Goal: Task Accomplishment & Management: Use online tool/utility

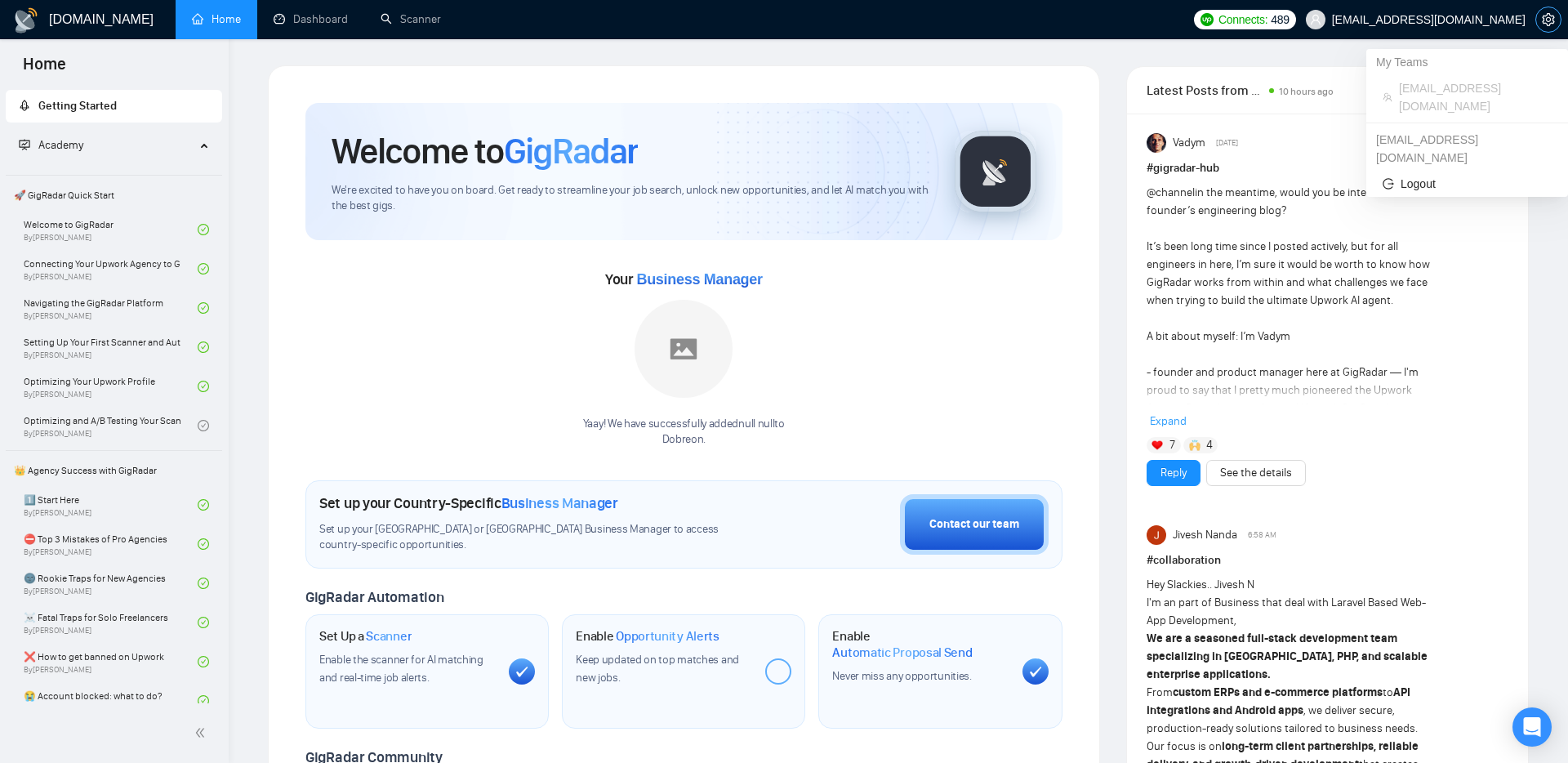
click at [1541, 18] on span "setting" at bounding box center [1548, 19] width 24 height 13
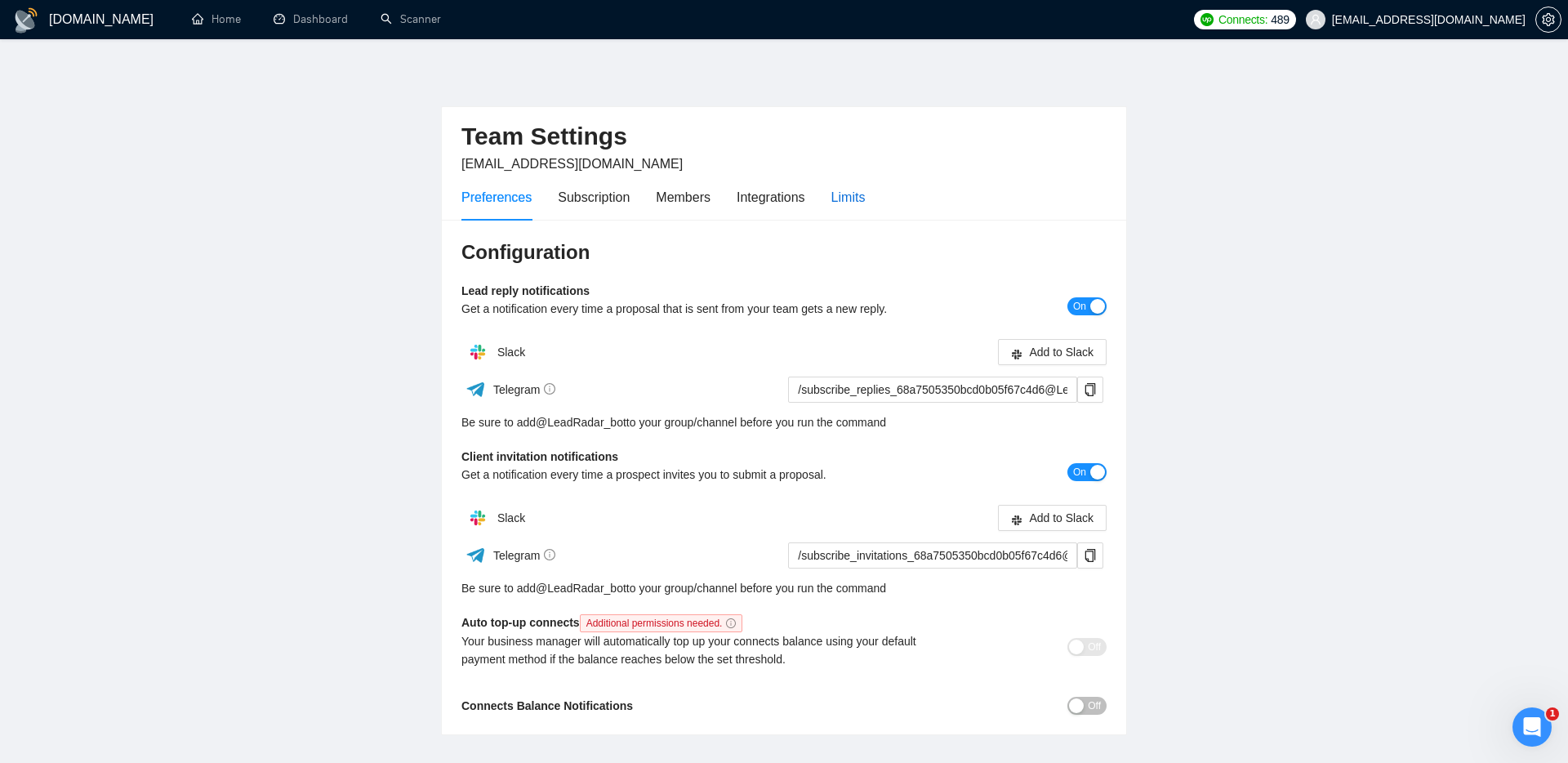
click at [846, 198] on div "Limits" at bounding box center [848, 197] width 34 height 20
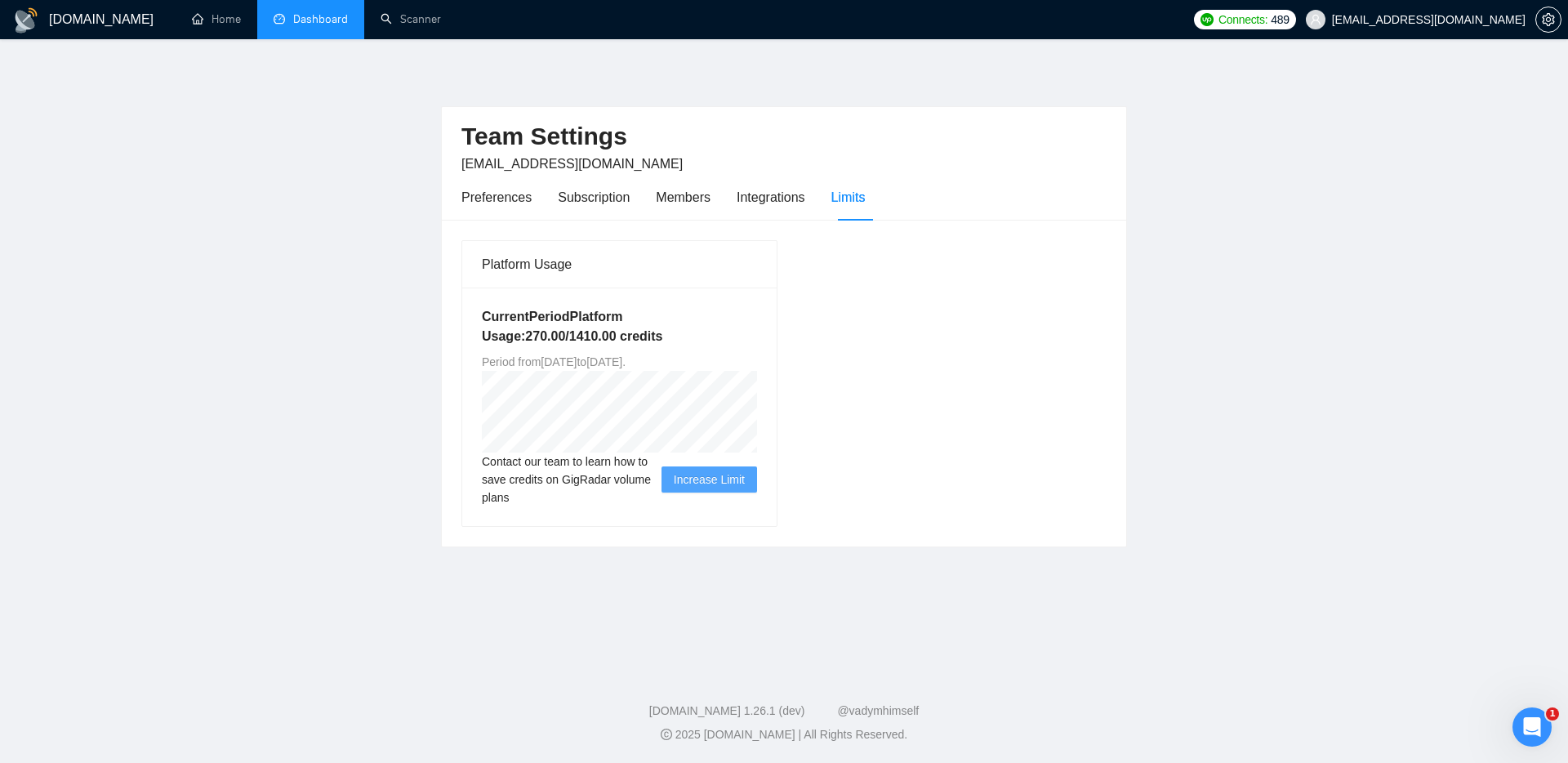
click at [318, 26] on link "Dashboard" at bounding box center [311, 20] width 74 height 14
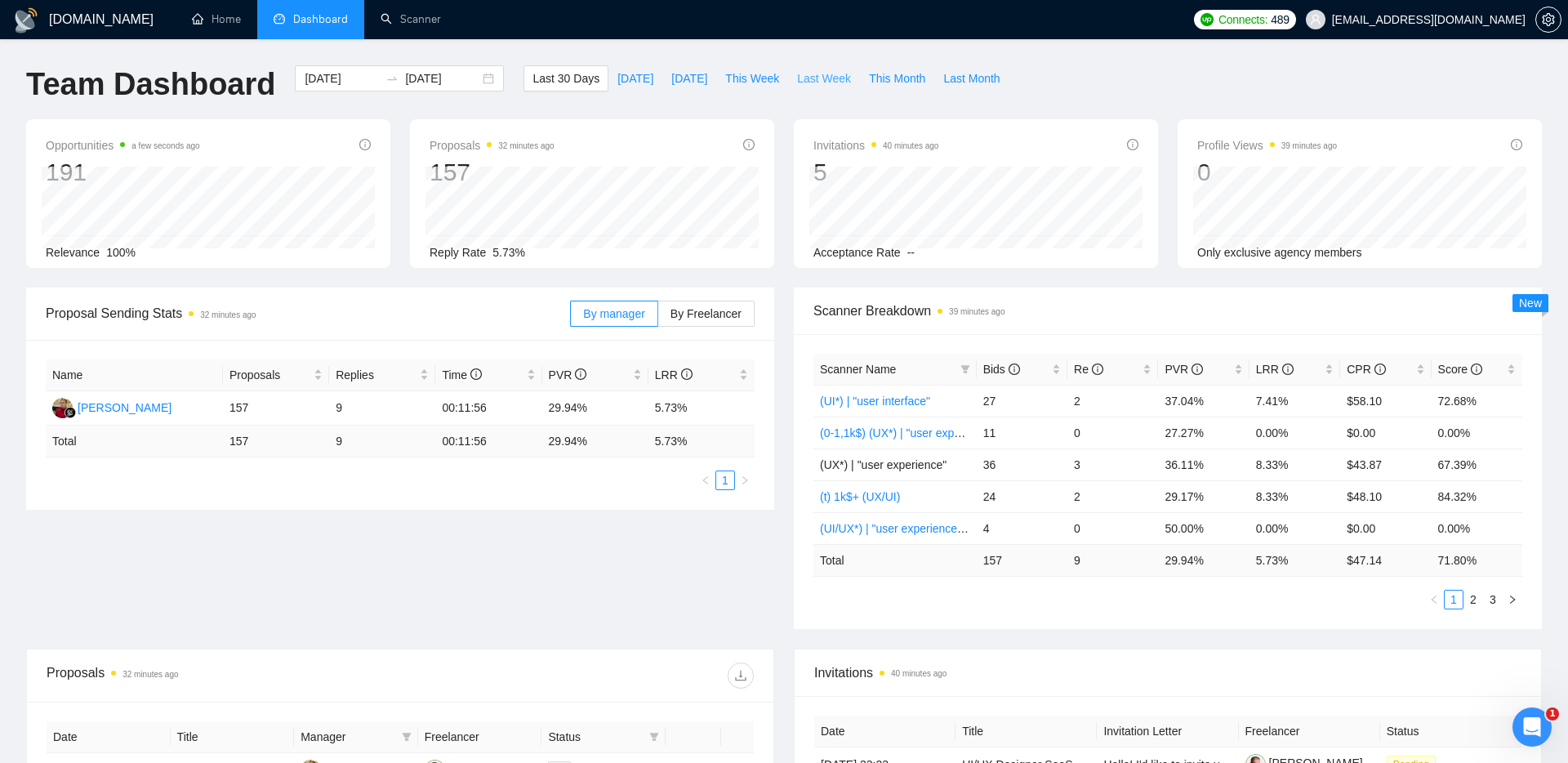
click at [824, 74] on span "Last Week" at bounding box center [823, 78] width 54 height 18
type input "[DATE]"
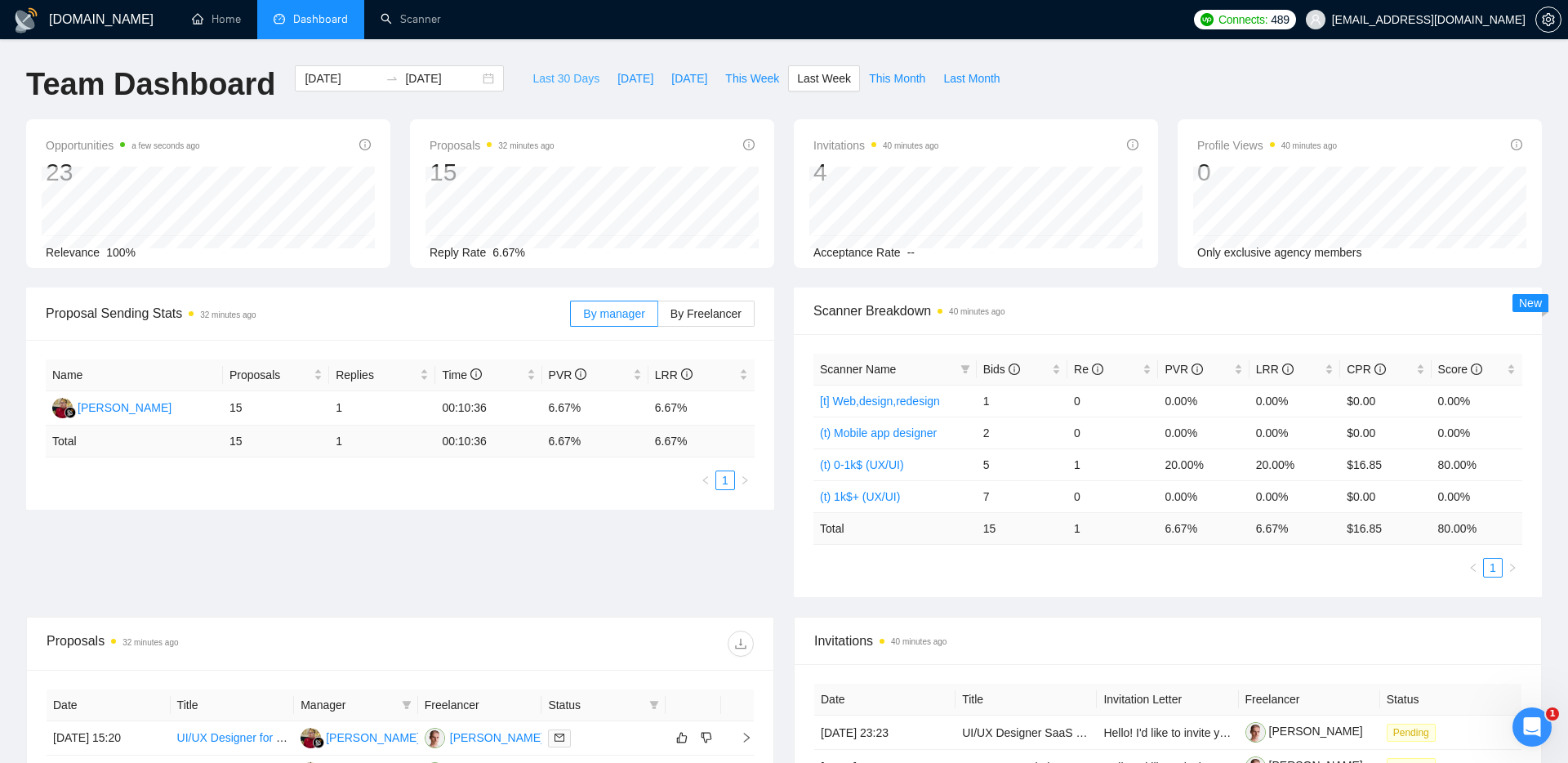
click at [560, 75] on span "Last 30 Days" at bounding box center [566, 78] width 67 height 18
type input "[DATE]"
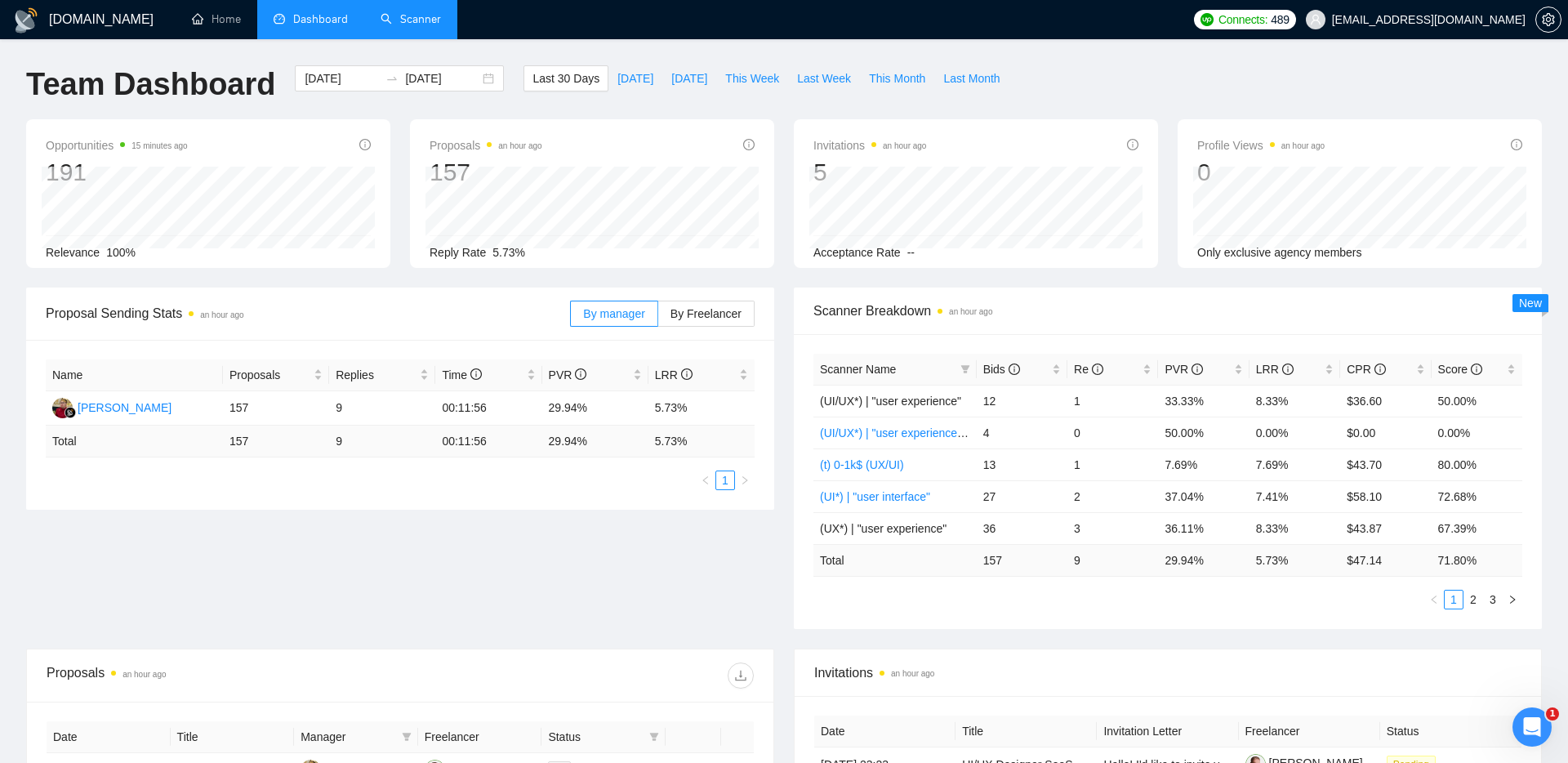
click at [402, 23] on link "Scanner" at bounding box center [411, 20] width 60 height 14
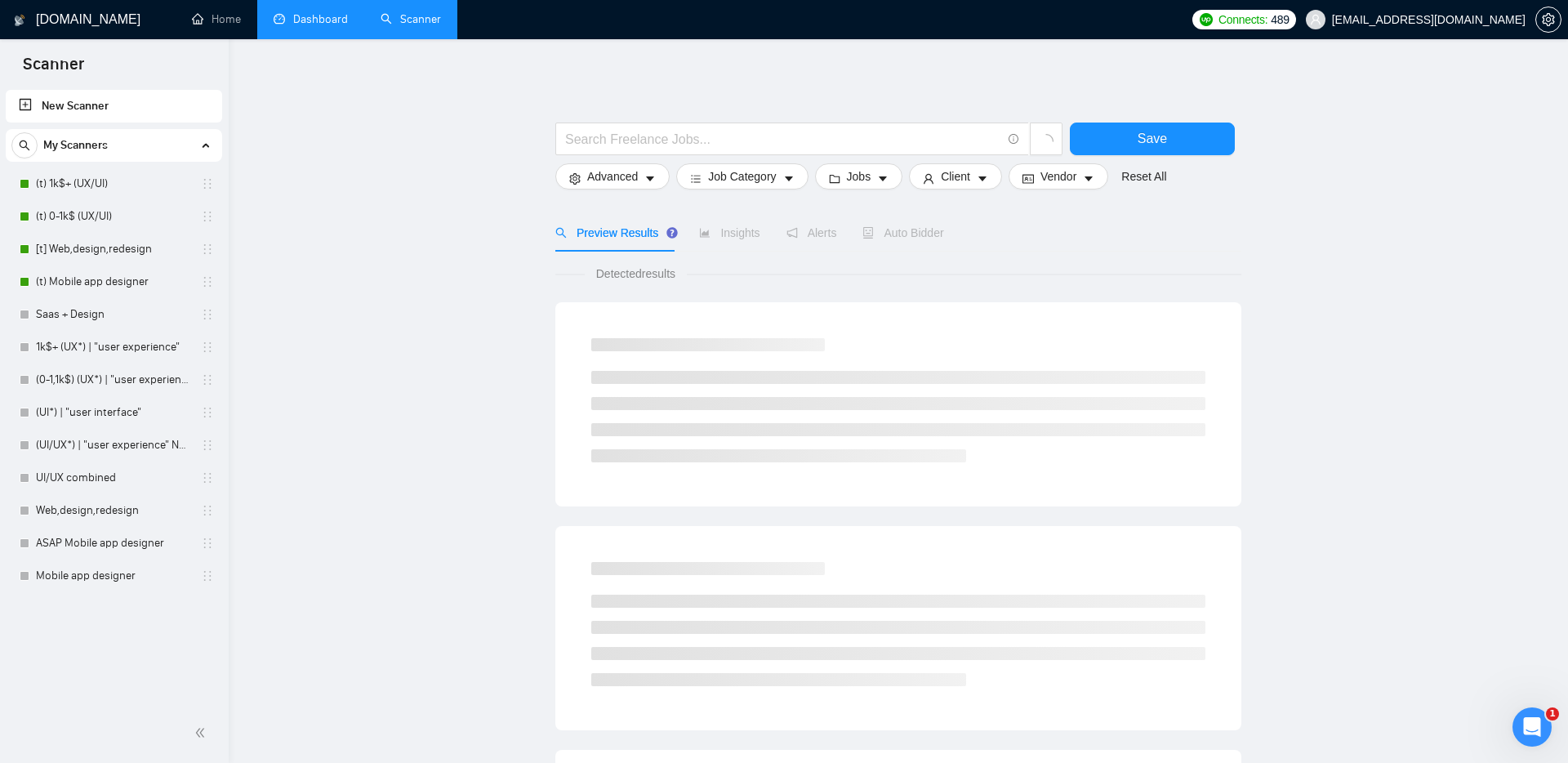
click at [324, 17] on link "Dashboard" at bounding box center [311, 20] width 74 height 14
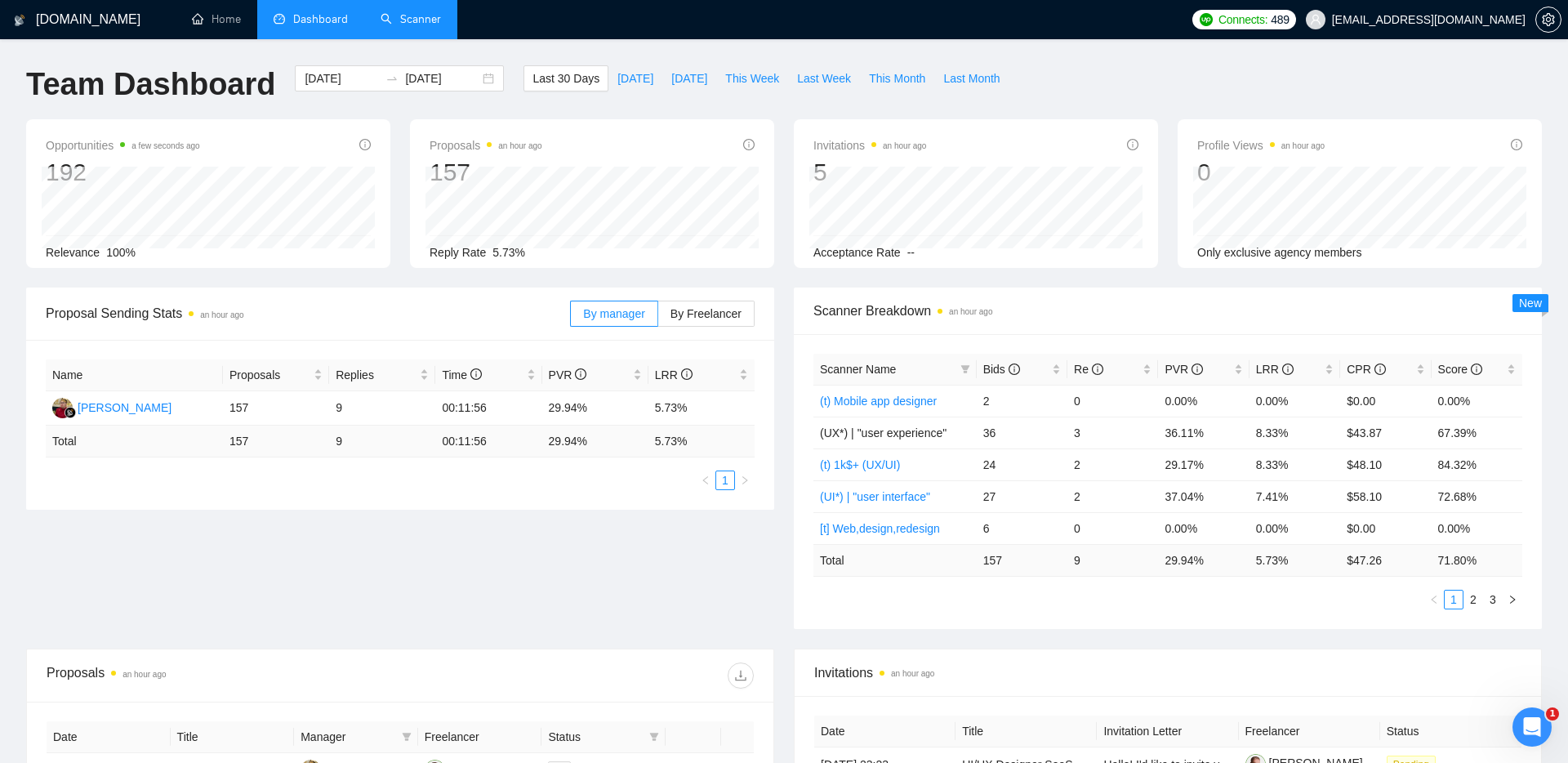
click at [414, 14] on link "Scanner" at bounding box center [411, 20] width 60 height 14
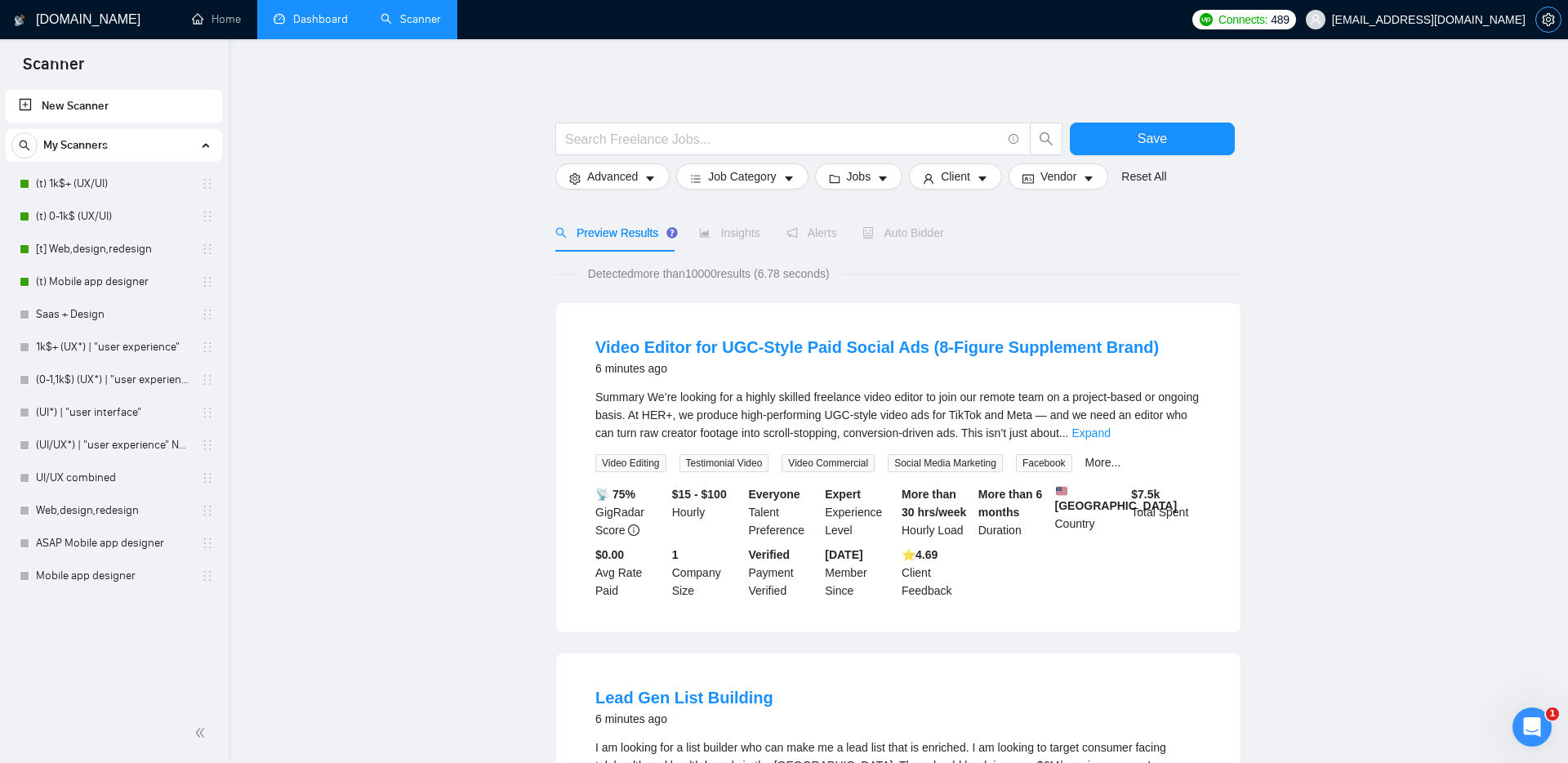
click at [1546, 26] on button "button" at bounding box center [1548, 20] width 26 height 26
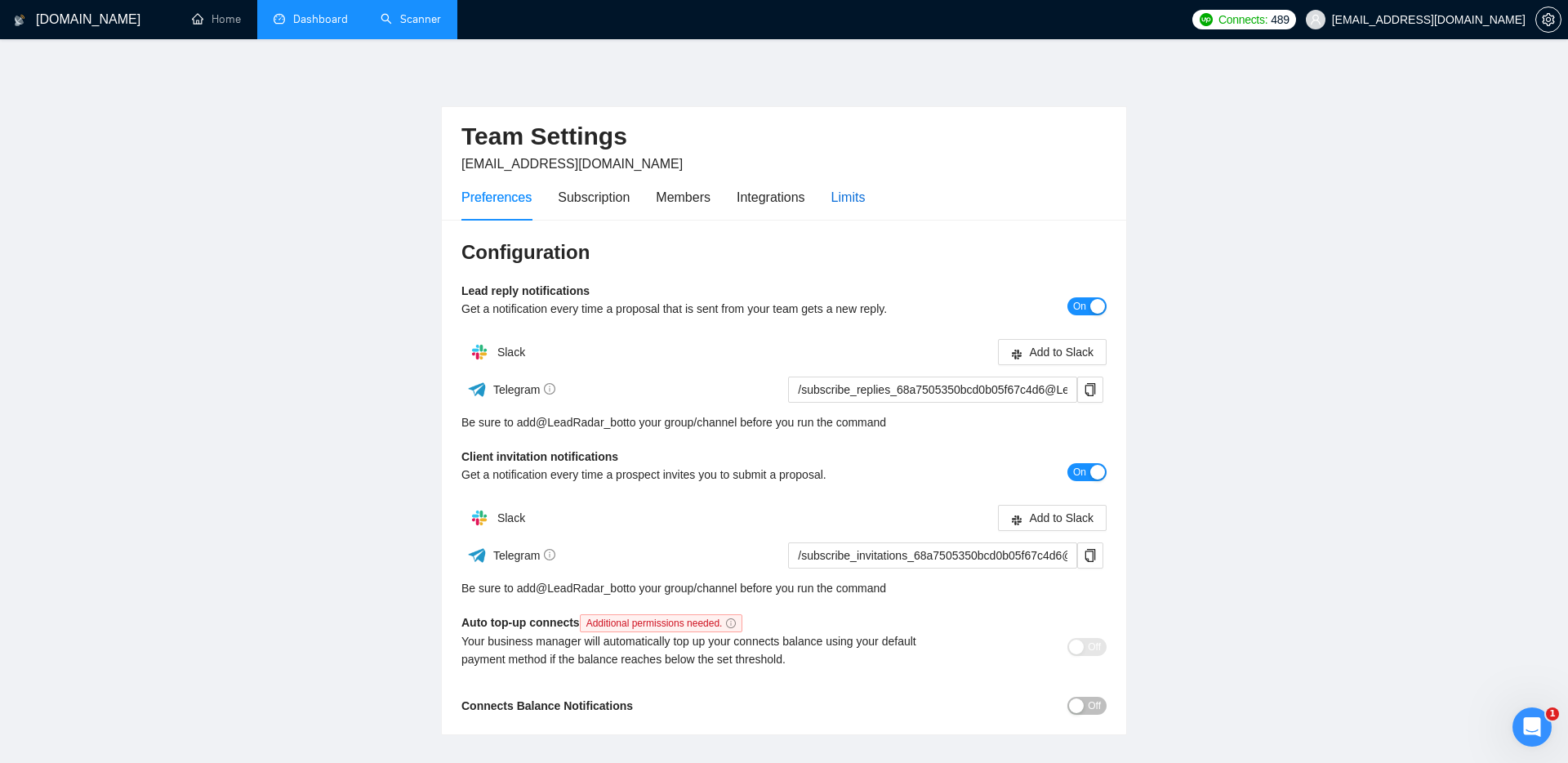
click at [851, 193] on div "Limits" at bounding box center [848, 197] width 34 height 20
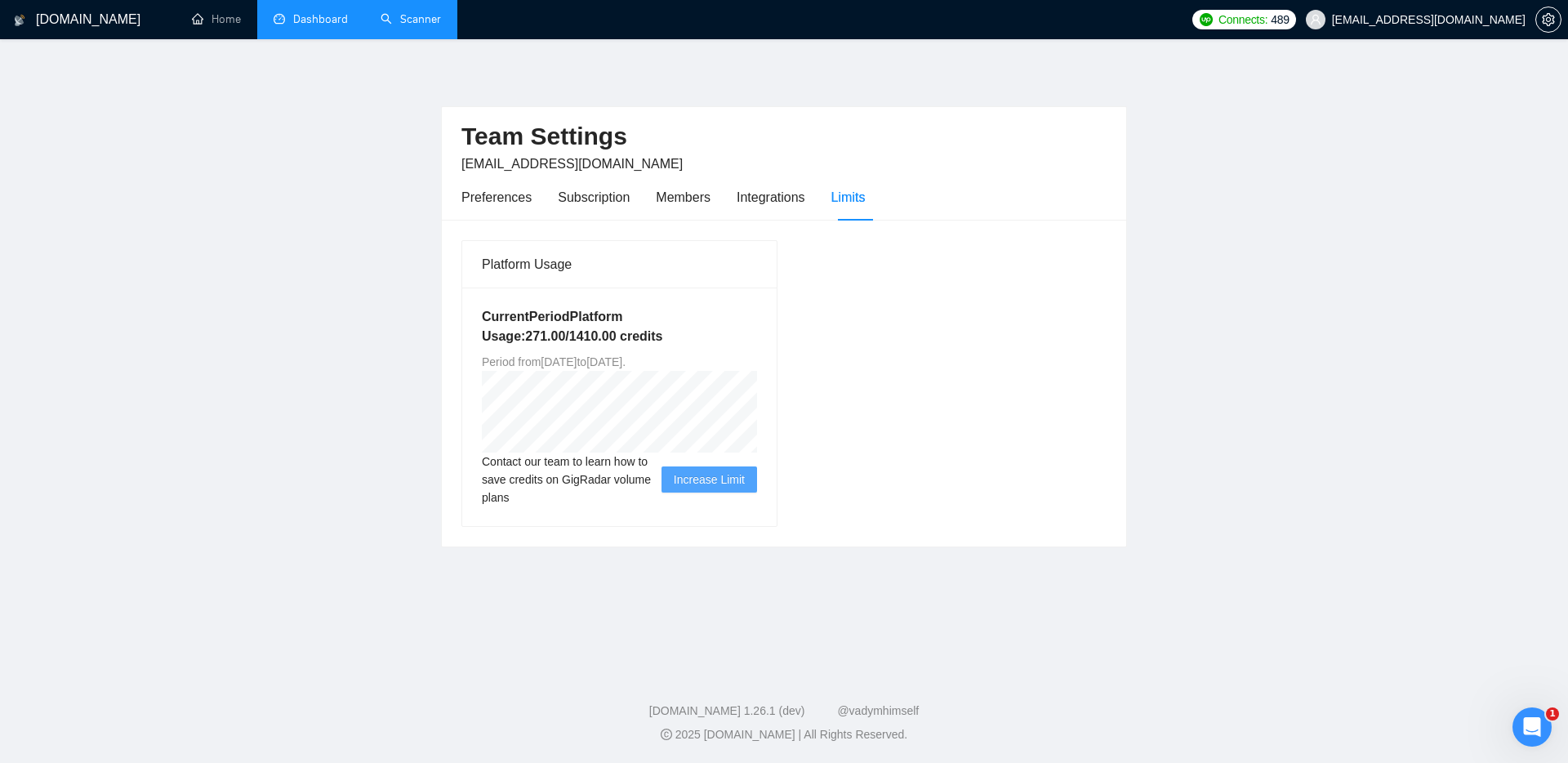
click at [394, 22] on link "Scanner" at bounding box center [411, 20] width 60 height 14
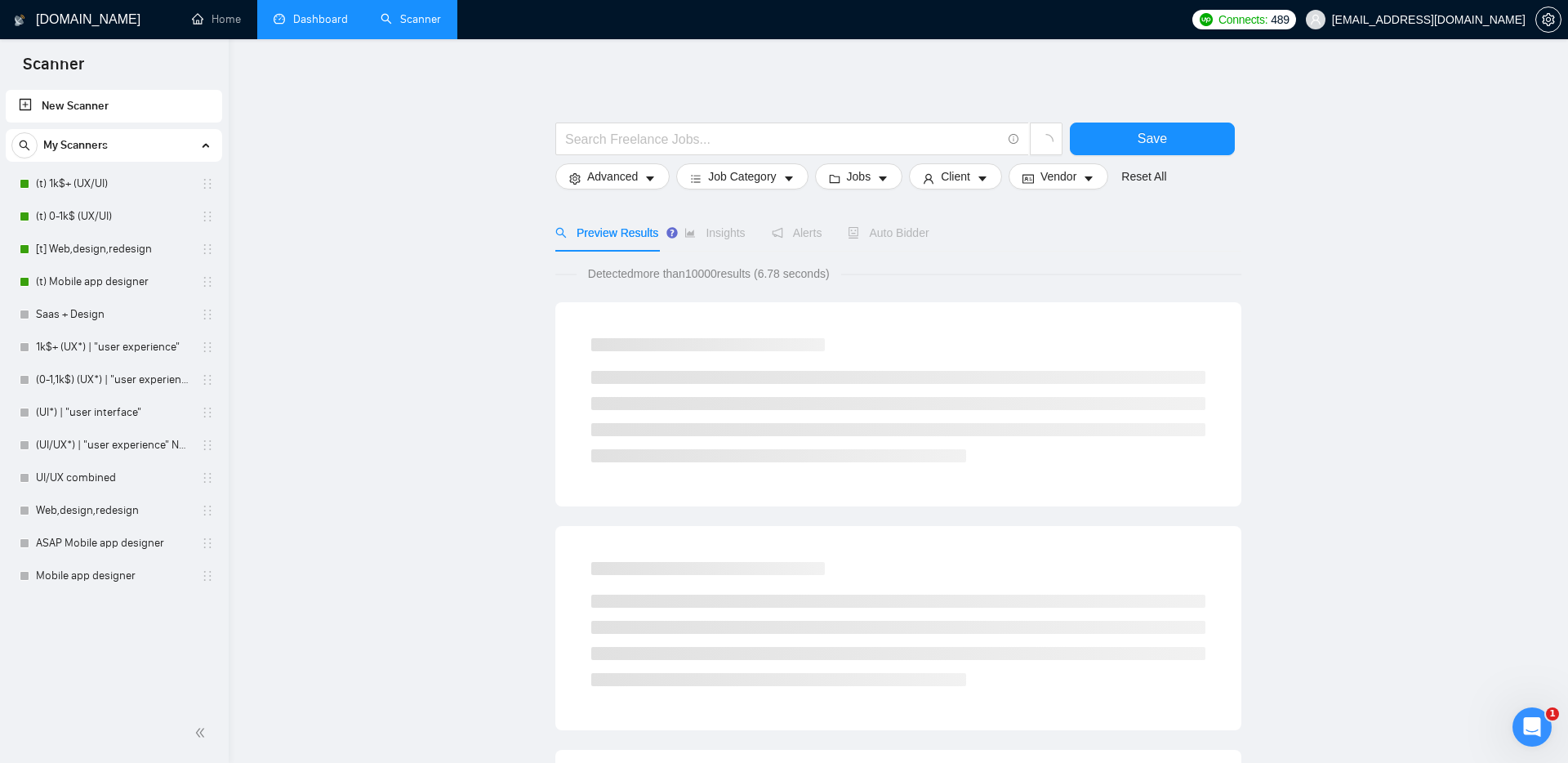
click at [318, 26] on link "Dashboard" at bounding box center [311, 20] width 74 height 14
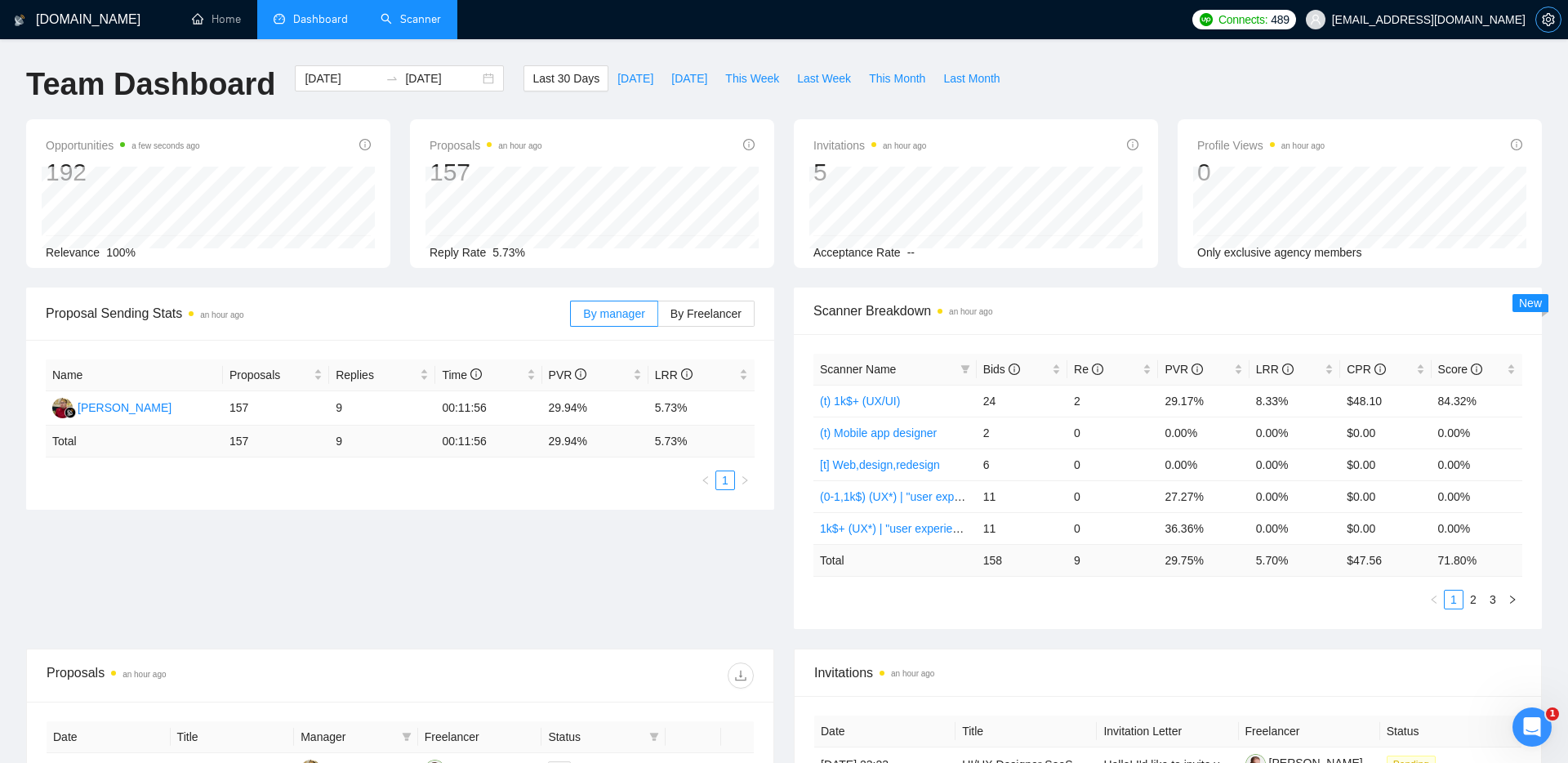
click at [1542, 22] on icon "setting" at bounding box center [1548, 19] width 13 height 13
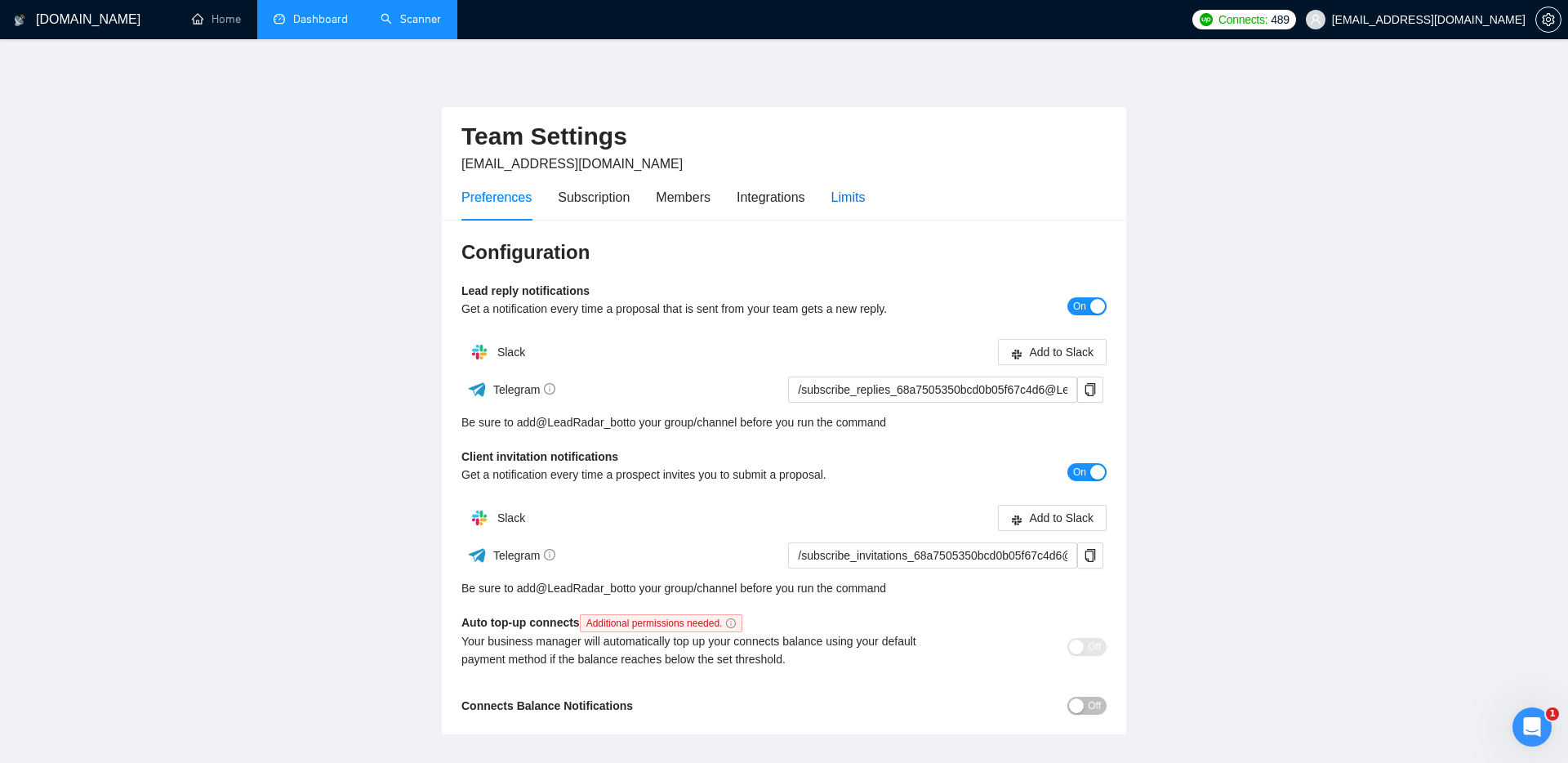
click at [863, 190] on div "Limits" at bounding box center [848, 197] width 34 height 20
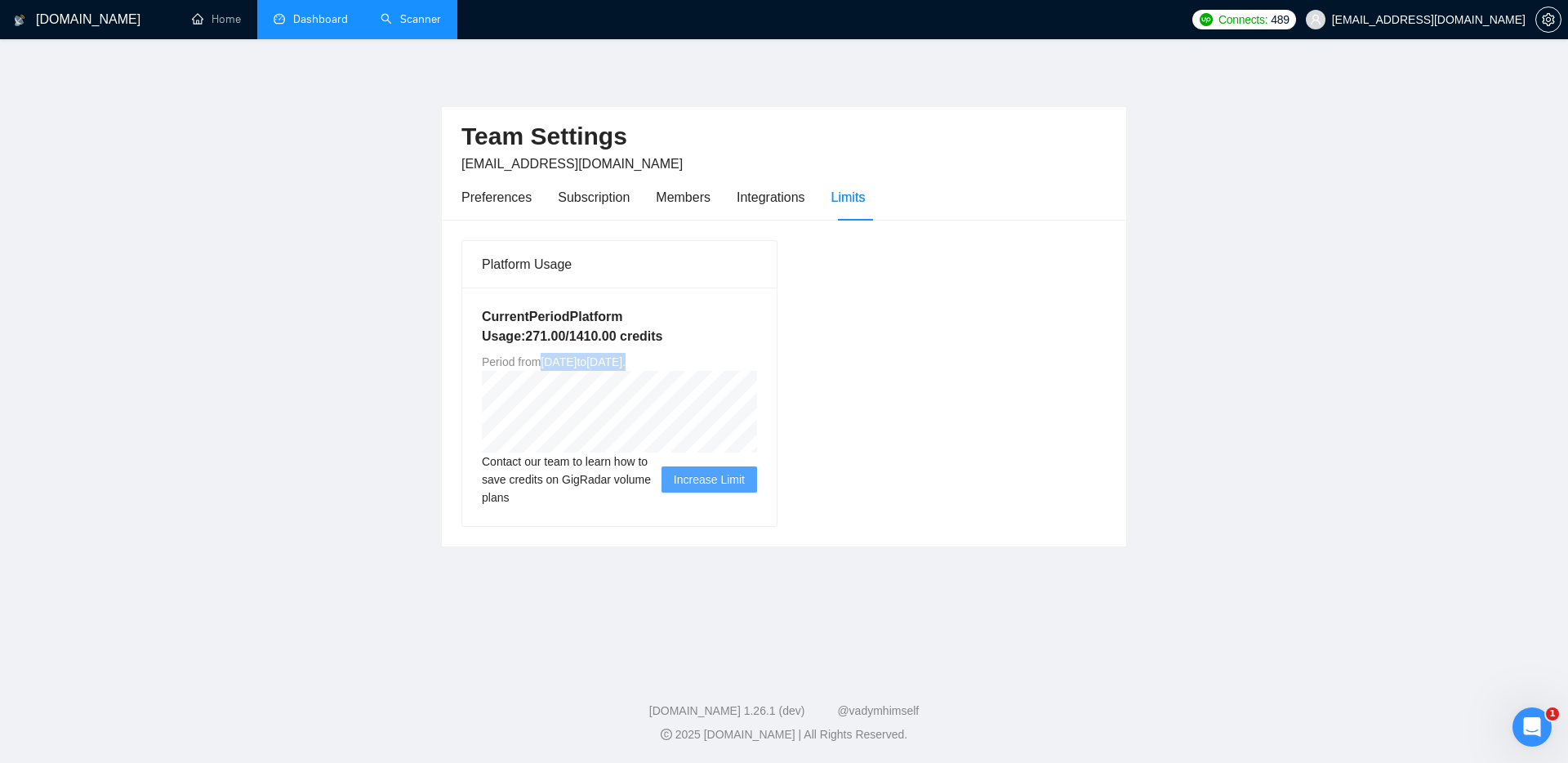
drag, startPoint x: 753, startPoint y: 365, endPoint x: 544, endPoint y: 364, distance: 209.0
click at [545, 364] on div "Current Period Platform Usage: 271.00 / 1410.00 credits Period from [DATE] to […" at bounding box center [619, 407] width 314 height 239
click at [544, 364] on span "Period from [DATE] to [DATE] ." at bounding box center [553, 361] width 143 height 13
drag, startPoint x: 544, startPoint y: 364, endPoint x: 741, endPoint y: 363, distance: 197.0
click at [626, 363] on span "Period from [DATE] to [DATE] ." at bounding box center [553, 361] width 143 height 13
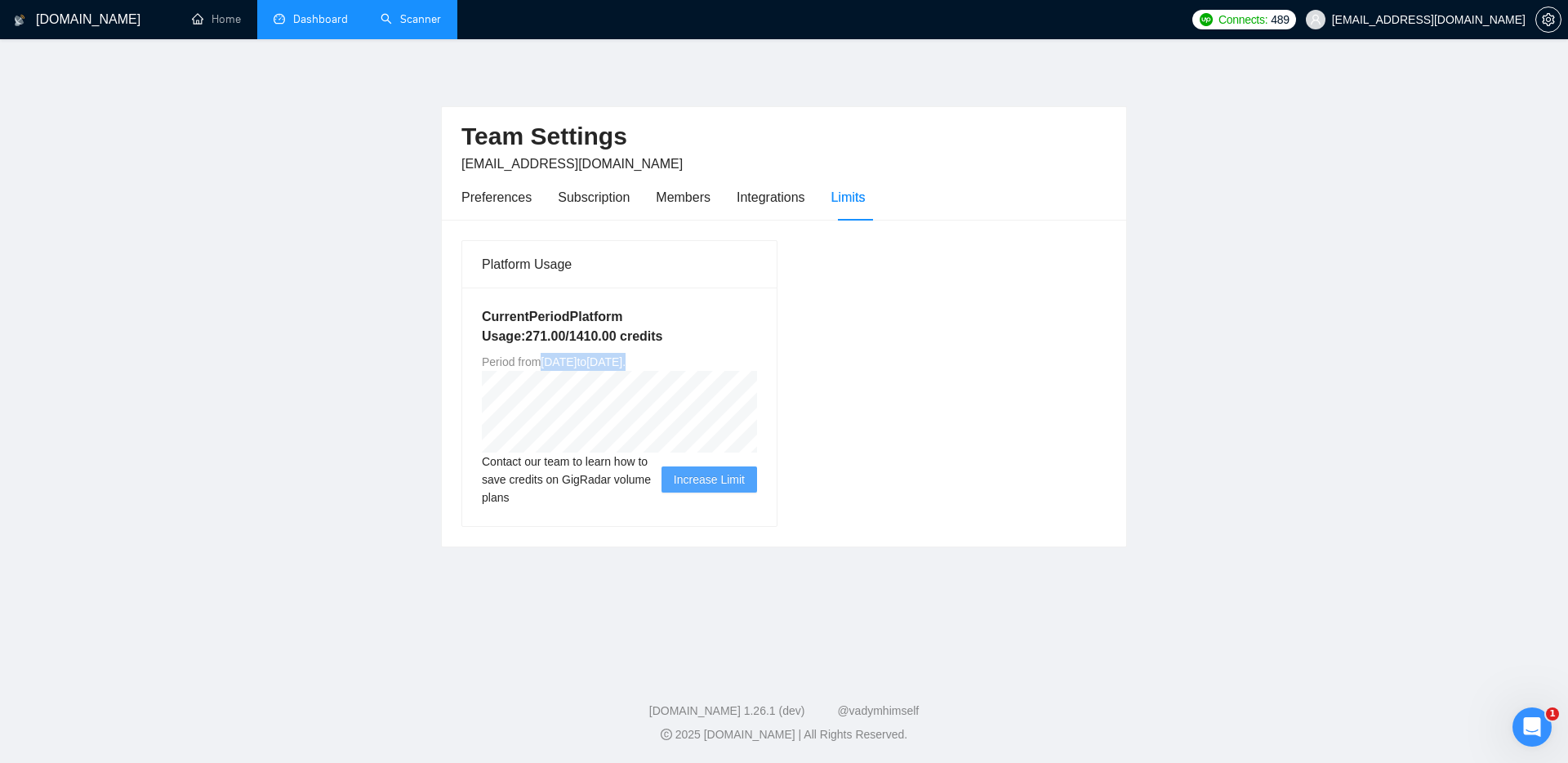
click at [626, 363] on span "Period from [DATE] to [DATE] ." at bounding box center [553, 361] width 143 height 13
drag, startPoint x: 742, startPoint y: 363, endPoint x: 548, endPoint y: 360, distance: 194.0
click at [548, 360] on span "Period from [DATE] to [DATE] ." at bounding box center [553, 361] width 143 height 13
drag, startPoint x: 545, startPoint y: 360, endPoint x: 739, endPoint y: 360, distance: 194.0
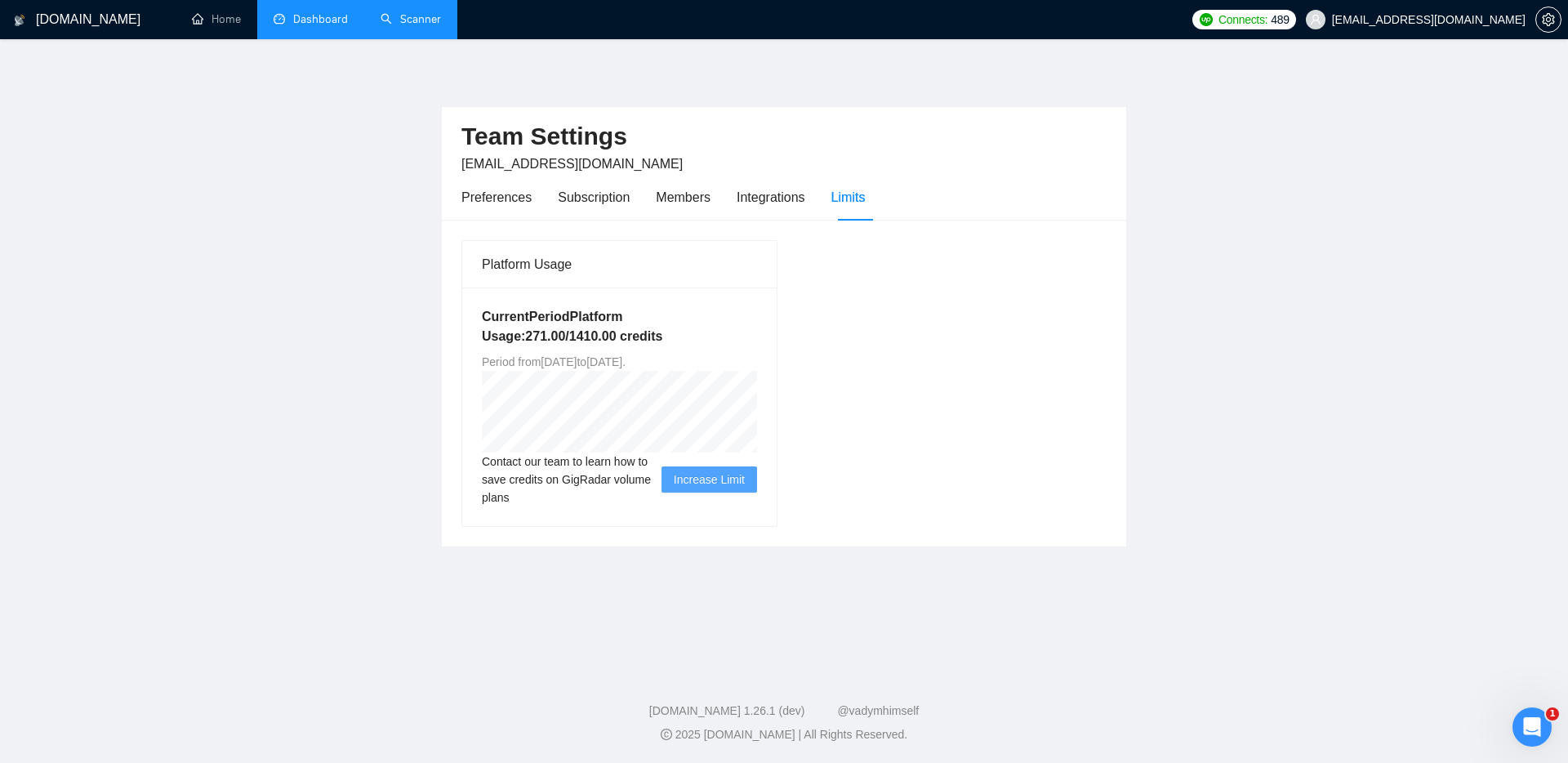
click at [626, 360] on span "Period from [DATE] to [DATE] ." at bounding box center [553, 361] width 143 height 13
drag, startPoint x: 739, startPoint y: 360, endPoint x: 548, endPoint y: 354, distance: 191.1
click at [548, 355] on span "Period from [DATE] to [DATE] ." at bounding box center [553, 361] width 143 height 13
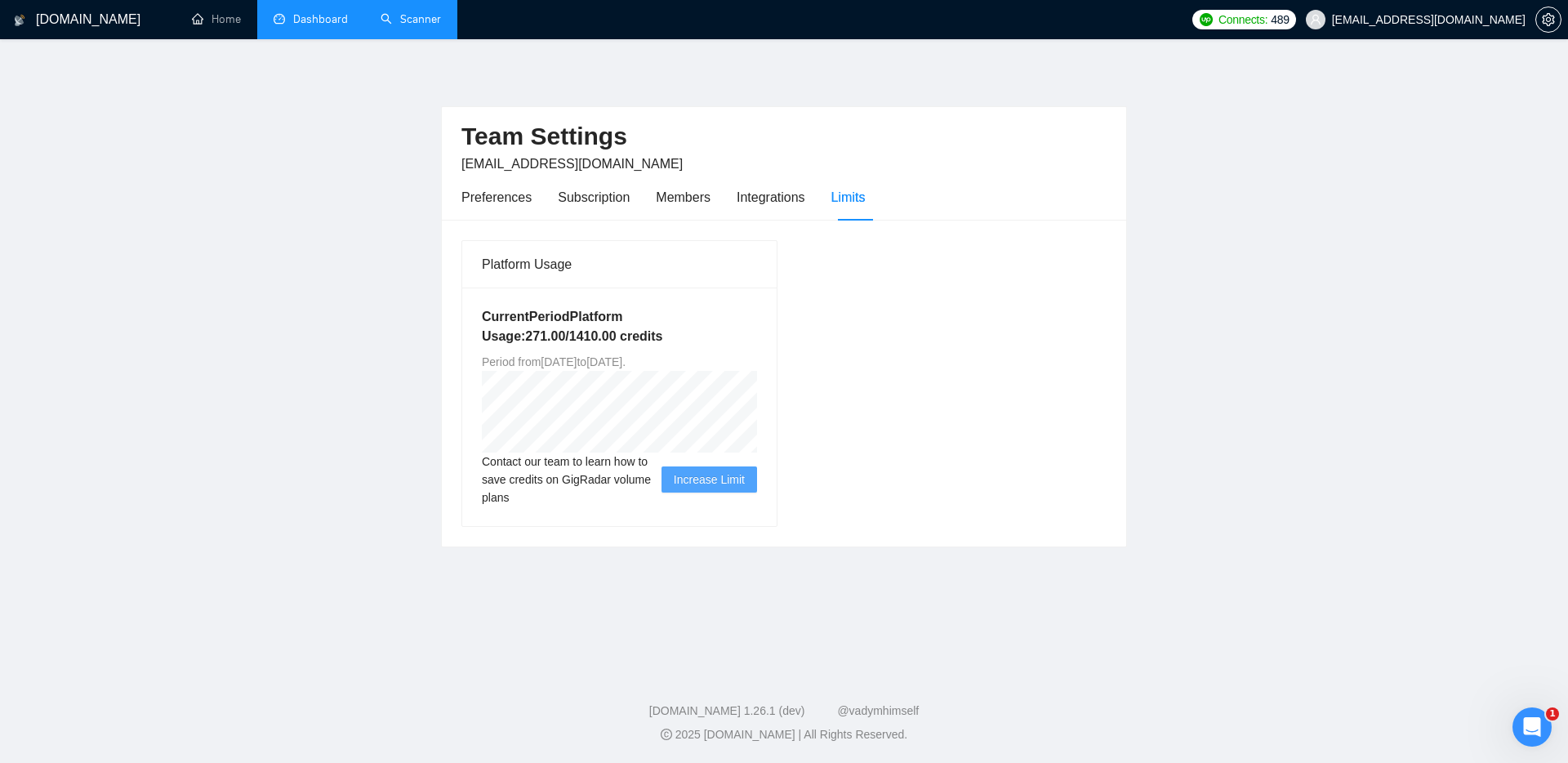
drag, startPoint x: 548, startPoint y: 359, endPoint x: 740, endPoint y: 359, distance: 192.0
click at [626, 359] on span "Period from [DATE] to [DATE] ." at bounding box center [553, 361] width 143 height 13
drag, startPoint x: 740, startPoint y: 359, endPoint x: 547, endPoint y: 365, distance: 193.1
click at [547, 365] on span "Period from [DATE] to [DATE] ." at bounding box center [553, 361] width 143 height 13
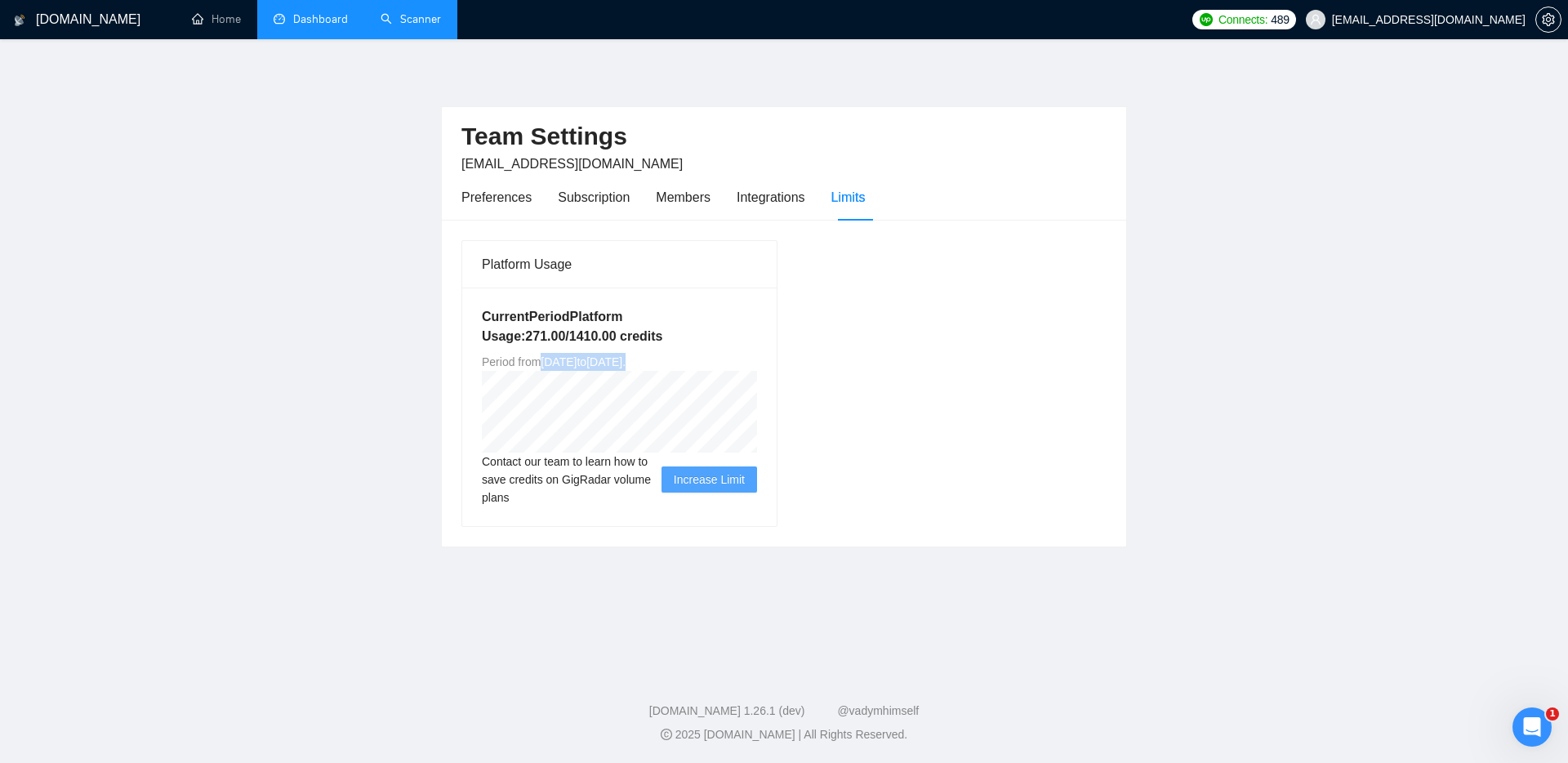
click at [547, 365] on span "Period from [DATE] to [DATE] ." at bounding box center [553, 361] width 143 height 13
drag, startPoint x: 547, startPoint y: 365, endPoint x: 743, endPoint y: 364, distance: 196.0
click at [626, 364] on span "Period from [DATE] to [DATE] ." at bounding box center [553, 361] width 143 height 13
click at [1546, 13] on button "button" at bounding box center [1548, 20] width 26 height 26
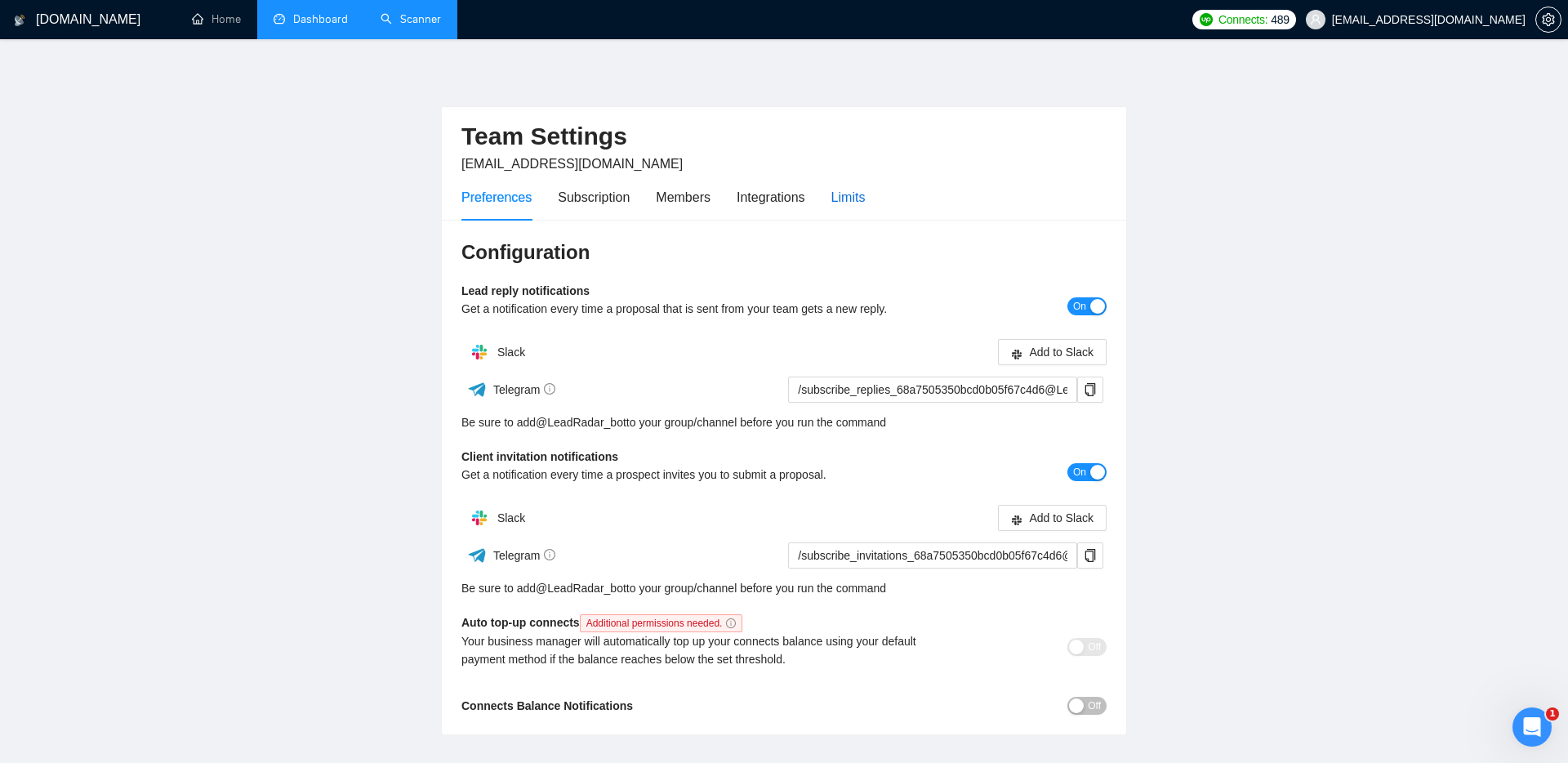
click at [839, 198] on div "Limits" at bounding box center [848, 197] width 34 height 20
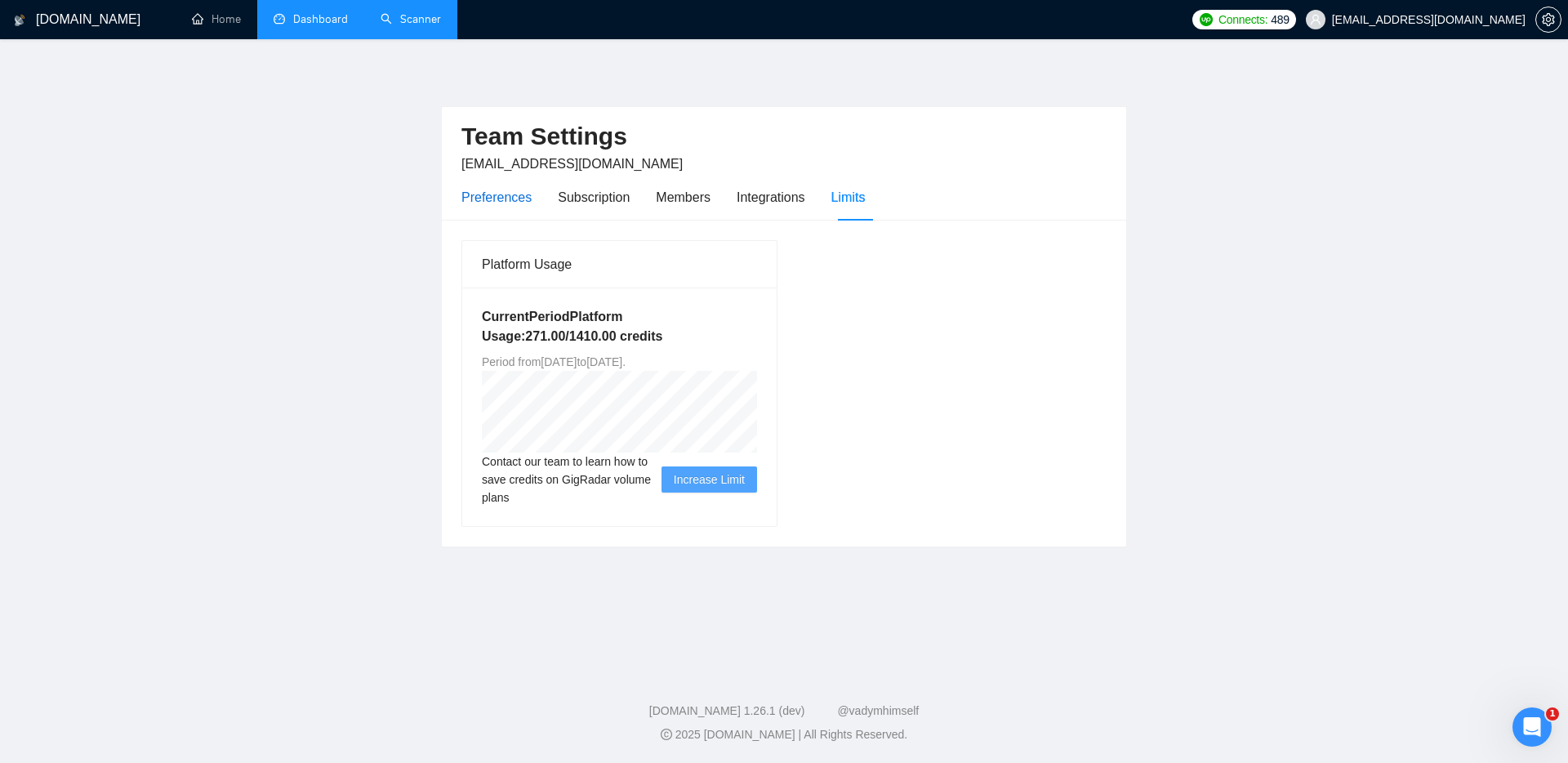
click at [497, 199] on div "Preferences" at bounding box center [496, 197] width 70 height 20
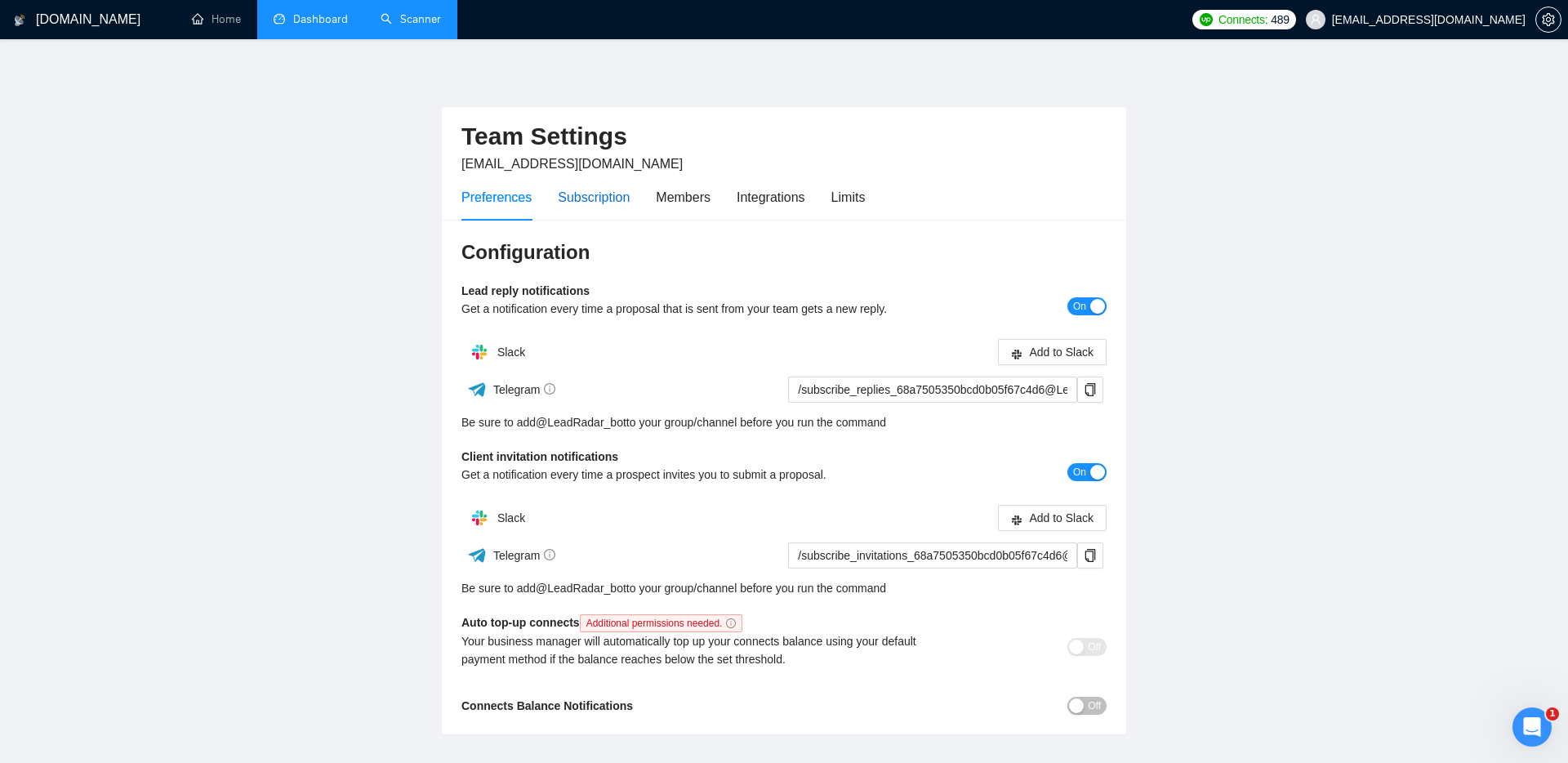
click at [580, 207] on div "Subscription" at bounding box center [594, 197] width 72 height 20
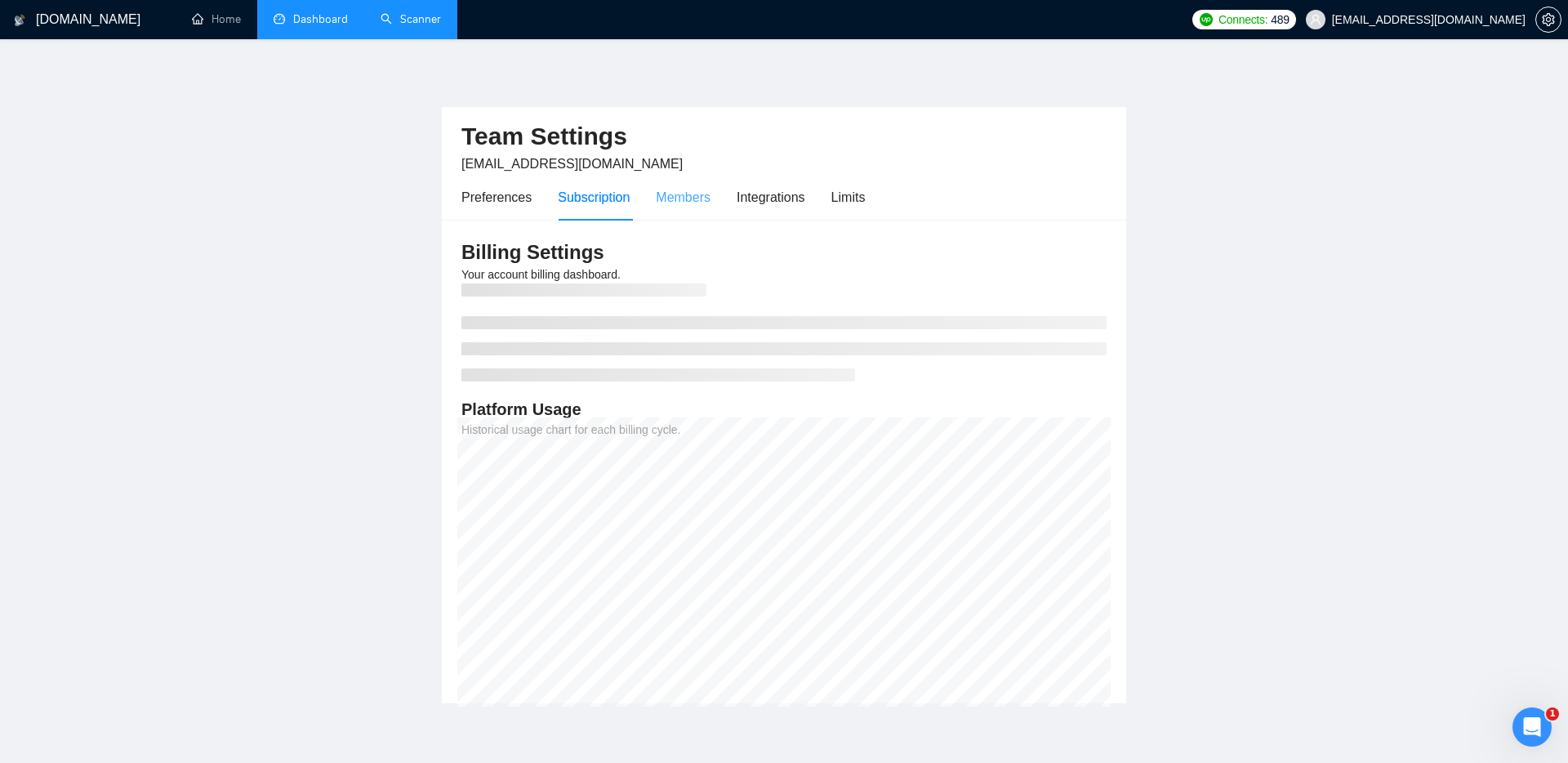
click at [661, 214] on div "Members" at bounding box center [684, 197] width 55 height 47
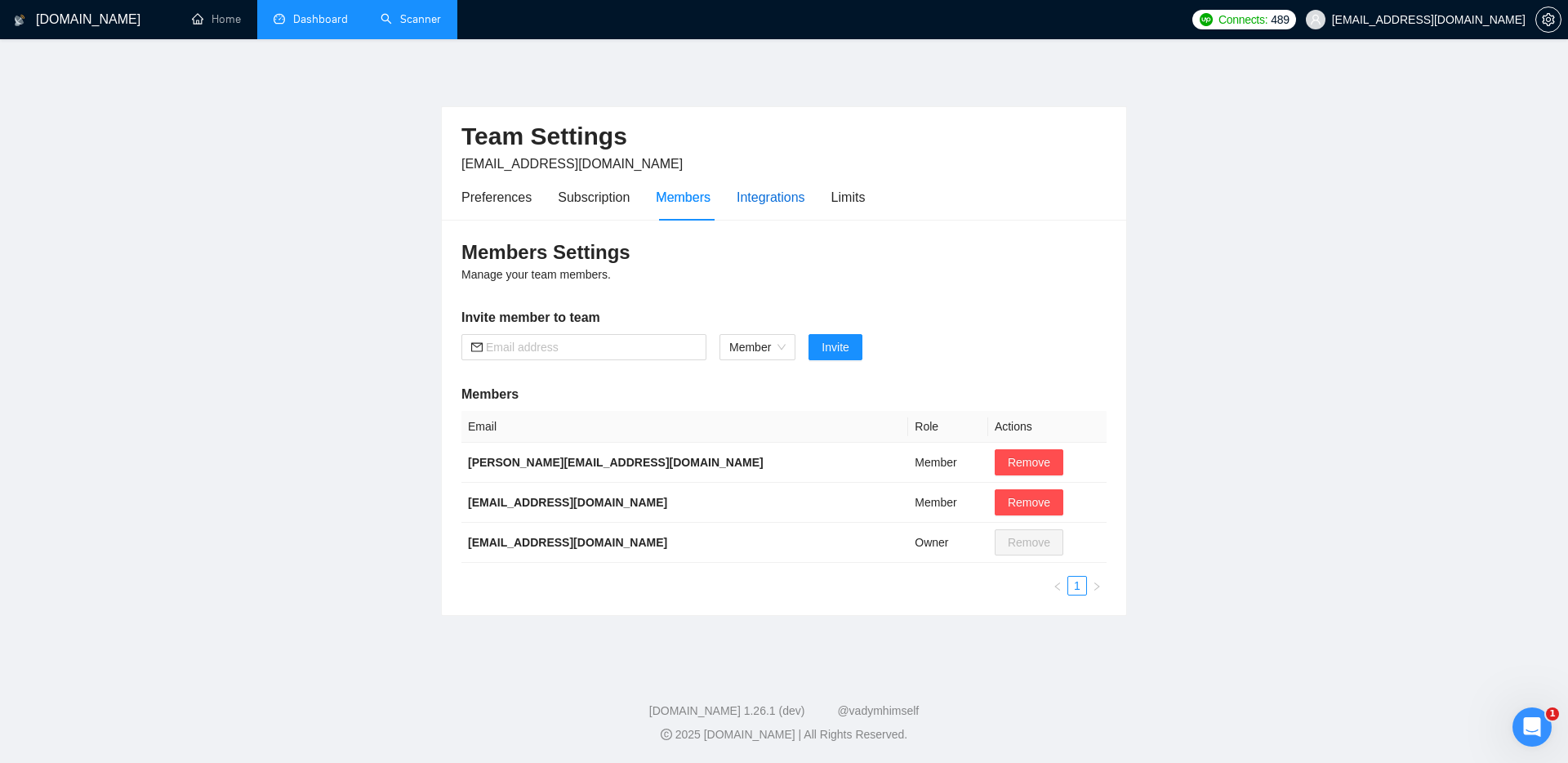
click at [778, 207] on div "Integrations" at bounding box center [770, 197] width 68 height 20
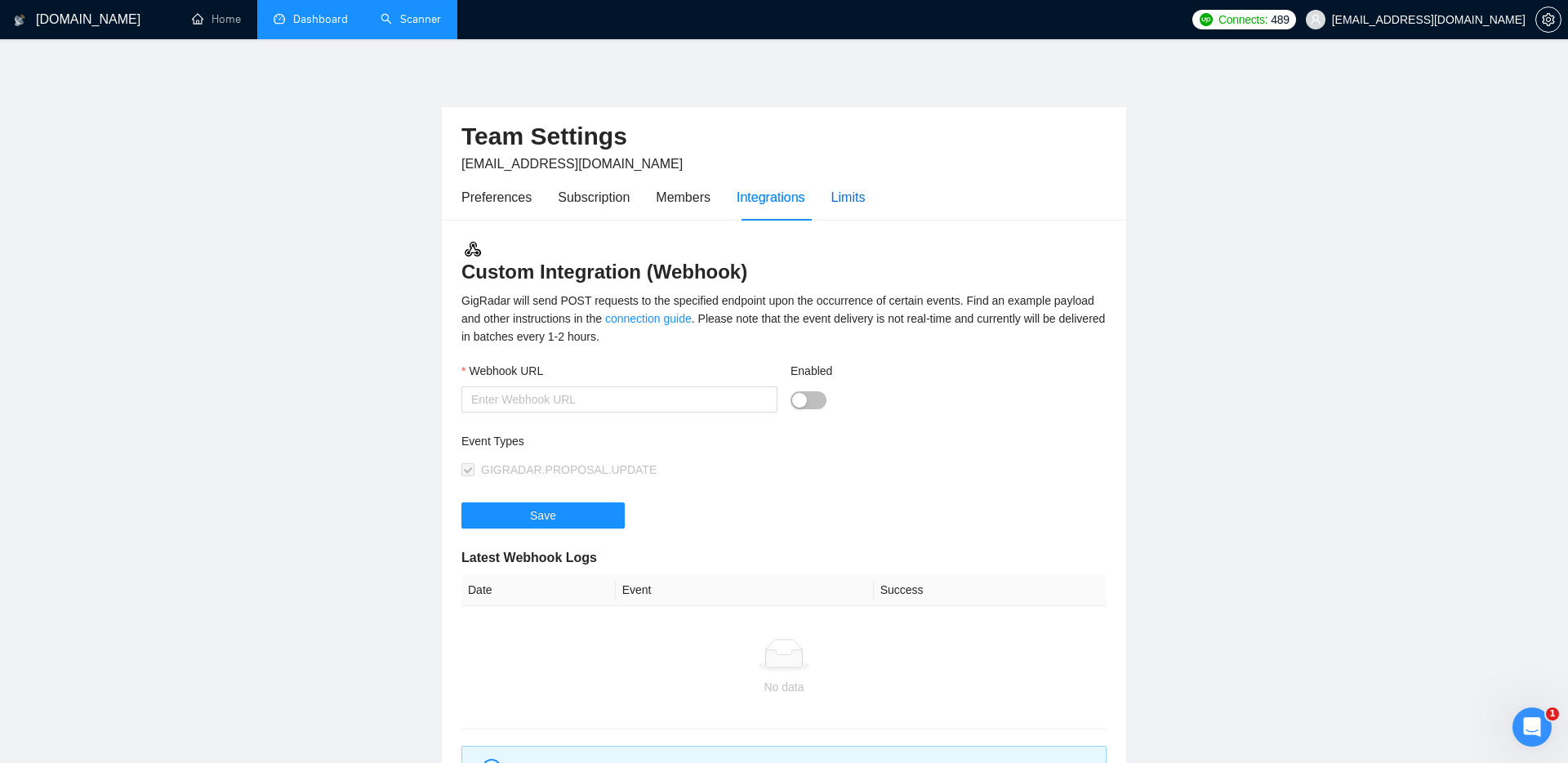
click at [866, 193] on div "Limits" at bounding box center [848, 197] width 34 height 20
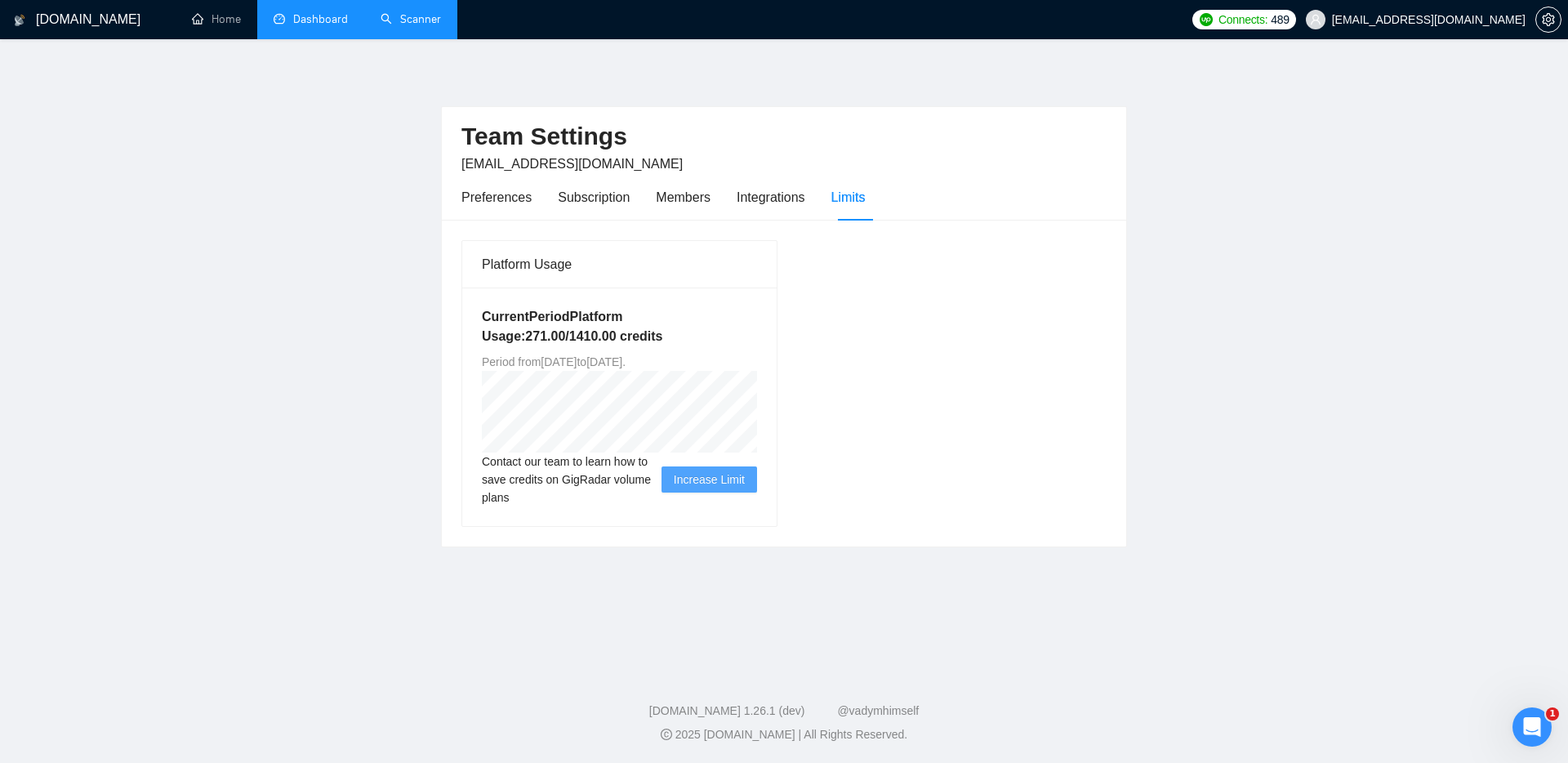
click at [410, 26] on link "Scanner" at bounding box center [411, 20] width 60 height 14
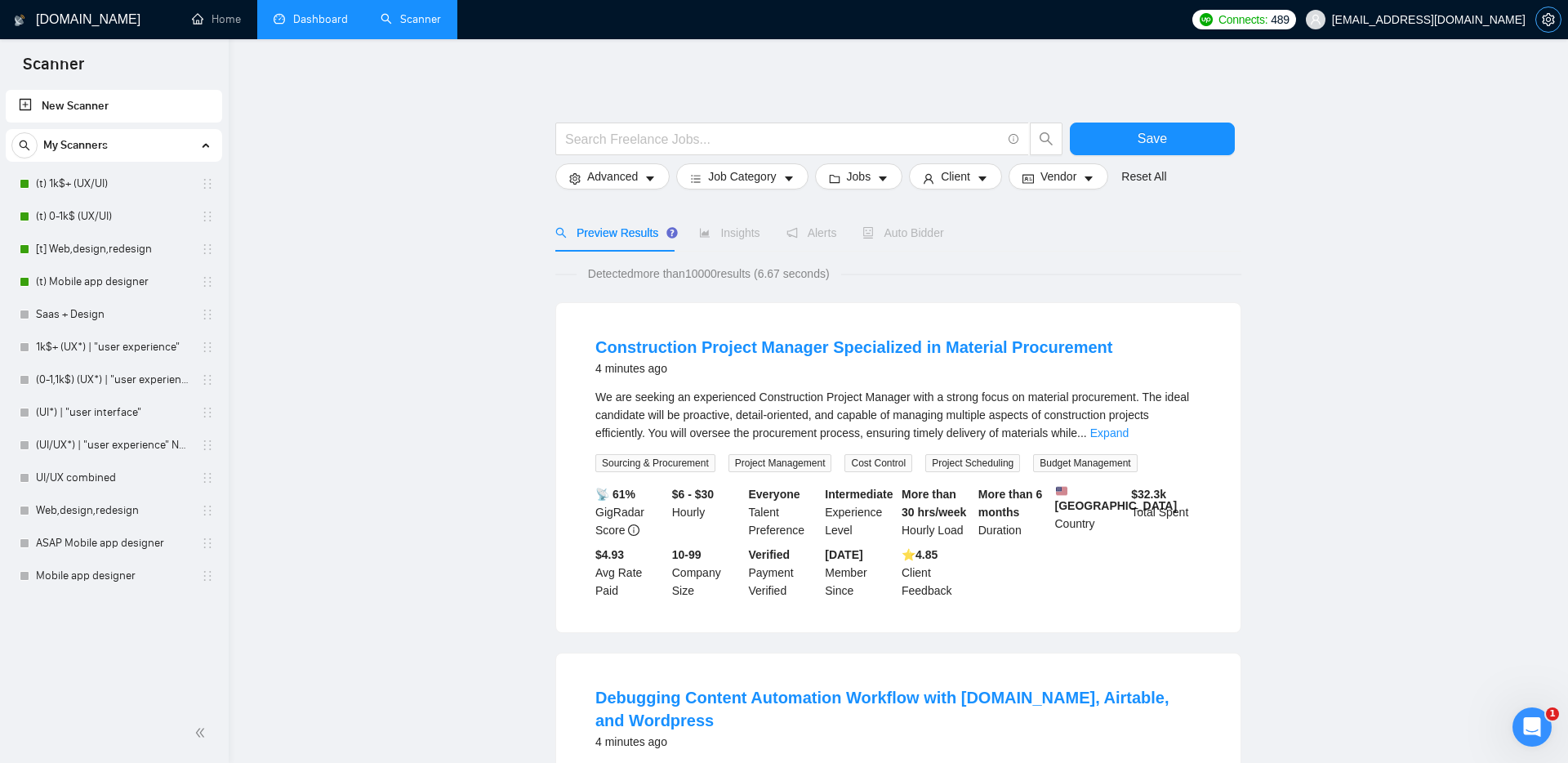
click at [1546, 22] on icon "setting" at bounding box center [1548, 19] width 13 height 13
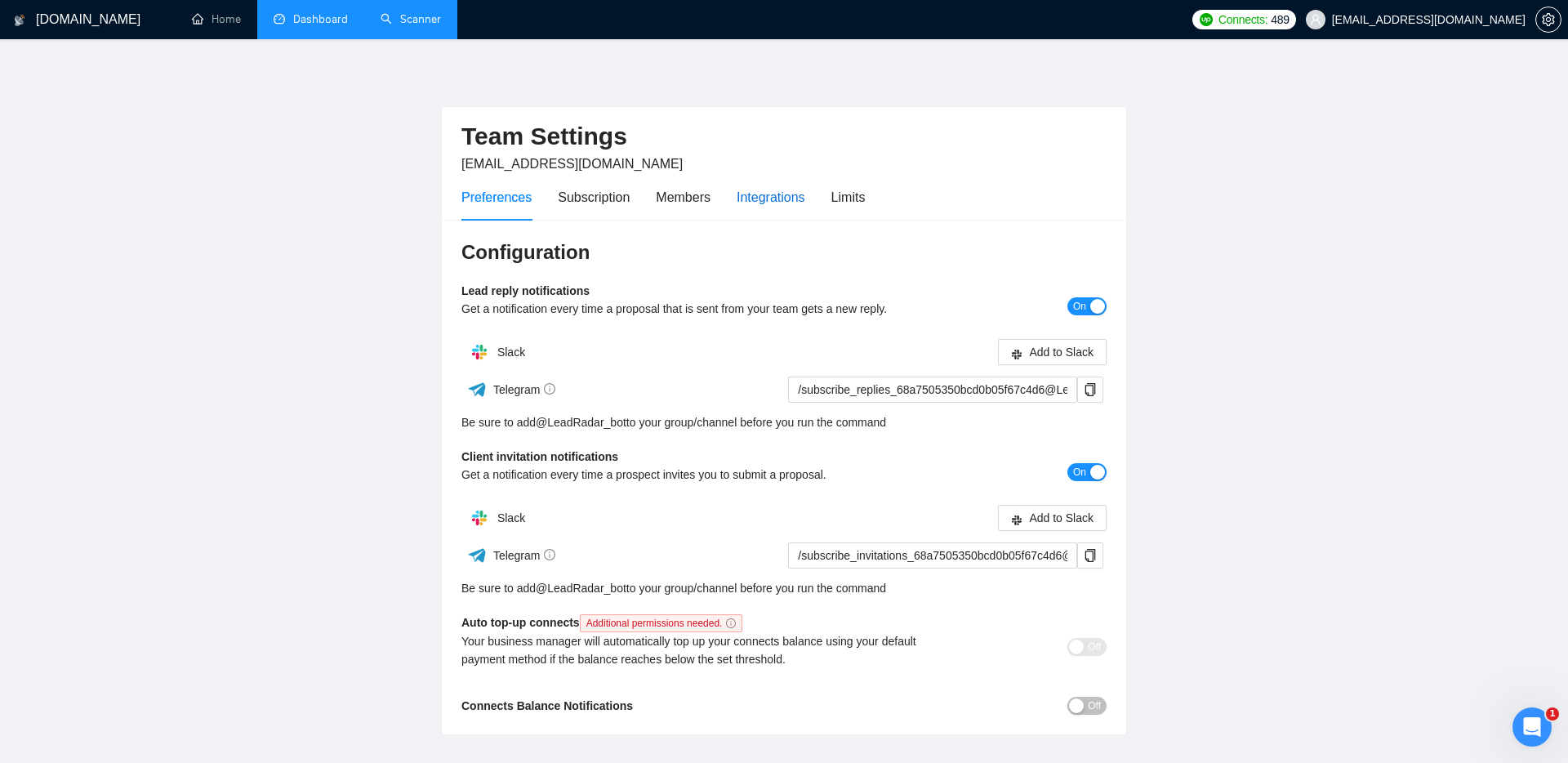
click at [757, 199] on div "Integrations" at bounding box center [770, 197] width 68 height 20
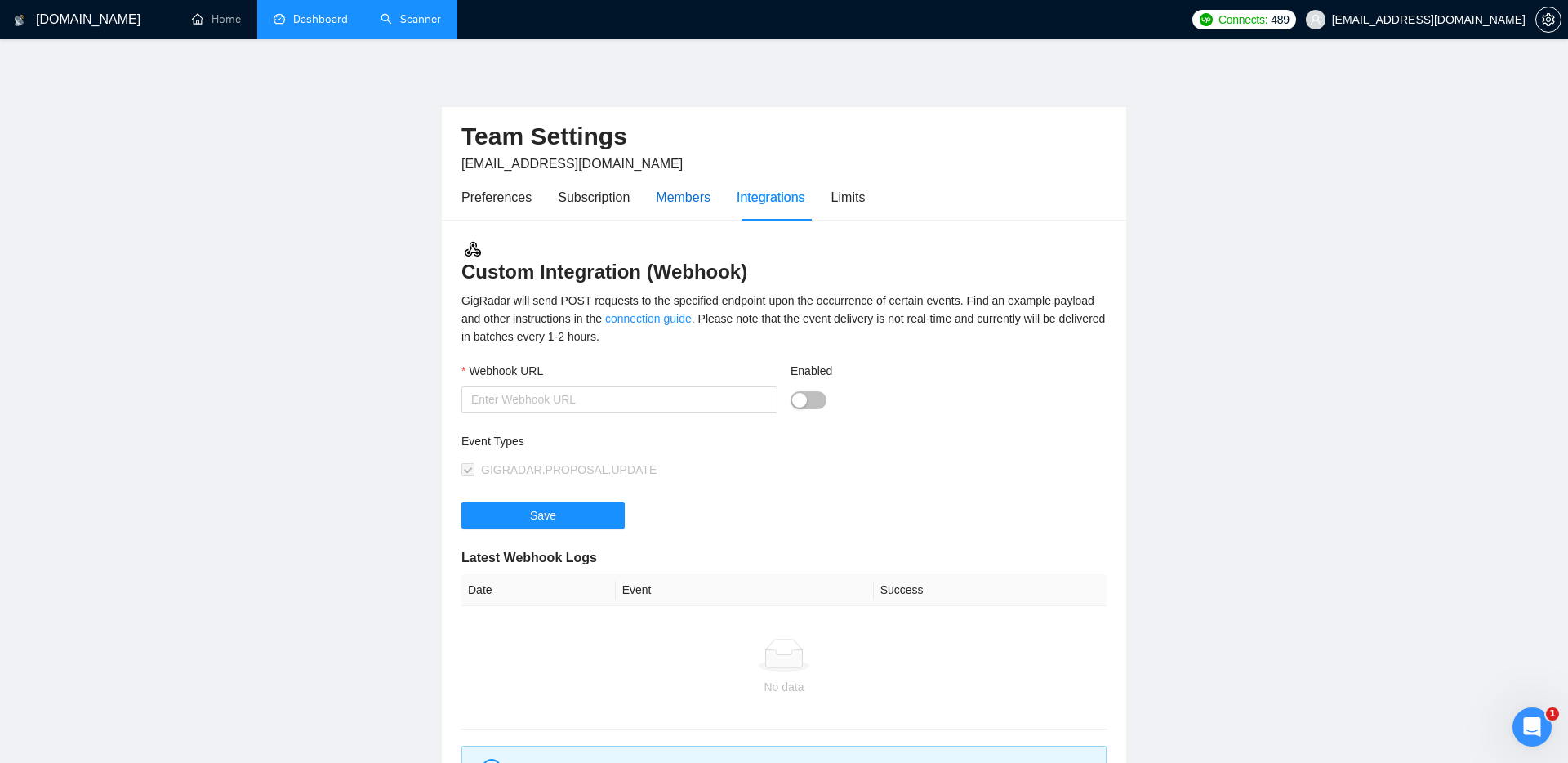
click at [683, 198] on div "Members" at bounding box center [684, 197] width 55 height 20
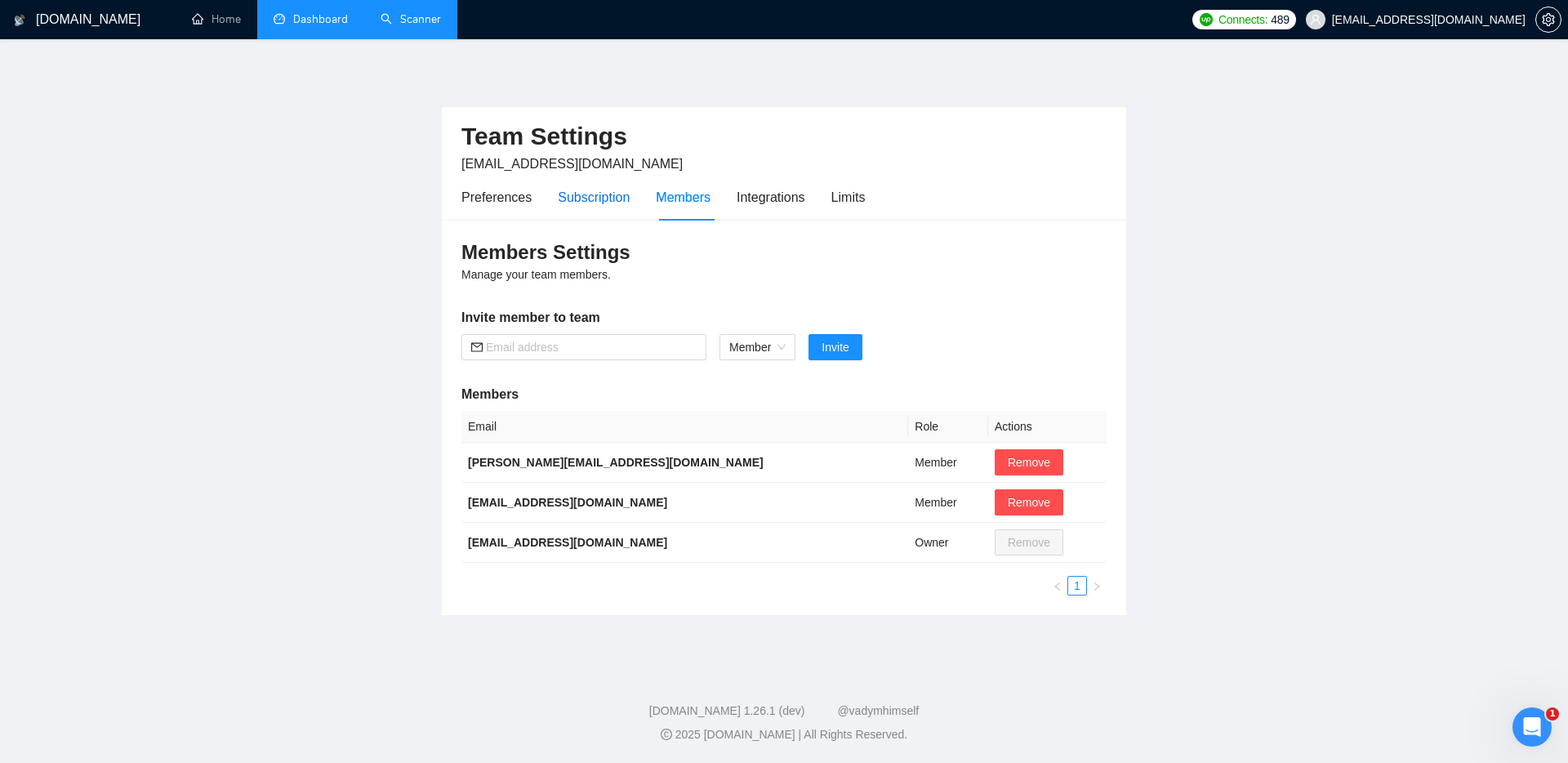
click at [589, 198] on div "Subscription" at bounding box center [594, 197] width 72 height 20
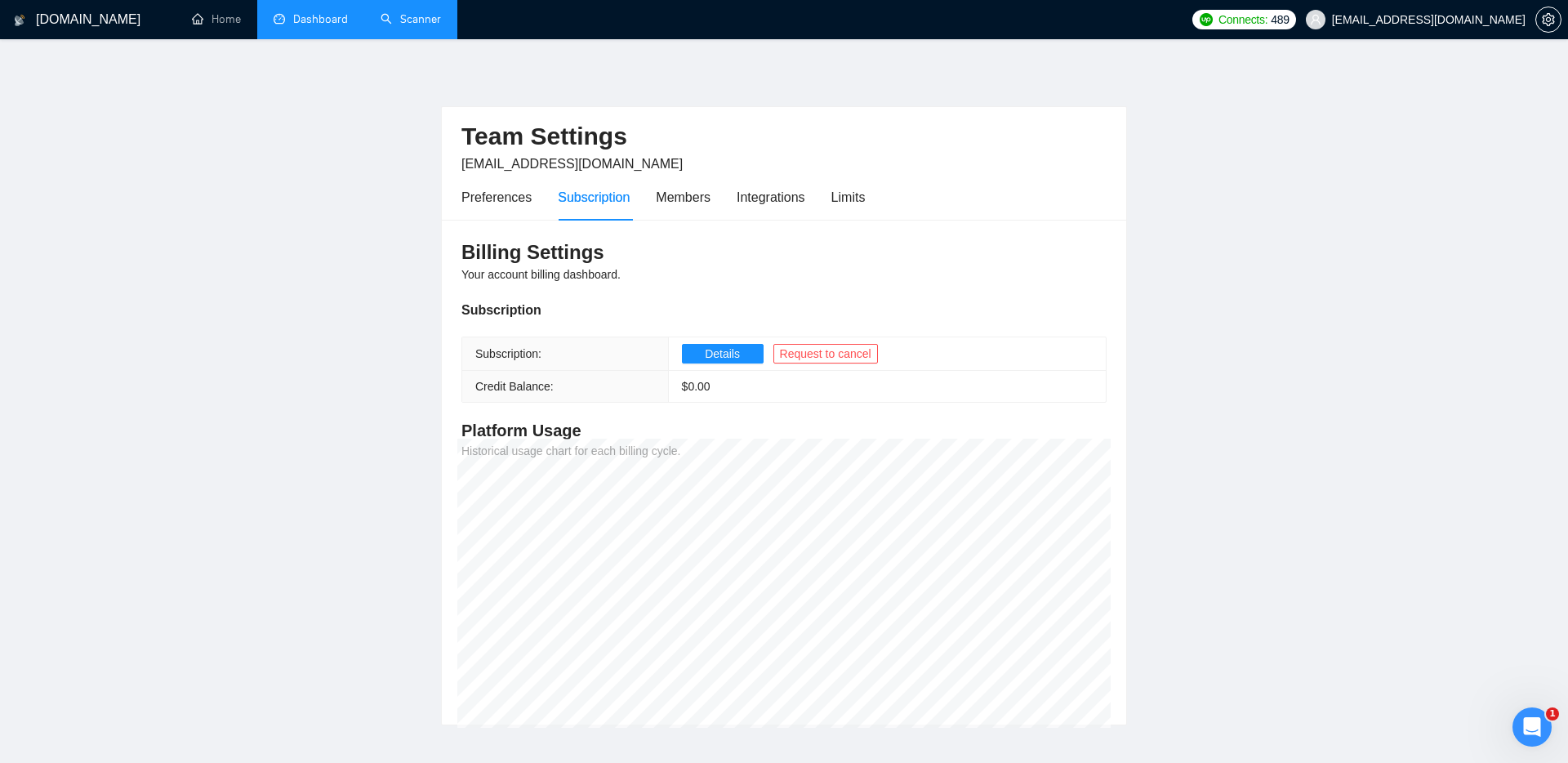
click at [390, 20] on link "Scanner" at bounding box center [411, 20] width 60 height 14
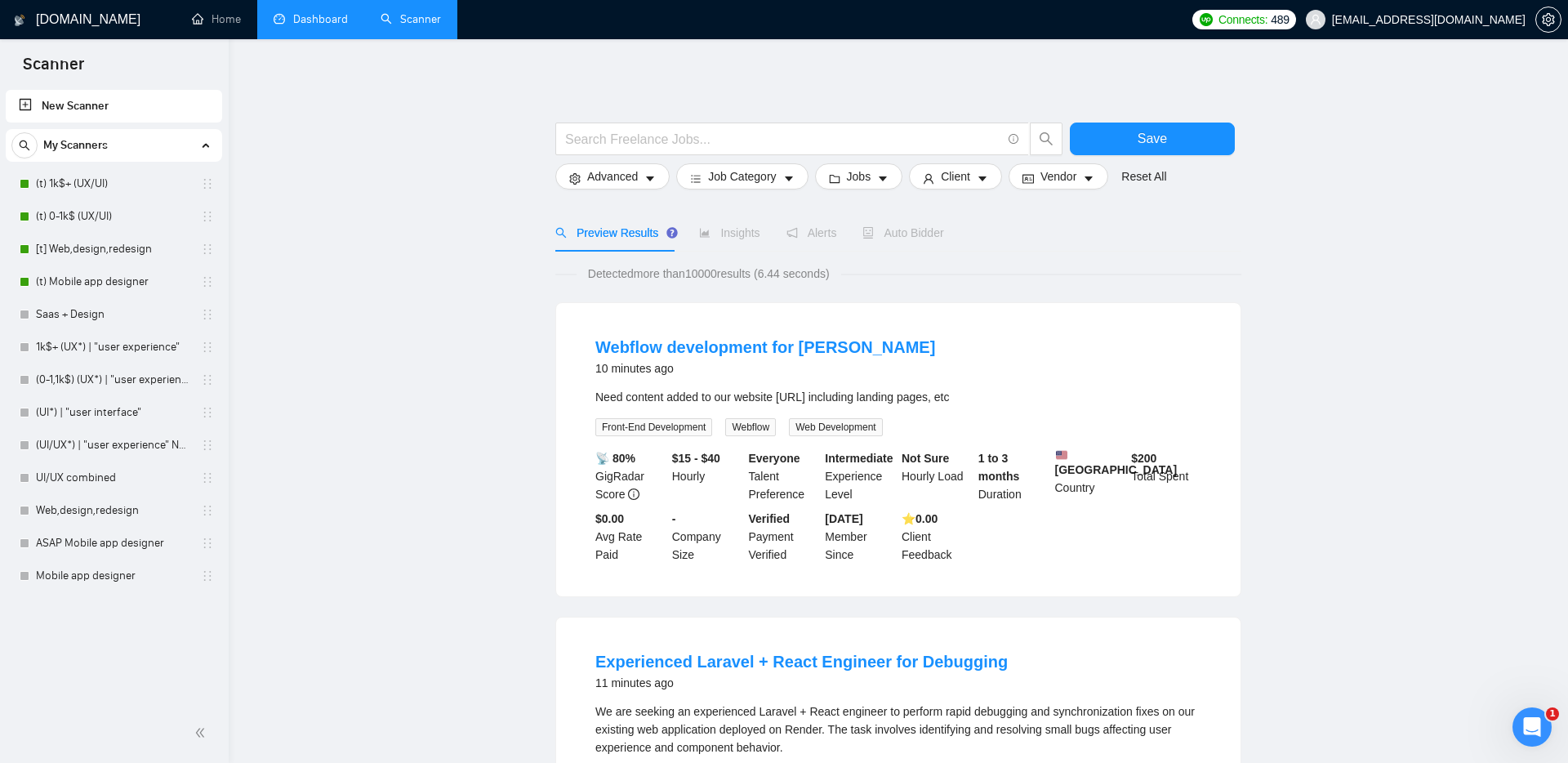
click at [294, 13] on link "Dashboard" at bounding box center [311, 20] width 74 height 14
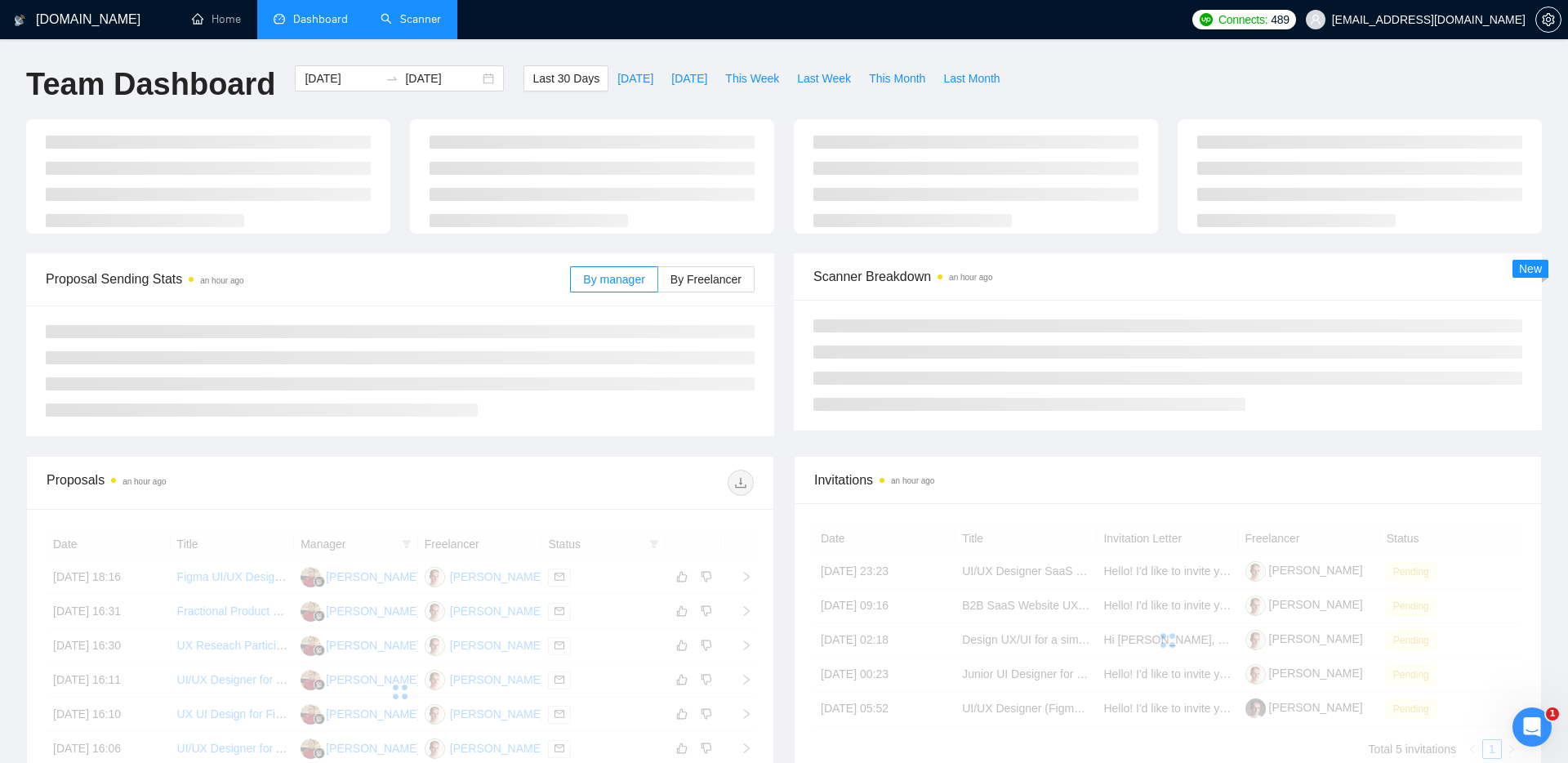
click at [430, 18] on link "Scanner" at bounding box center [411, 20] width 60 height 14
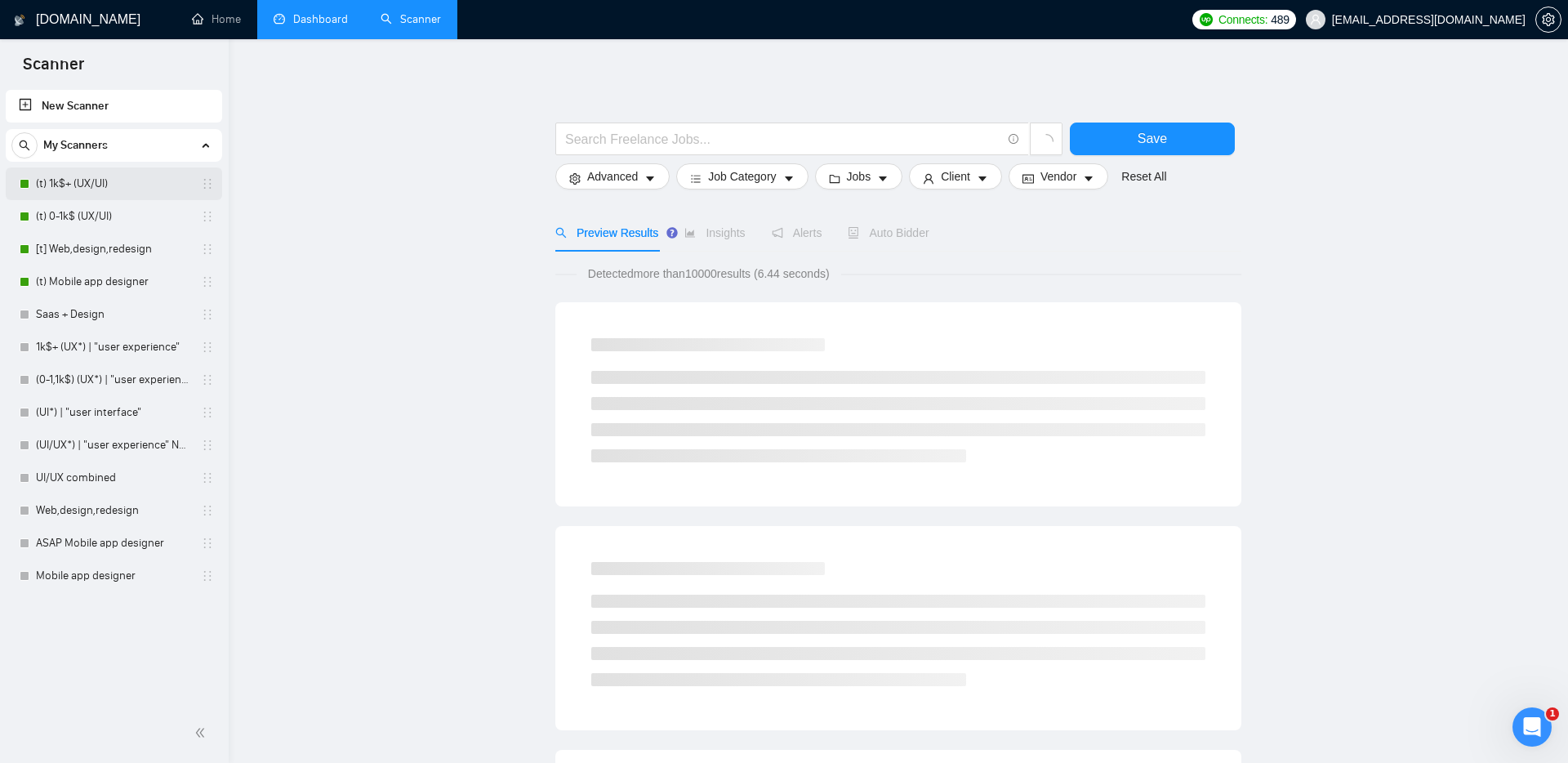
click at [98, 174] on link "(t) 1k$+ (UX/UI)" at bounding box center [113, 184] width 155 height 33
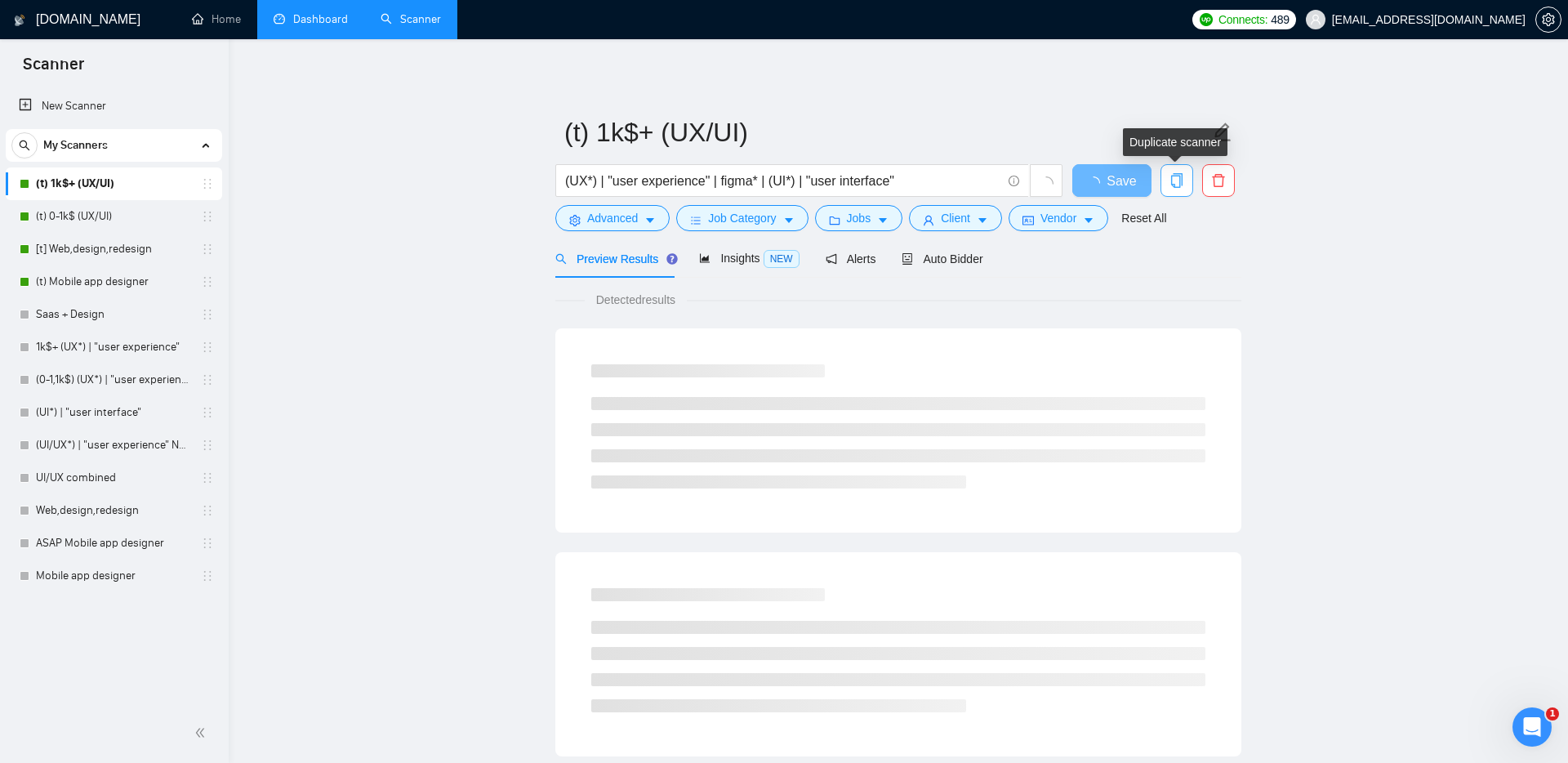
click at [1181, 179] on icon "copy" at bounding box center [1176, 181] width 15 height 15
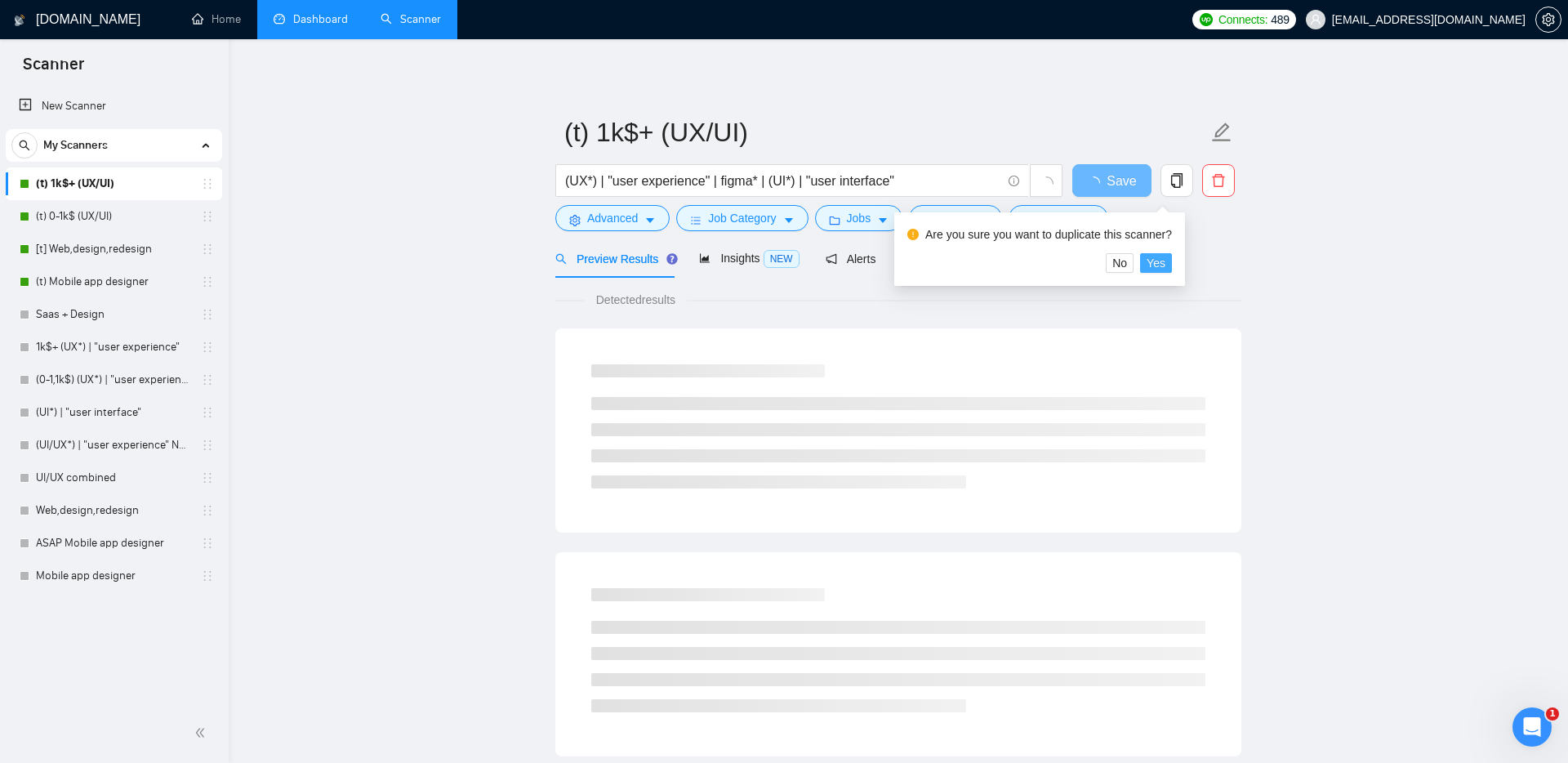
click at [1172, 263] on button "Yes" at bounding box center [1156, 263] width 32 height 20
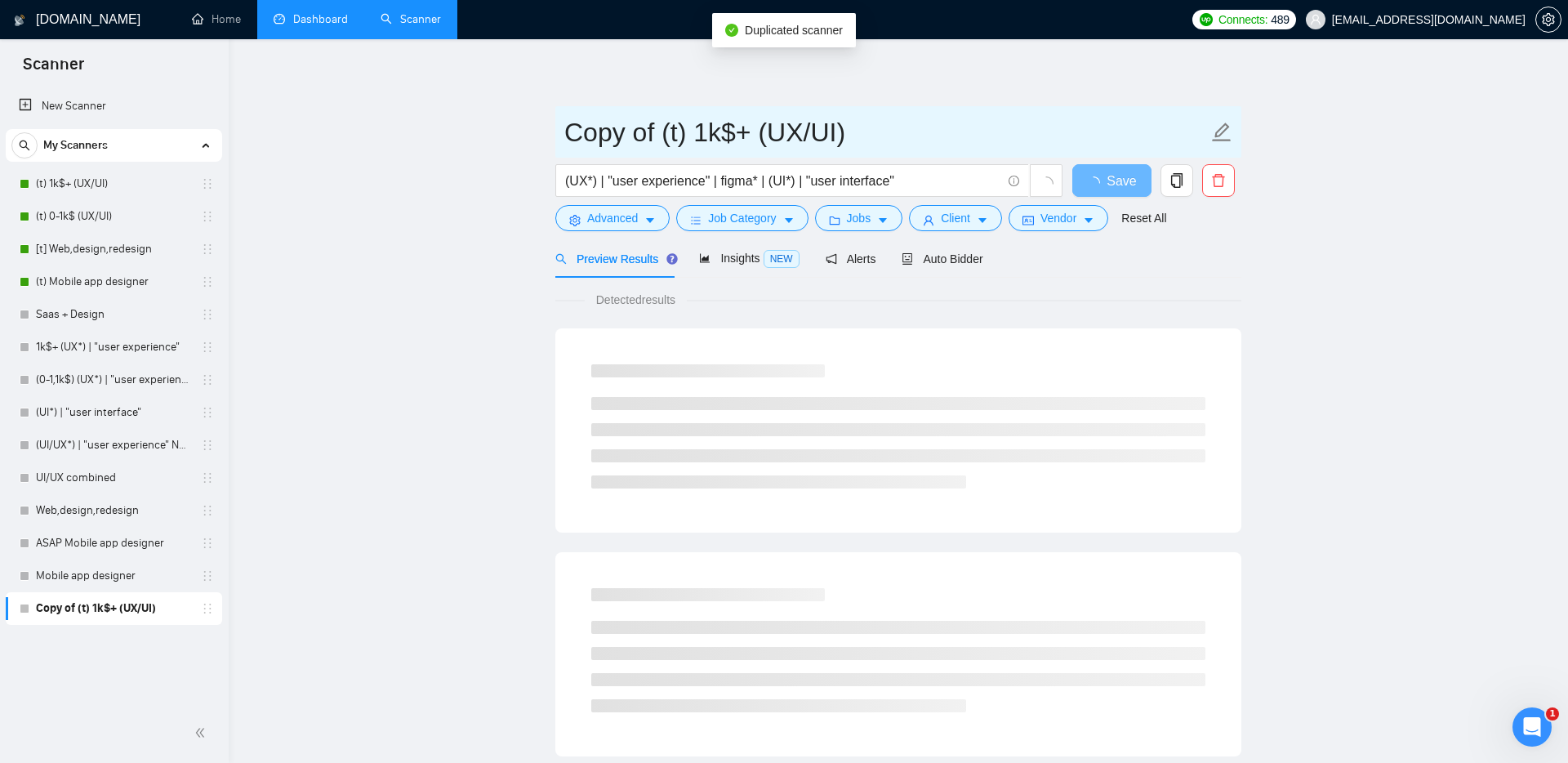
click at [656, 119] on input "Copy of (t) 1k$+ (UX/UI)" at bounding box center [886, 133] width 644 height 41
drag, startPoint x: 662, startPoint y: 130, endPoint x: 506, endPoint y: 129, distance: 156.0
click at [506, 129] on main "Copy of (t) 1k$+ (UX/UI) (UX*) | "user experience" | figma* | (UI*) | "user int…" at bounding box center [898, 746] width 1287 height 1363
type input "(t) 1k$+ (UX/UI)"
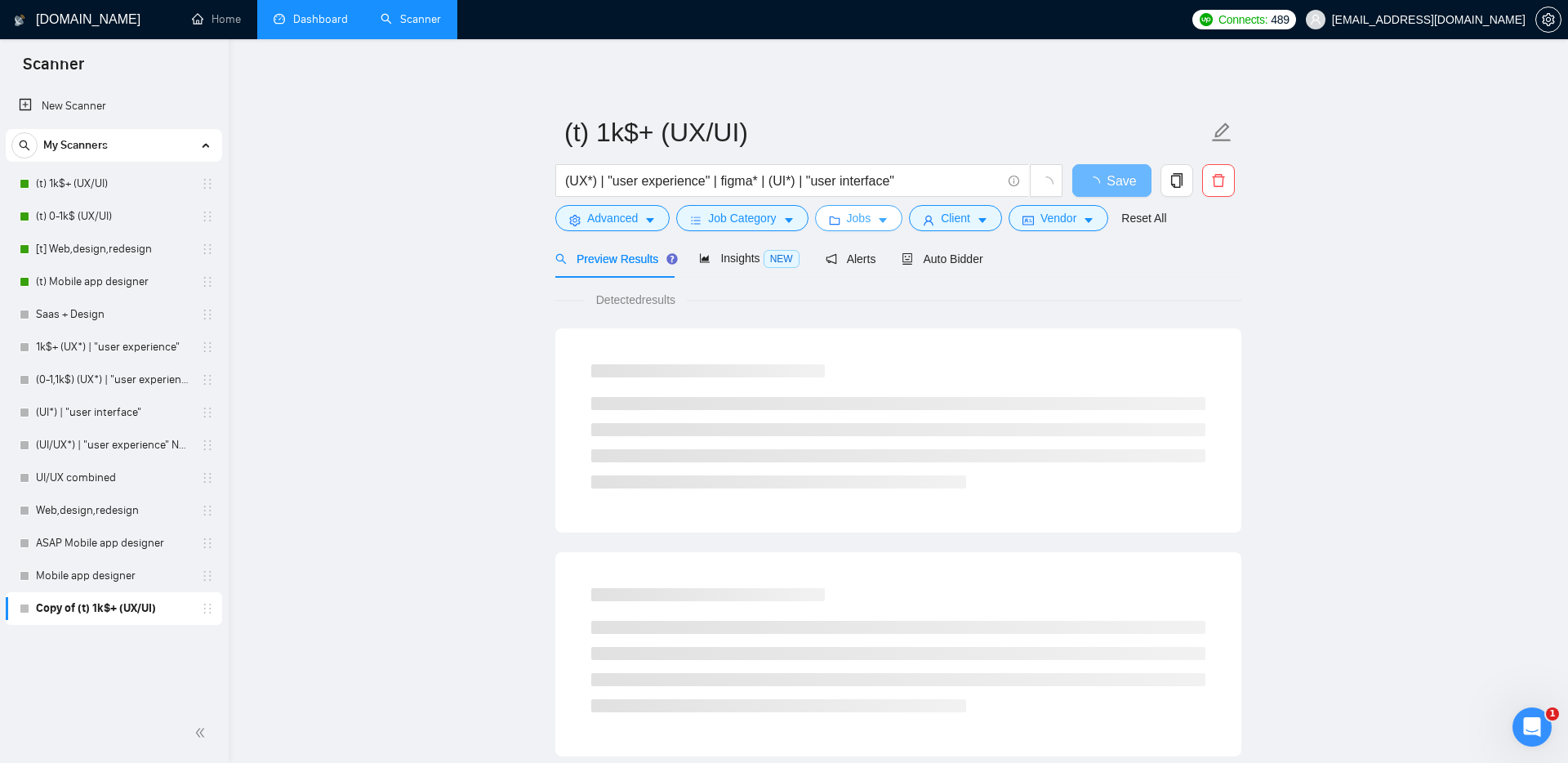
click at [887, 220] on icon "caret-down" at bounding box center [882, 221] width 8 height 5
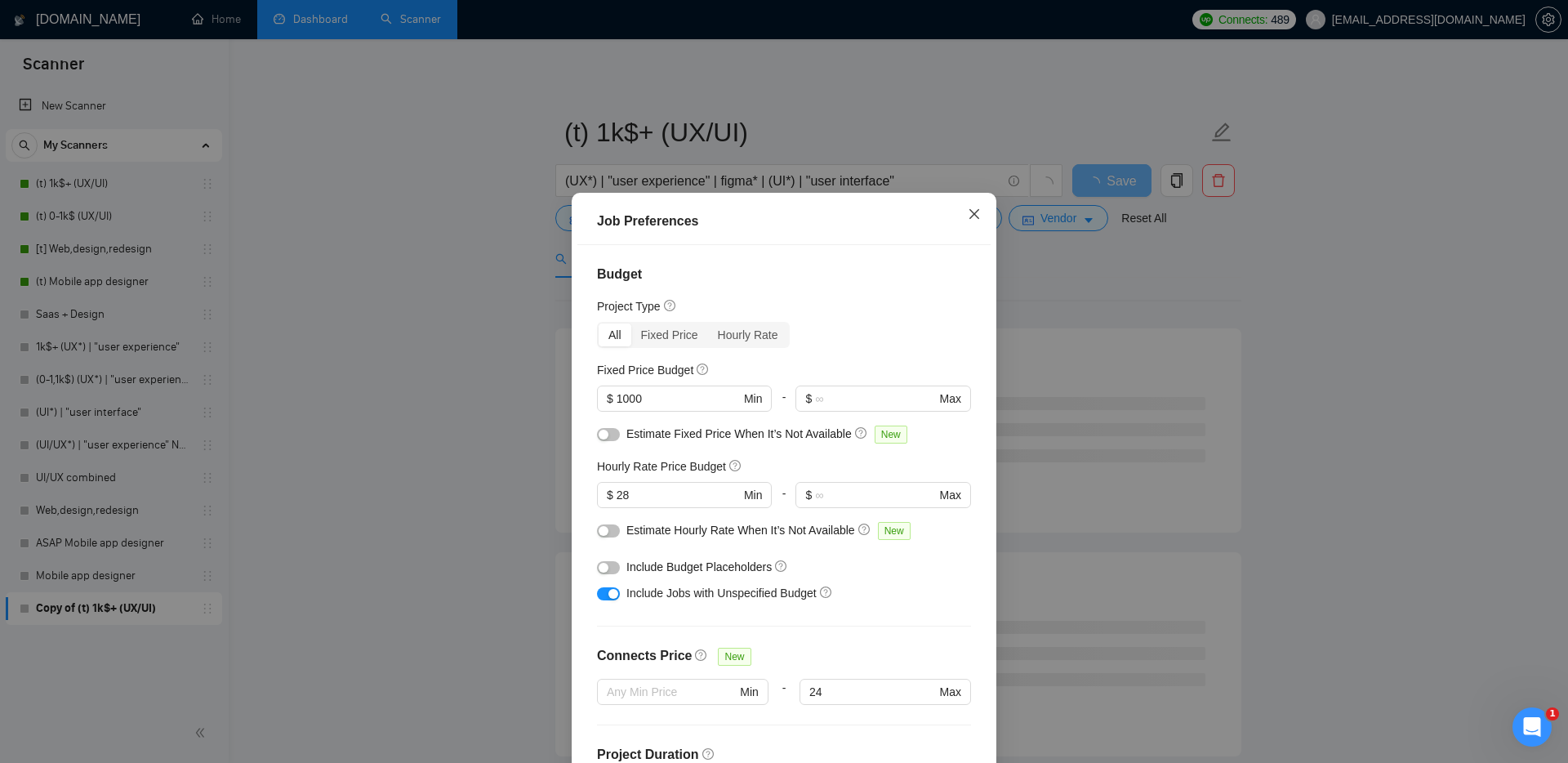
click at [973, 211] on icon "close" at bounding box center [973, 214] width 13 height 13
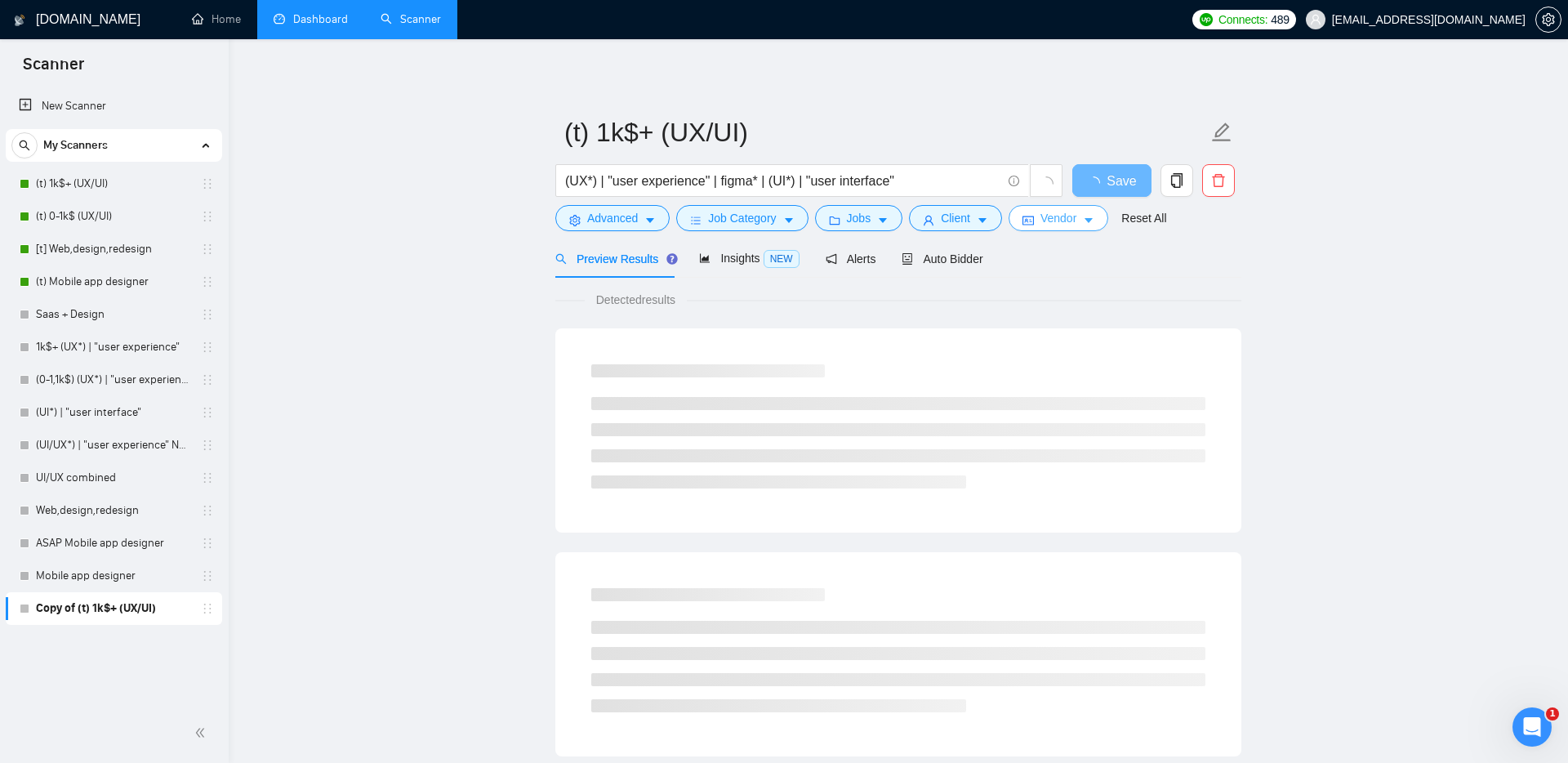
click at [1054, 216] on span "Vendor" at bounding box center [1058, 218] width 36 height 18
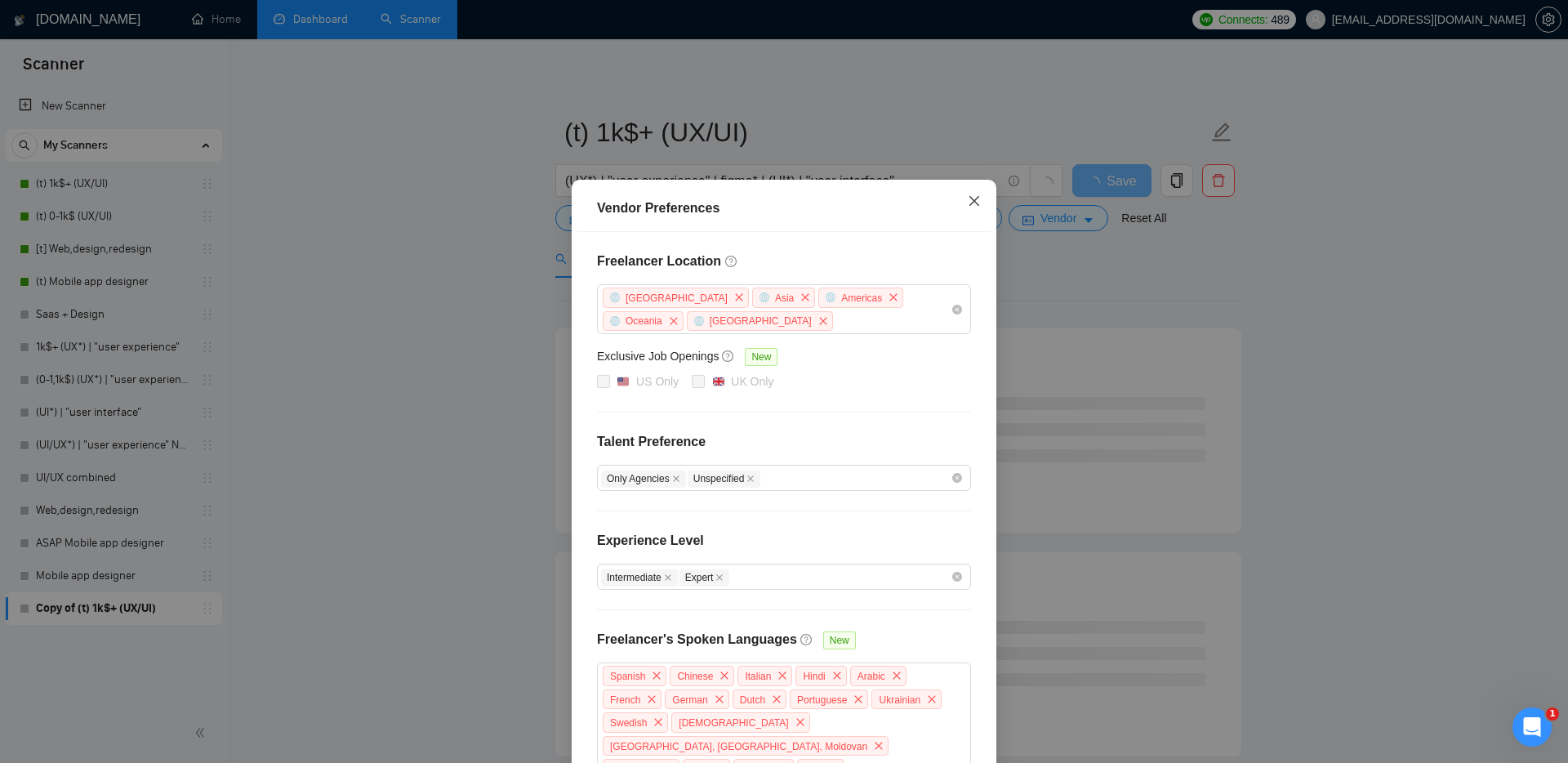
click at [974, 199] on icon "close" at bounding box center [973, 200] width 13 height 13
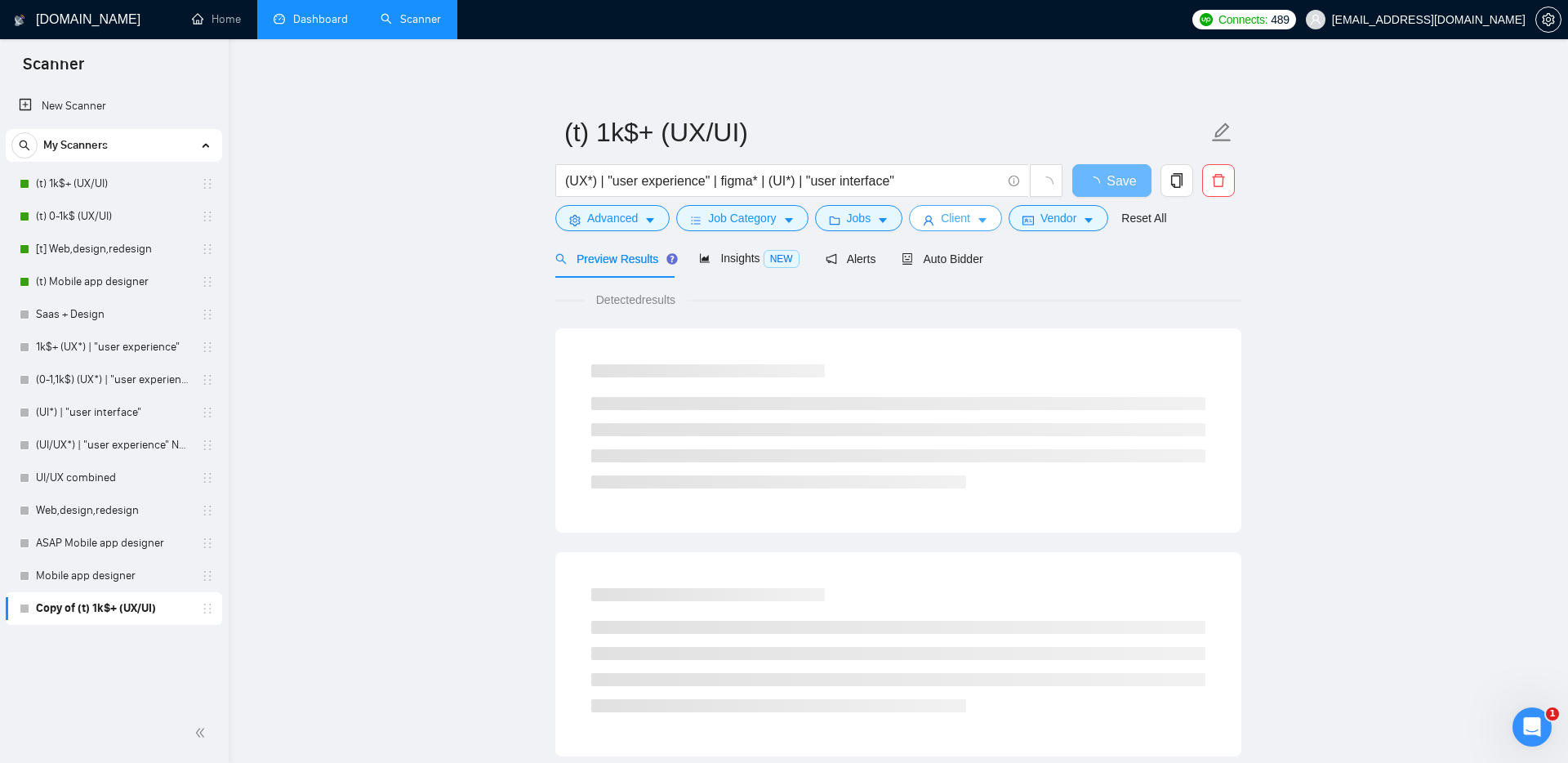
click at [958, 221] on span "Client" at bounding box center [956, 218] width 29 height 18
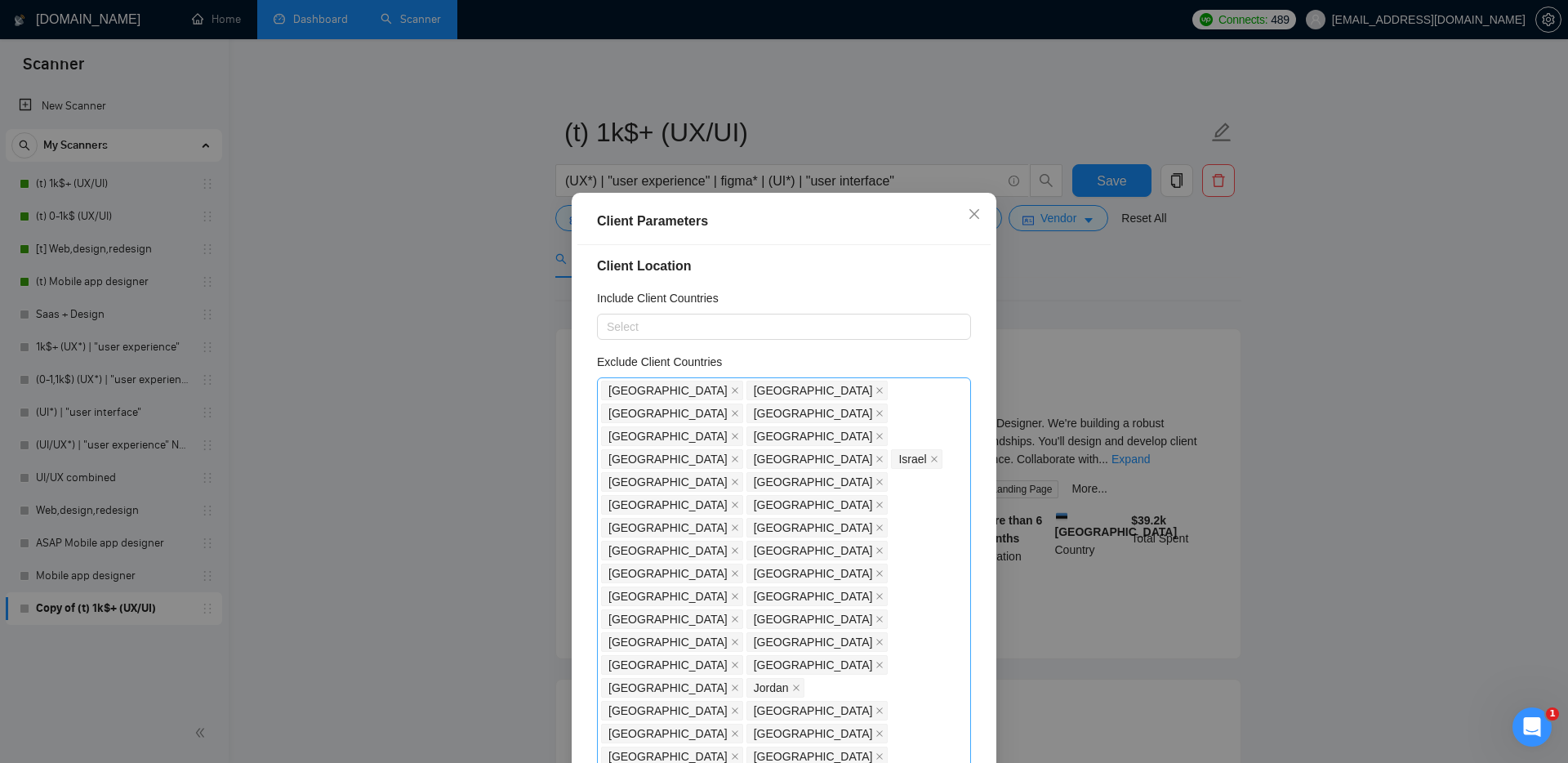
scroll to position [9, 0]
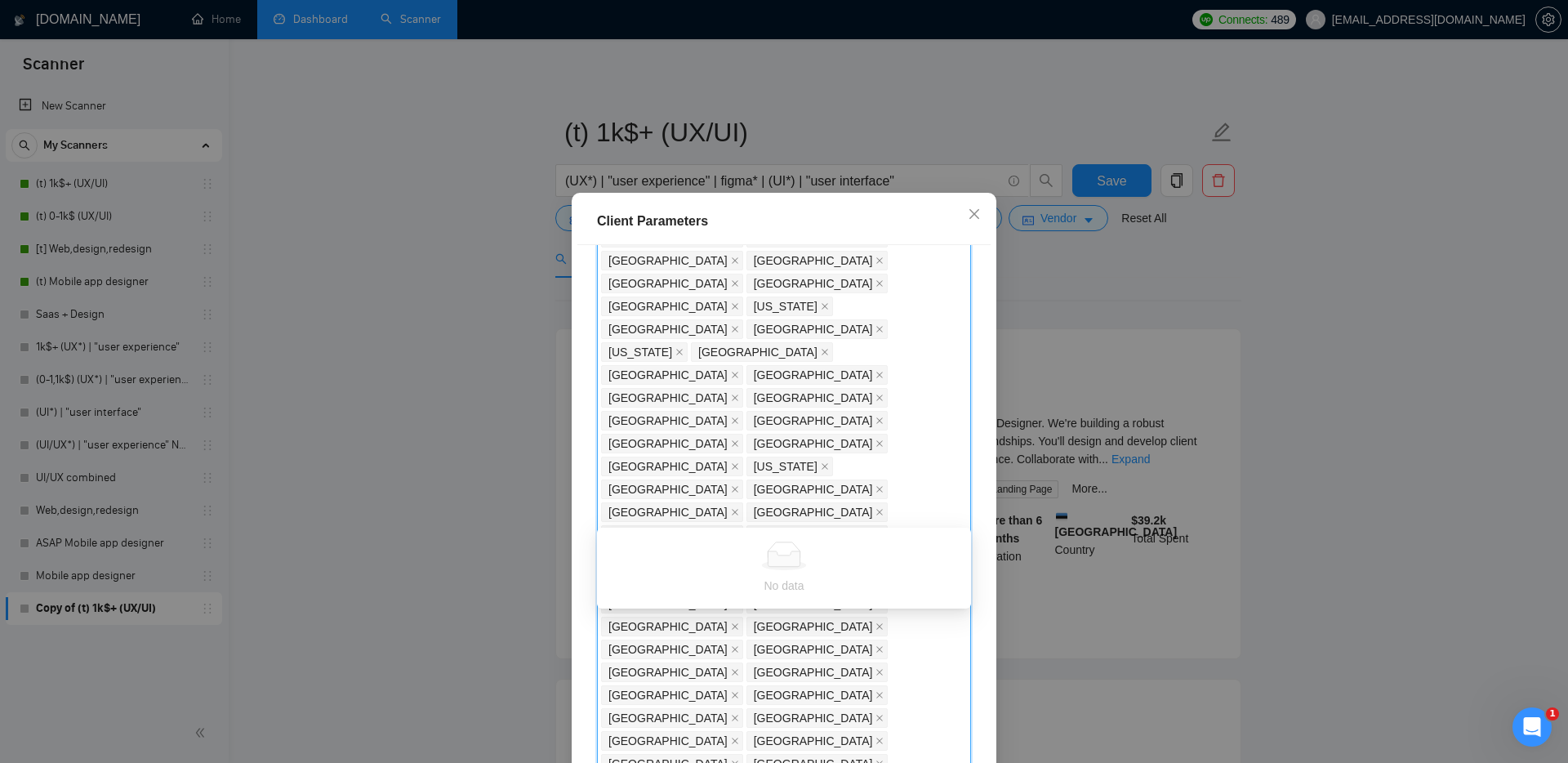
type input "г"
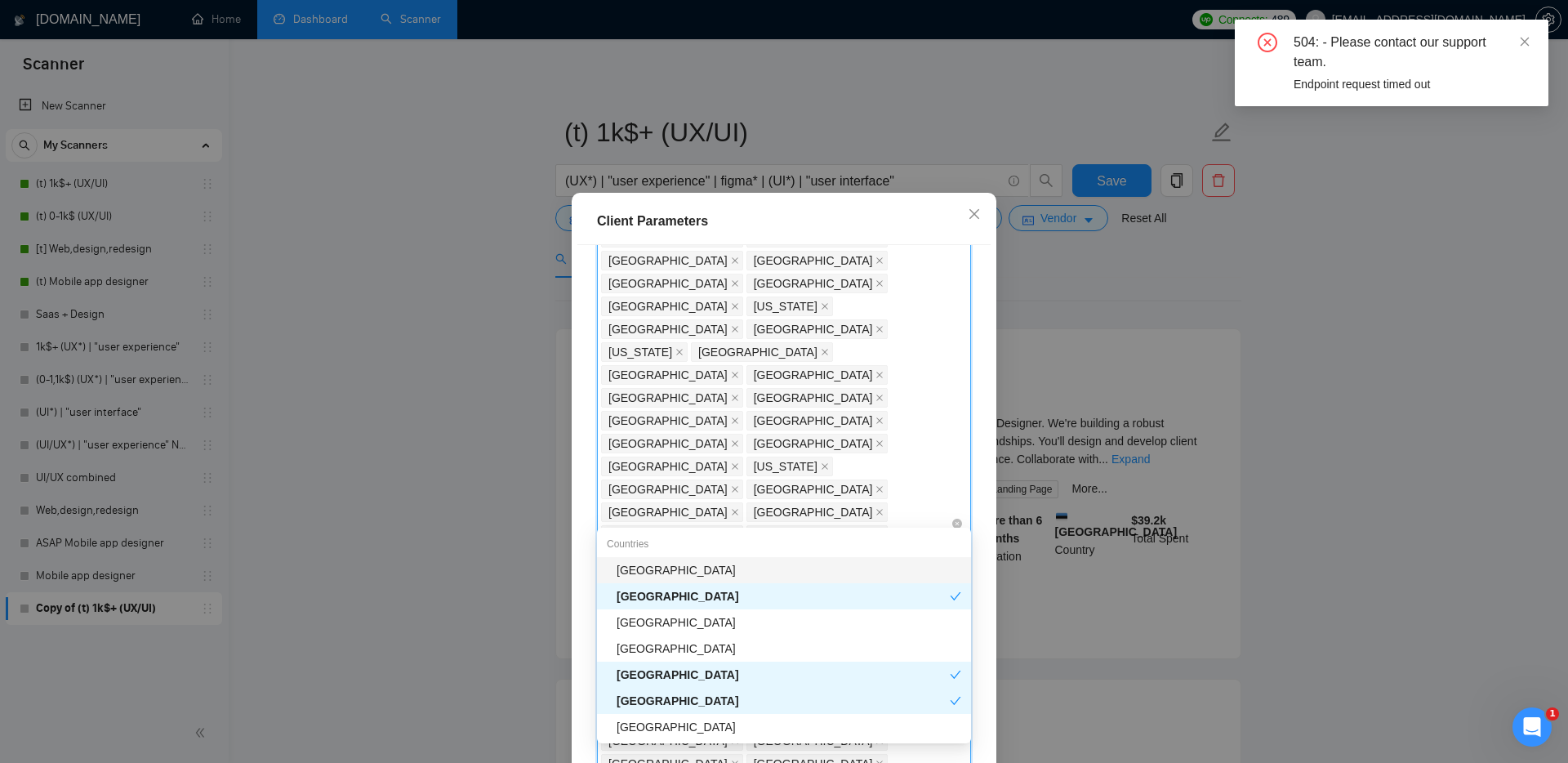
type input "u"
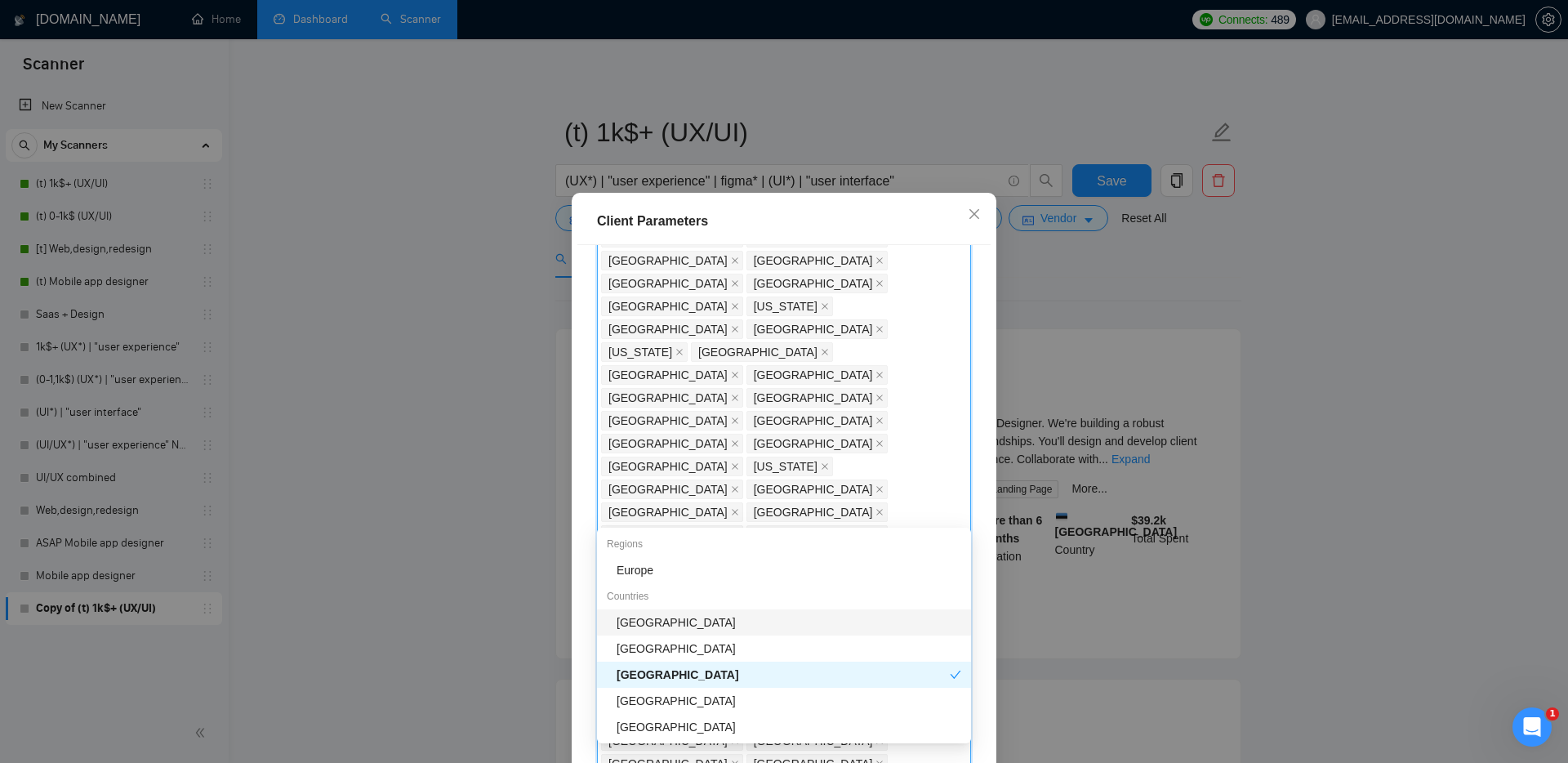
click at [657, 615] on div "[GEOGRAPHIC_DATA]" at bounding box center [788, 622] width 344 height 18
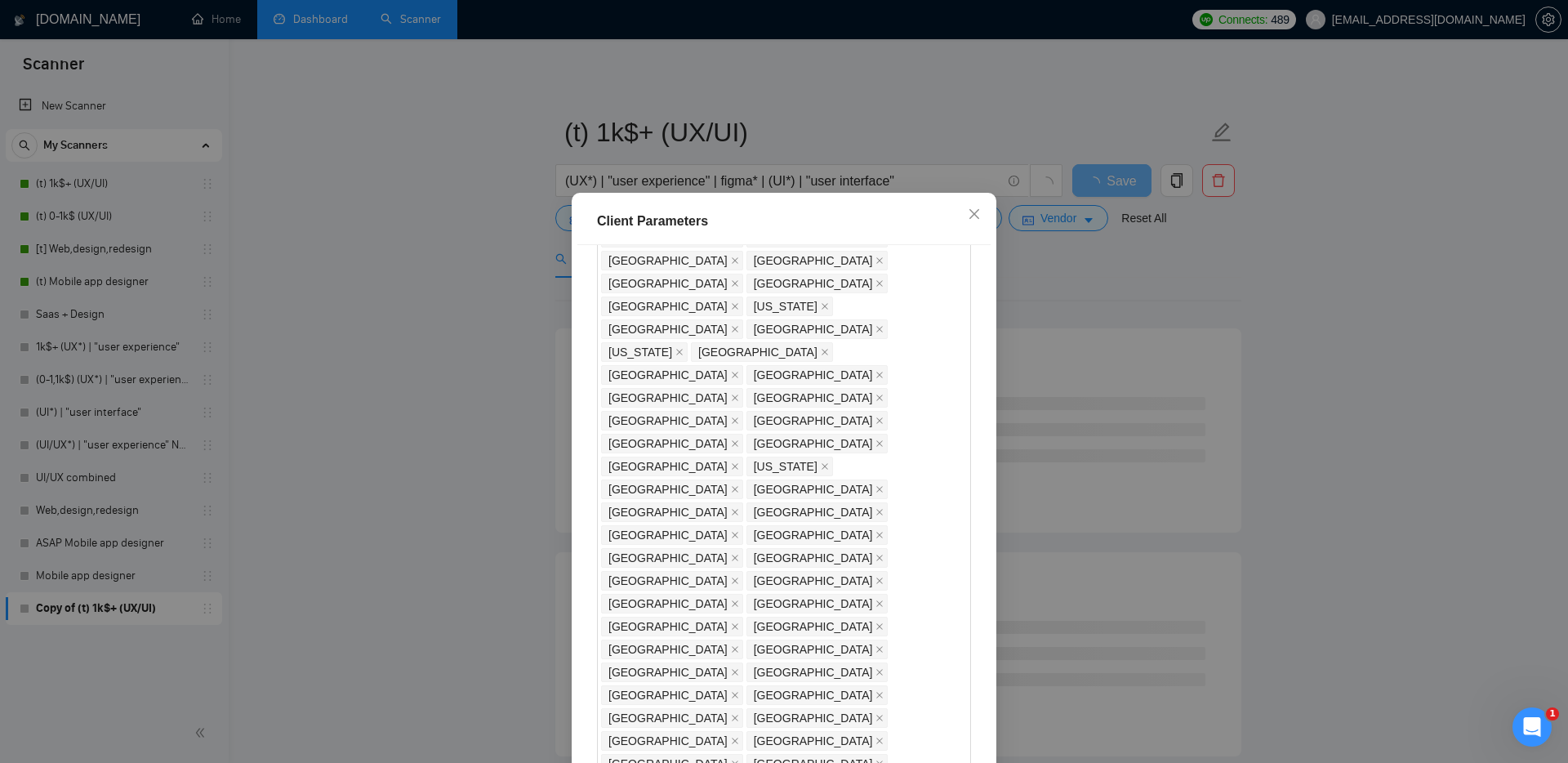
click at [579, 499] on div "Client Location Include Client Countries Select Exclude Client Countries [GEOGR…" at bounding box center [784, 512] width 413 height 535
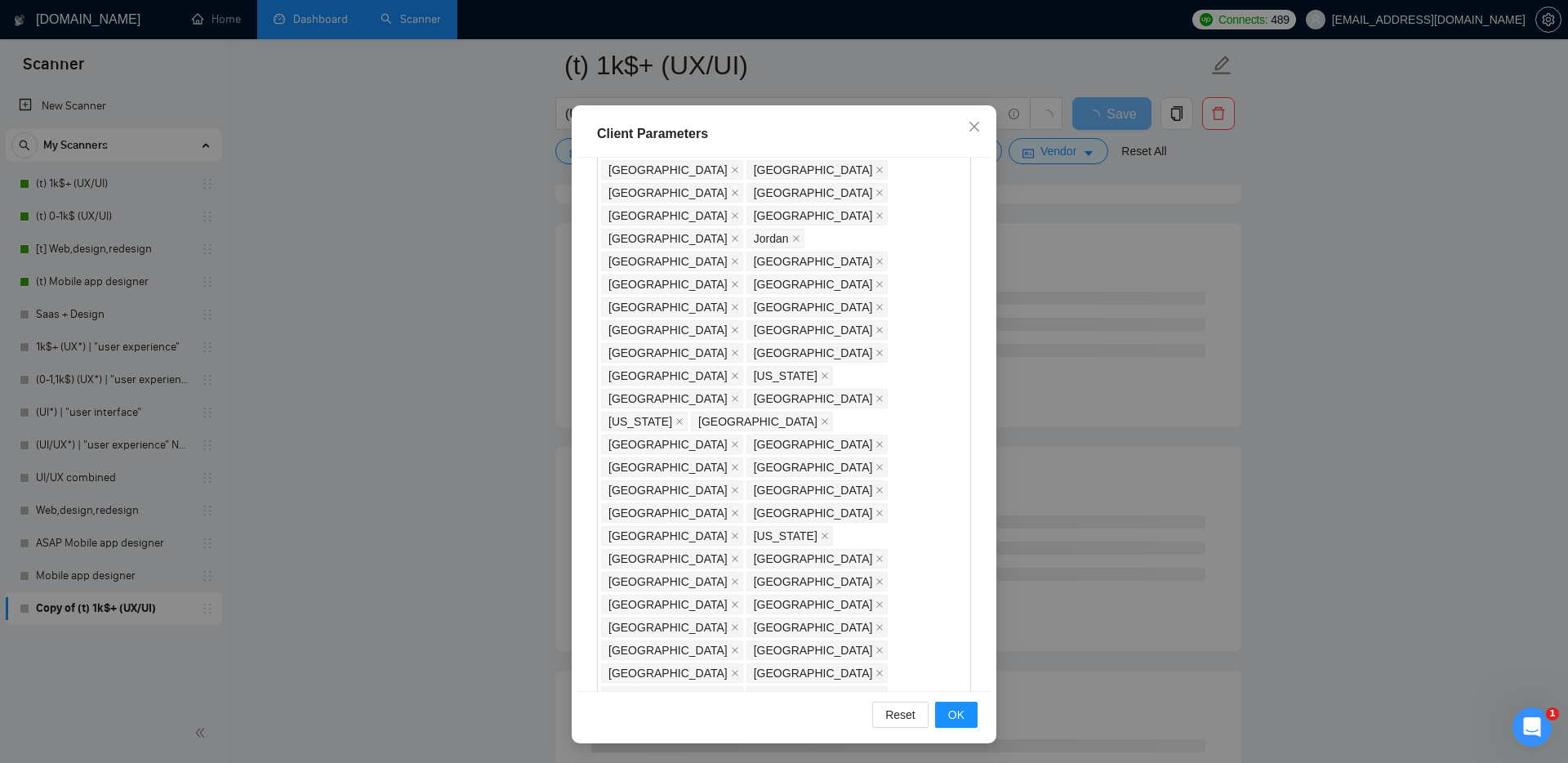
scroll to position [374, 0]
click at [966, 719] on button "OK" at bounding box center [957, 714] width 43 height 26
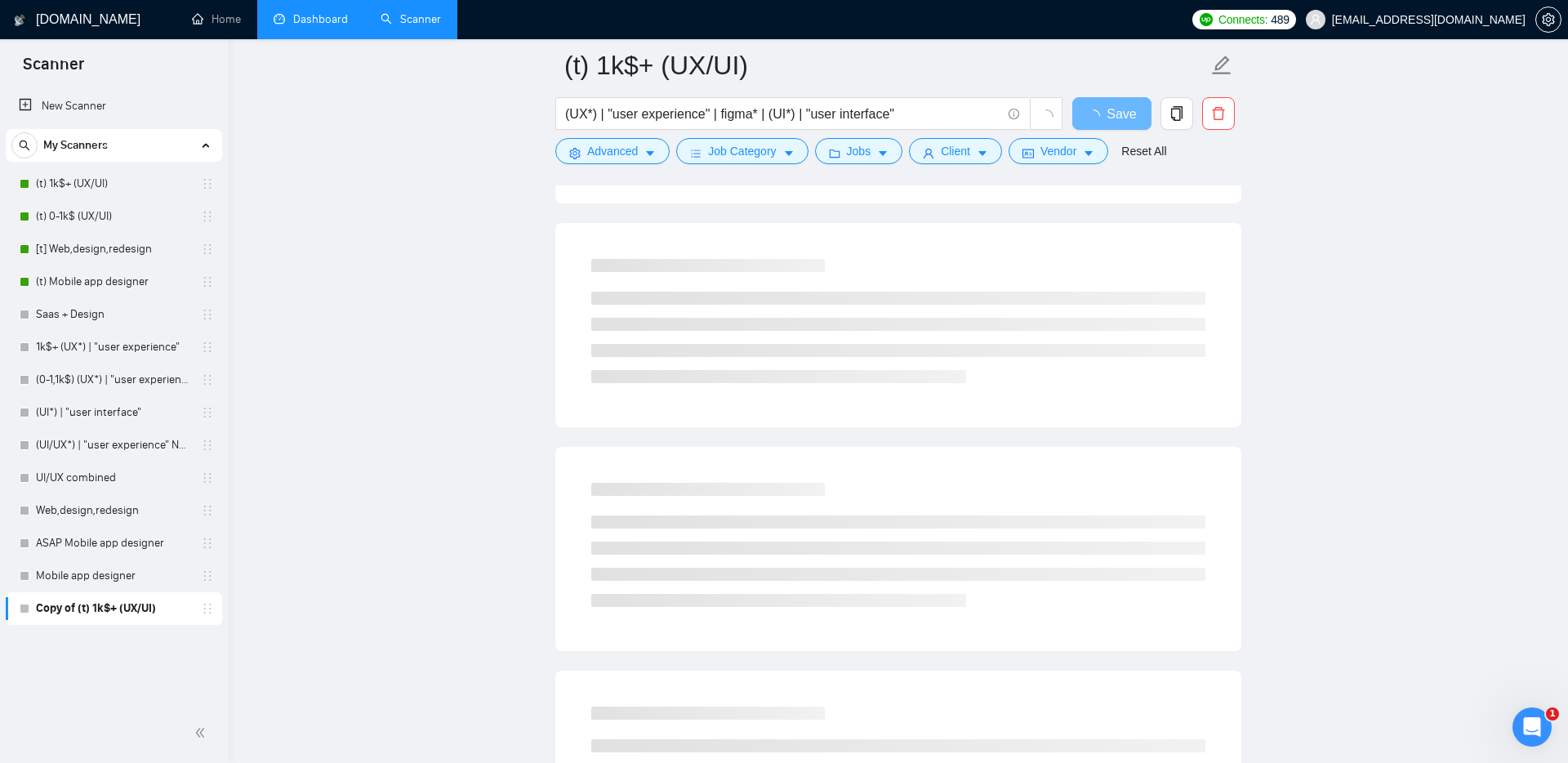
scroll to position [0, 0]
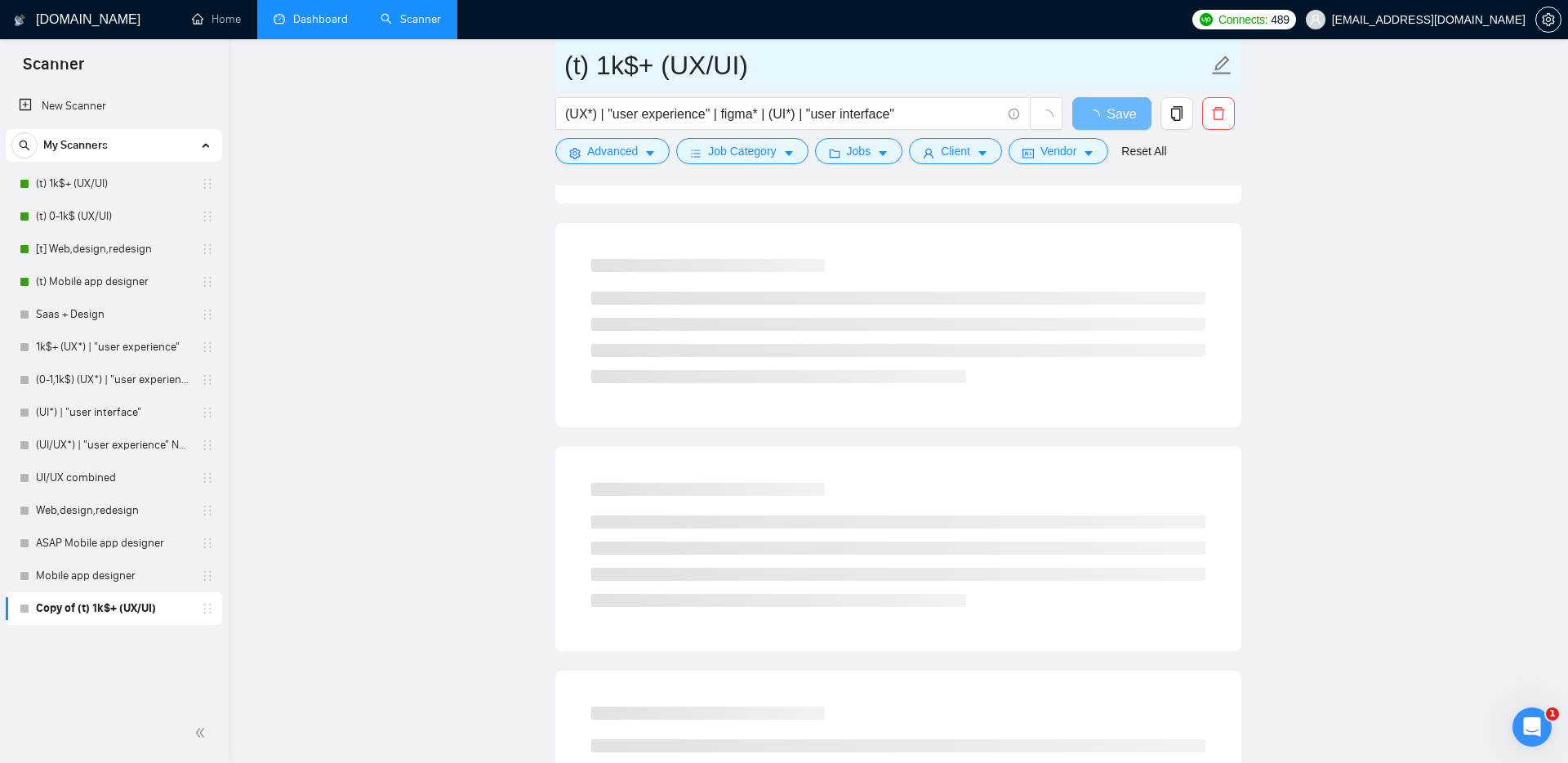
click at [769, 62] on input "(t) 1k$+ (UX/UI)" at bounding box center [886, 65] width 644 height 41
type input "(t) 1k$+ (UX/UI) all markets without [GEOGRAPHIC_DATA]"
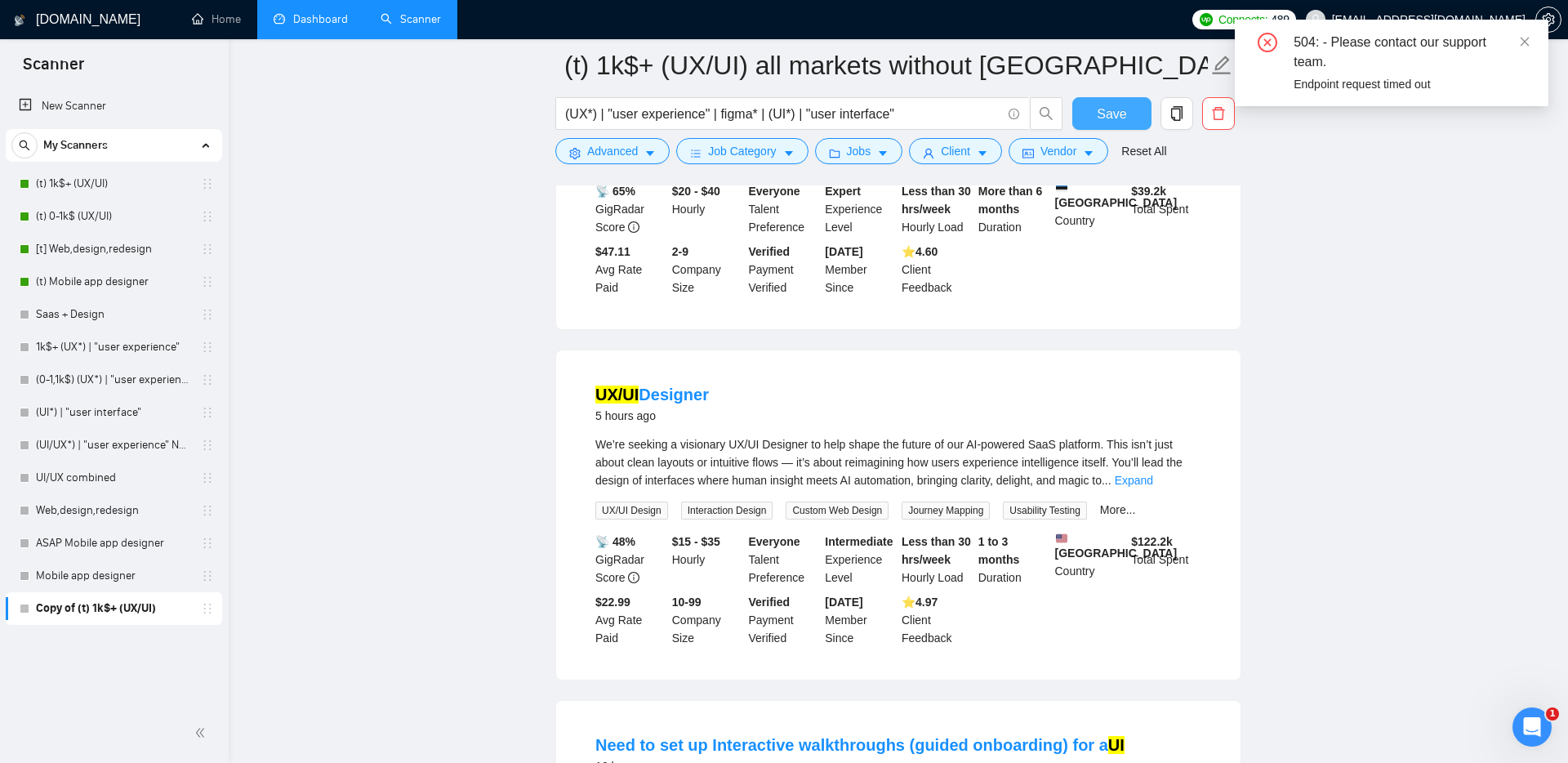
click at [1125, 108] on span "Save" at bounding box center [1112, 113] width 29 height 20
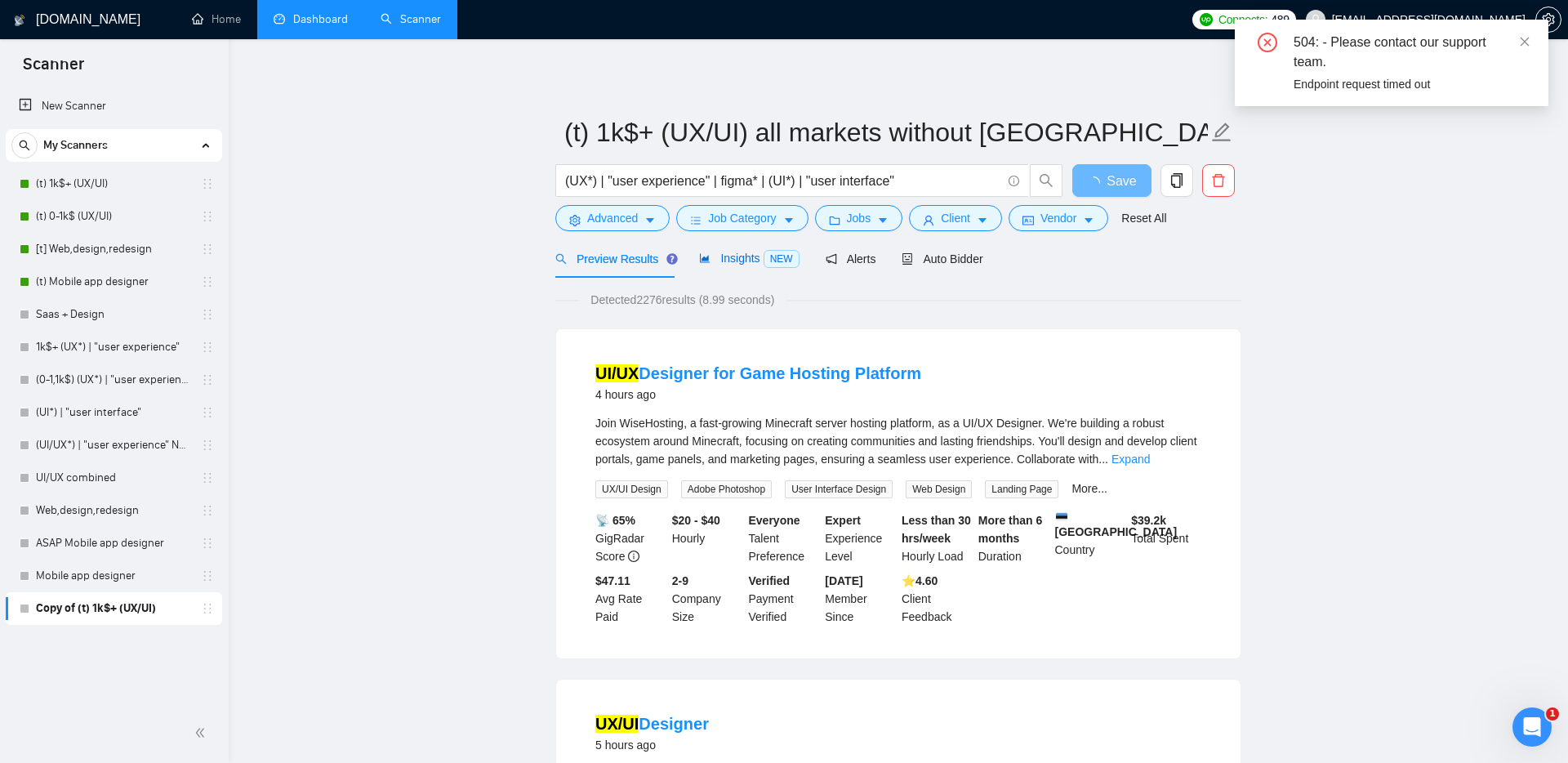
click at [732, 262] on span "Insights NEW" at bounding box center [749, 258] width 99 height 13
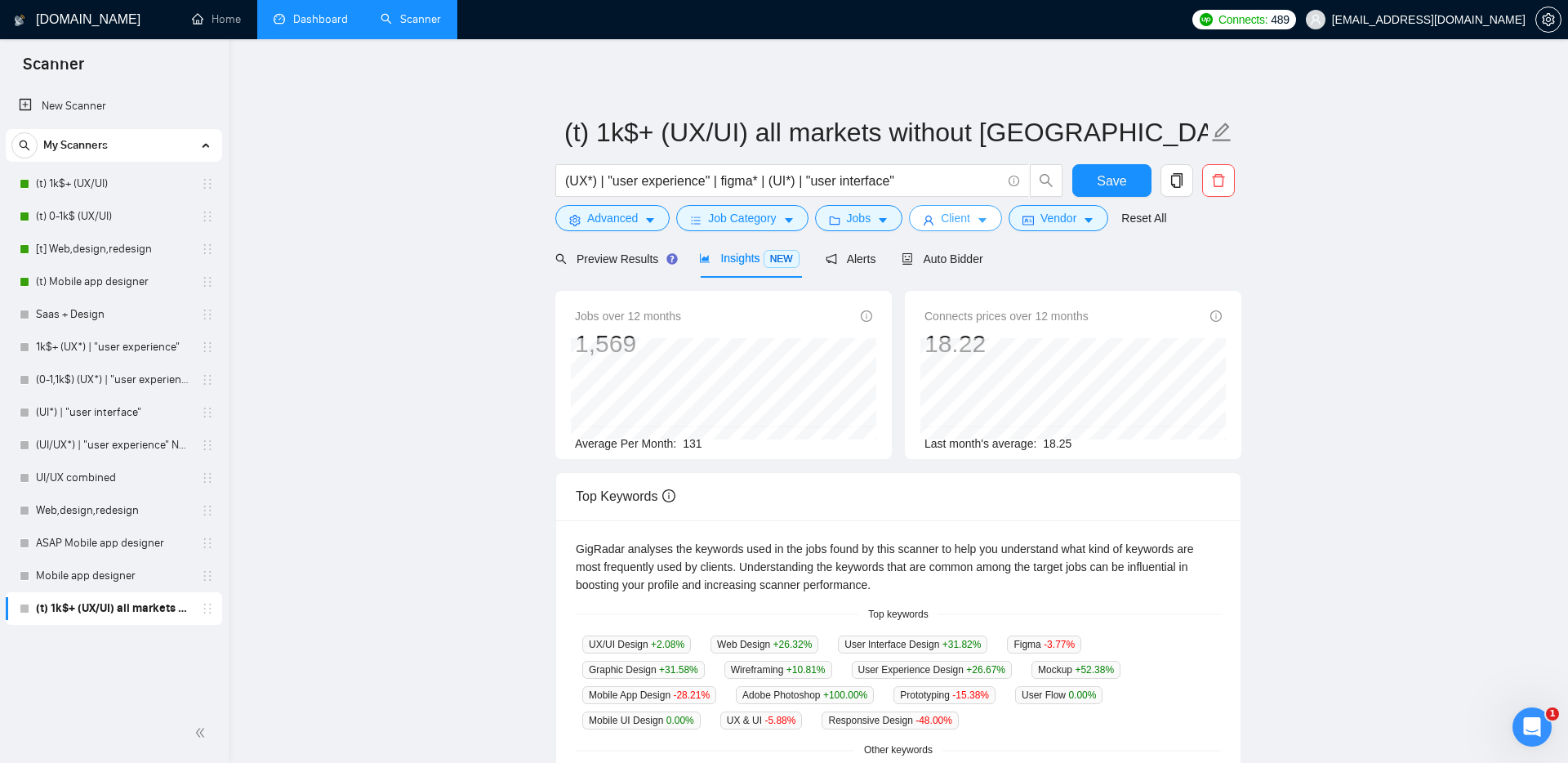
click at [968, 212] on span "Client" at bounding box center [956, 218] width 29 height 18
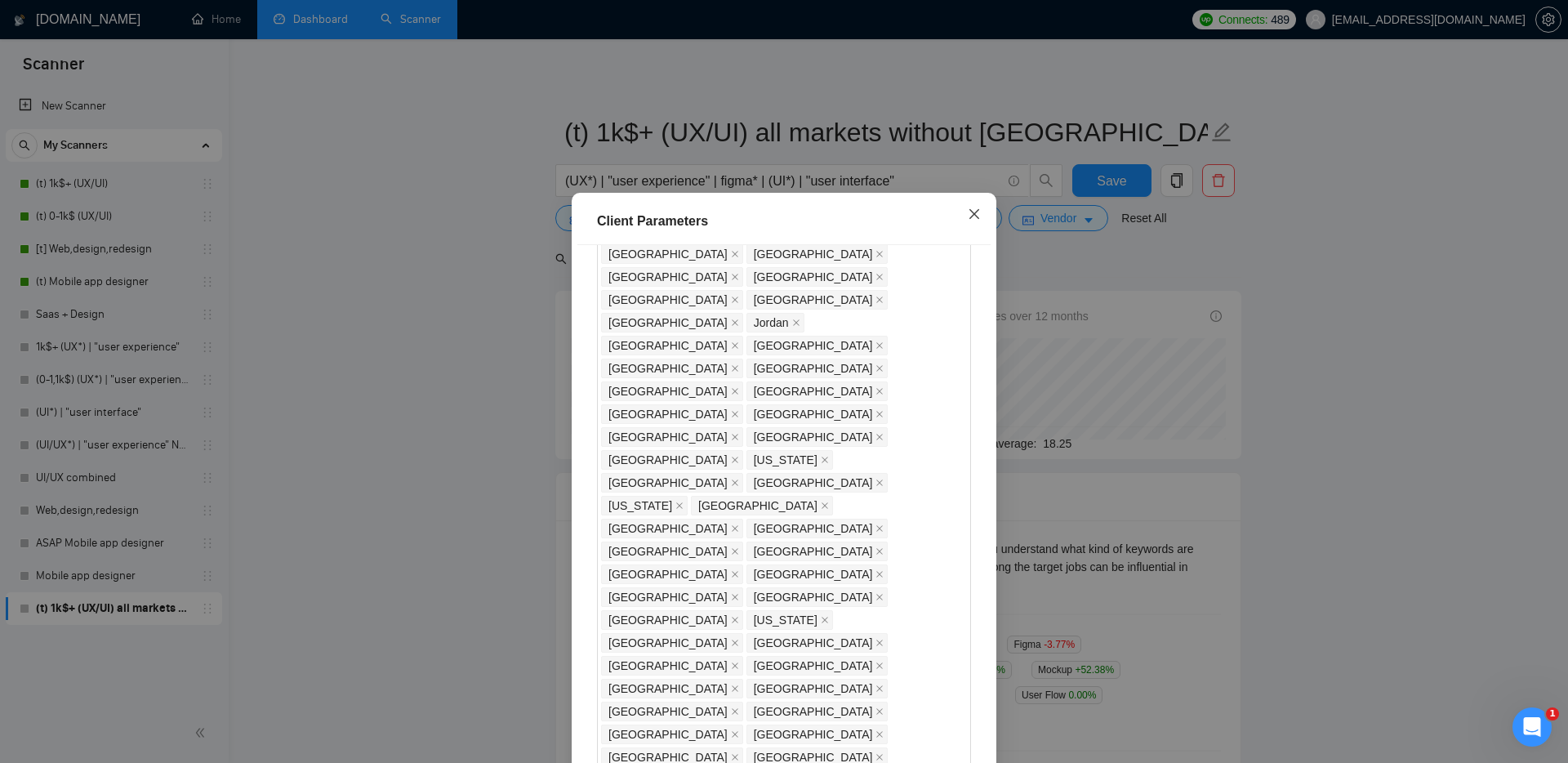
click at [972, 214] on icon "close" at bounding box center [974, 214] width 10 height 10
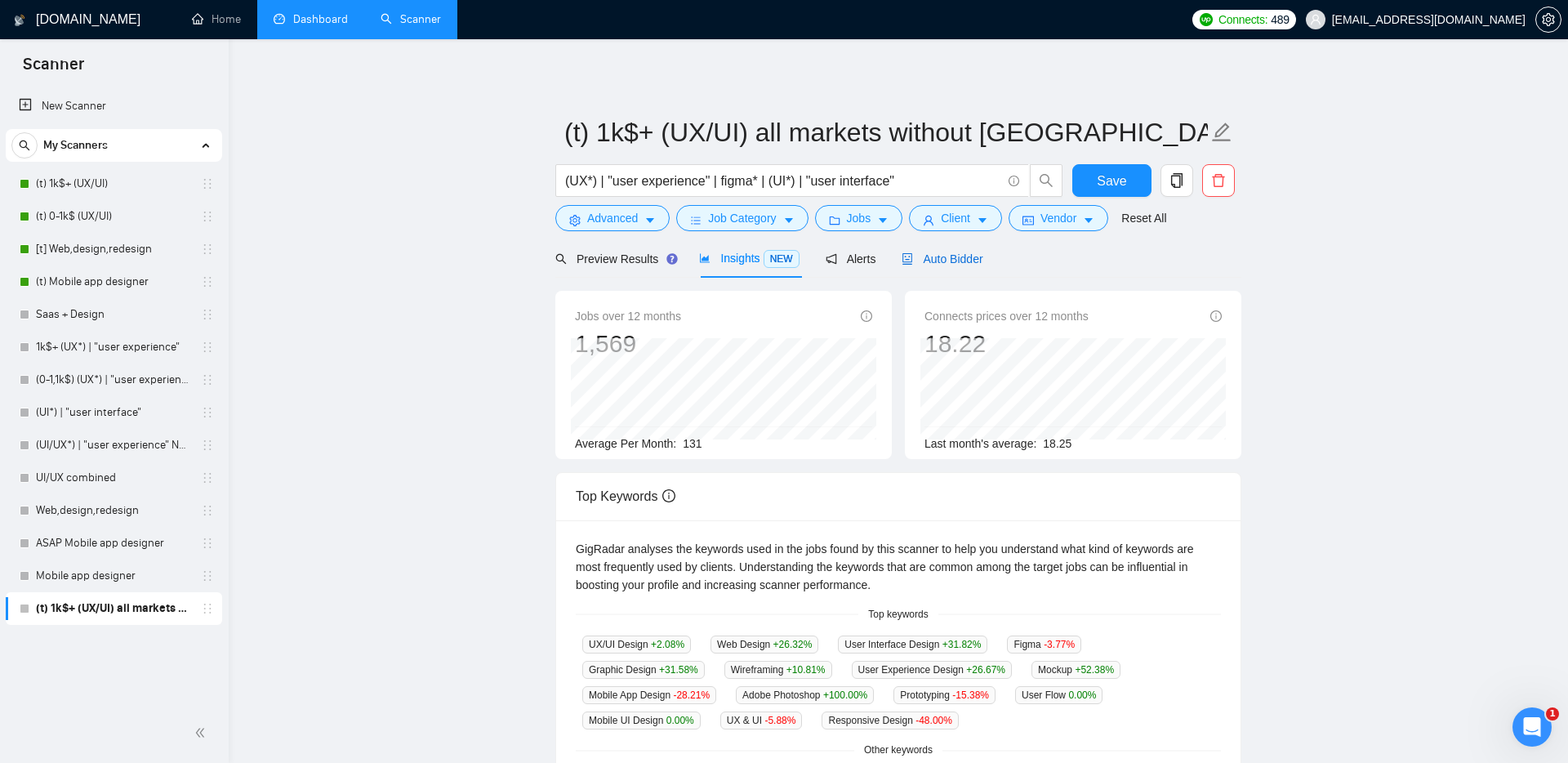
click at [955, 265] on div "Auto Bidder" at bounding box center [942, 259] width 81 height 18
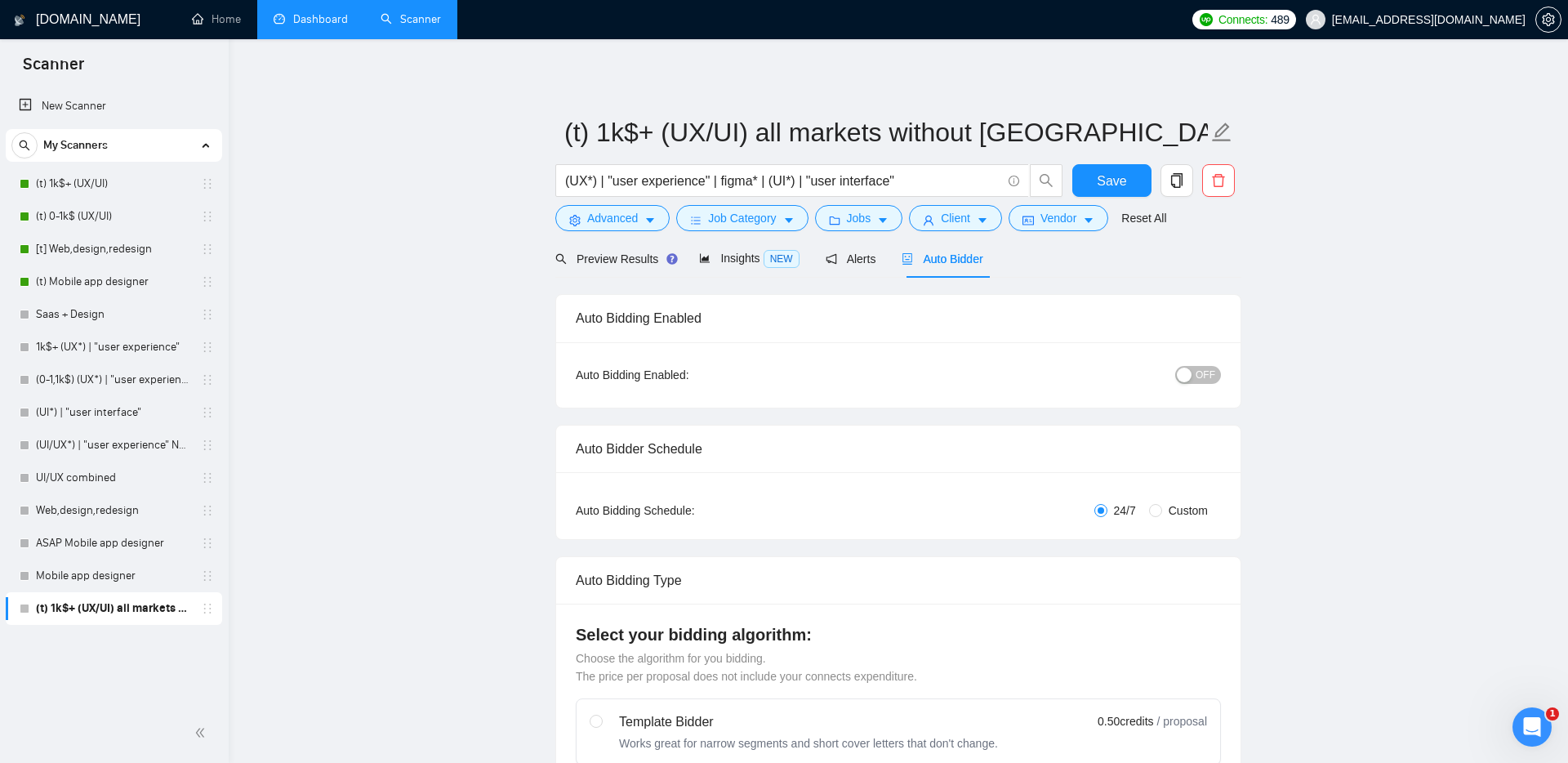
click at [1201, 371] on span "OFF" at bounding box center [1205, 375] width 20 height 18
click at [88, 213] on link "(t) 1k$+ (UX/UI)" at bounding box center [113, 217] width 155 height 33
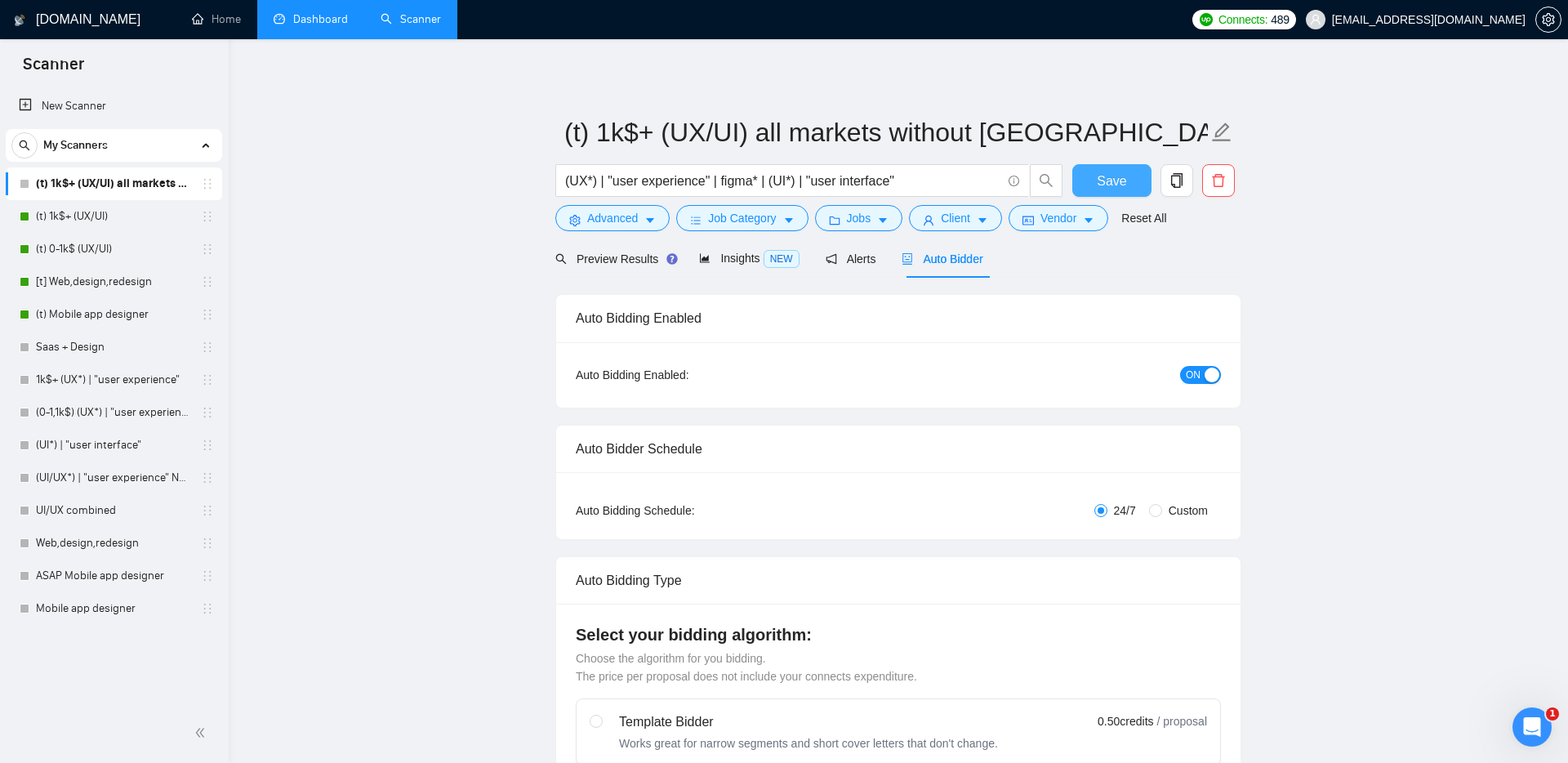
click at [1117, 185] on span "Save" at bounding box center [1112, 181] width 29 height 20
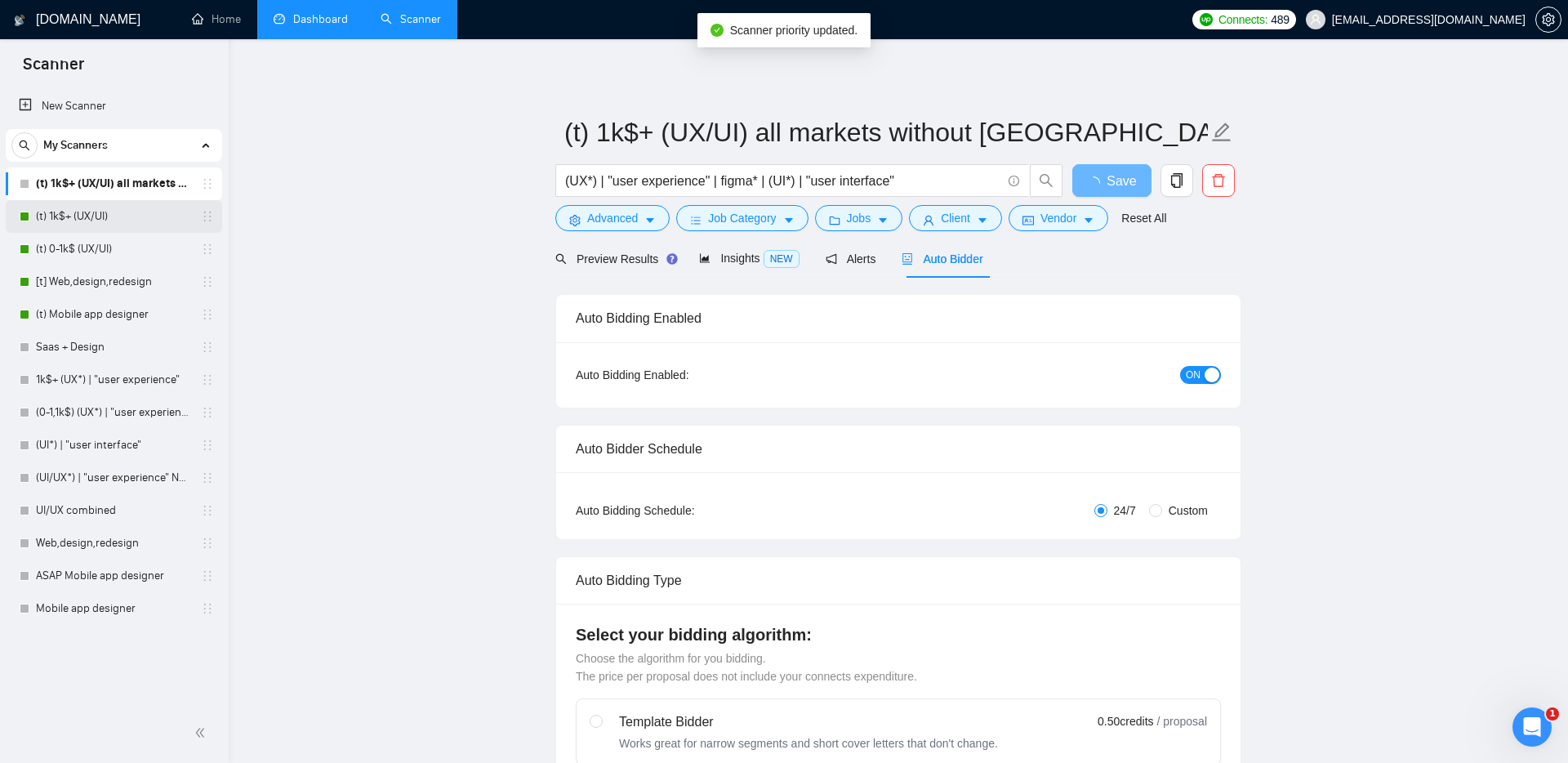
click at [94, 209] on link "(t) 1k$+ (UX/UI)" at bounding box center [113, 217] width 155 height 33
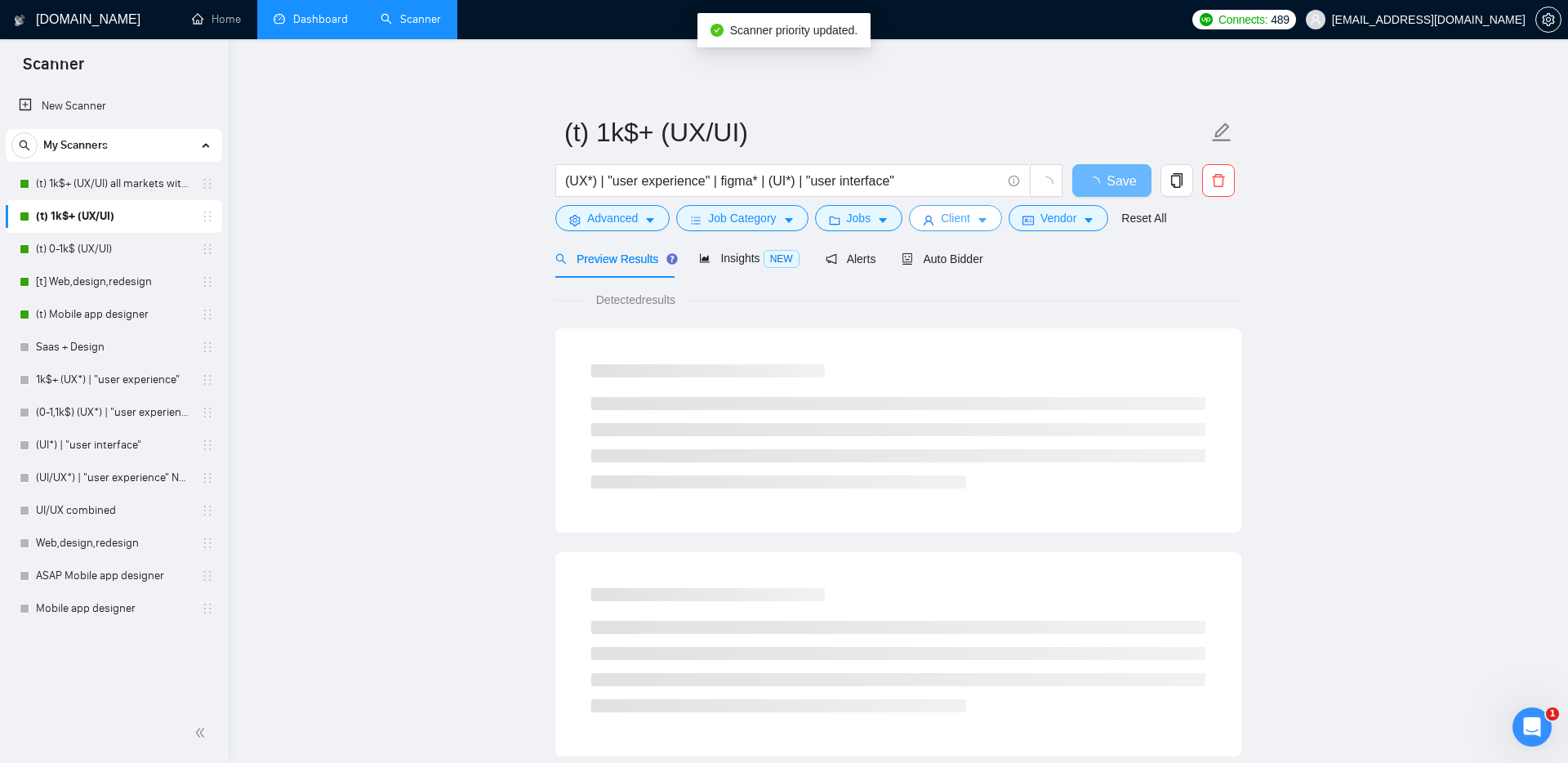
click at [958, 210] on span "Client" at bounding box center [956, 218] width 29 height 18
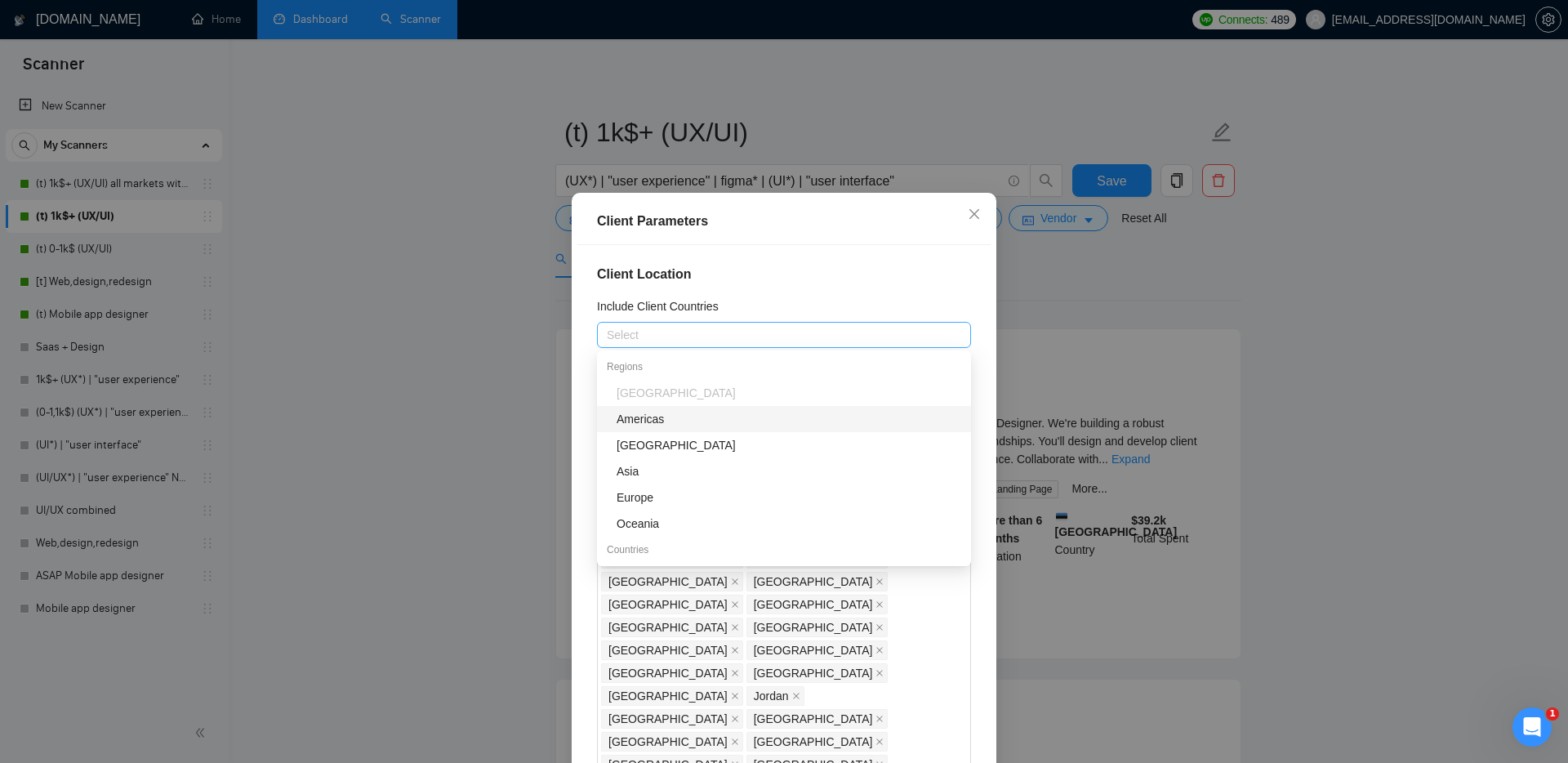
click at [676, 336] on div at bounding box center [775, 335] width 349 height 20
type input "u"
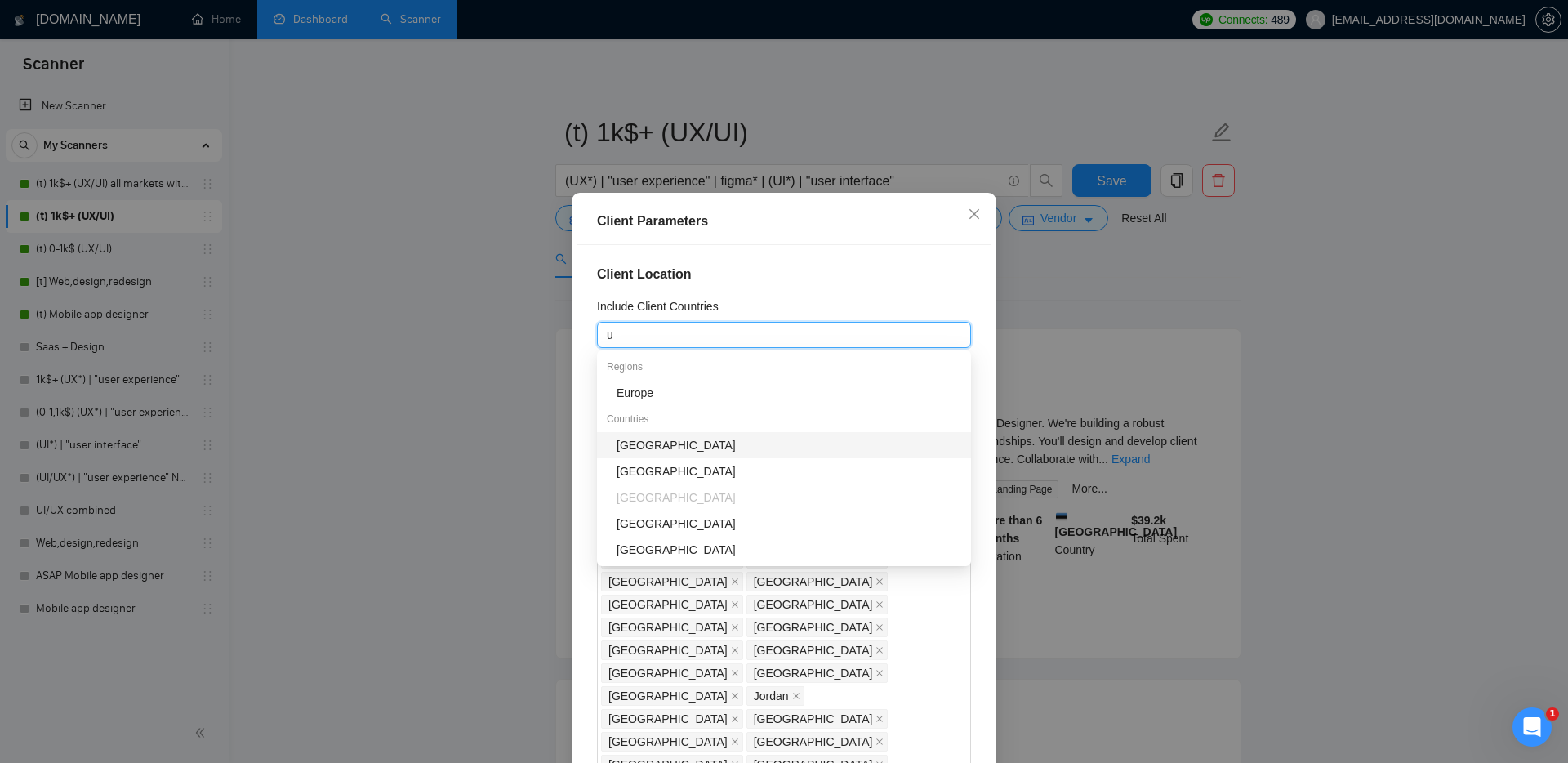
click at [640, 446] on div "[GEOGRAPHIC_DATA]" at bounding box center [788, 445] width 344 height 18
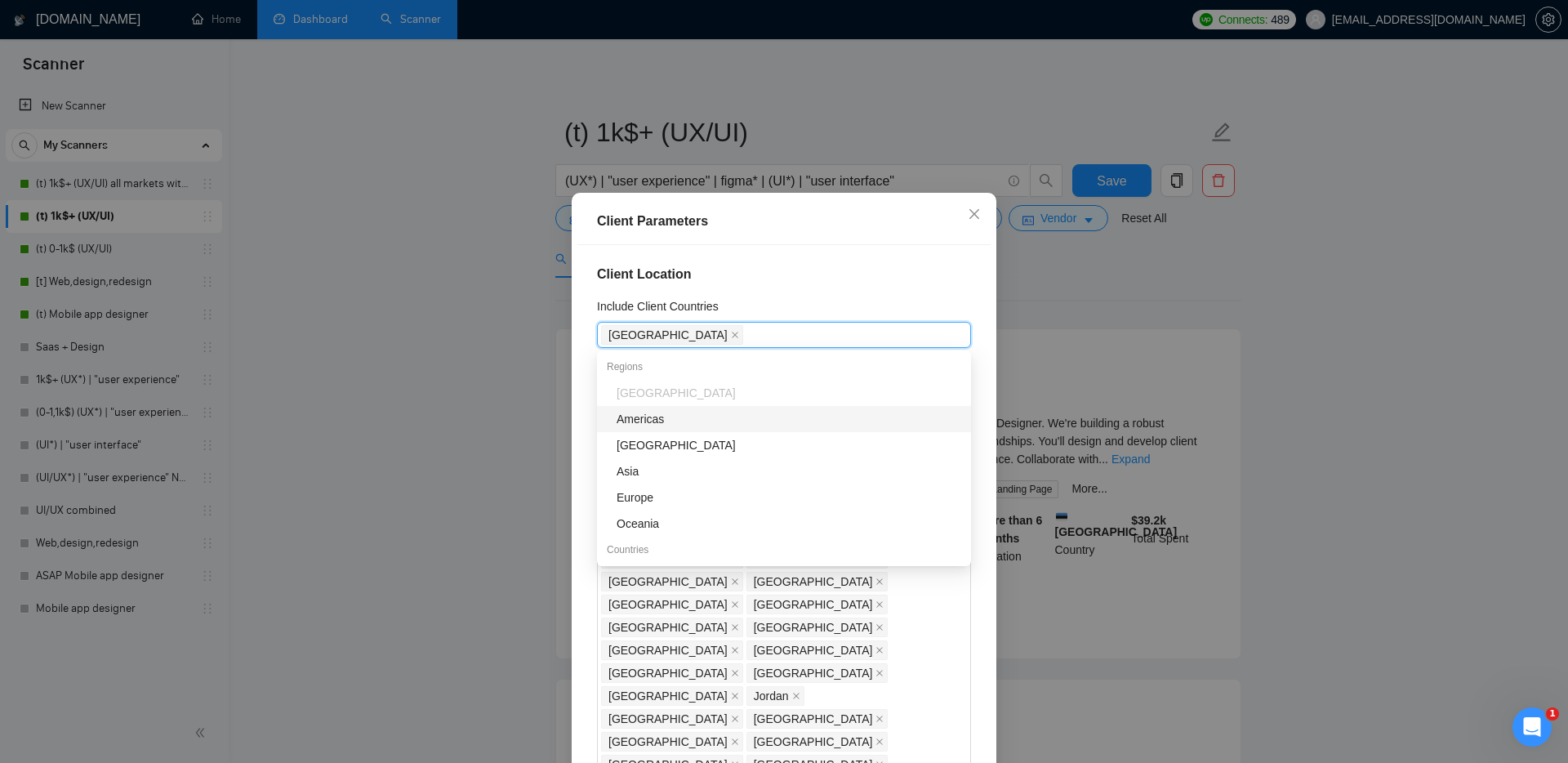
click at [575, 304] on div "Client Parameters Client Location Include Client Countries [GEOGRAPHIC_DATA] Ex…" at bounding box center [784, 512] width 425 height 639
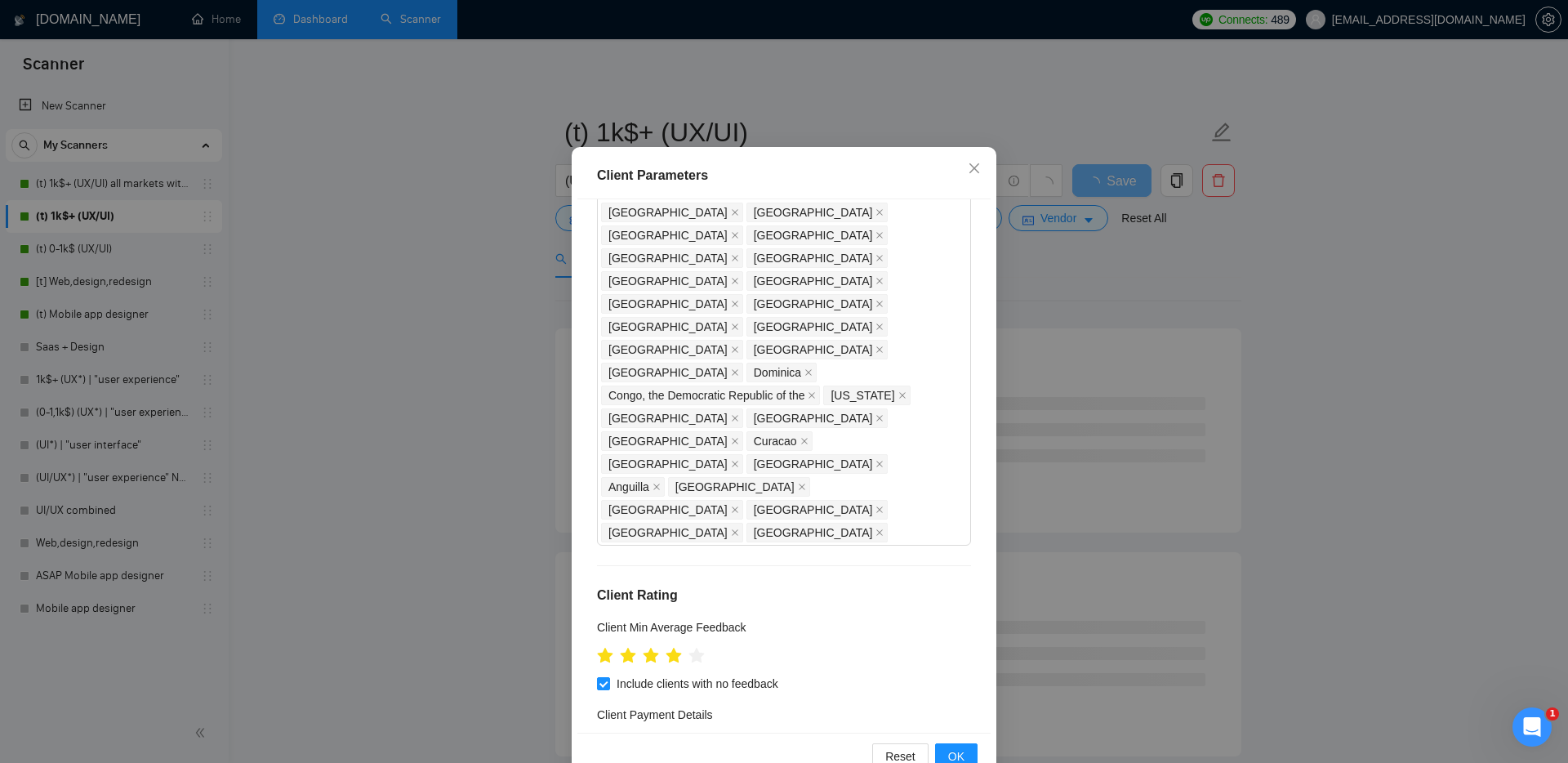
scroll to position [88, 0]
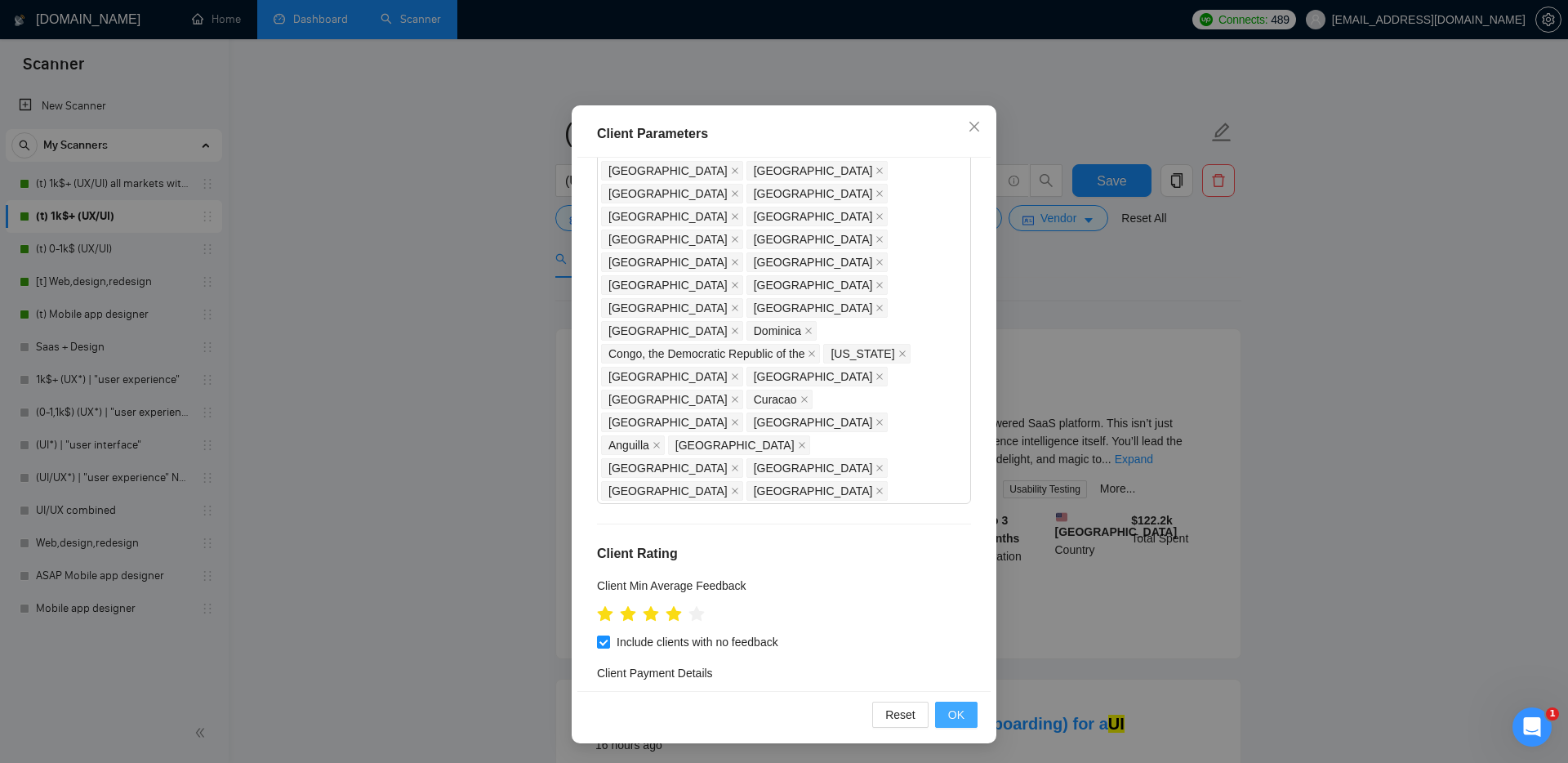
click at [962, 719] on span "OK" at bounding box center [956, 715] width 17 height 18
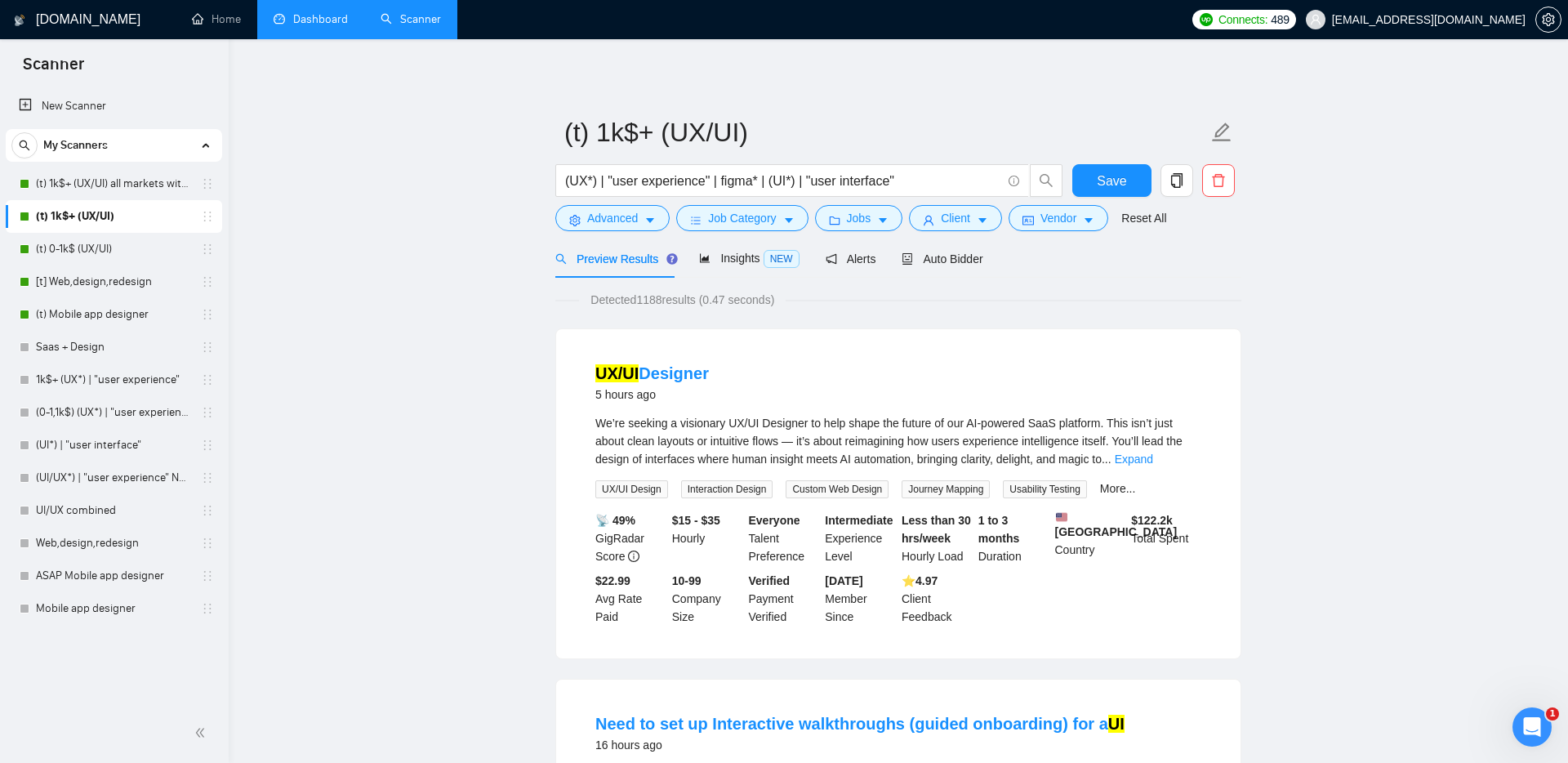
scroll to position [0, 0]
click at [734, 255] on span "Insights NEW" at bounding box center [749, 258] width 99 height 13
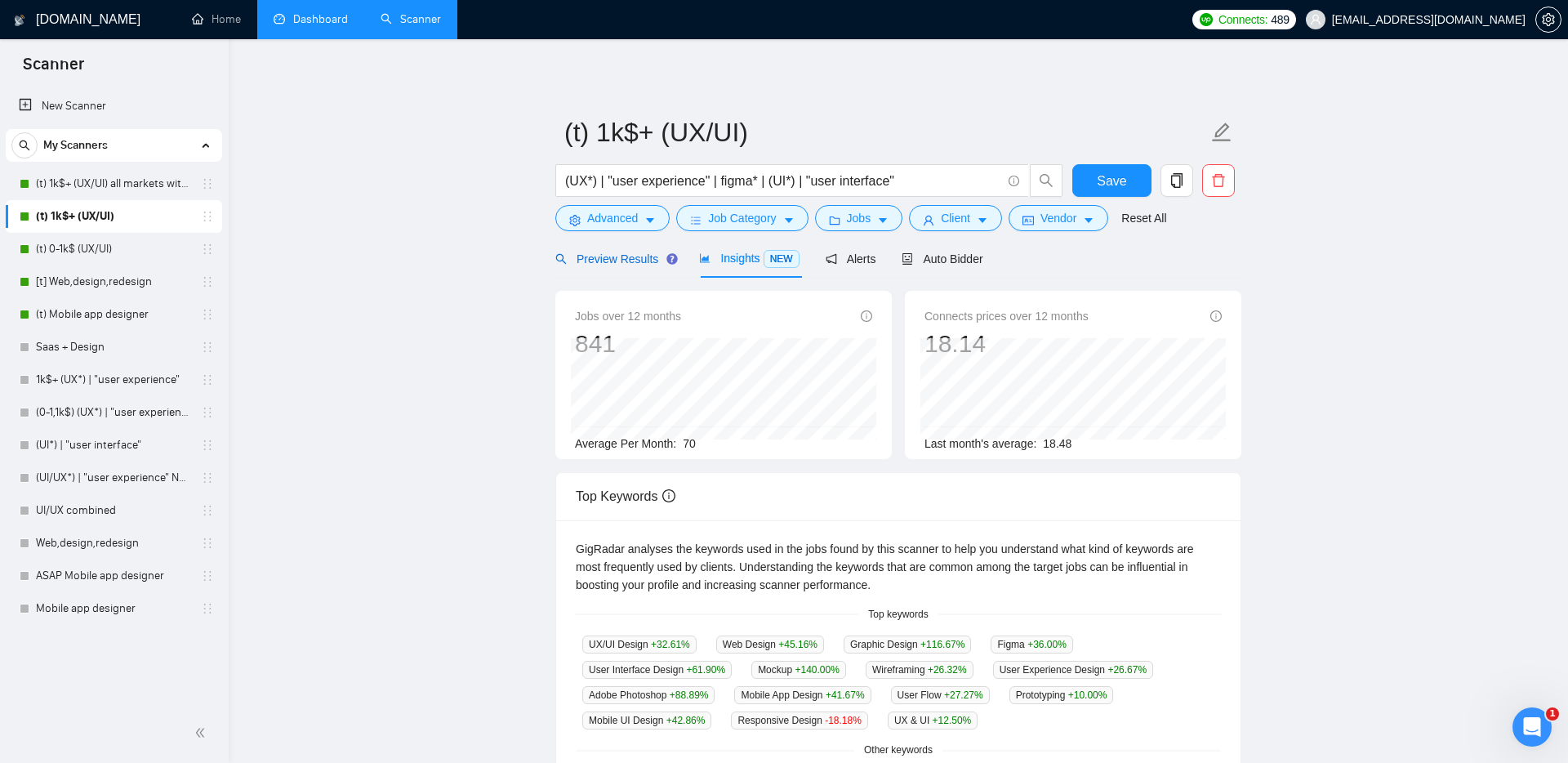
click at [614, 264] on span "Preview Results" at bounding box center [614, 259] width 118 height 13
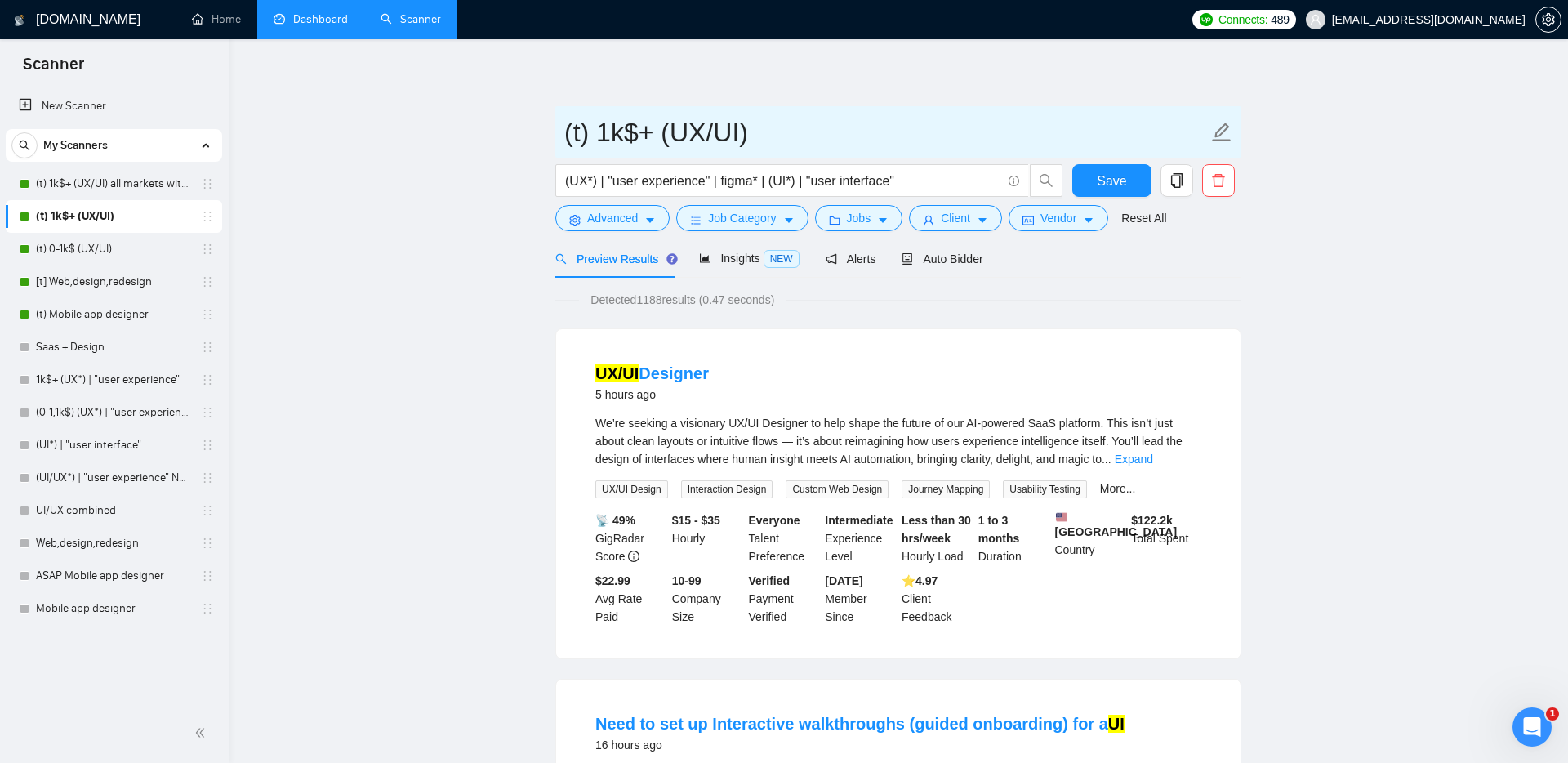
click at [811, 124] on input "(t) 1k$+ (UX/UI)" at bounding box center [886, 133] width 644 height 41
type input "(t) 1k$+ (UX/UI) only US"
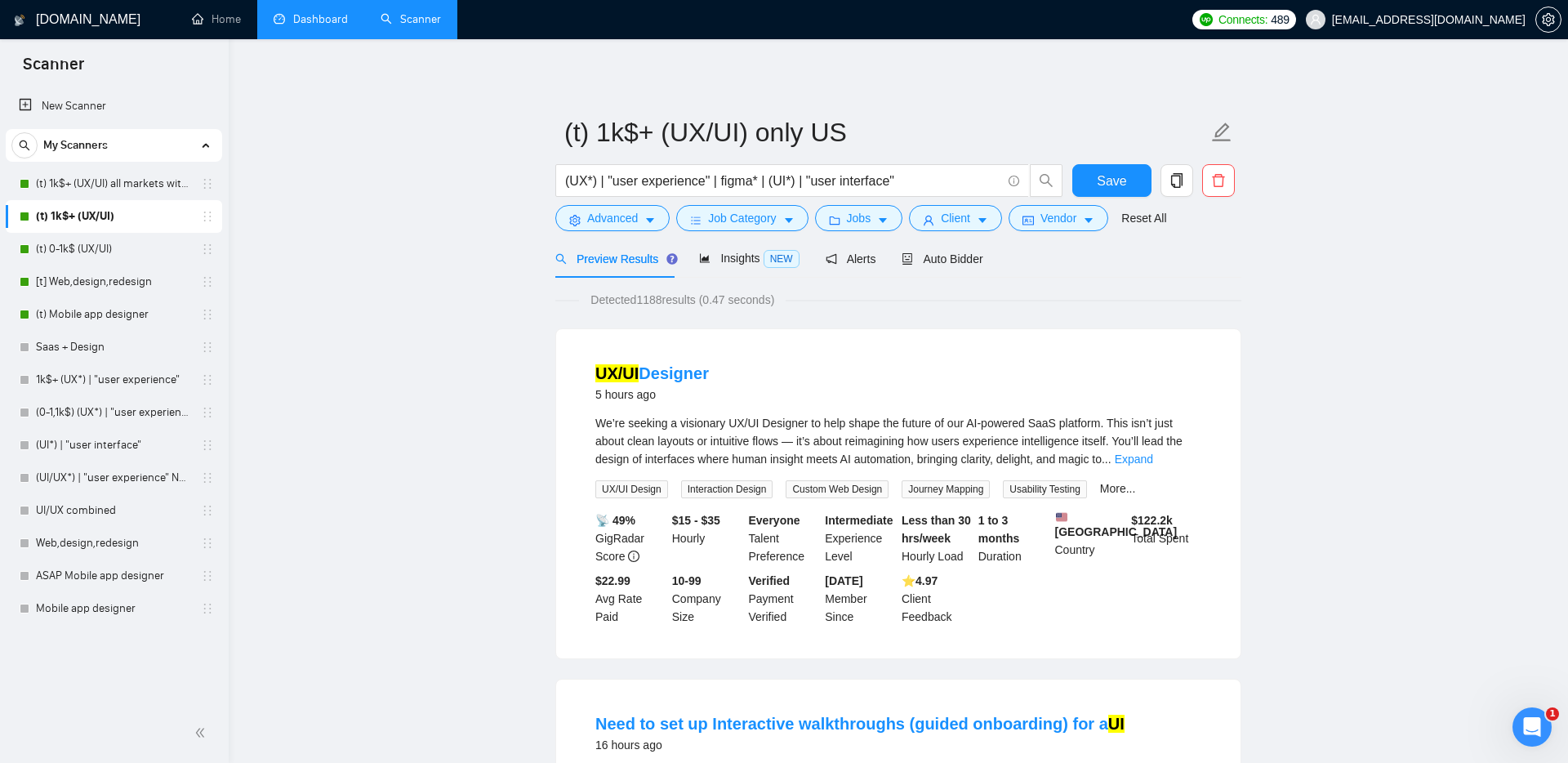
click at [1113, 176] on span "Save" at bounding box center [1112, 181] width 29 height 20
click at [963, 262] on span "Auto Bidder" at bounding box center [942, 259] width 81 height 13
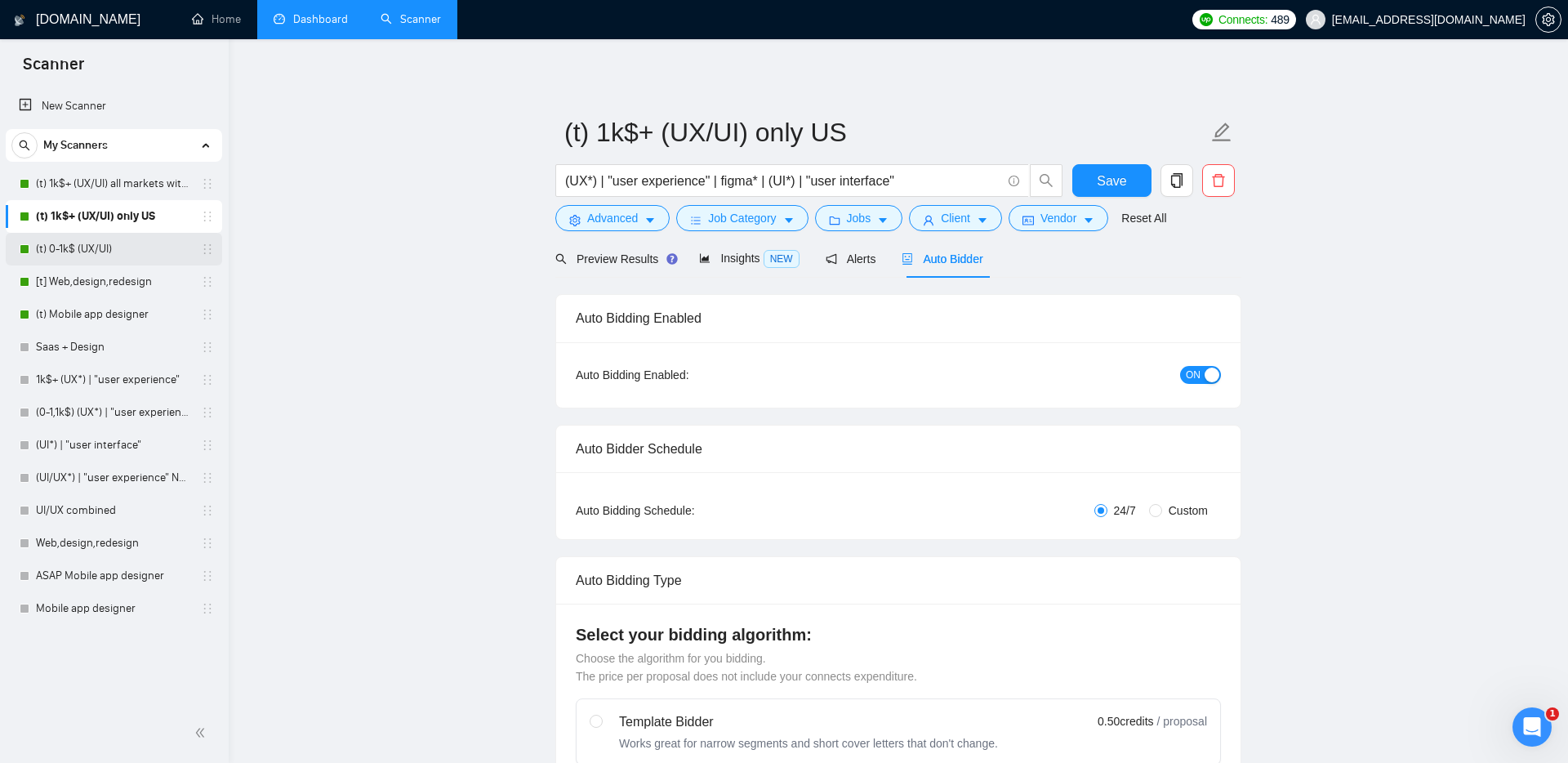
click at [66, 253] on link "(t) 0-1k$ (UX/UI)" at bounding box center [113, 250] width 155 height 33
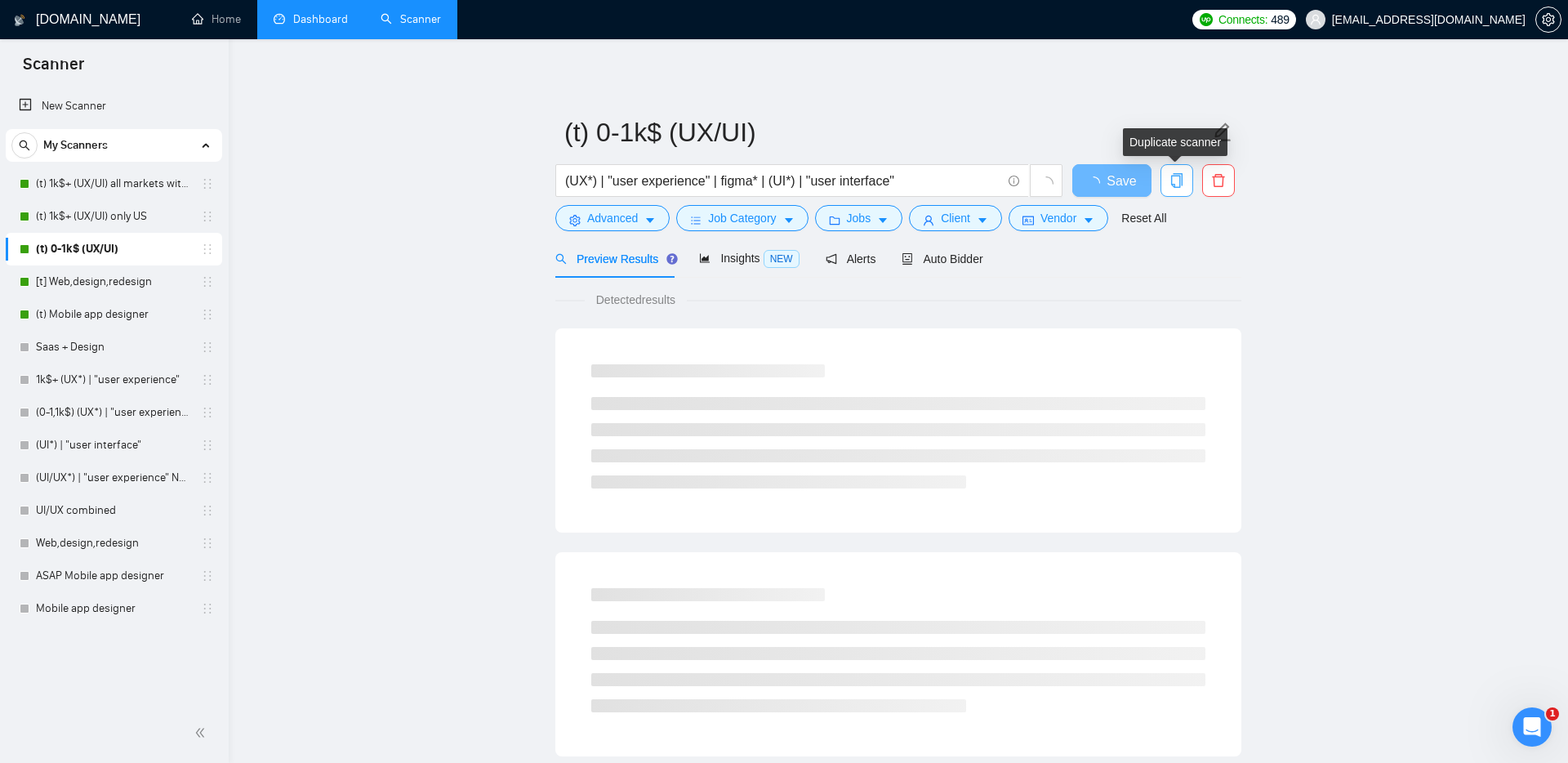
click at [1179, 188] on button "button" at bounding box center [1177, 181] width 33 height 33
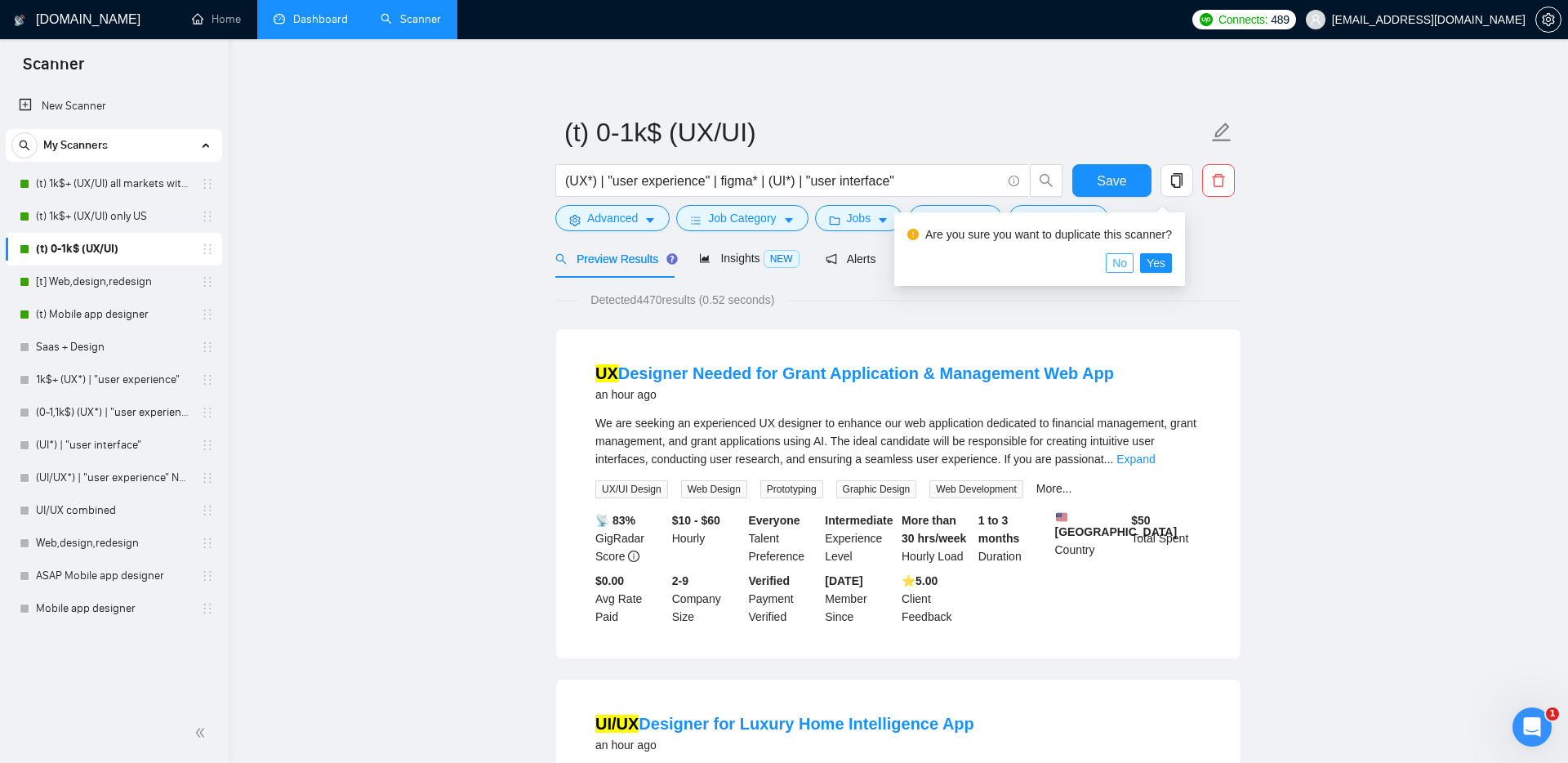
click at [1127, 266] on span "No" at bounding box center [1119, 262] width 15 height 18
click at [965, 218] on span "Client" at bounding box center [956, 218] width 29 height 18
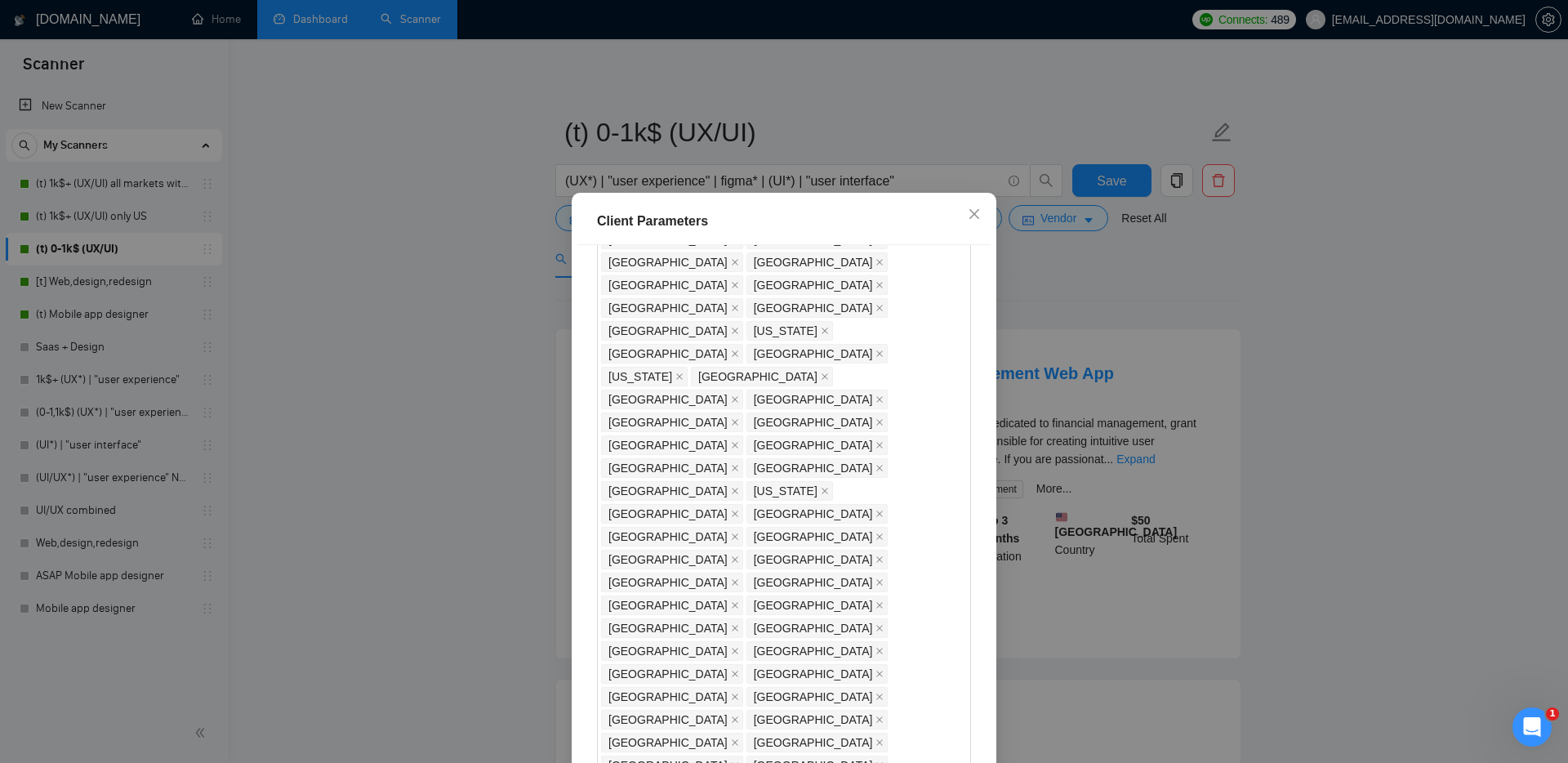
scroll to position [524, 0]
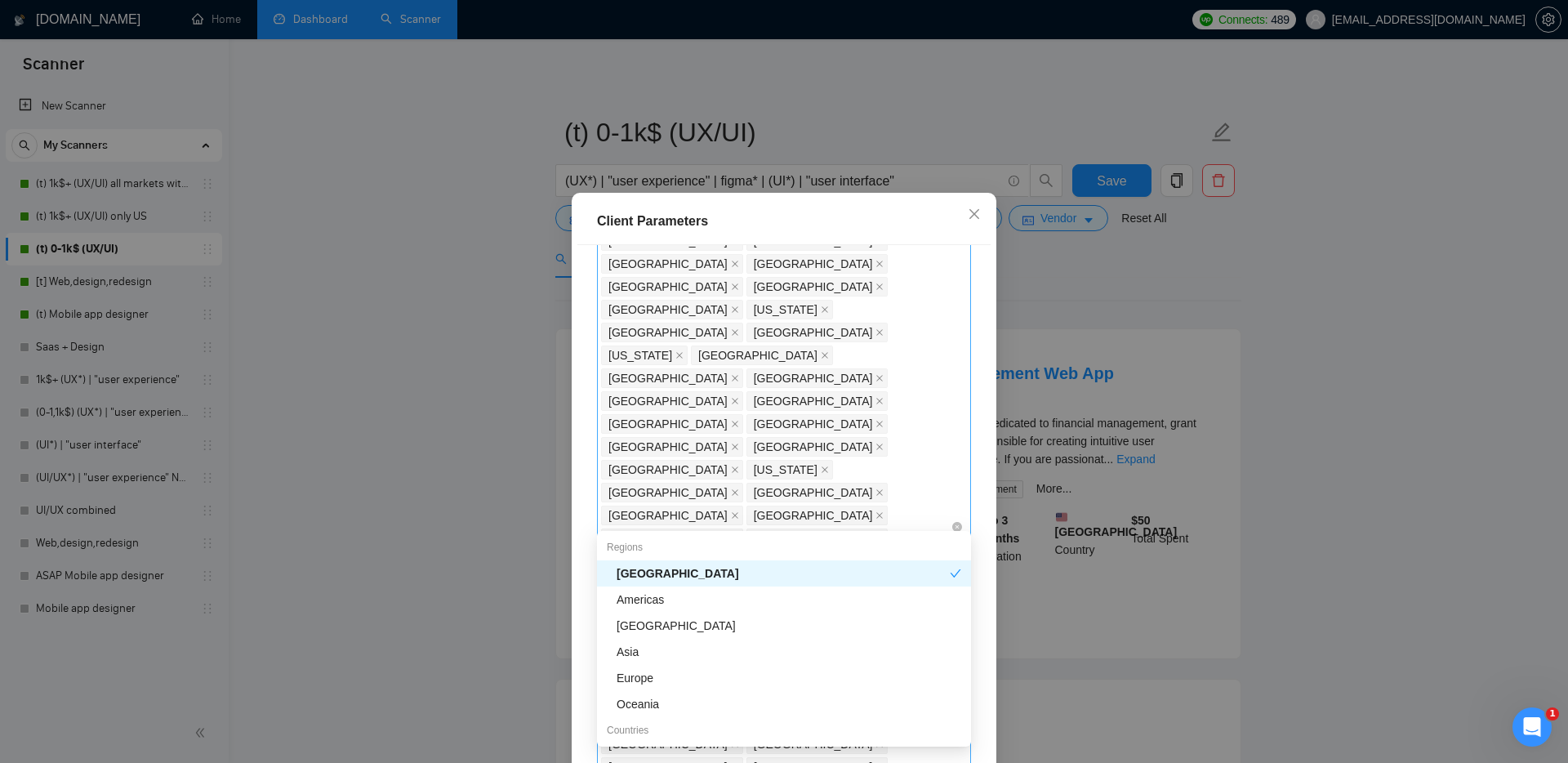
click at [693, 513] on div "[GEOGRAPHIC_DATA] [GEOGRAPHIC_DATA] [GEOGRAPHIC_DATA] [GEOGRAPHIC_DATA] [GEOGRA…" at bounding box center [775, 527] width 349 height 1327
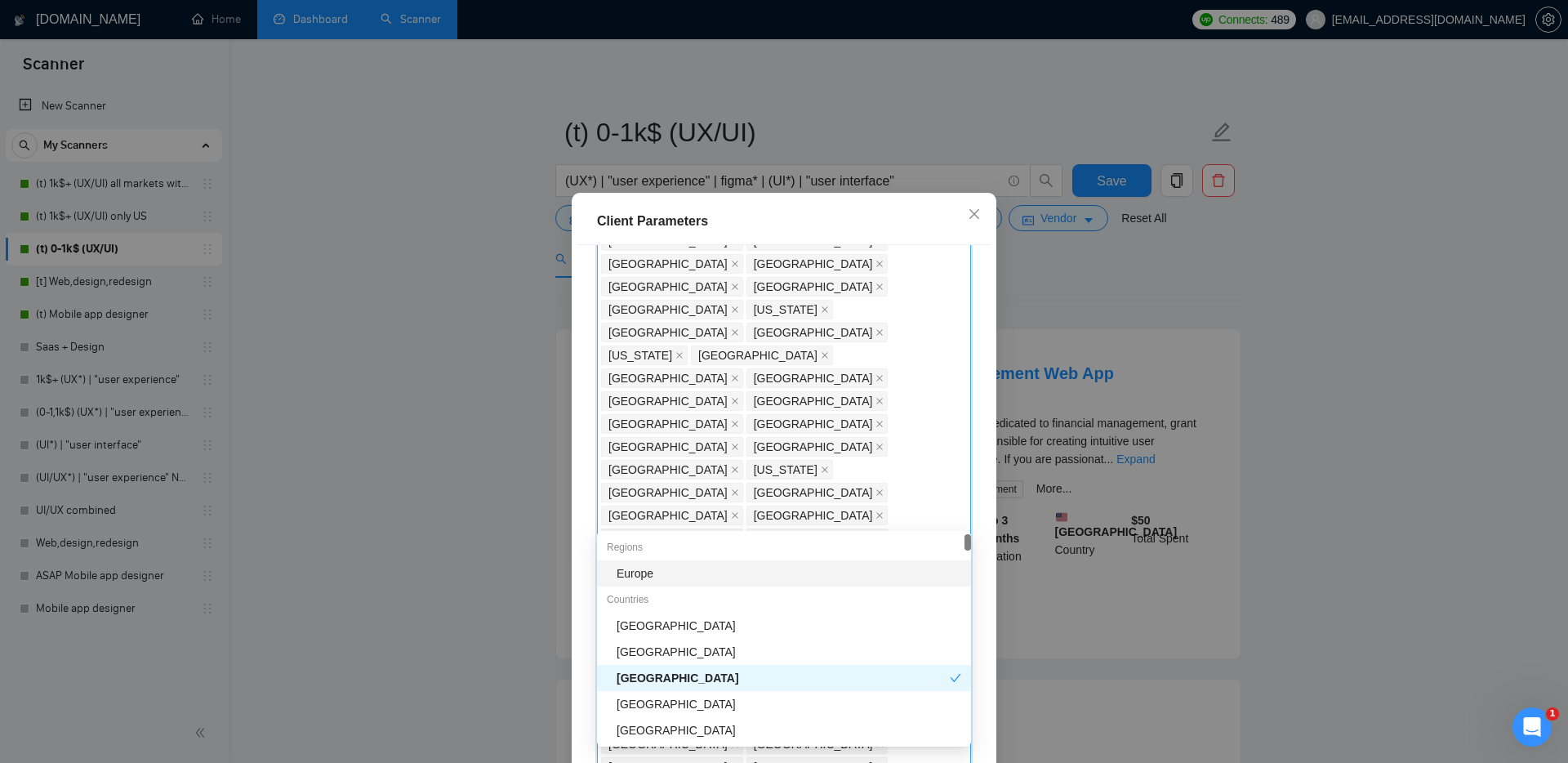
type input "un"
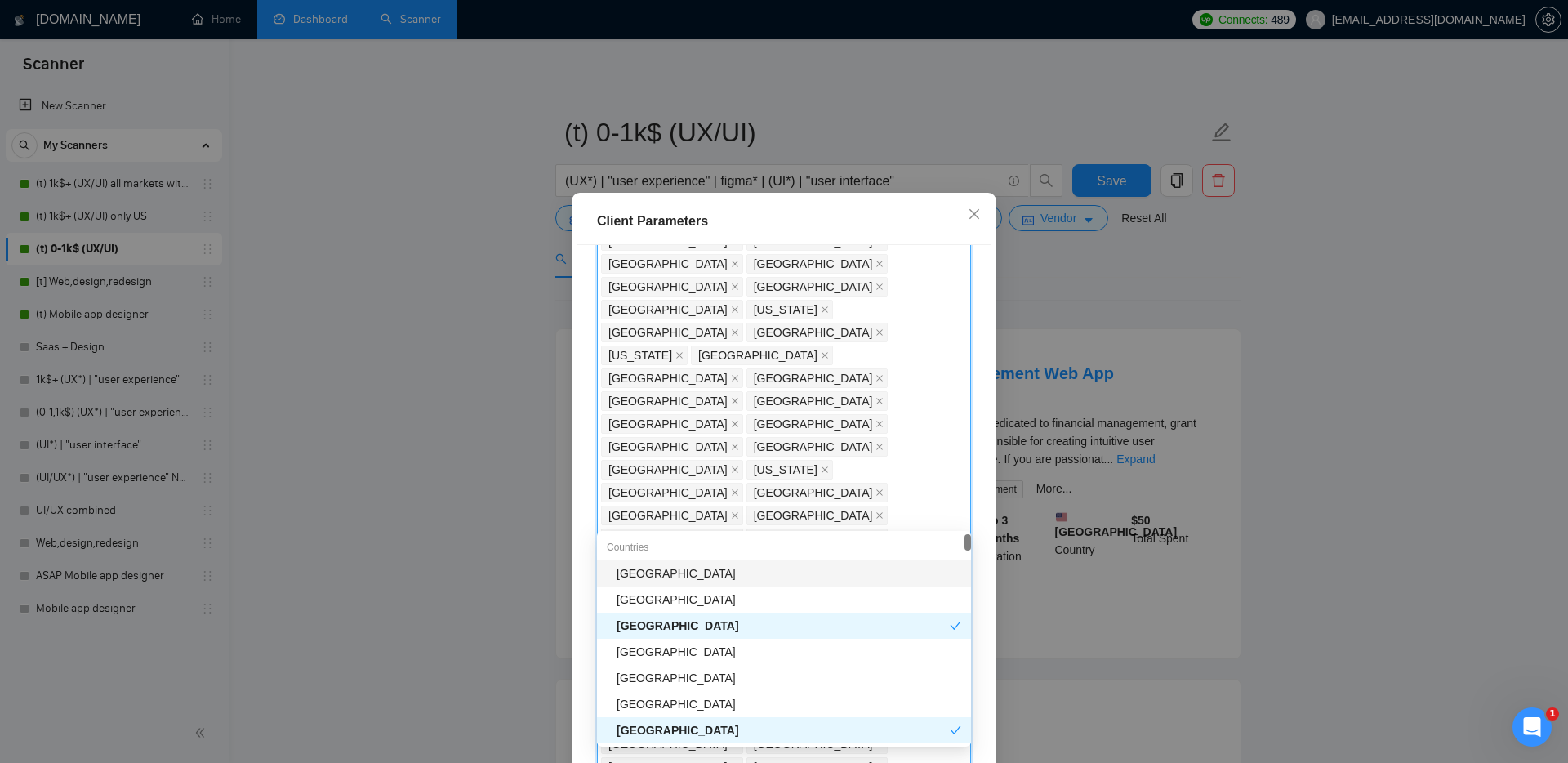
click at [647, 571] on div "[GEOGRAPHIC_DATA]" at bounding box center [788, 574] width 344 height 18
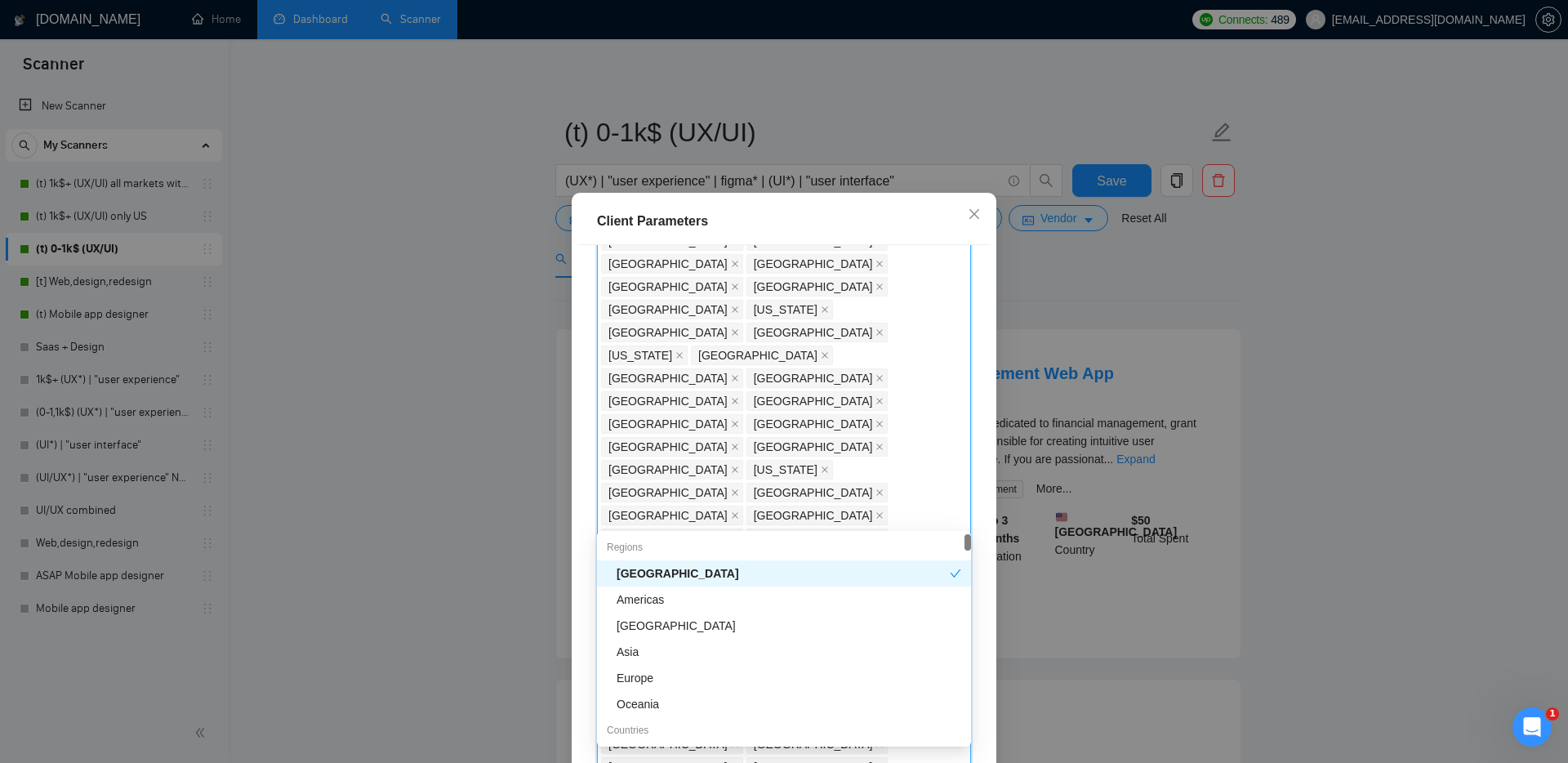
click at [577, 502] on div "Client Location Include Client Countries Select Exclude Client Countries [GEOGR…" at bounding box center [784, 512] width 413 height 535
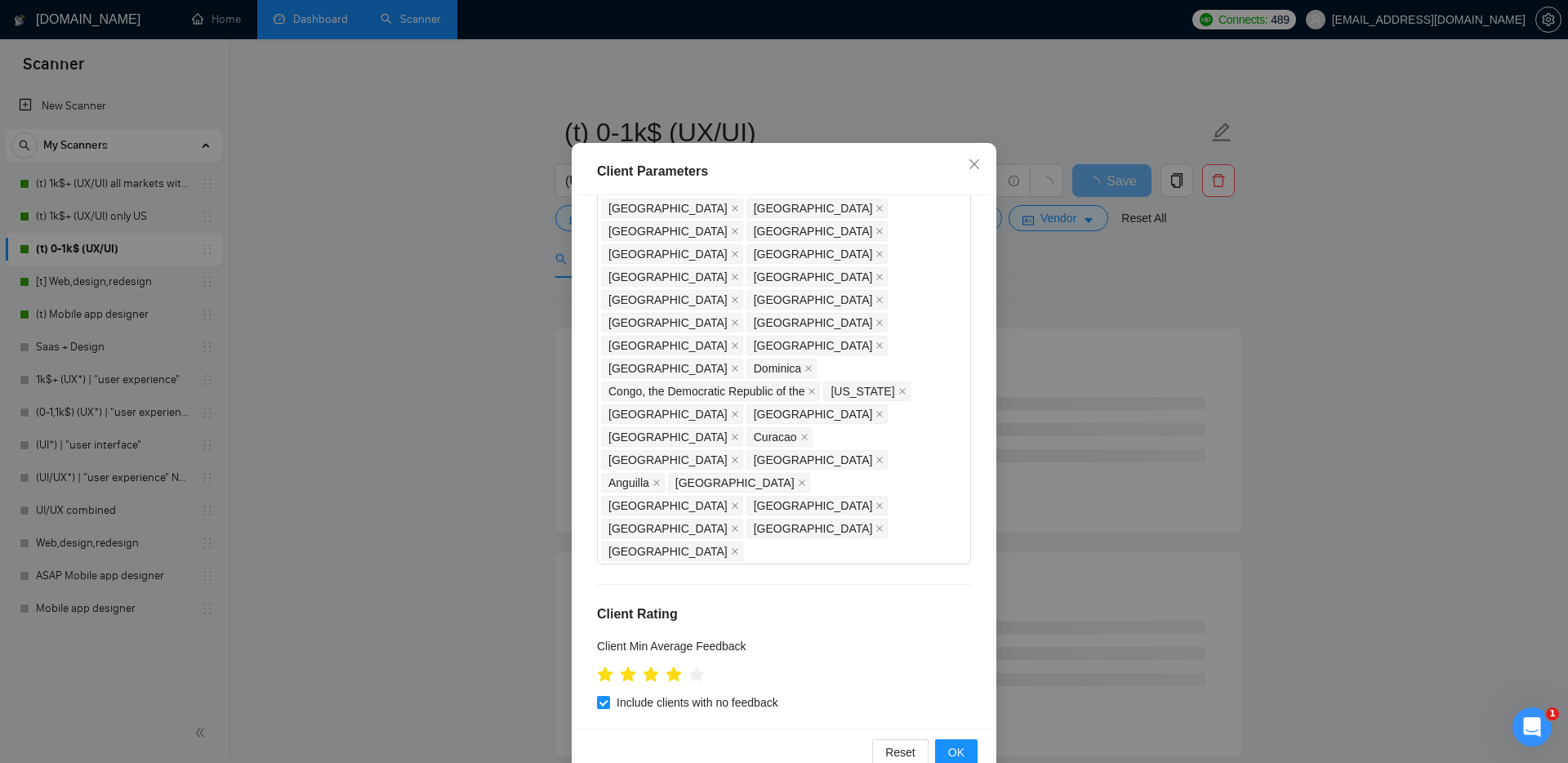
scroll to position [88, 0]
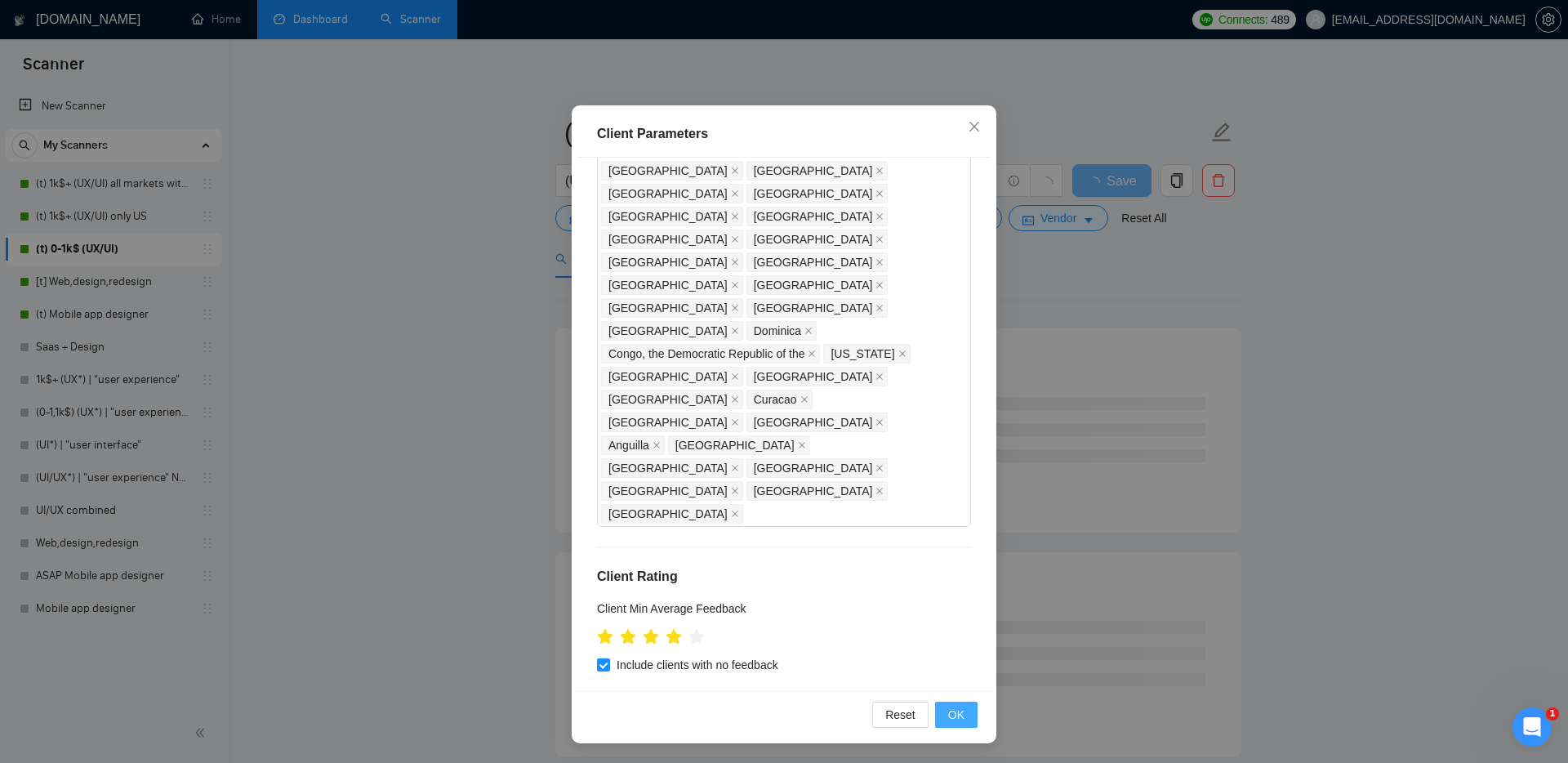
click at [960, 715] on span "OK" at bounding box center [956, 715] width 17 height 18
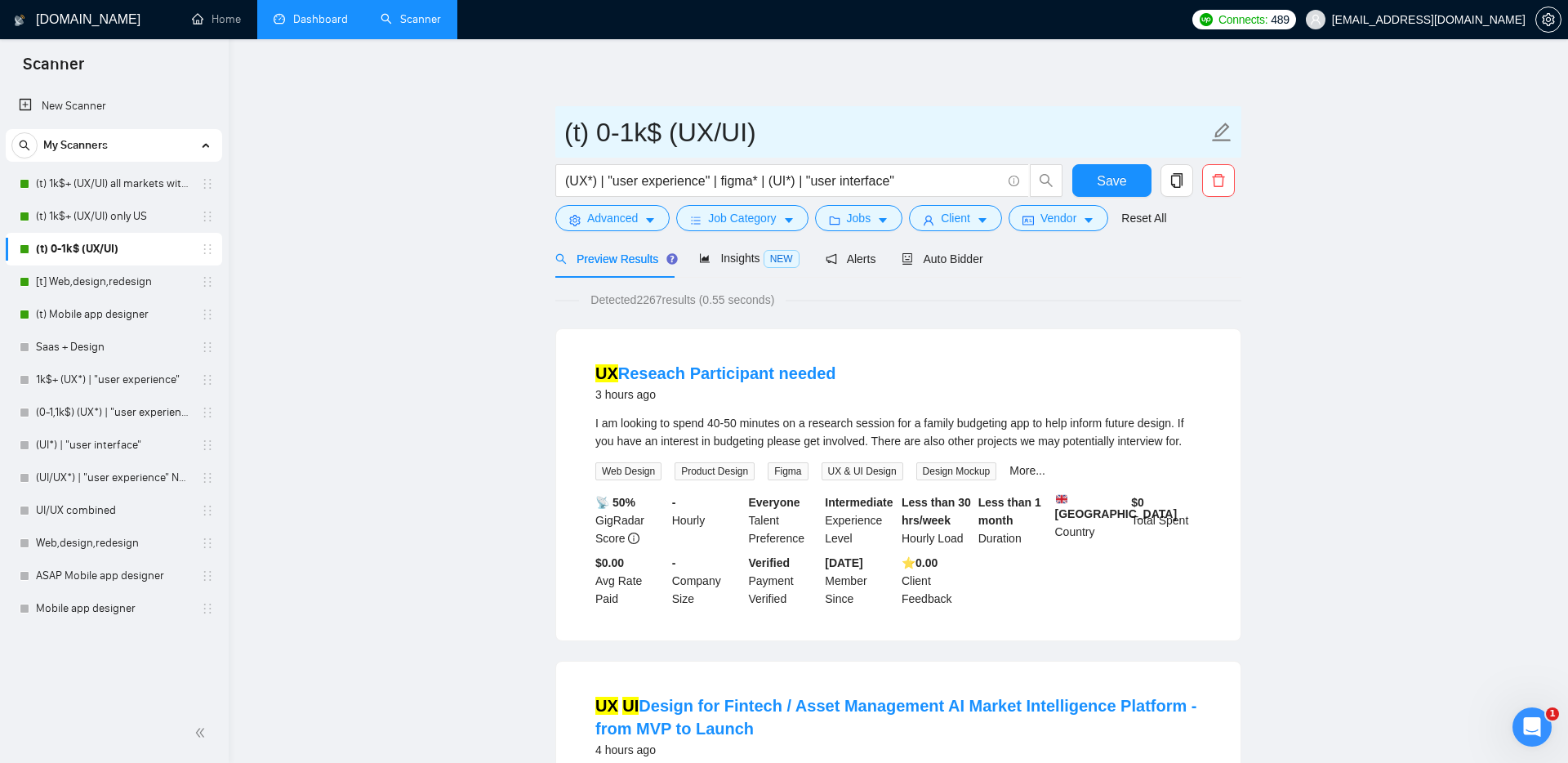
click at [822, 145] on input "(t) 0-1k$ (UX/UI)" at bounding box center [886, 133] width 644 height 41
type input "(t) 0-1k$ (UX/UI) all markets without US"
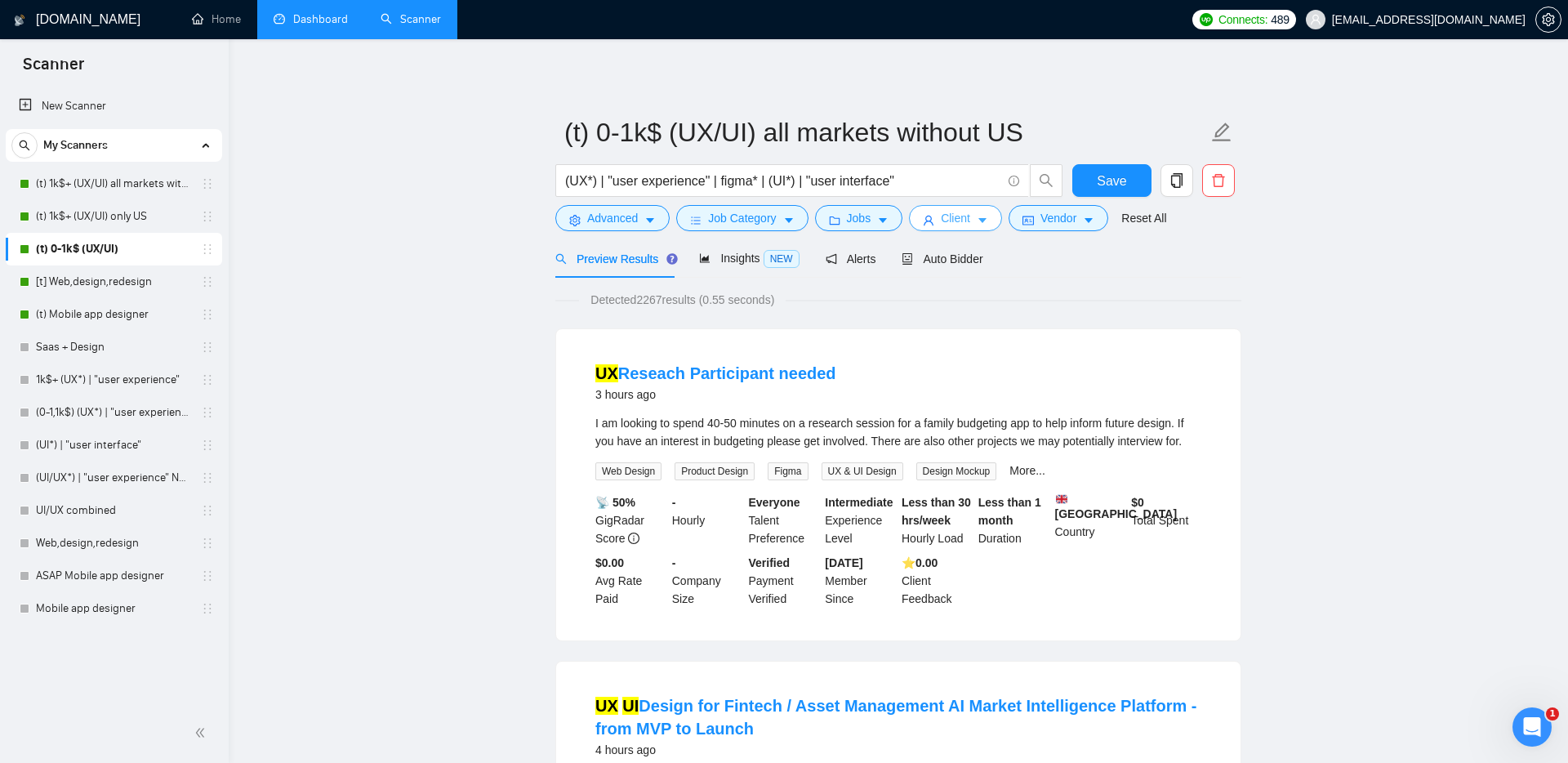
click at [962, 219] on span "Client" at bounding box center [956, 218] width 29 height 18
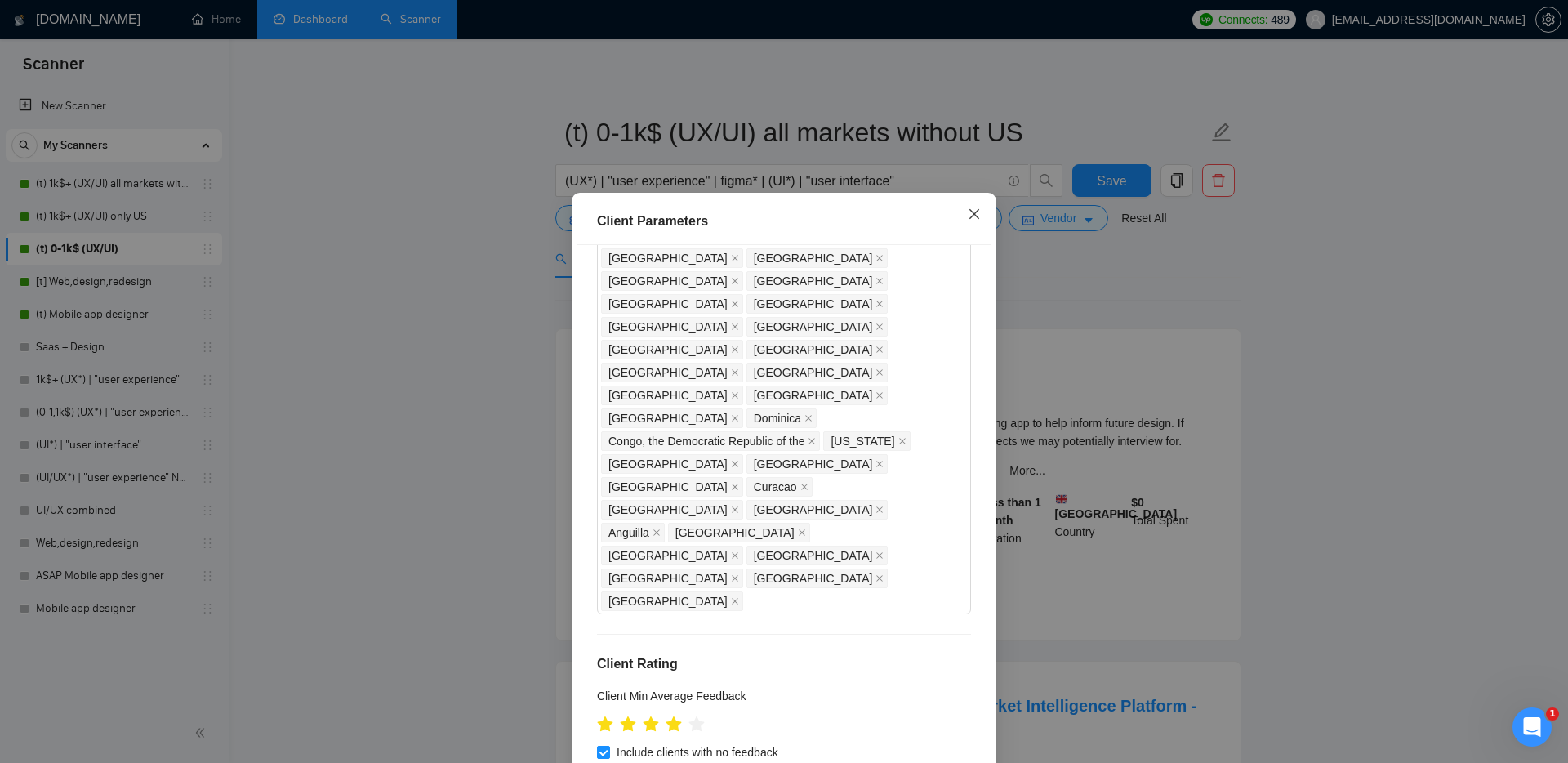
click at [978, 214] on icon "close" at bounding box center [973, 214] width 13 height 13
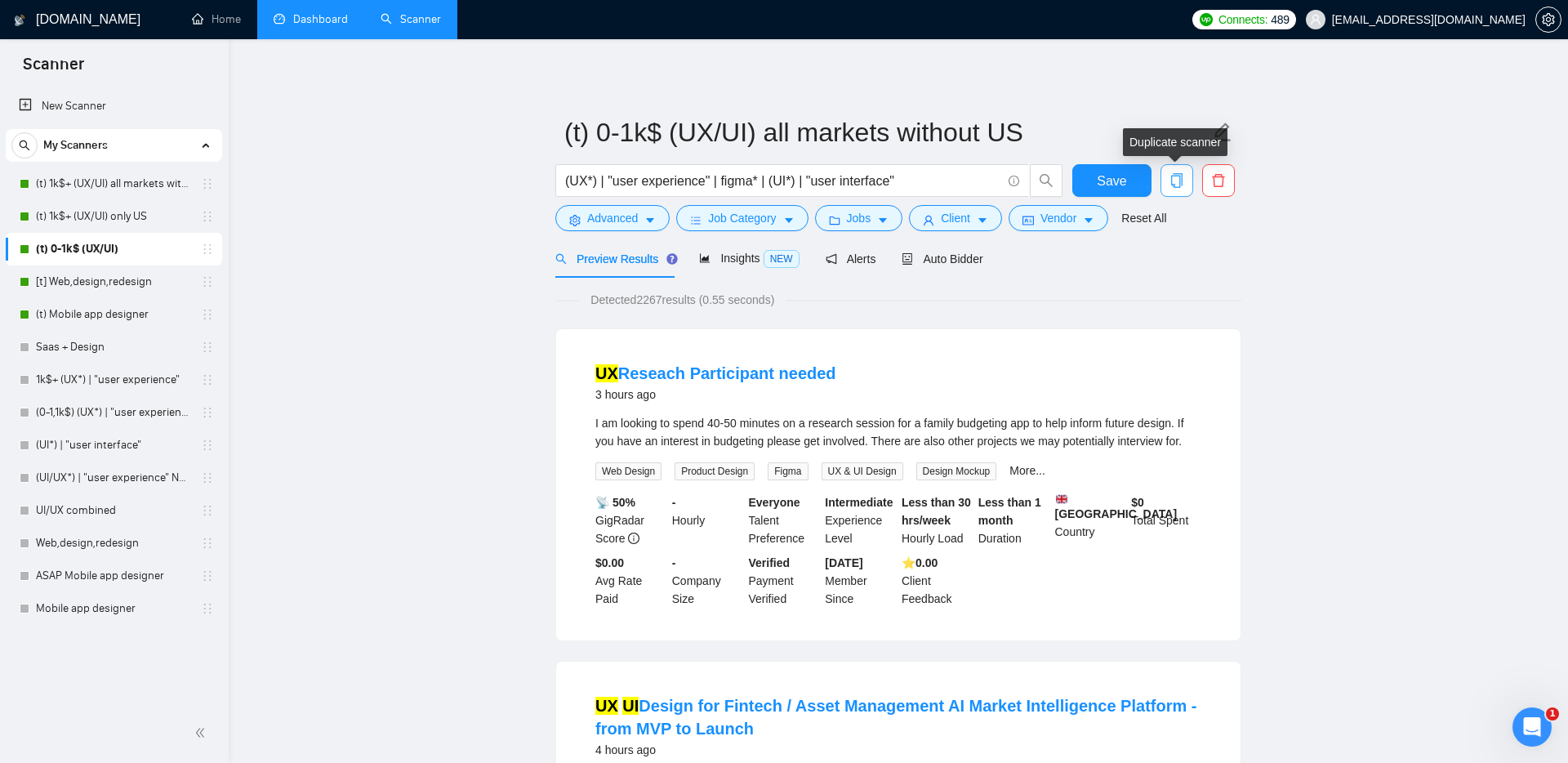
click at [1177, 181] on icon "copy" at bounding box center [1176, 181] width 15 height 15
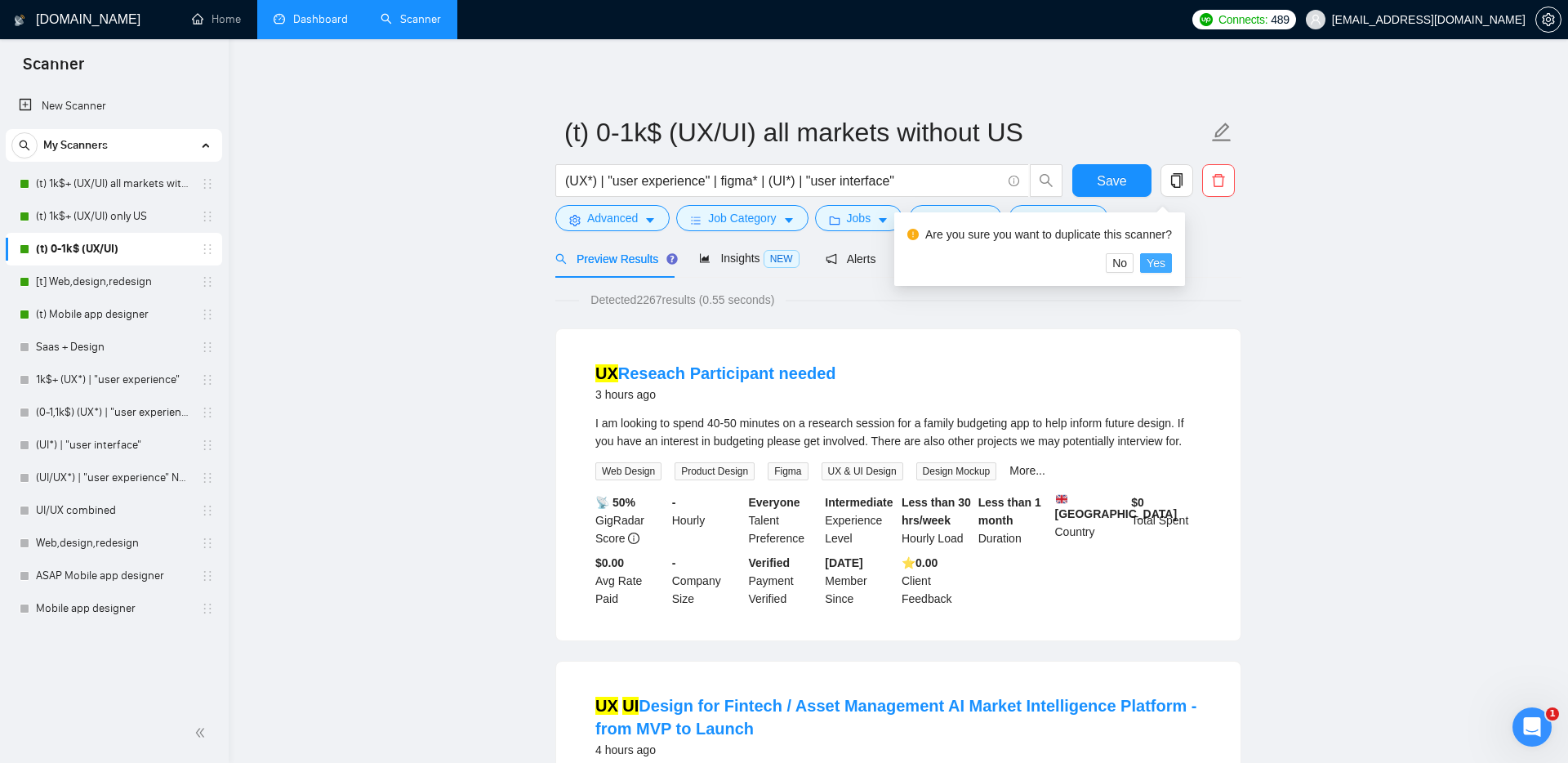
click at [1164, 261] on span "Yes" at bounding box center [1156, 262] width 19 height 18
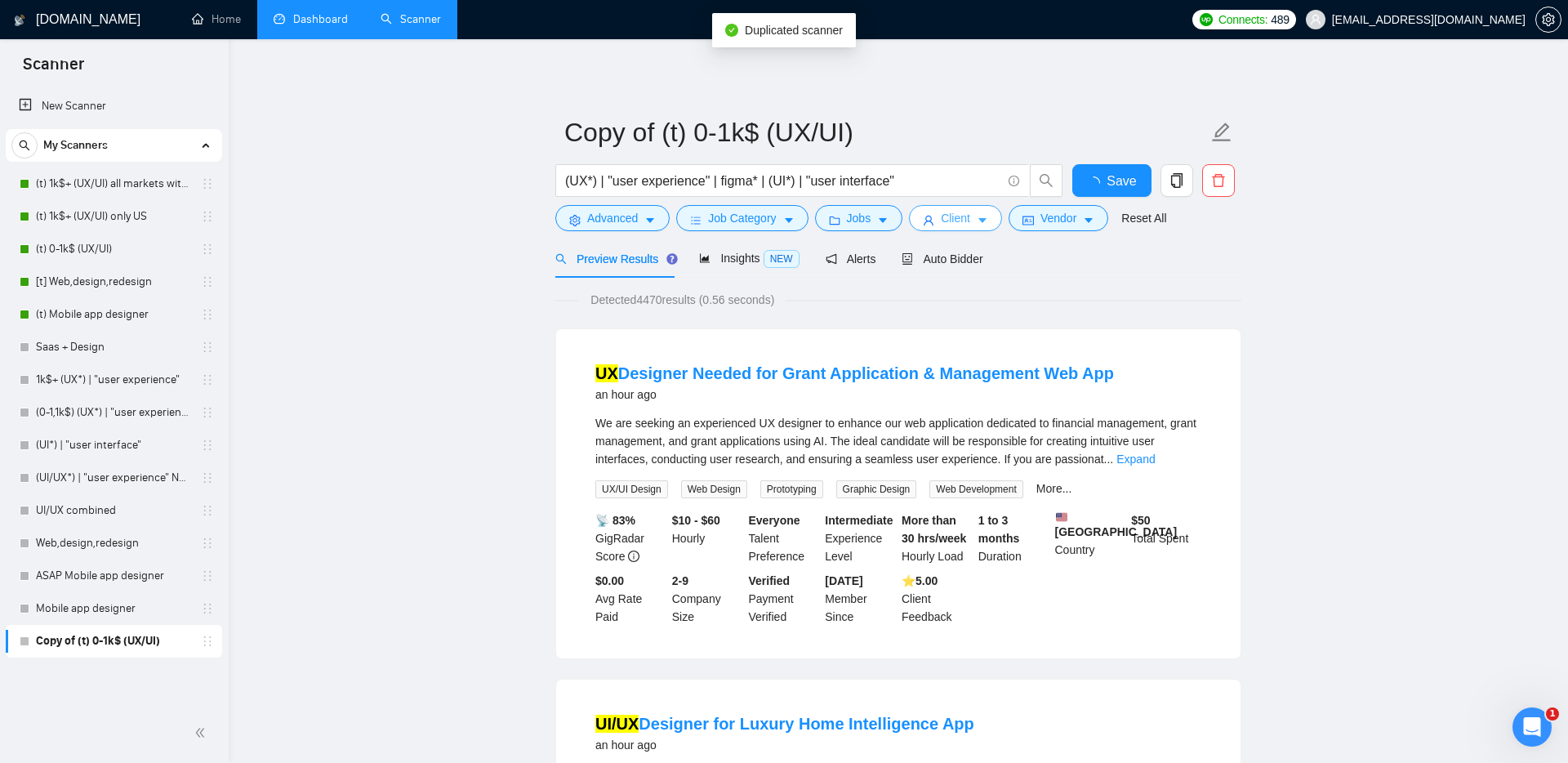
click at [942, 223] on button "Client" at bounding box center [955, 218] width 93 height 26
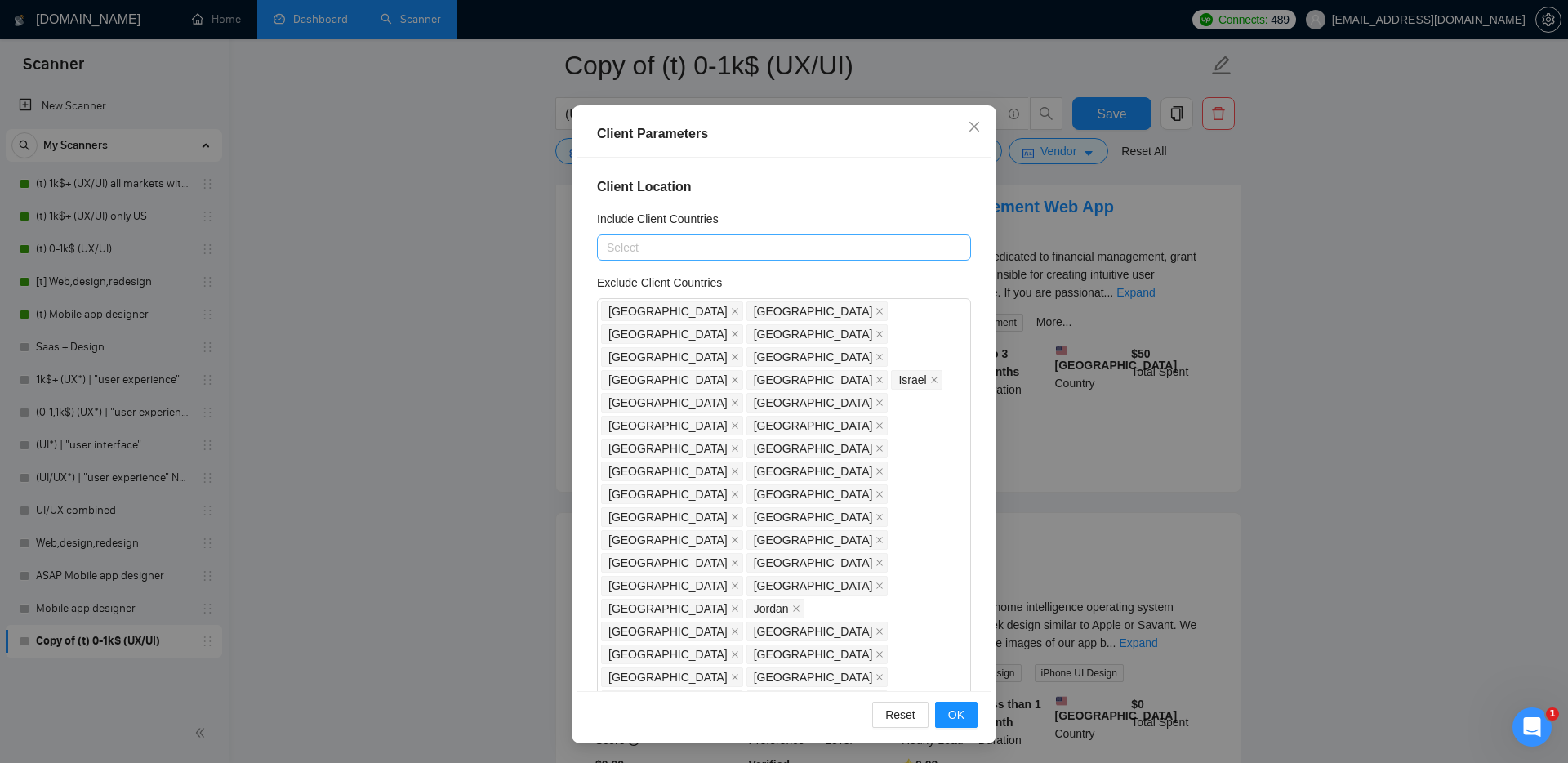
click at [668, 239] on div at bounding box center [775, 248] width 349 height 20
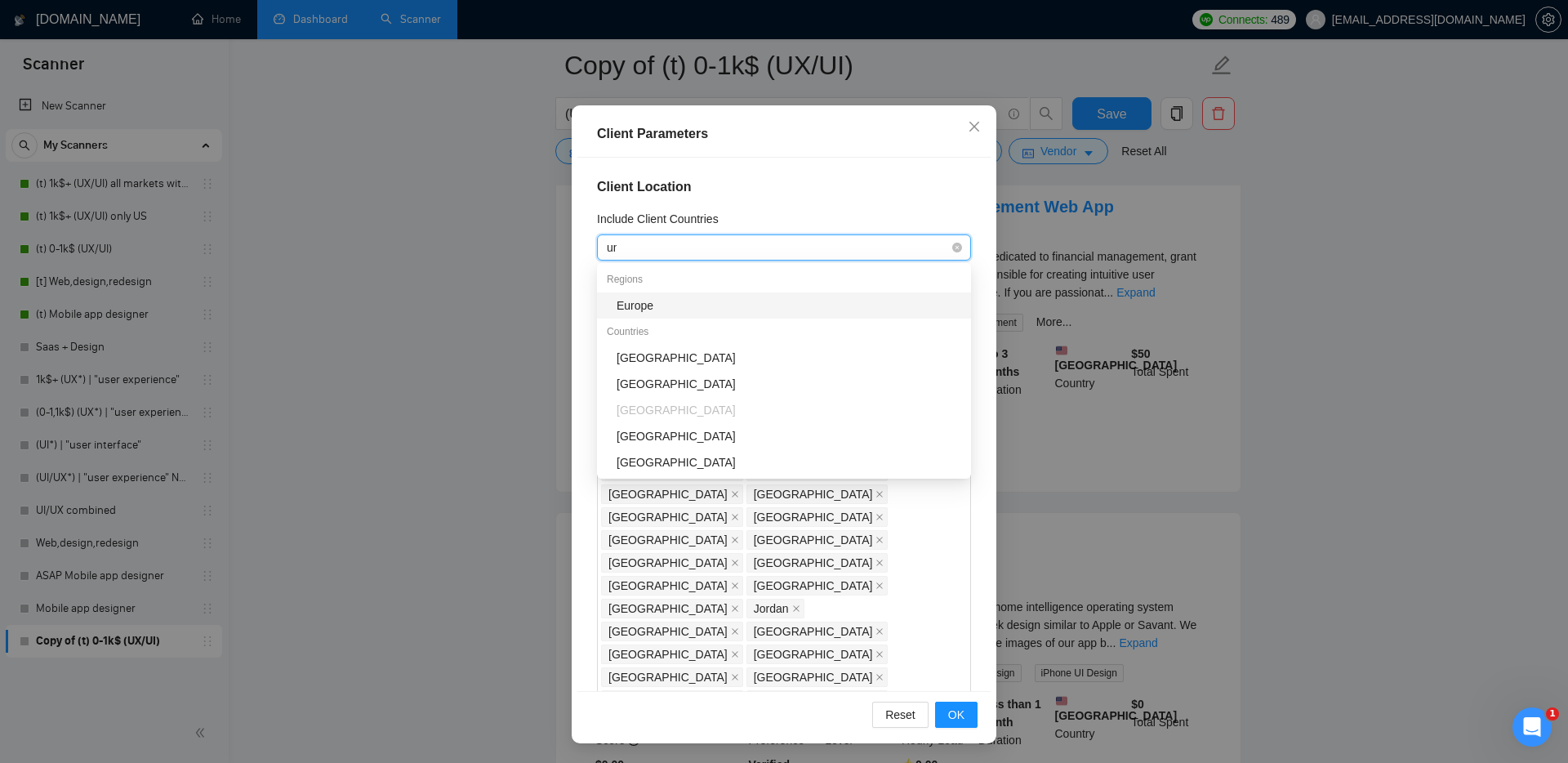
type input "uni"
click at [673, 304] on div "[GEOGRAPHIC_DATA]" at bounding box center [788, 305] width 344 height 18
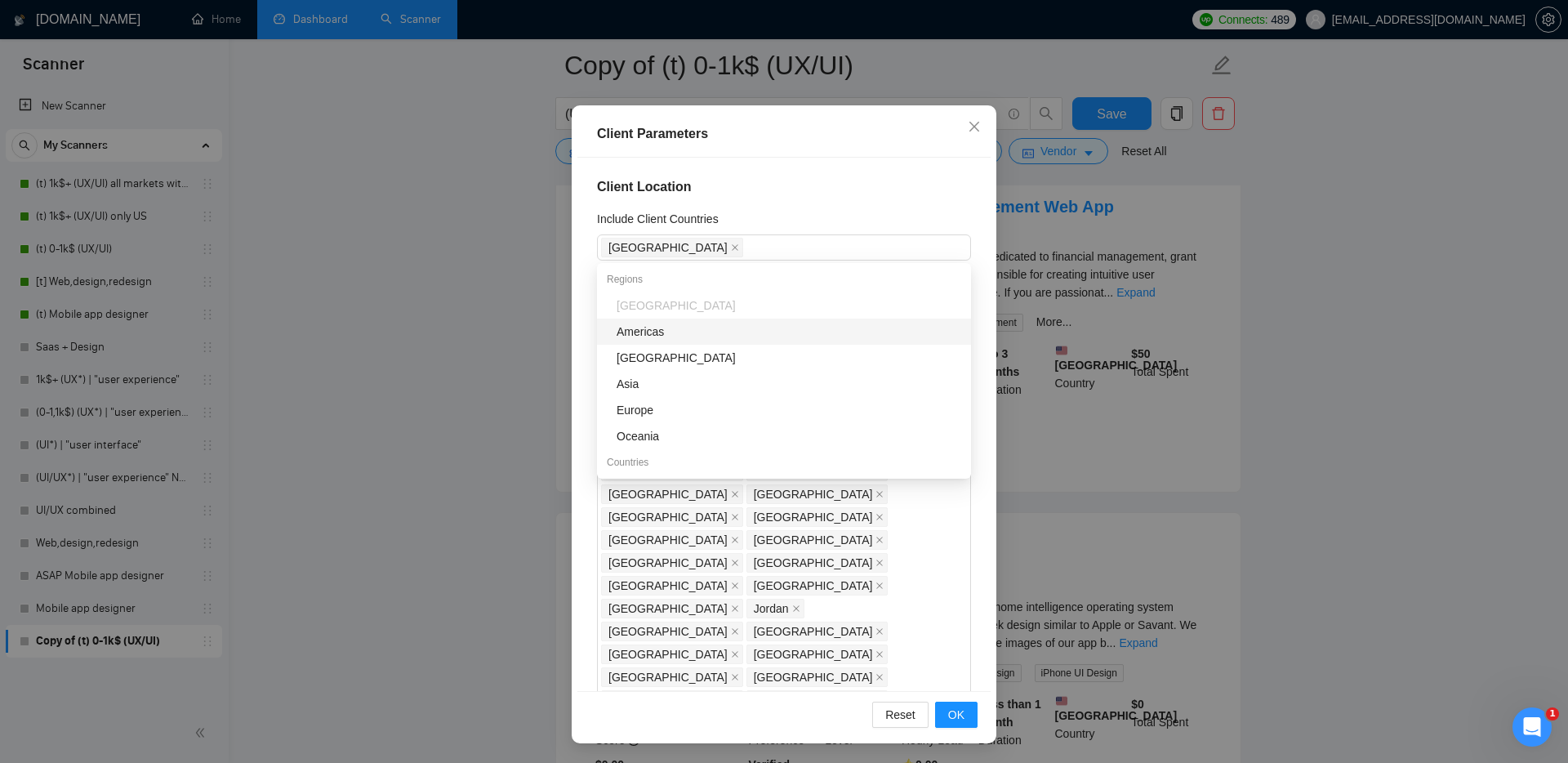
click at [582, 298] on div "Client Location Include Client Countries [GEOGRAPHIC_DATA] Exclude Client Count…" at bounding box center [784, 425] width 413 height 535
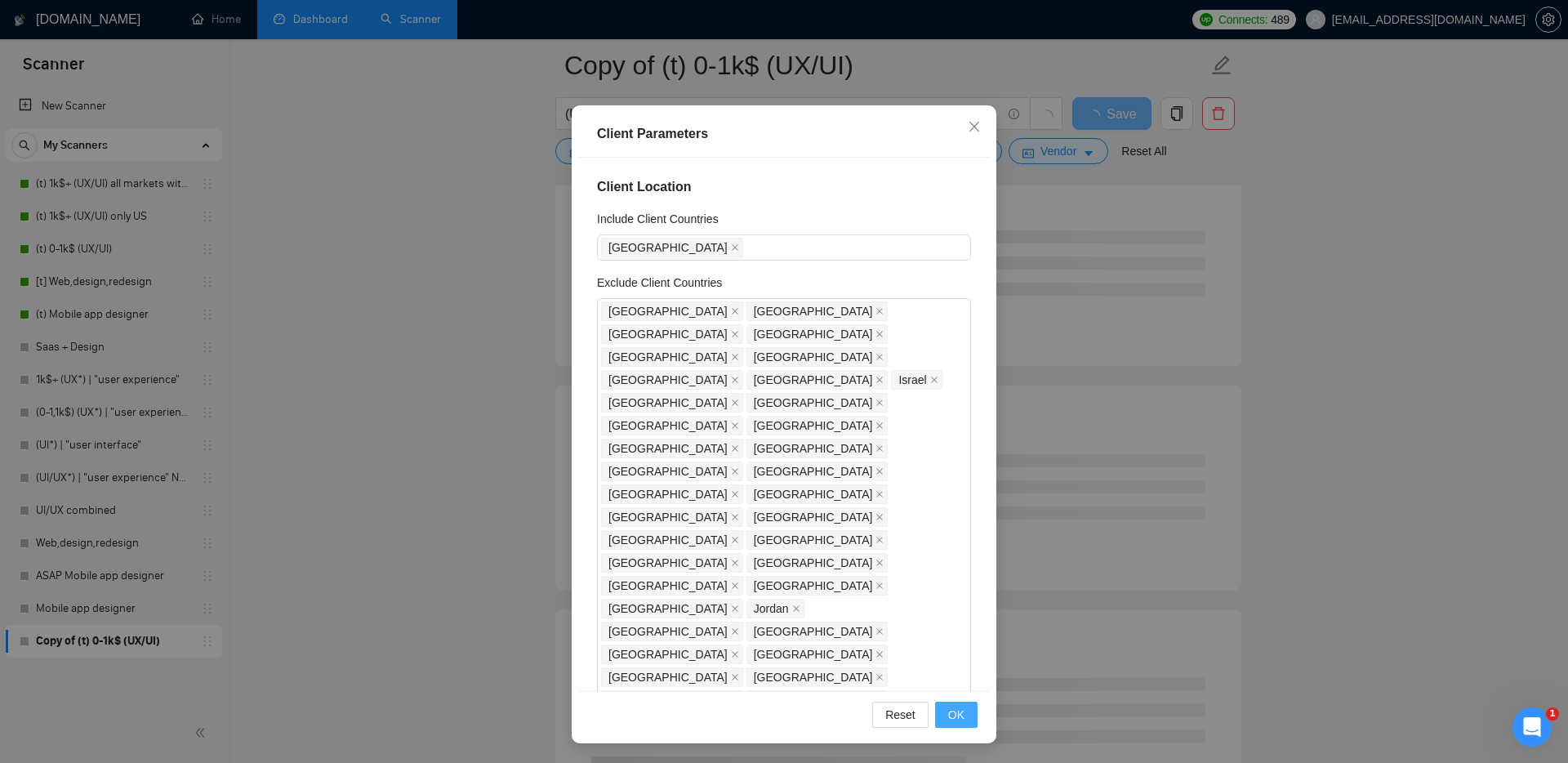
click at [957, 708] on span "OK" at bounding box center [956, 715] width 17 height 18
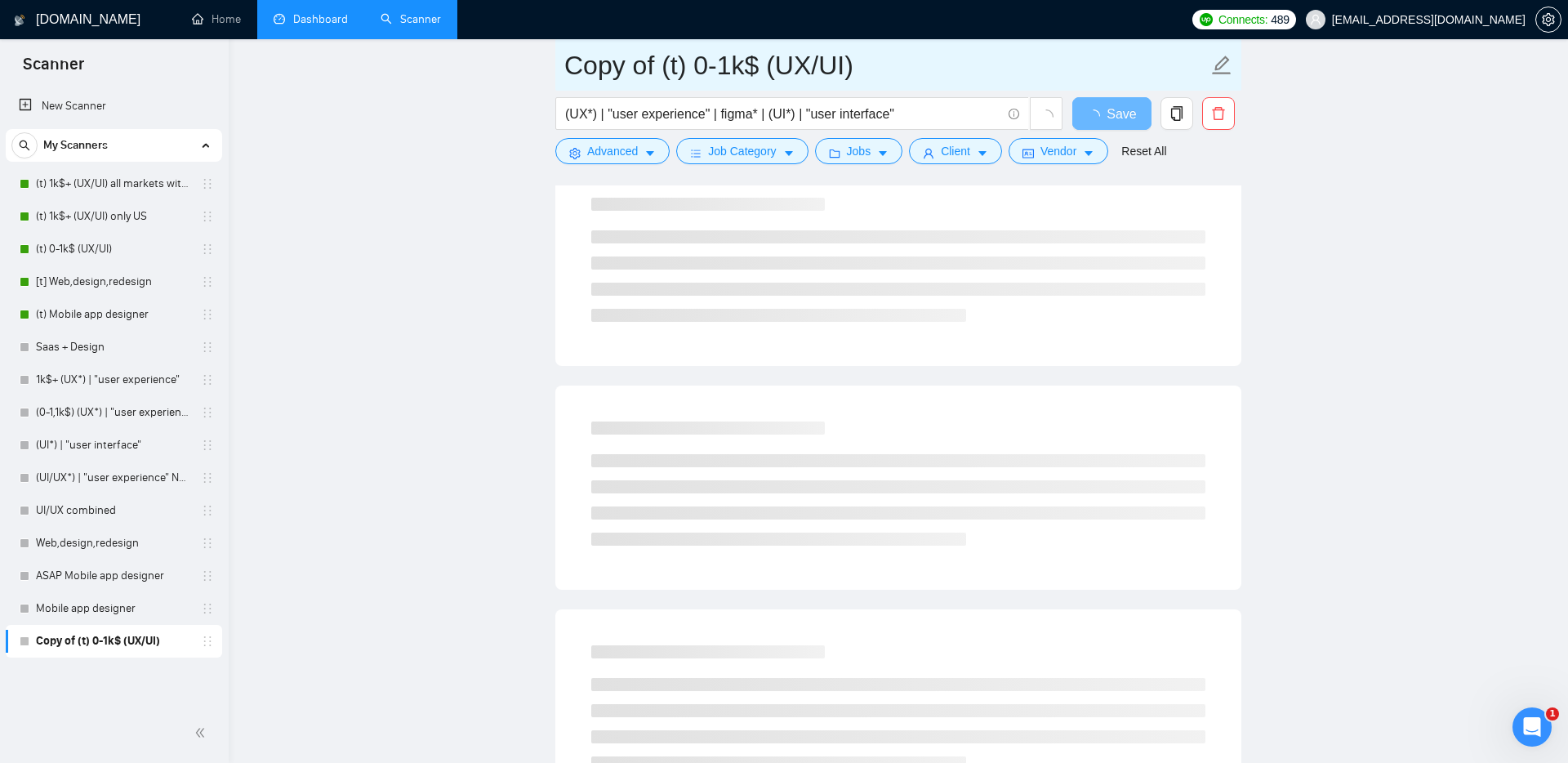
click at [654, 59] on input "Copy of (t) 0-1k$ (UX/UI)" at bounding box center [886, 65] width 644 height 41
drag, startPoint x: 659, startPoint y: 62, endPoint x: 472, endPoint y: 61, distance: 187.0
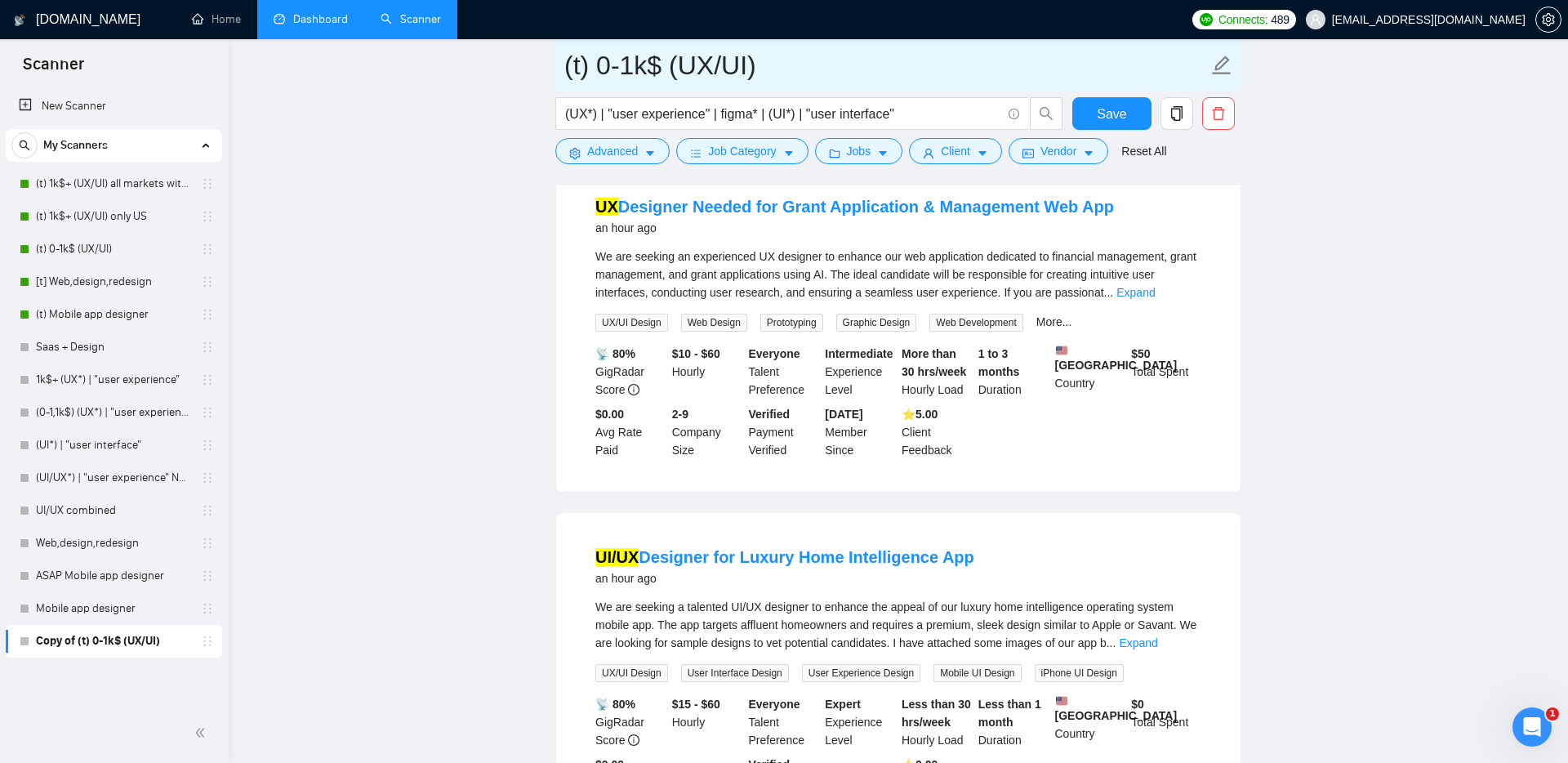
click at [832, 62] on input "(t) 0-1k$ (UX/UI)" at bounding box center [886, 65] width 644 height 41
type input "(t) 0-1k$ (UX/UI) only US"
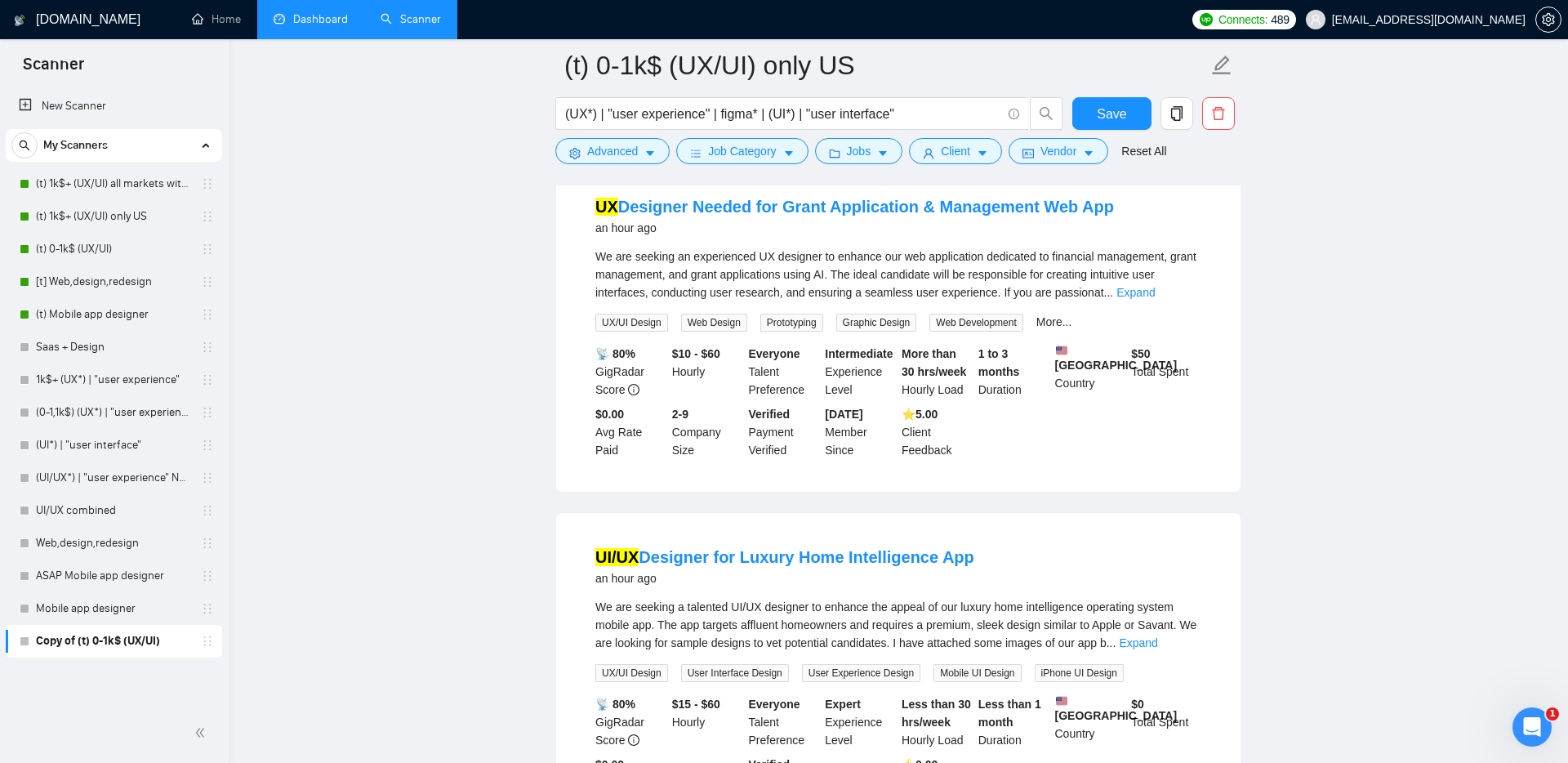
click at [1078, 114] on button "Save" at bounding box center [1112, 114] width 79 height 33
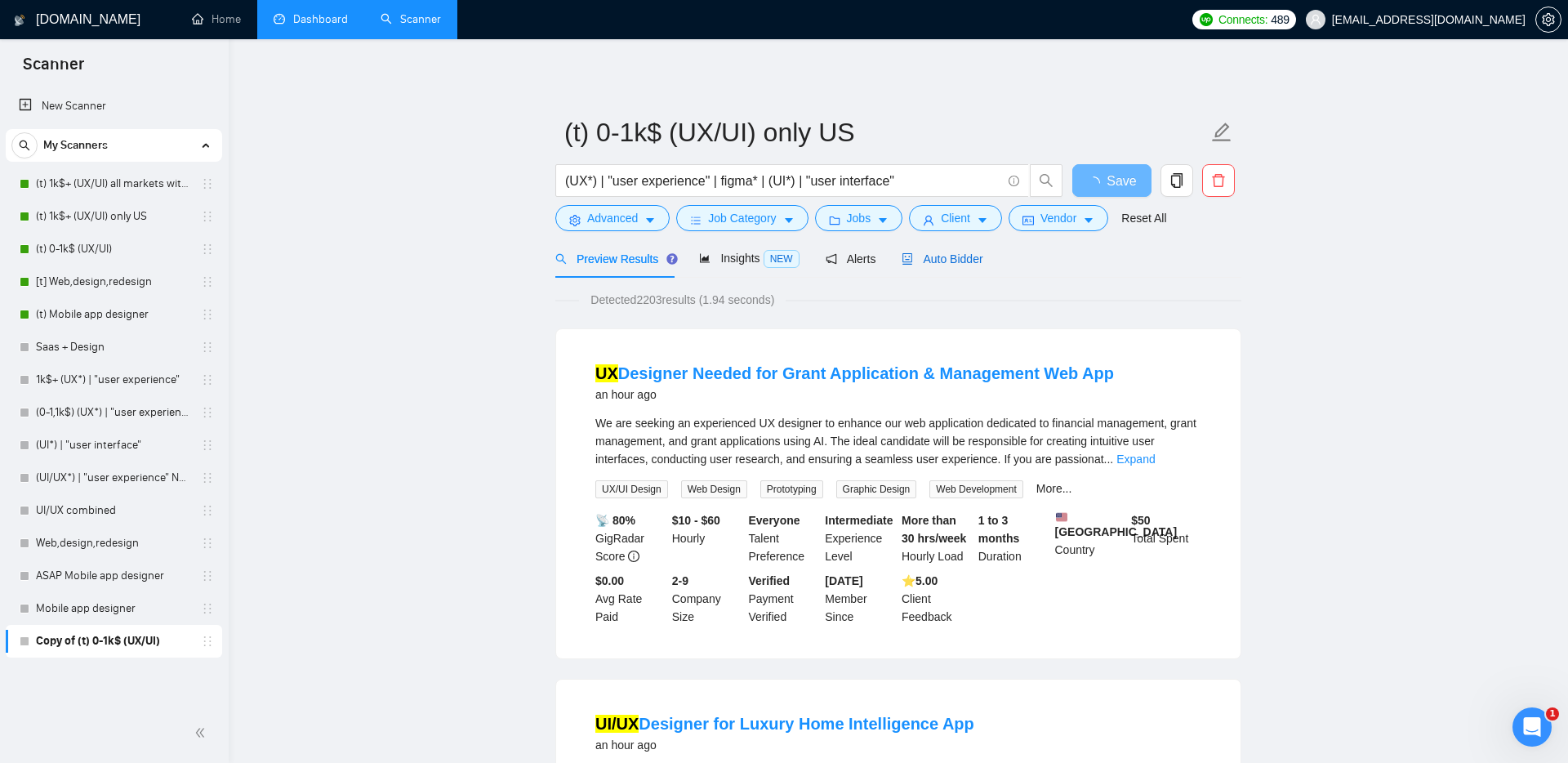
click at [948, 264] on span "Auto Bidder" at bounding box center [942, 259] width 81 height 13
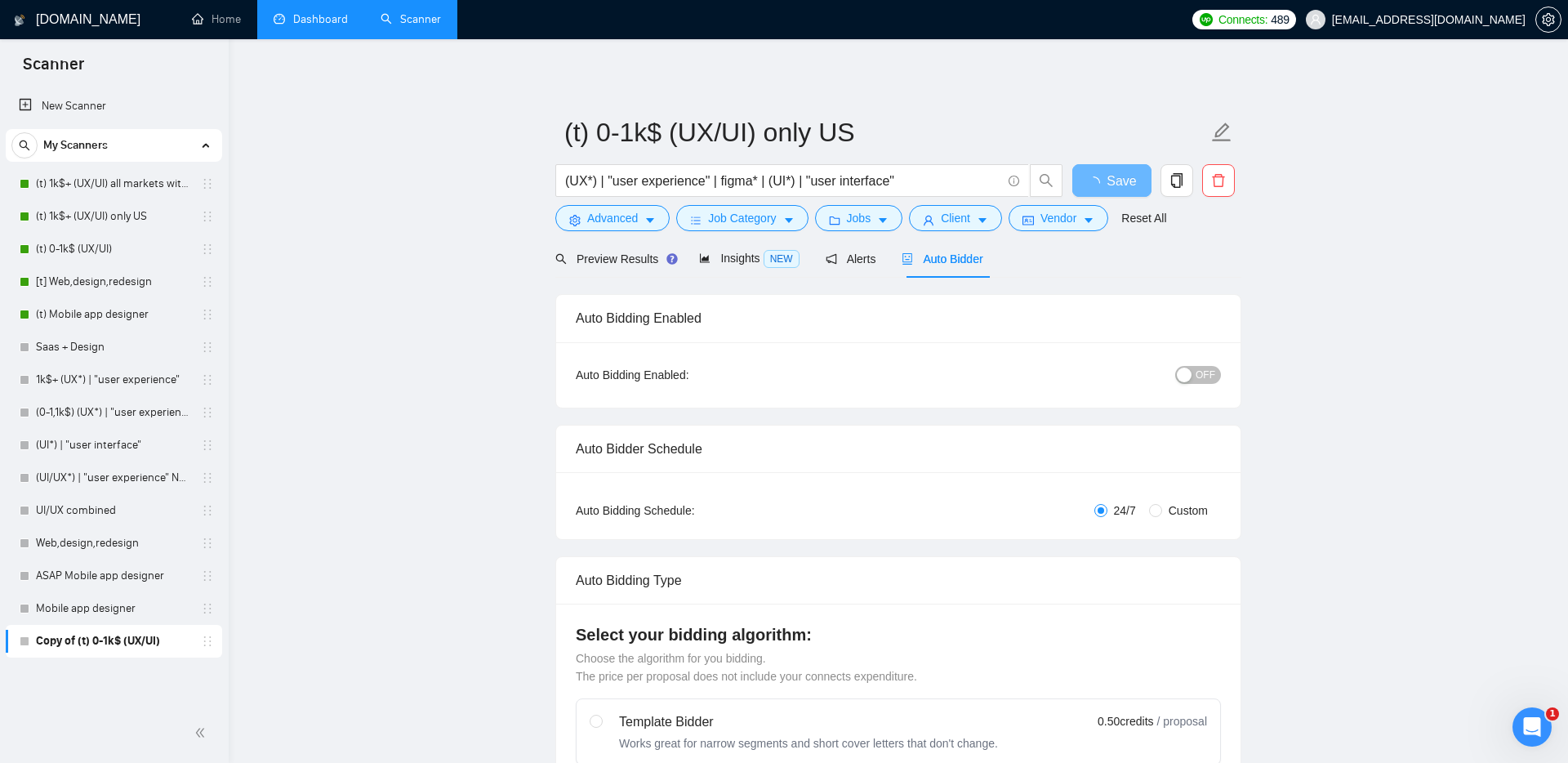
radio input "false"
radio input "true"
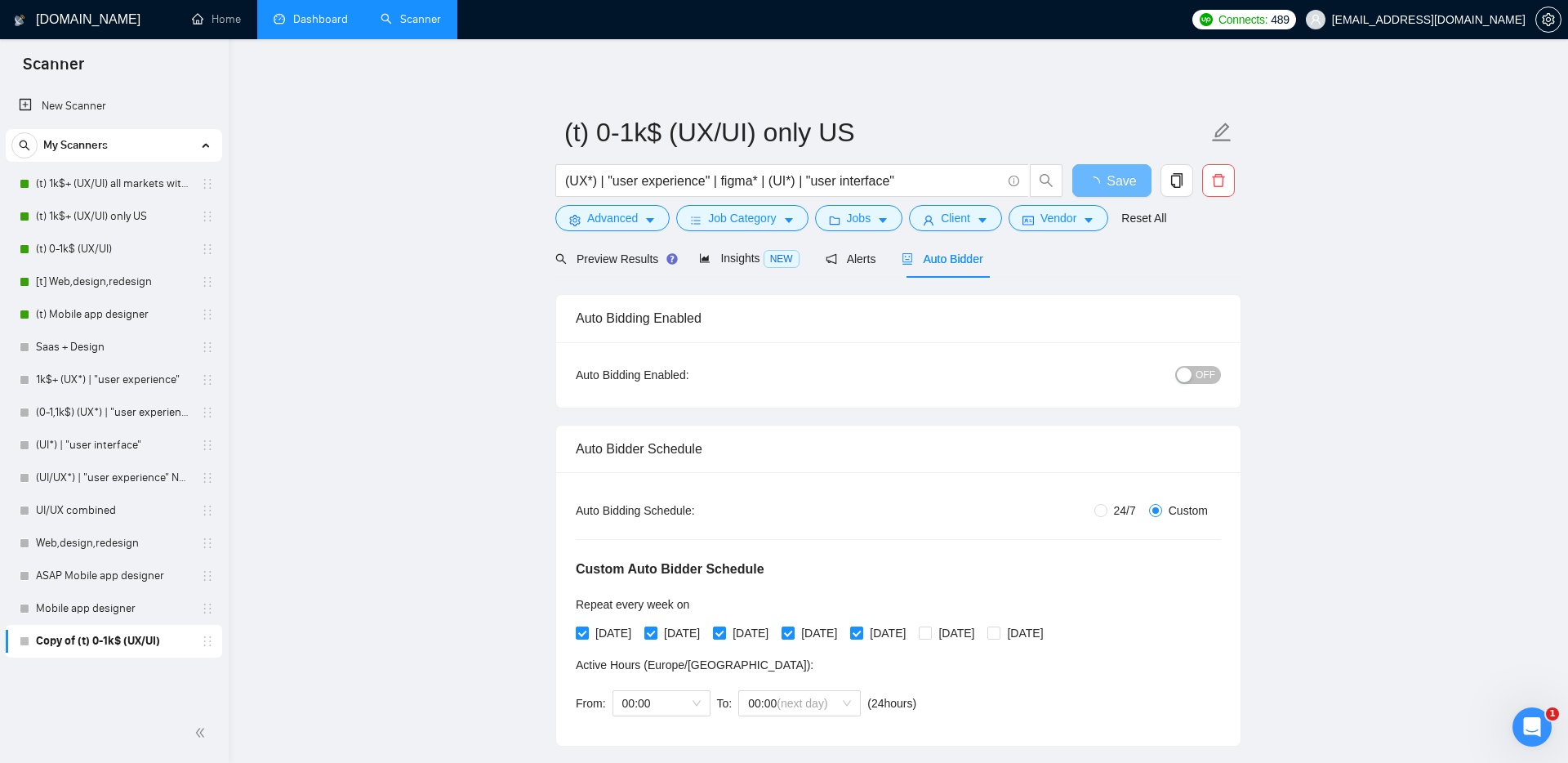
click at [1203, 375] on span "OFF" at bounding box center [1205, 375] width 20 height 18
click at [1201, 374] on span "OFF" at bounding box center [1205, 375] width 20 height 18
click at [1117, 180] on span "Save" at bounding box center [1112, 181] width 29 height 20
drag, startPoint x: 207, startPoint y: 644, endPoint x: 190, endPoint y: 266, distance: 378.4
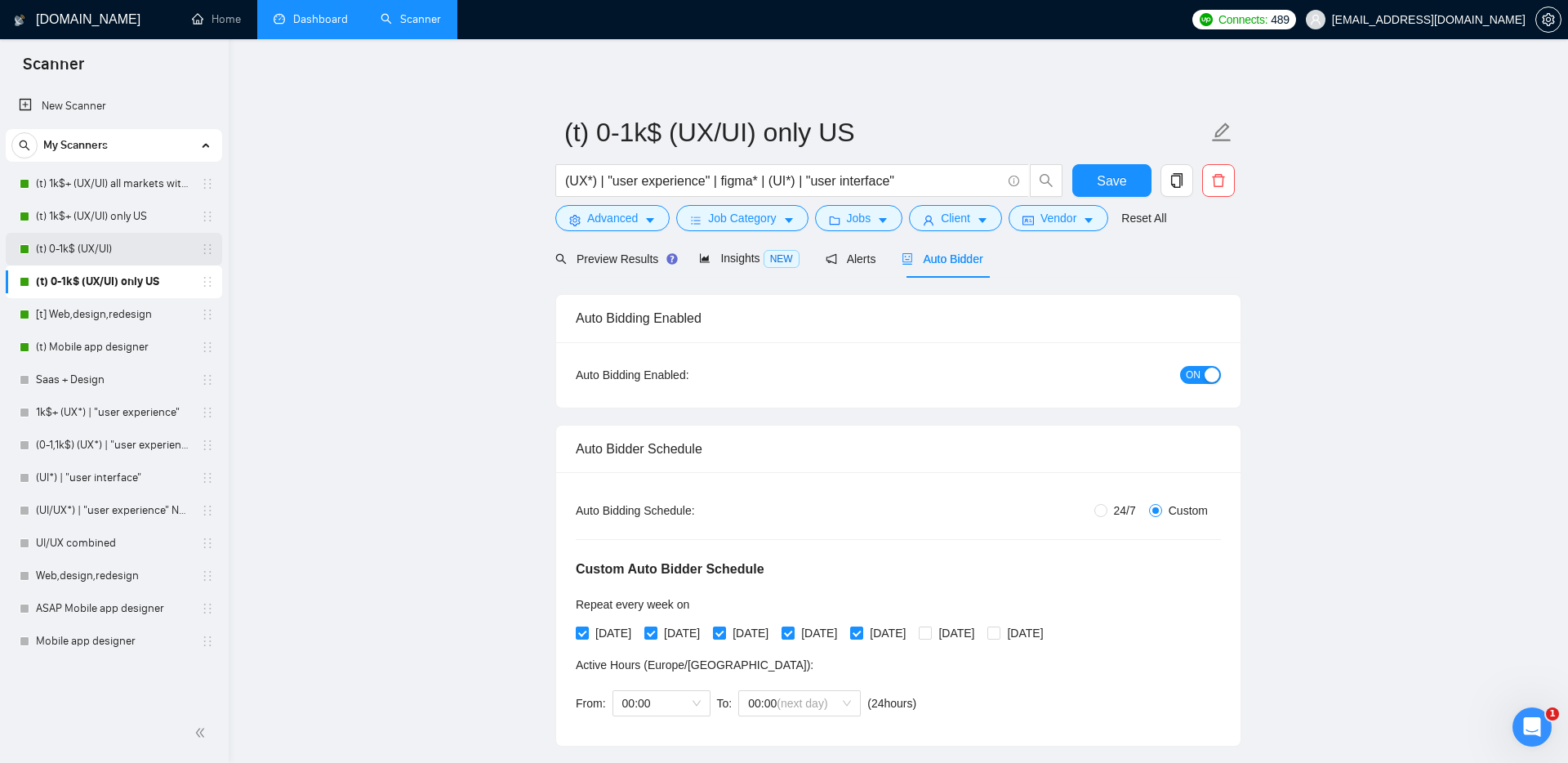
click at [133, 249] on link "(t) 0-1k$ (UX/UI)" at bounding box center [113, 250] width 155 height 33
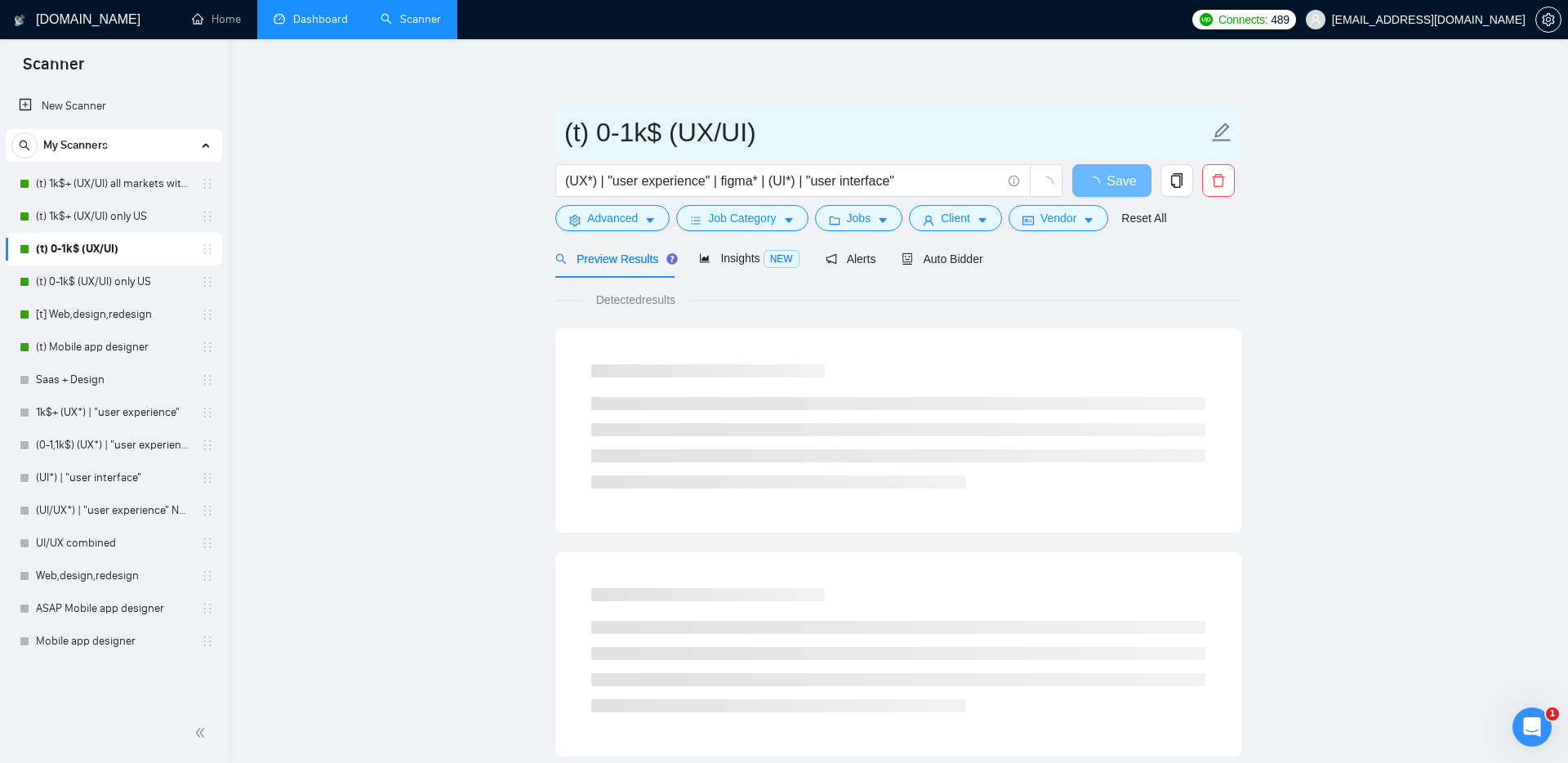
click at [789, 137] on input "(t) 0-1k$ (UX/UI)" at bounding box center [886, 133] width 644 height 41
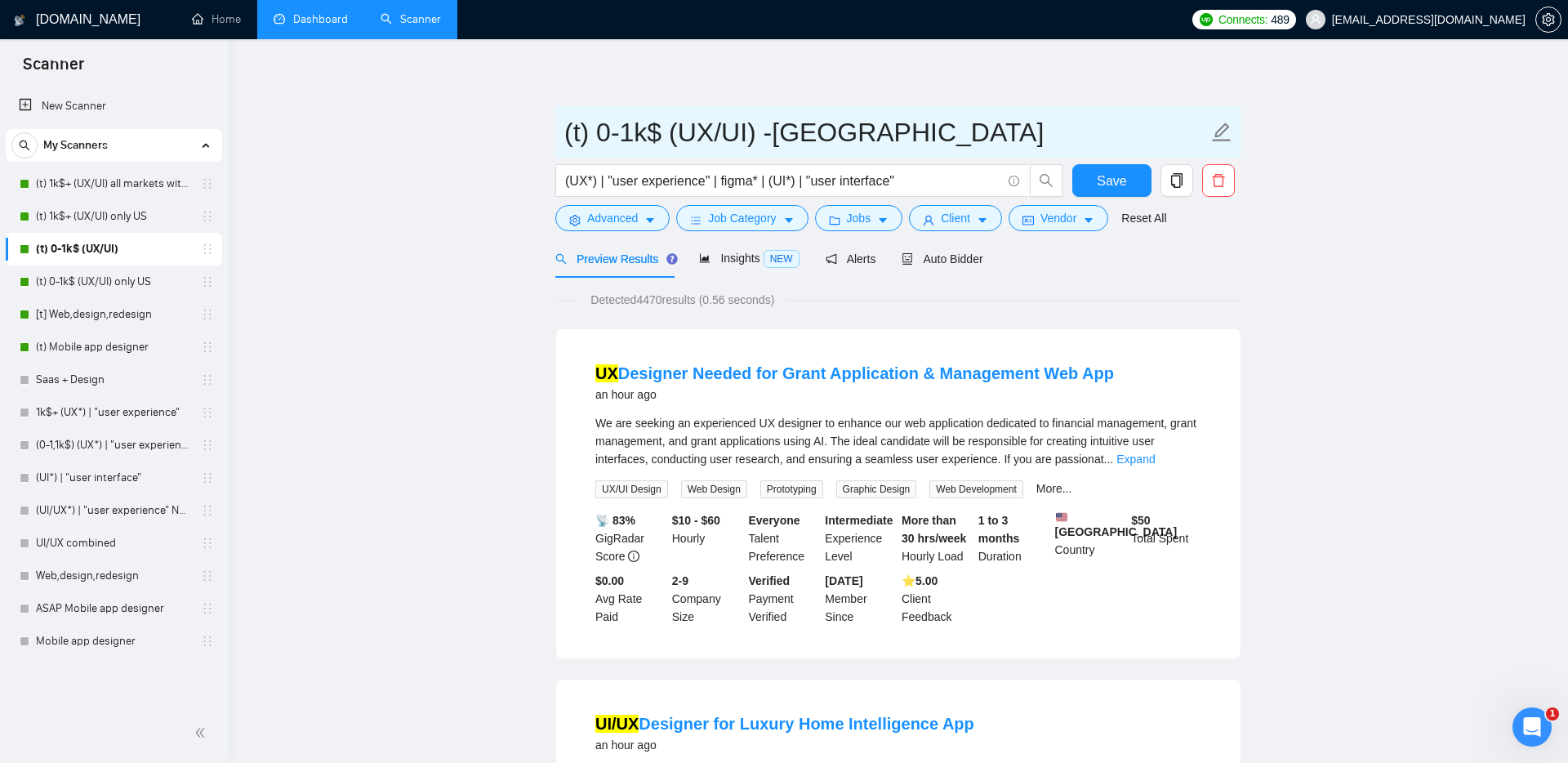
click at [779, 134] on input "(t) 0-1k$ (UX/UI) -[GEOGRAPHIC_DATA]" at bounding box center [886, 133] width 644 height 41
type input "(t) 0-1k$ (UX/UI) ---[GEOGRAPHIC_DATA]"
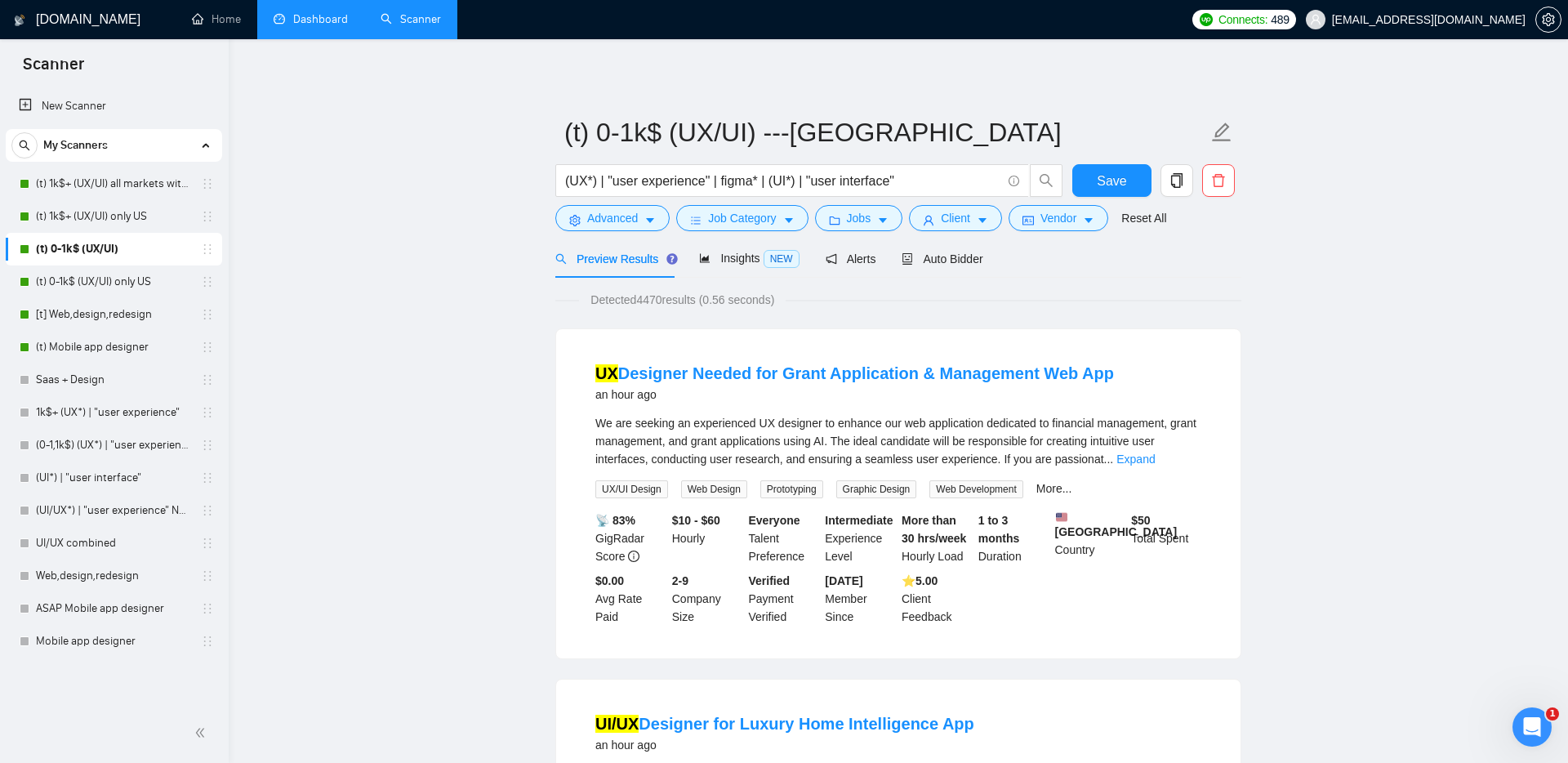
click at [953, 219] on span "Client" at bounding box center [956, 218] width 29 height 18
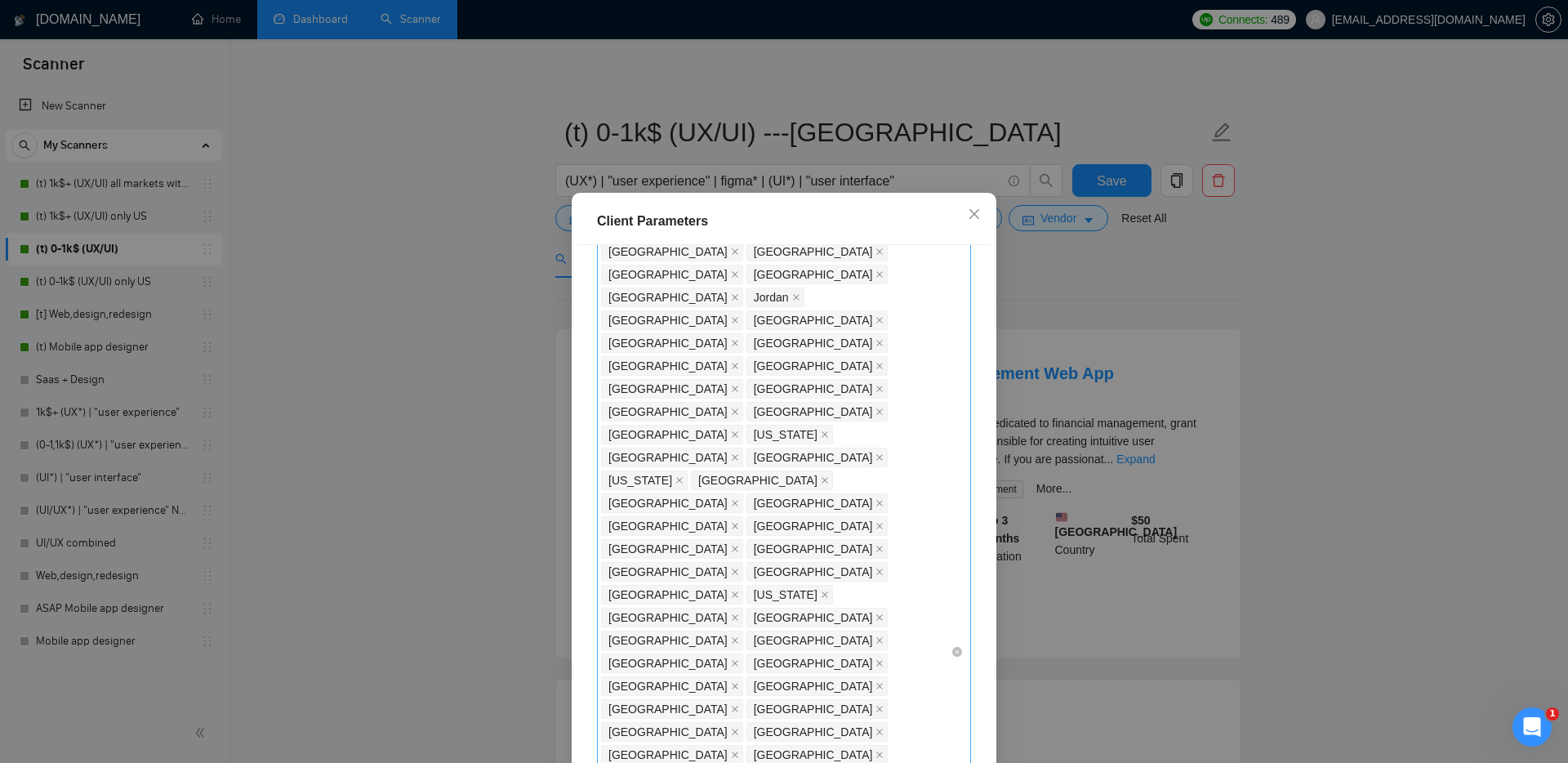
scroll to position [402, 0]
click at [704, 634] on div "[GEOGRAPHIC_DATA] [GEOGRAPHIC_DATA] [GEOGRAPHIC_DATA] [GEOGRAPHIC_DATA] [GEOGRA…" at bounding box center [775, 649] width 349 height 1327
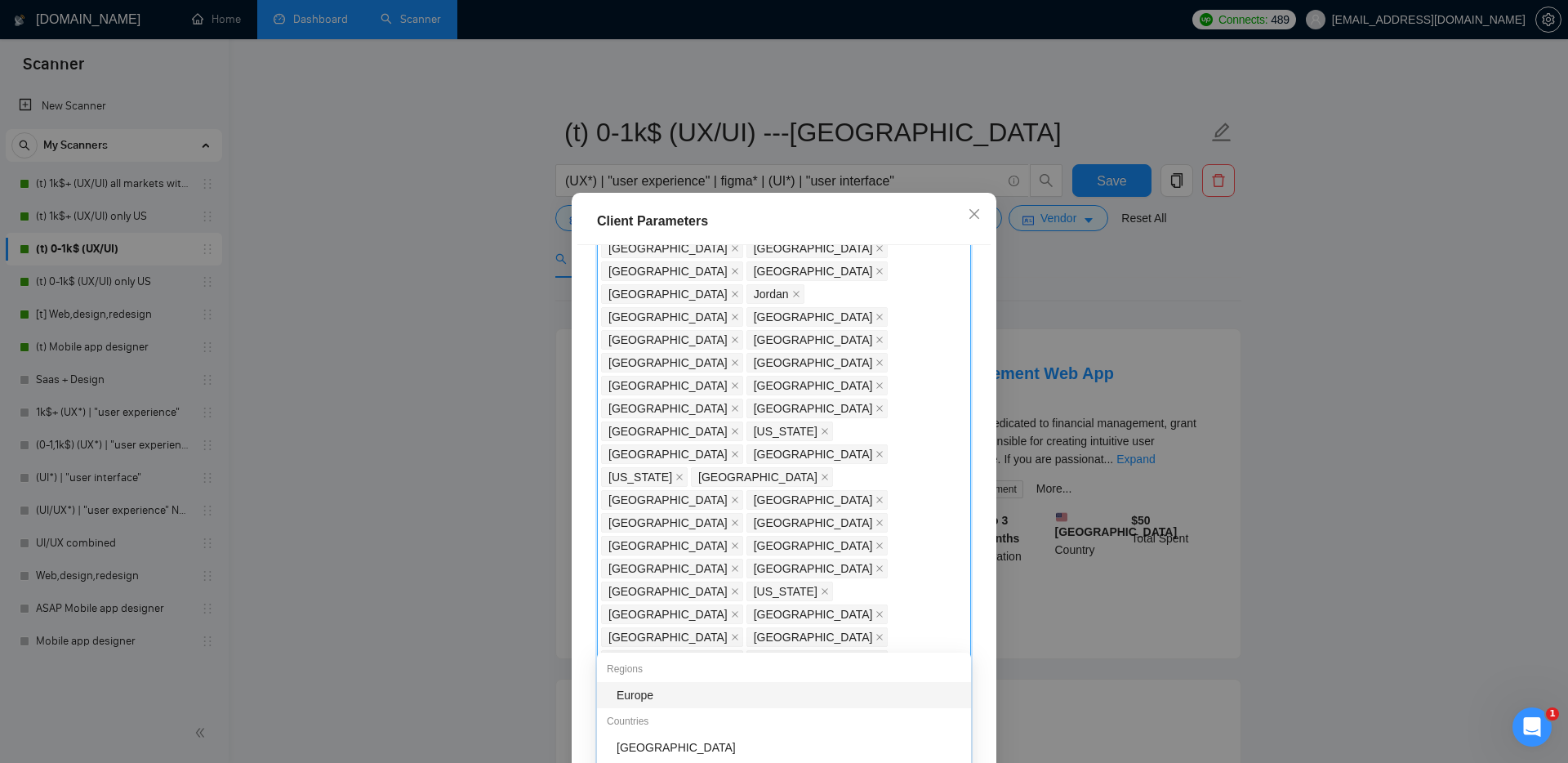
type input "uni"
click at [640, 694] on div "[GEOGRAPHIC_DATA]" at bounding box center [788, 696] width 344 height 18
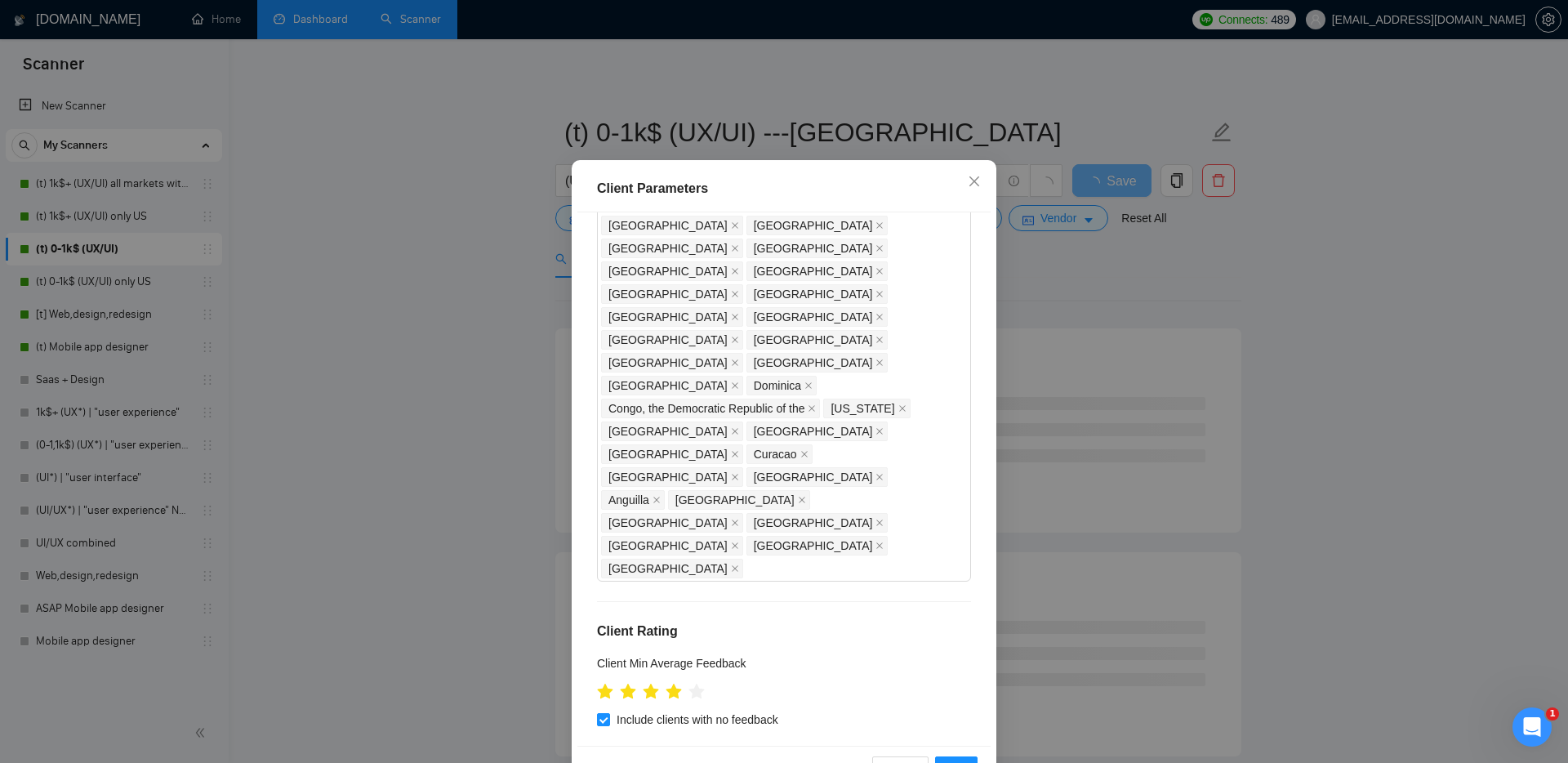
scroll to position [88, 0]
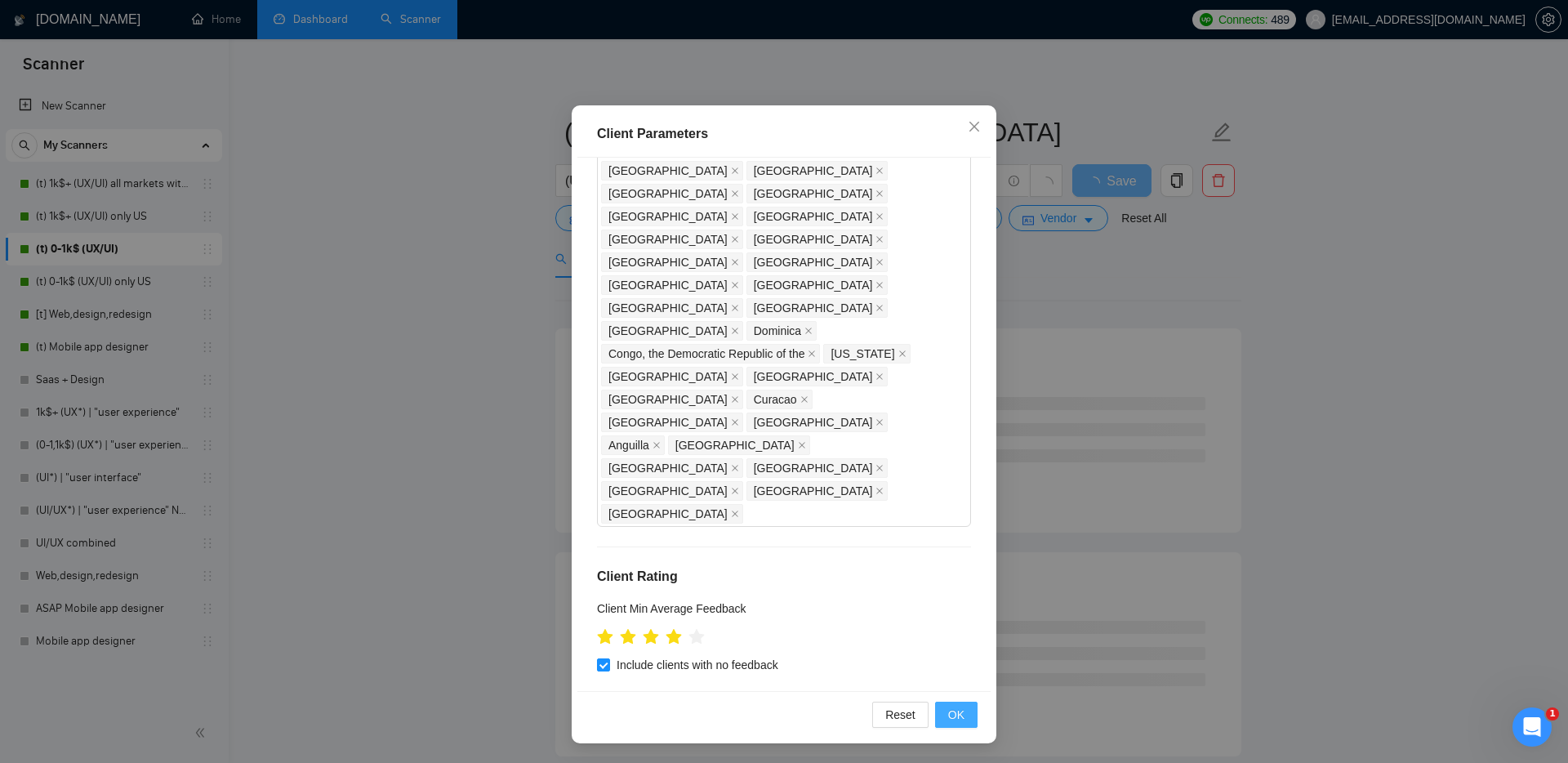
click at [956, 718] on span "OK" at bounding box center [956, 715] width 17 height 18
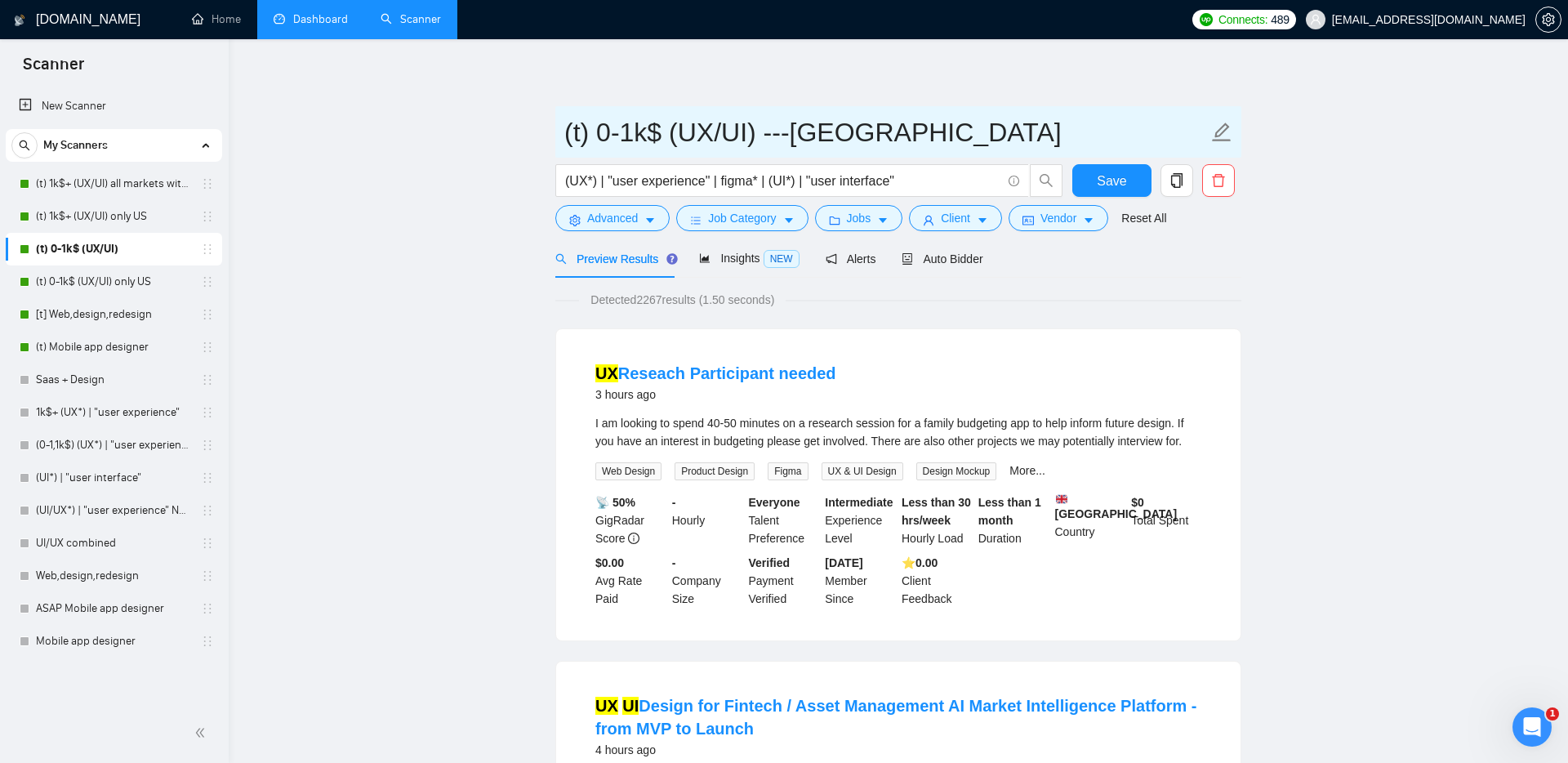
click at [804, 134] on input "(t) 0-1k$ (UX/UI) ---[GEOGRAPHIC_DATA]" at bounding box center [886, 133] width 644 height 41
click at [791, 133] on input "(t) 0-1k$ (UX/UI) ---[GEOGRAPHIC_DATA]" at bounding box center [886, 133] width 644 height 41
drag, startPoint x: 924, startPoint y: 134, endPoint x: 773, endPoint y: 139, distance: 151.1
click at [773, 139] on input "(t) 0-1k$ (UX/UI) exclude US" at bounding box center [886, 133] width 644 height 41
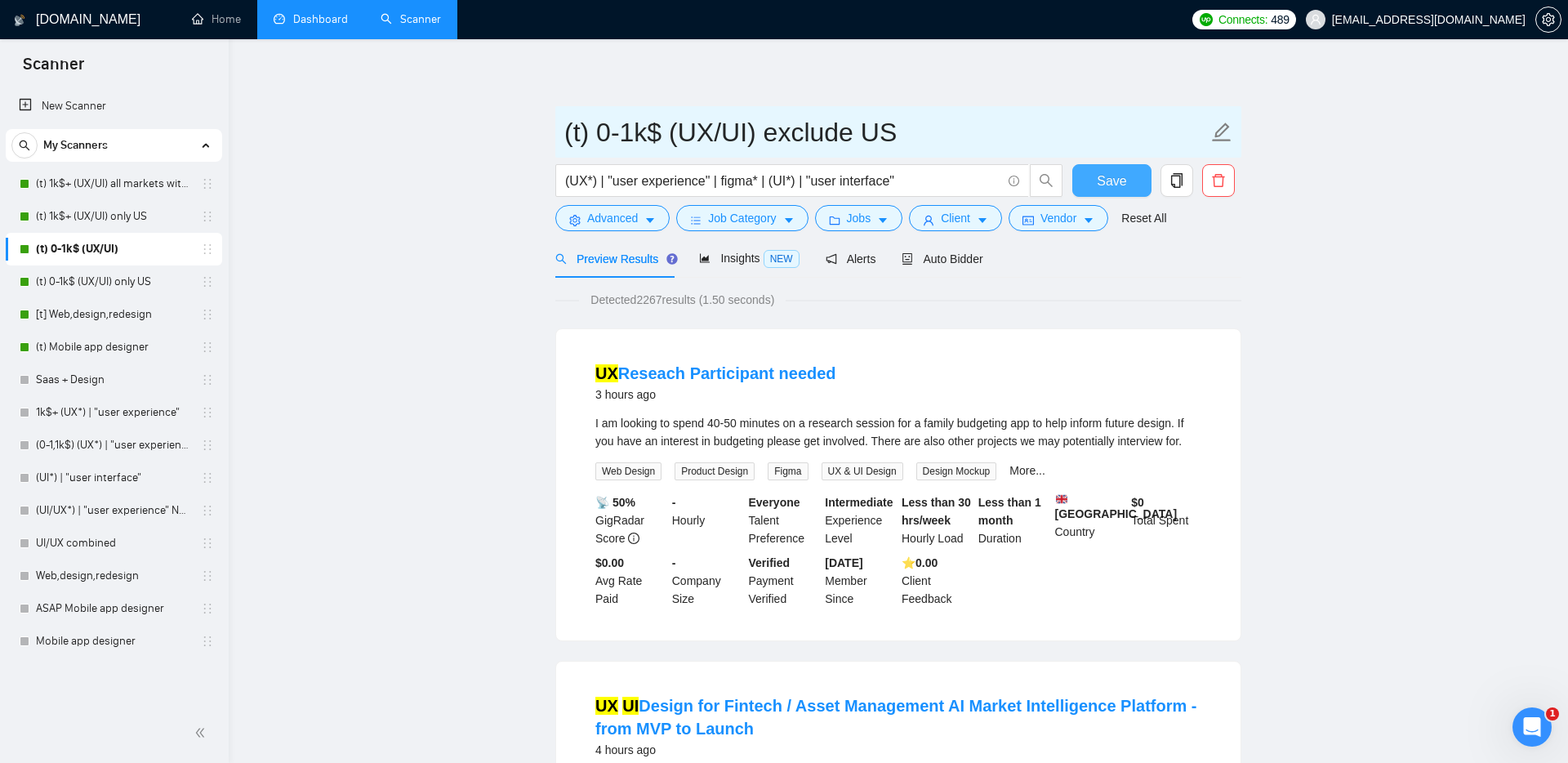
type input "(t) 0-1k$ (UX/UI) exclude US"
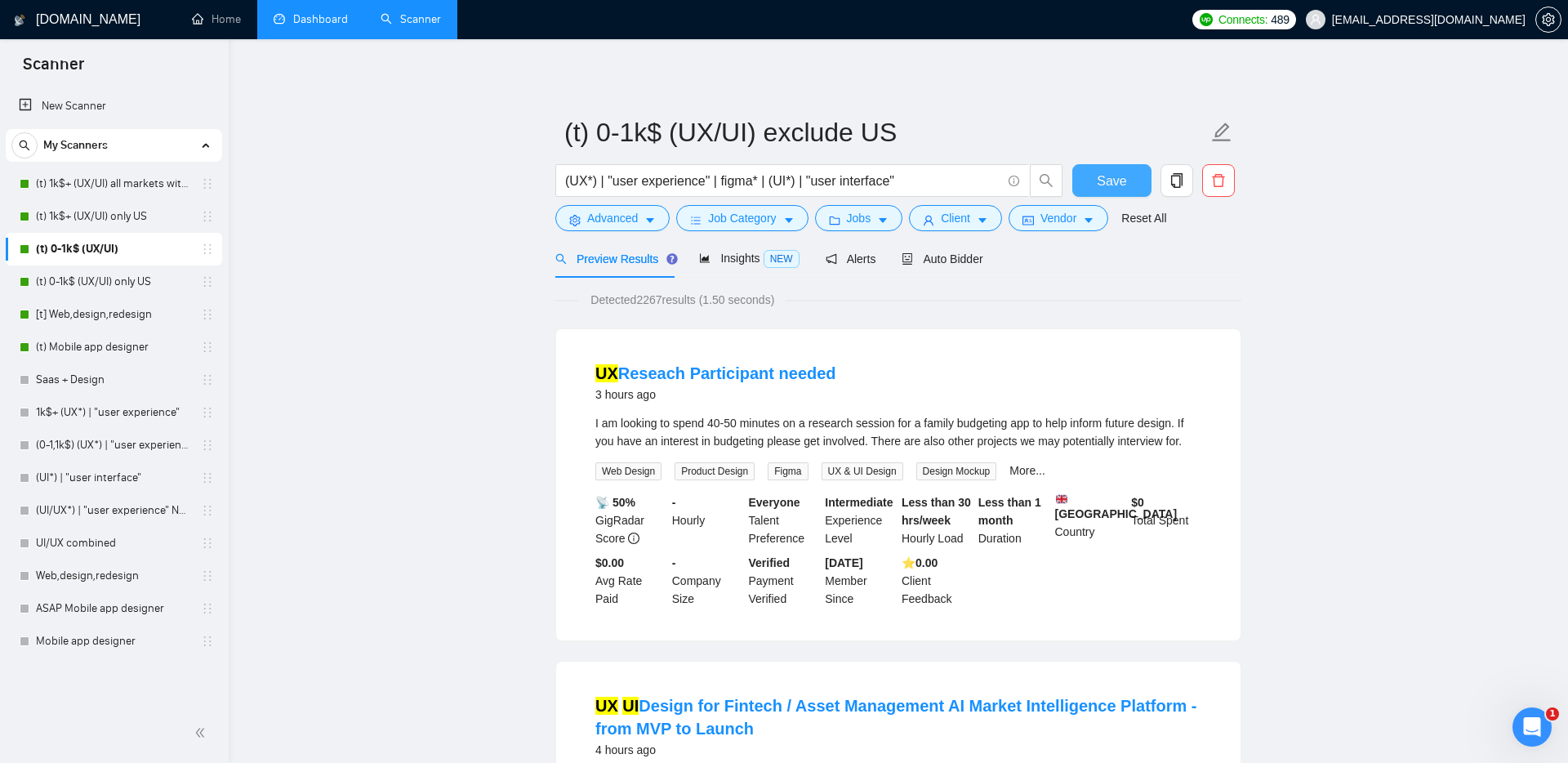
click at [1099, 182] on span "Save" at bounding box center [1112, 181] width 29 height 20
click at [110, 183] on link "(t) 1k$+ (UX/UI) all markets without [GEOGRAPHIC_DATA]" at bounding box center [113, 184] width 155 height 33
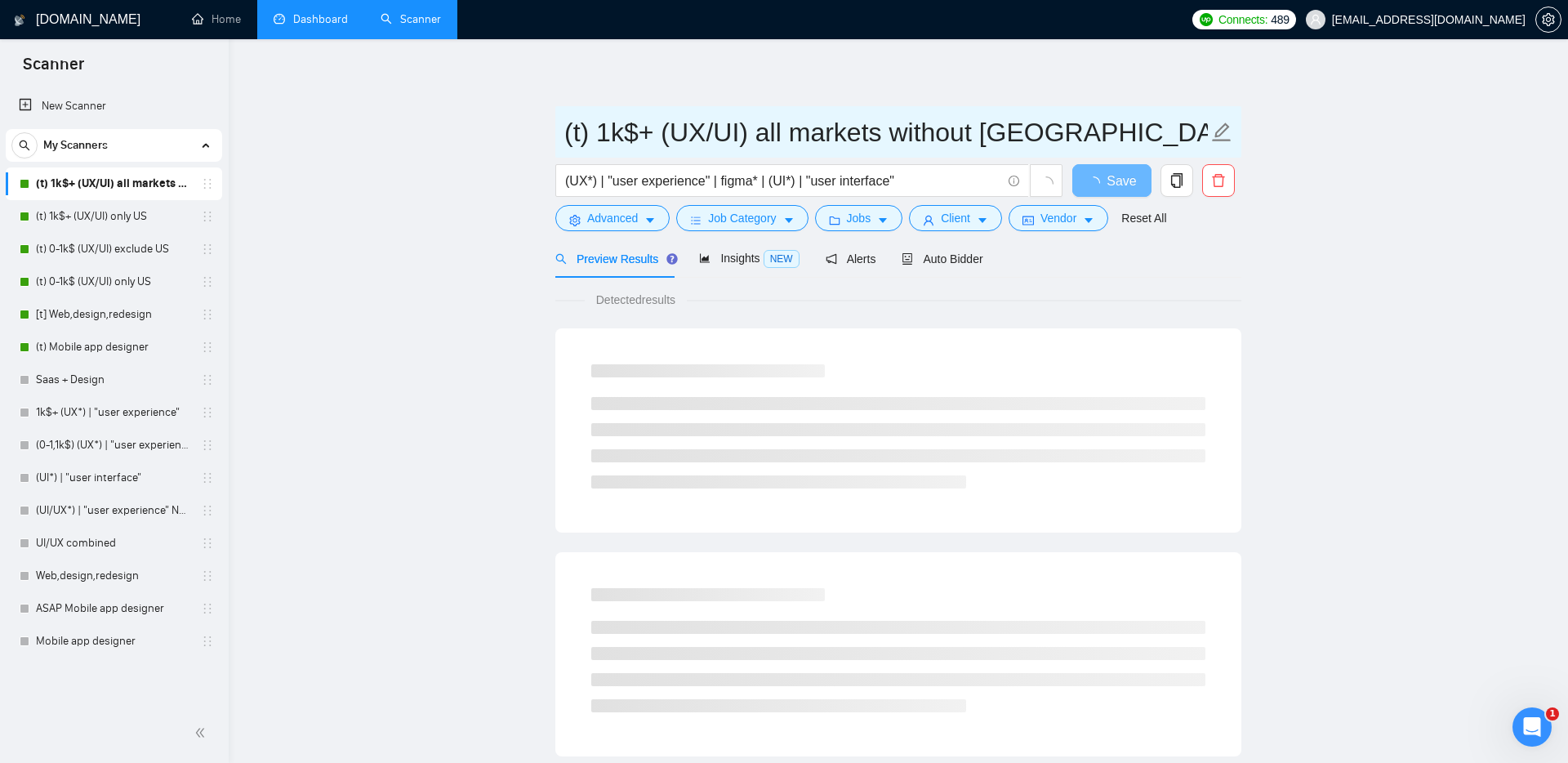
click at [803, 134] on input "(t) 1k$+ (UX/UI) all markets without [GEOGRAPHIC_DATA]" at bounding box center [886, 133] width 644 height 41
drag, startPoint x: 759, startPoint y: 133, endPoint x: 1058, endPoint y: 126, distance: 299.1
click at [1058, 126] on input "(t) 1k$+ (UX/UI) all markets without [GEOGRAPHIC_DATA]" at bounding box center [886, 133] width 644 height 41
paste input "exclude"
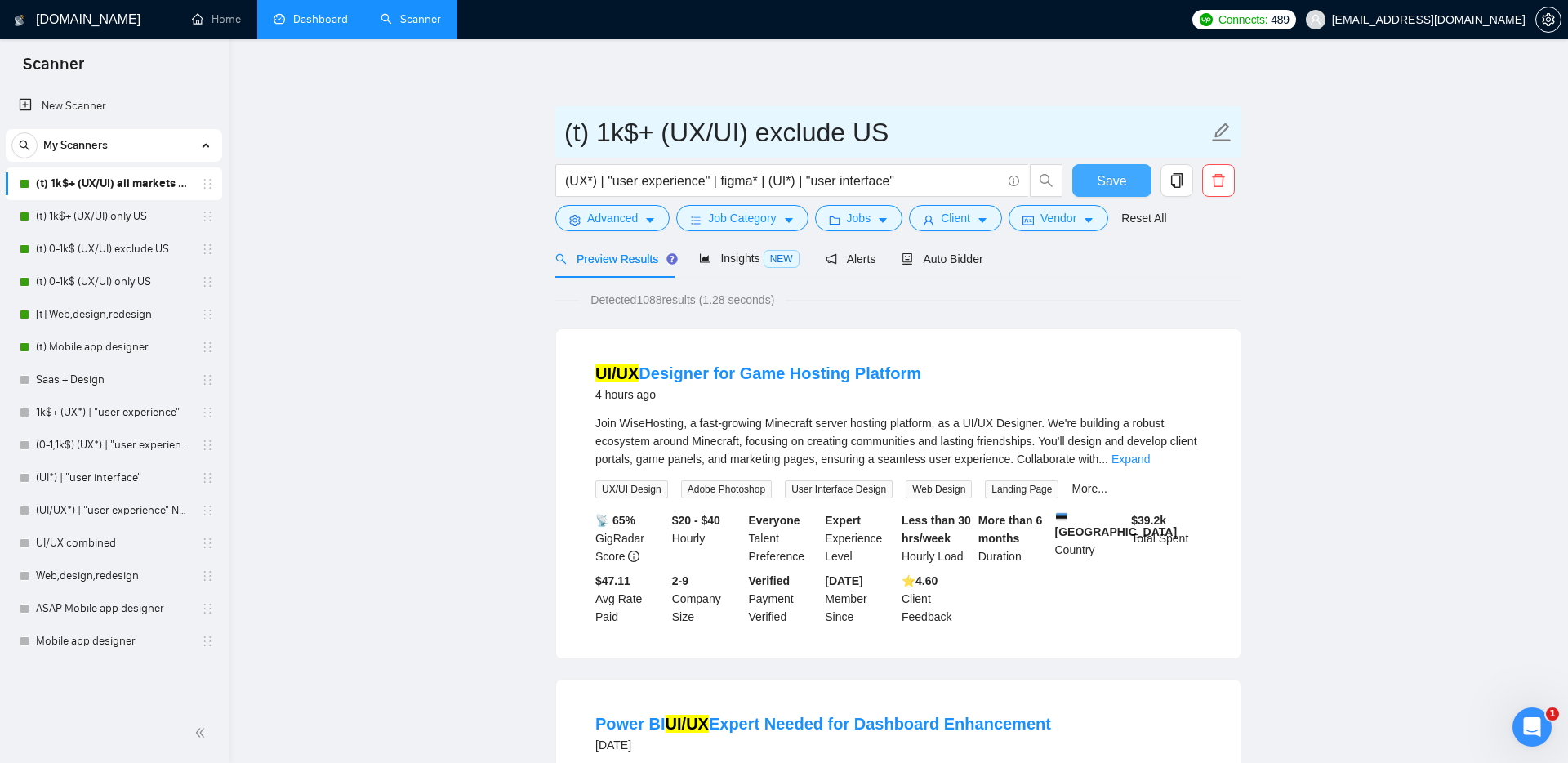
type input "(t) 1k$+ (UX/UI) exclude US"
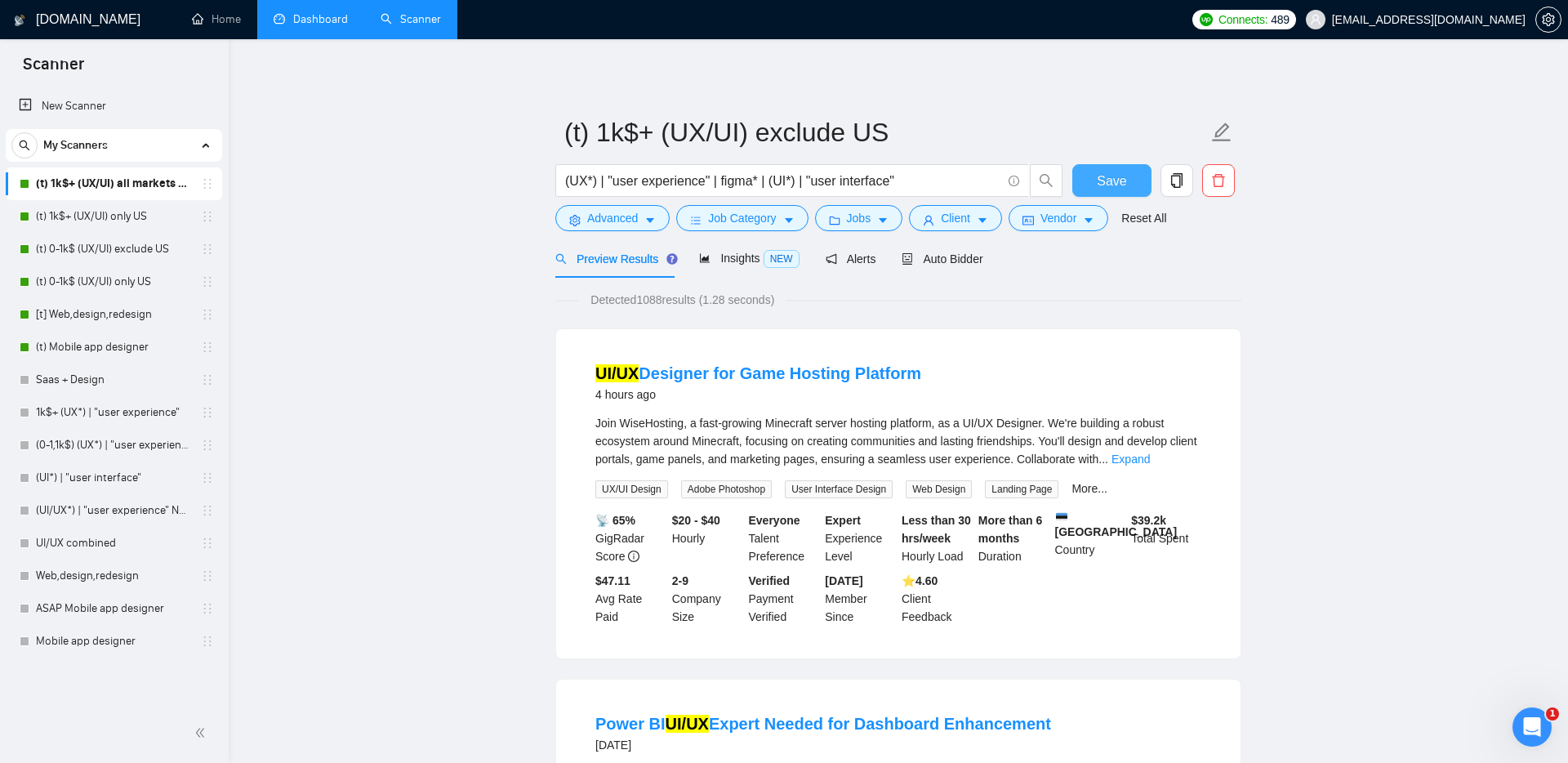
click at [1127, 178] on button "Save" at bounding box center [1112, 181] width 79 height 33
click at [94, 304] on link "[t] Web,design,redesign" at bounding box center [113, 315] width 155 height 33
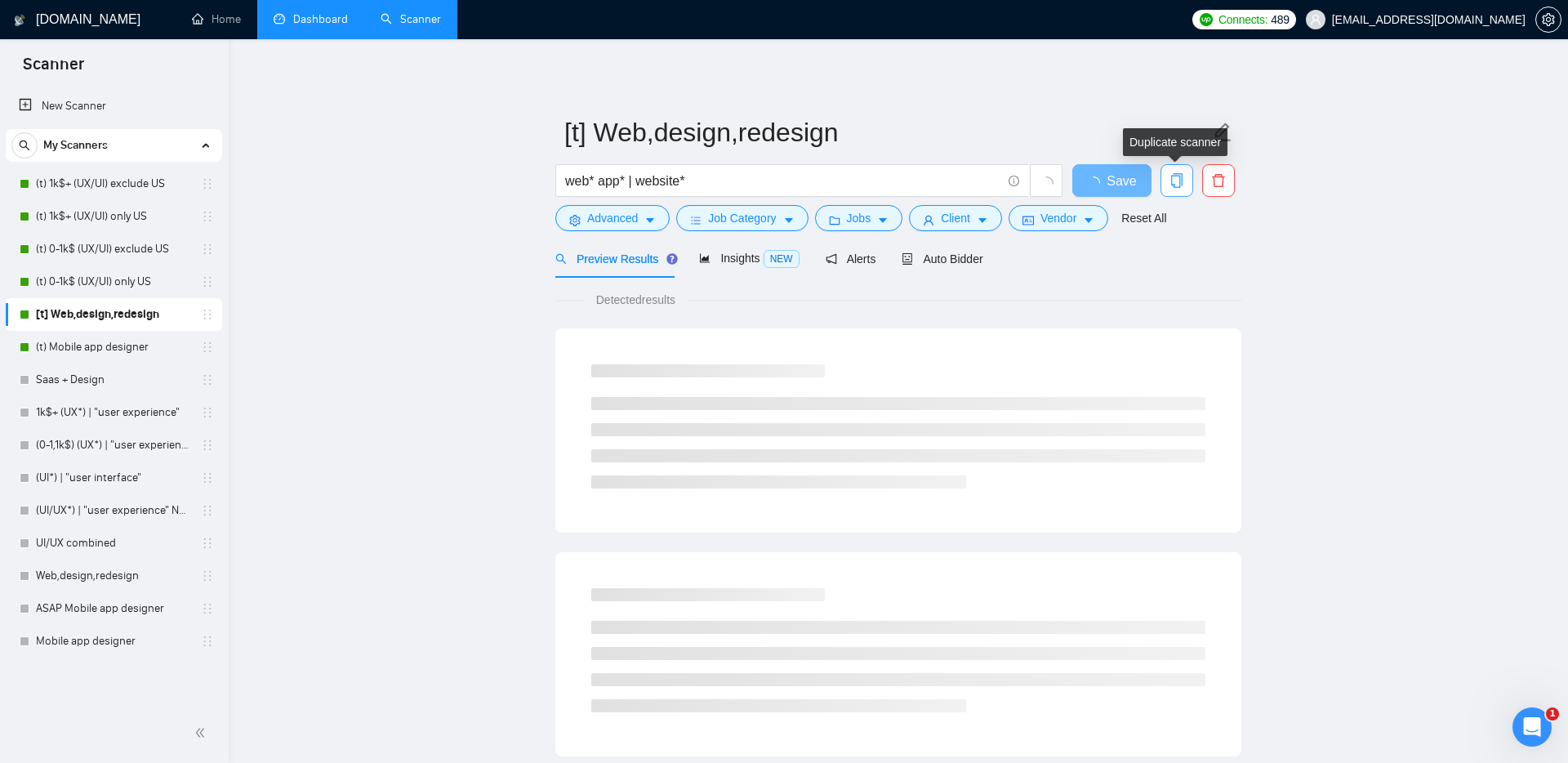
click at [1175, 175] on icon "copy" at bounding box center [1176, 181] width 15 height 15
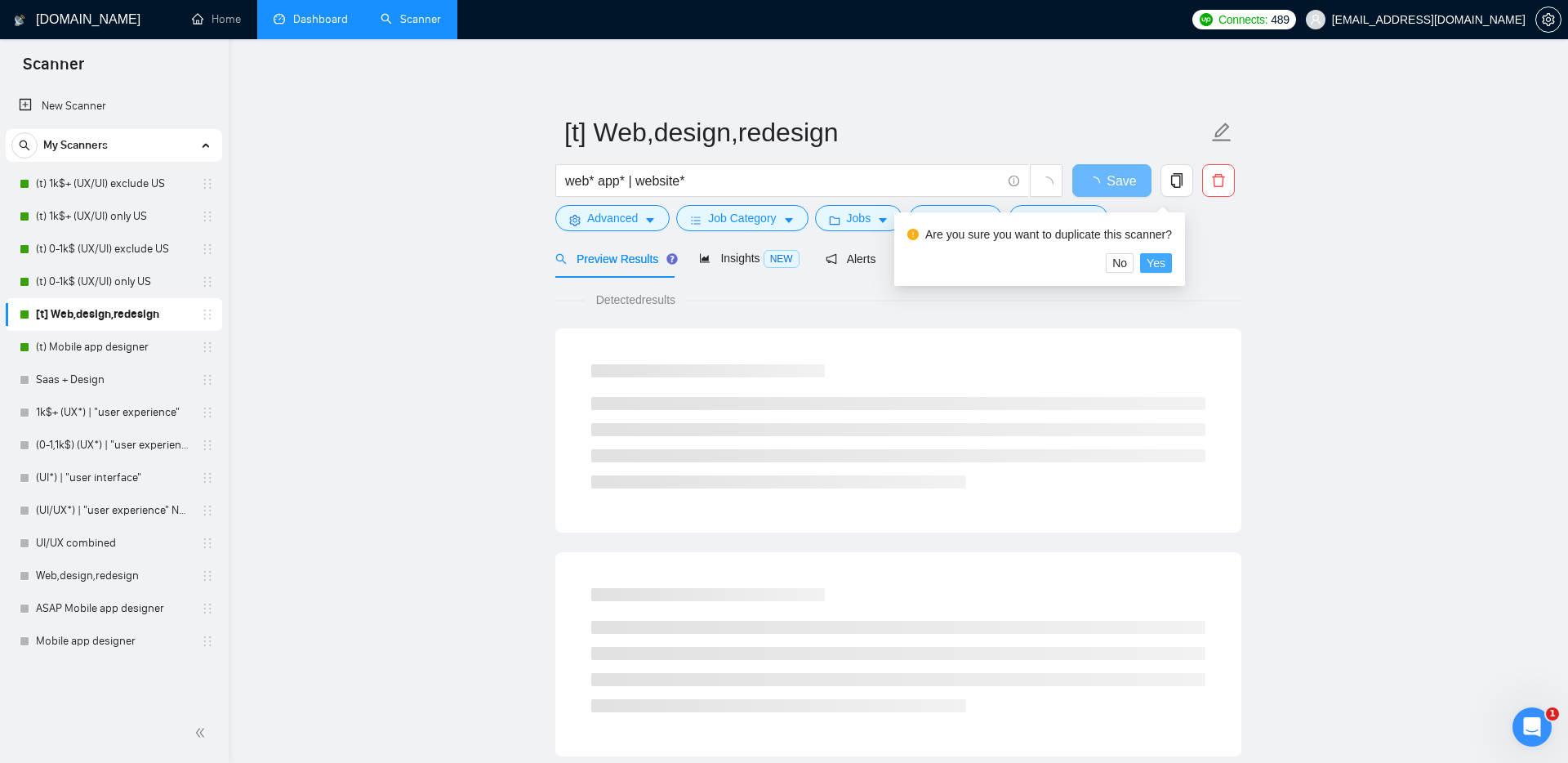
click at [1172, 262] on button "Yes" at bounding box center [1156, 263] width 32 height 20
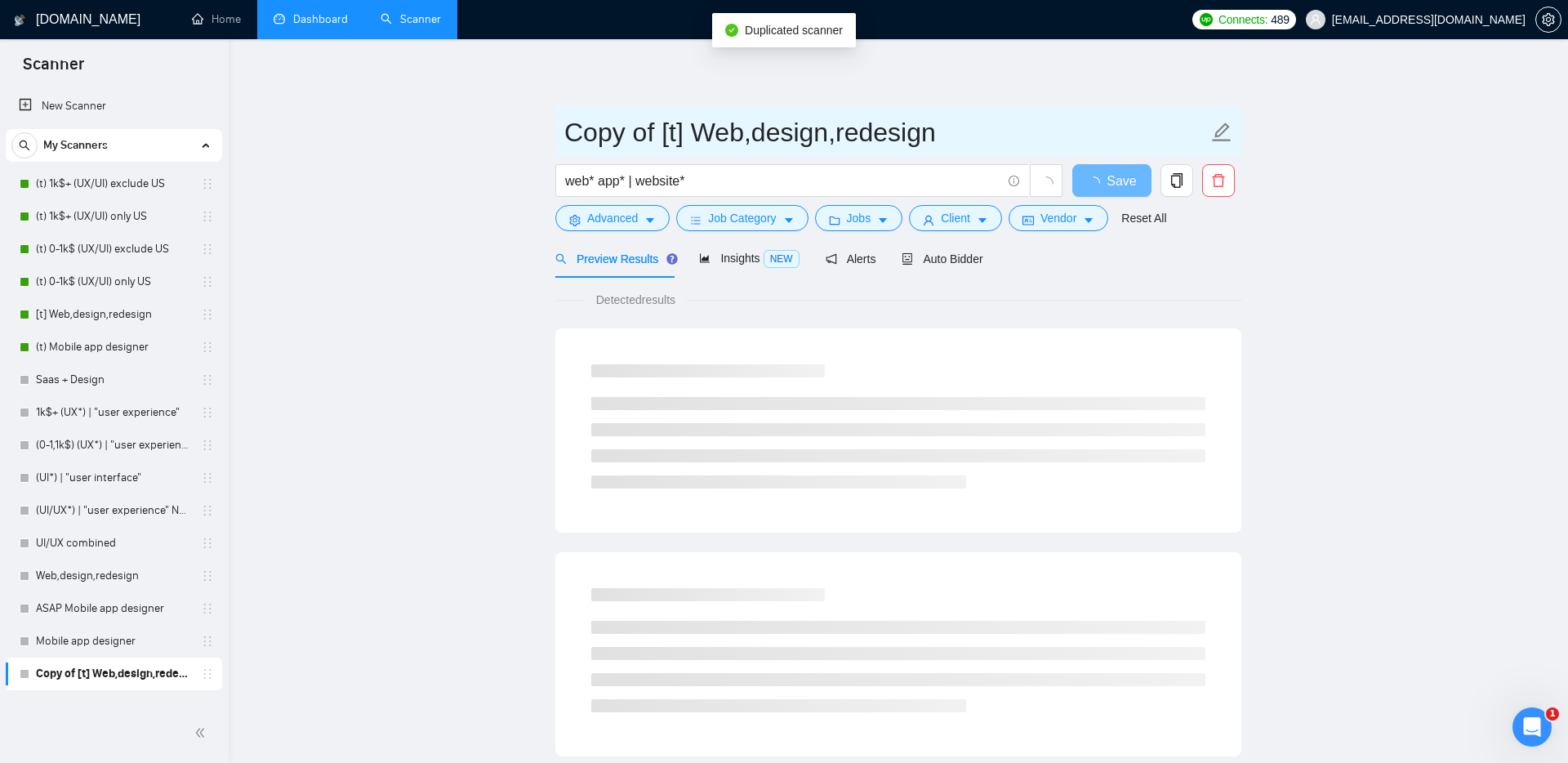
click at [659, 128] on input "Copy of [t] Web,design,redesign" at bounding box center [886, 133] width 644 height 41
drag, startPoint x: 659, startPoint y: 128, endPoint x: 550, endPoint y: 128, distance: 109.0
click at [550, 128] on main "Copy of [t] Web,design,redesign web* app* | website* Save Advanced Job Category…" at bounding box center [898, 746] width 1287 height 1363
click at [897, 132] on input "[t] Web,design,redesign" at bounding box center [886, 133] width 644 height 41
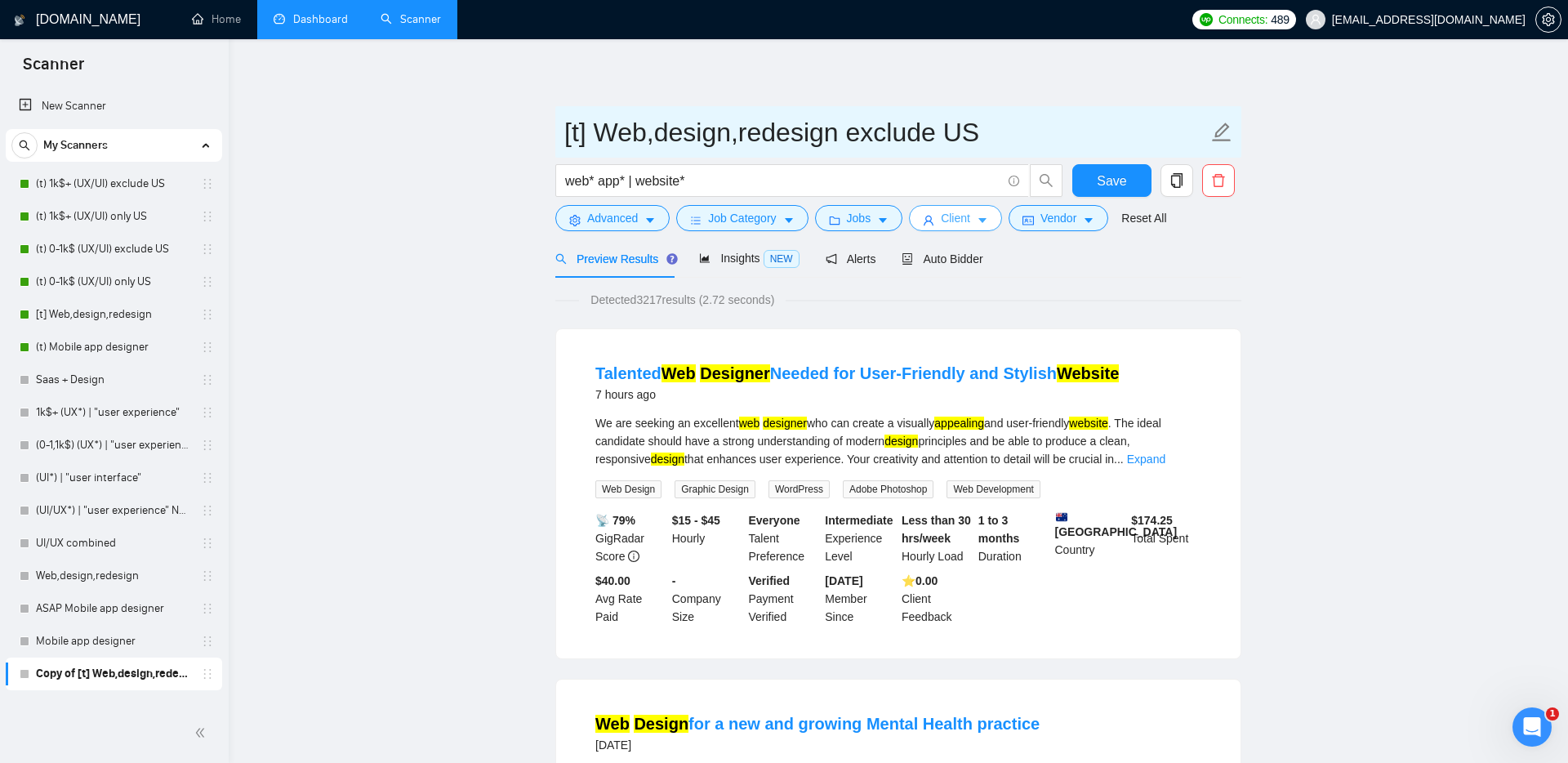
type input "[t] Web,design,redesign exclude US"
click at [985, 224] on icon "caret-down" at bounding box center [983, 221] width 12 height 12
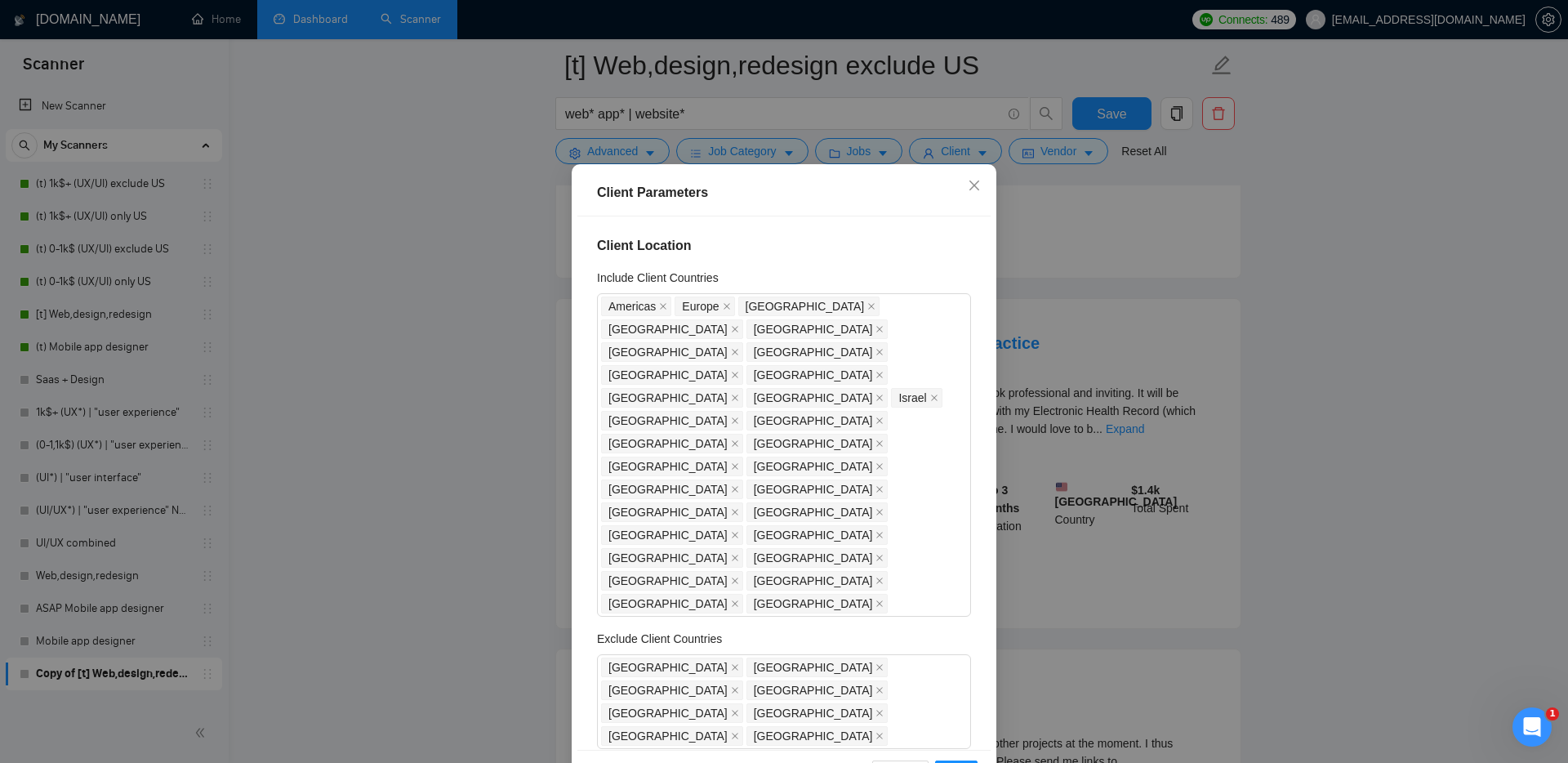
scroll to position [27, 0]
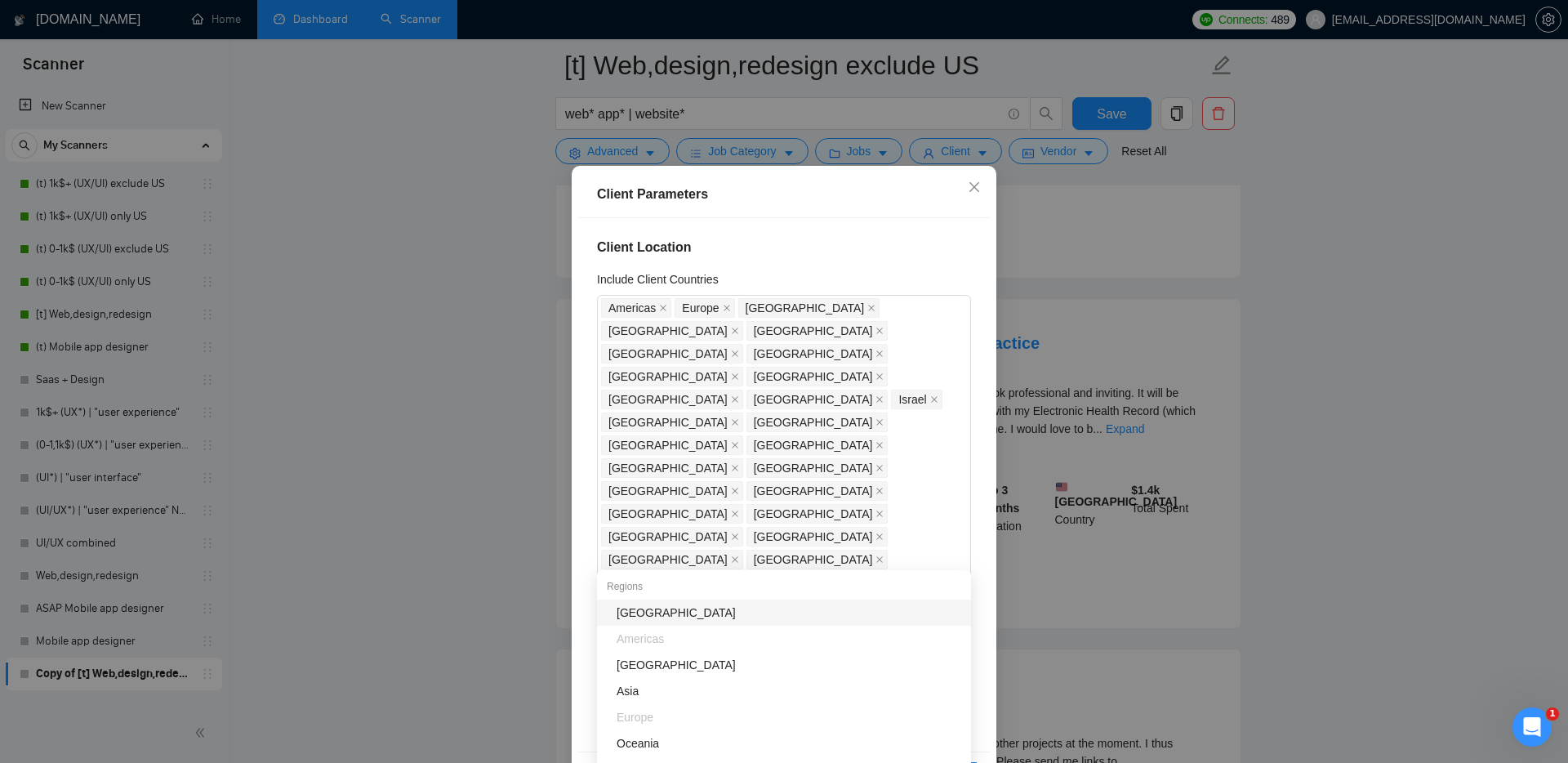
click at [902, 658] on div "[GEOGRAPHIC_DATA] [GEOGRAPHIC_DATA] [GEOGRAPHIC_DATA] [GEOGRAPHIC_DATA] [GEOGRA…" at bounding box center [775, 703] width 349 height 92
type input "u"
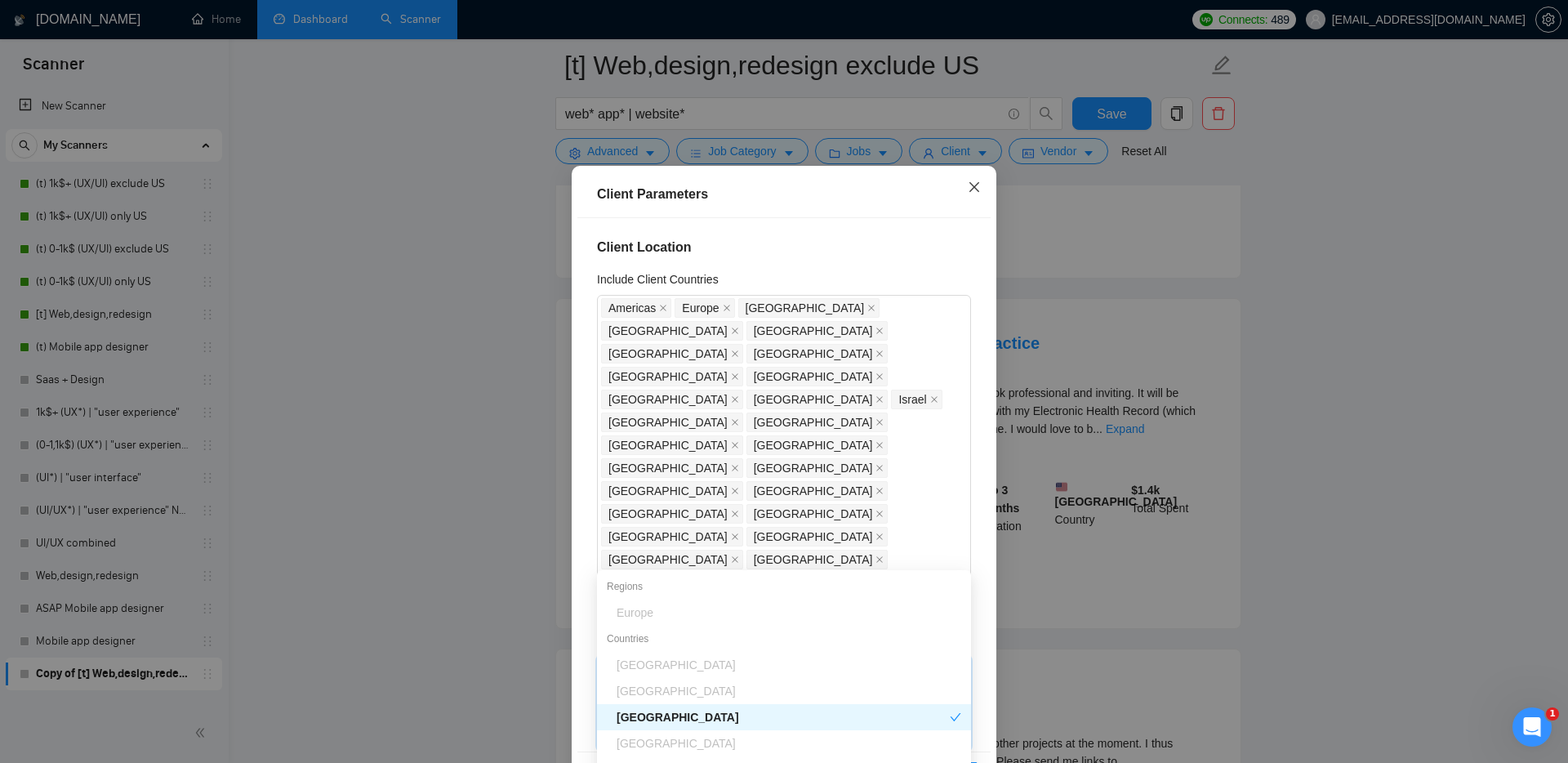
click at [978, 183] on icon "close" at bounding box center [973, 186] width 13 height 13
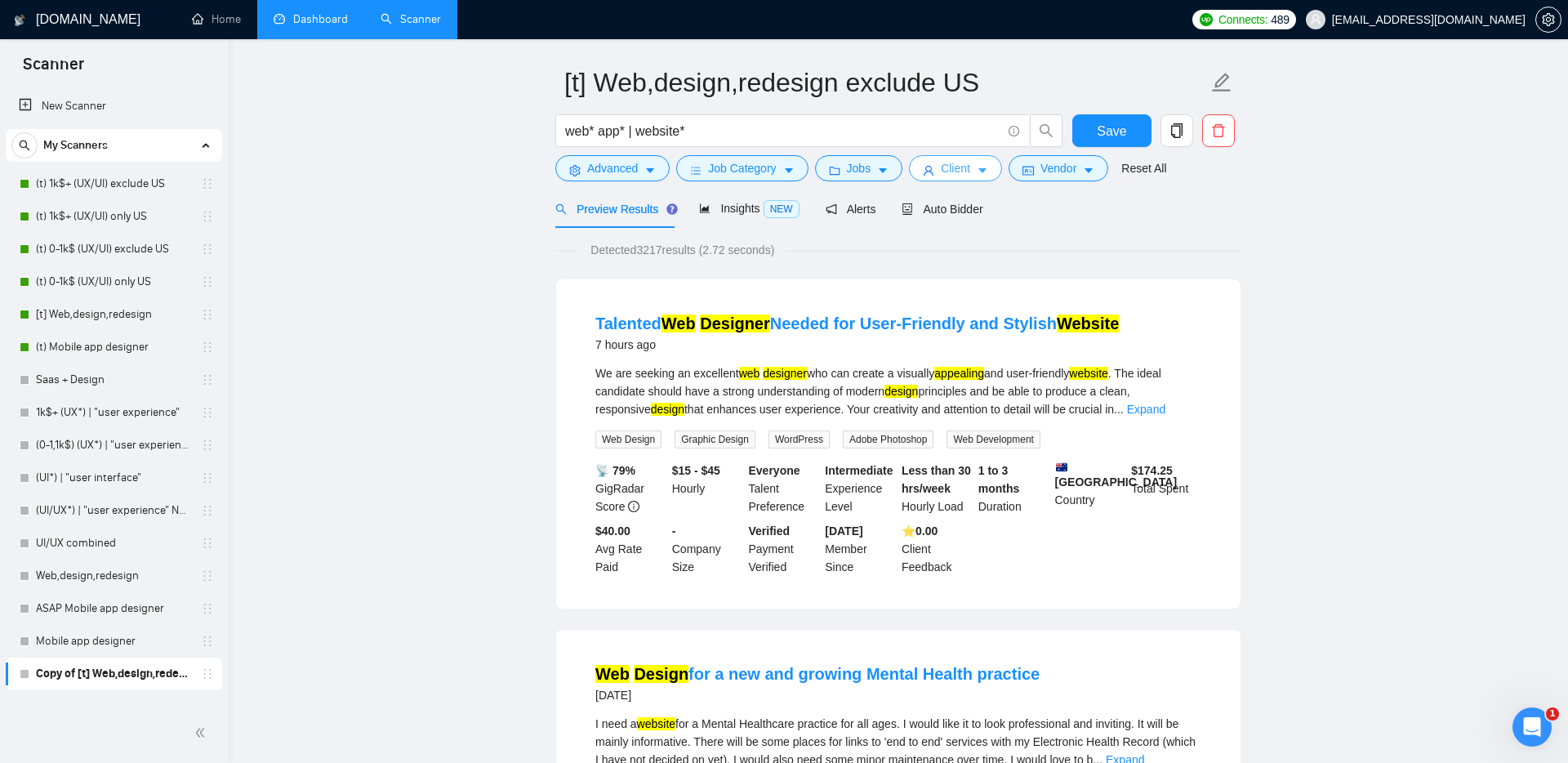
scroll to position [0, 0]
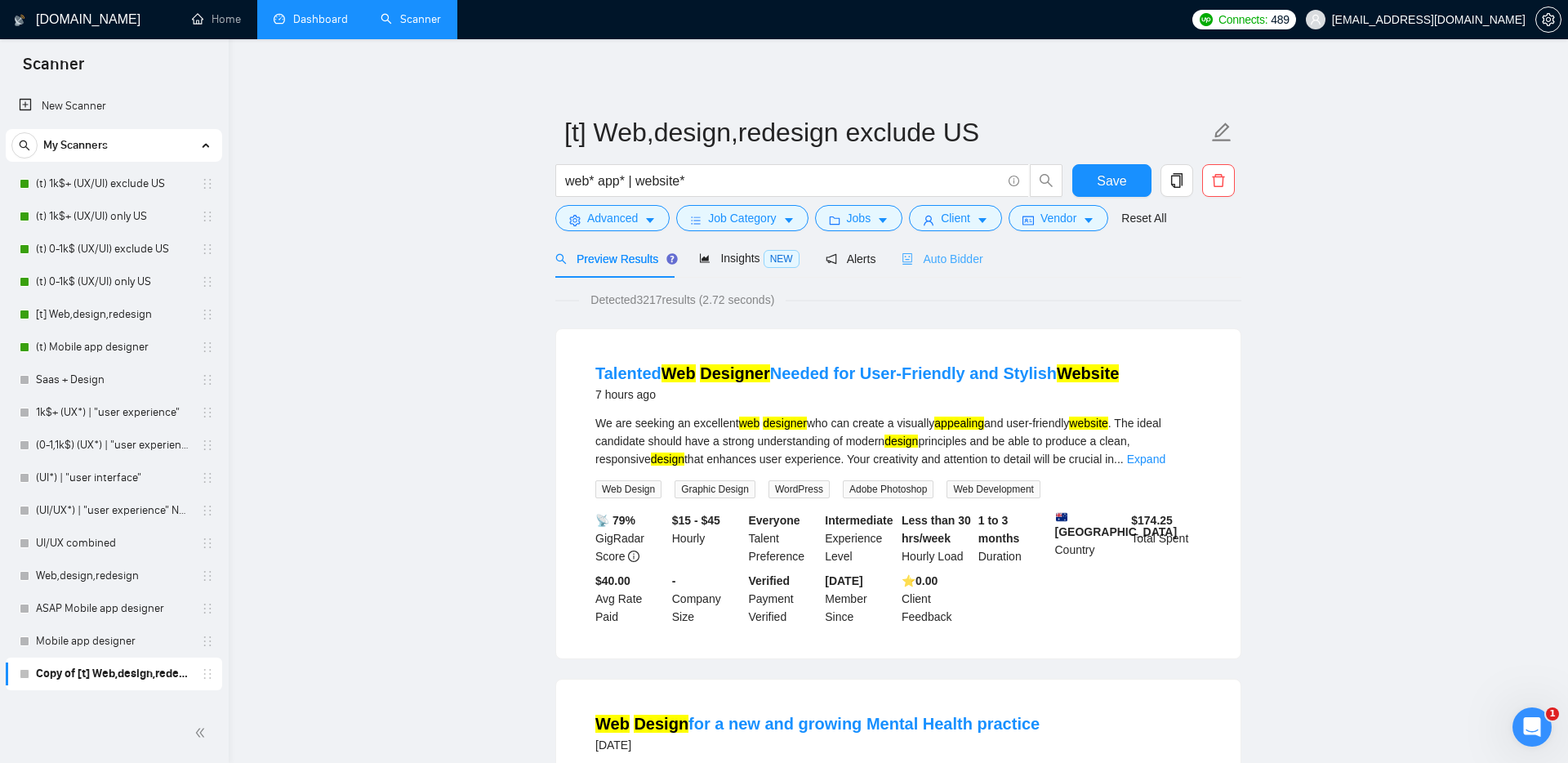
click at [944, 244] on div "Auto Bidder" at bounding box center [942, 258] width 81 height 38
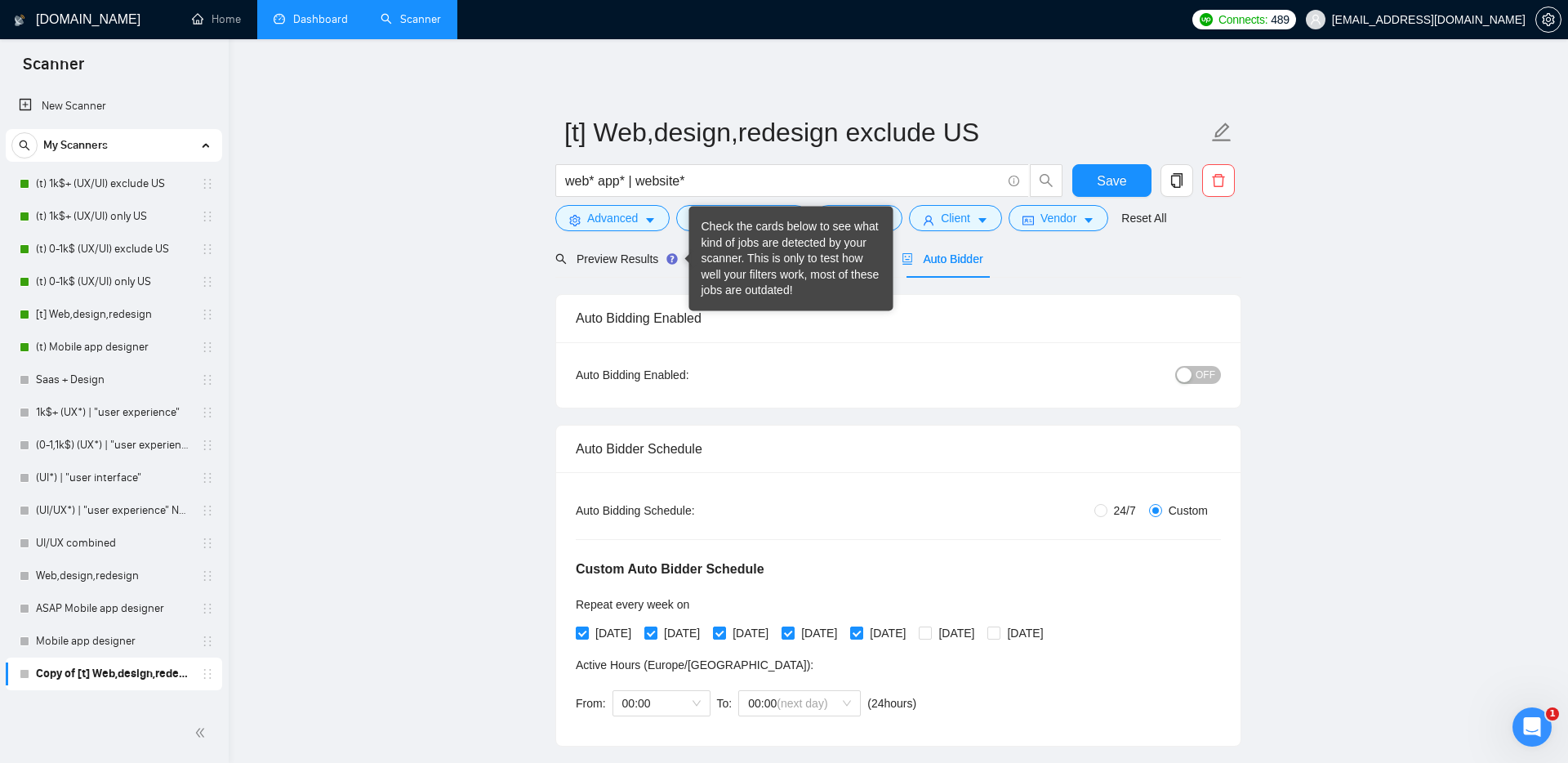
click at [716, 262] on div "Check the cards below to see what kind of jobs are detected by your scanner. Th…" at bounding box center [791, 259] width 179 height 80
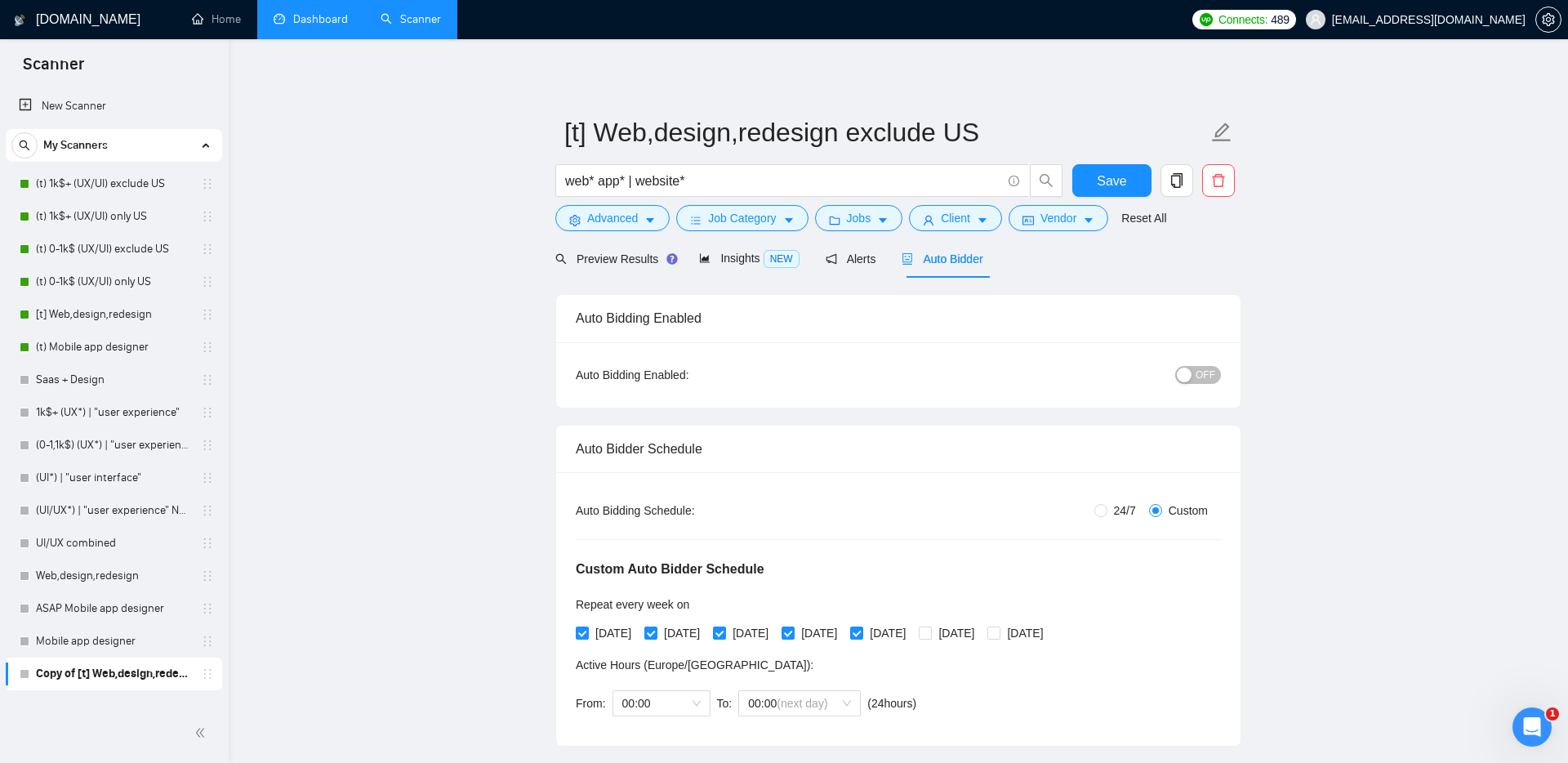
click at [792, 340] on div "Auto Bidding Enabled" at bounding box center [898, 318] width 646 height 47
click at [752, 269] on div "Insights NEW" at bounding box center [749, 258] width 99 height 38
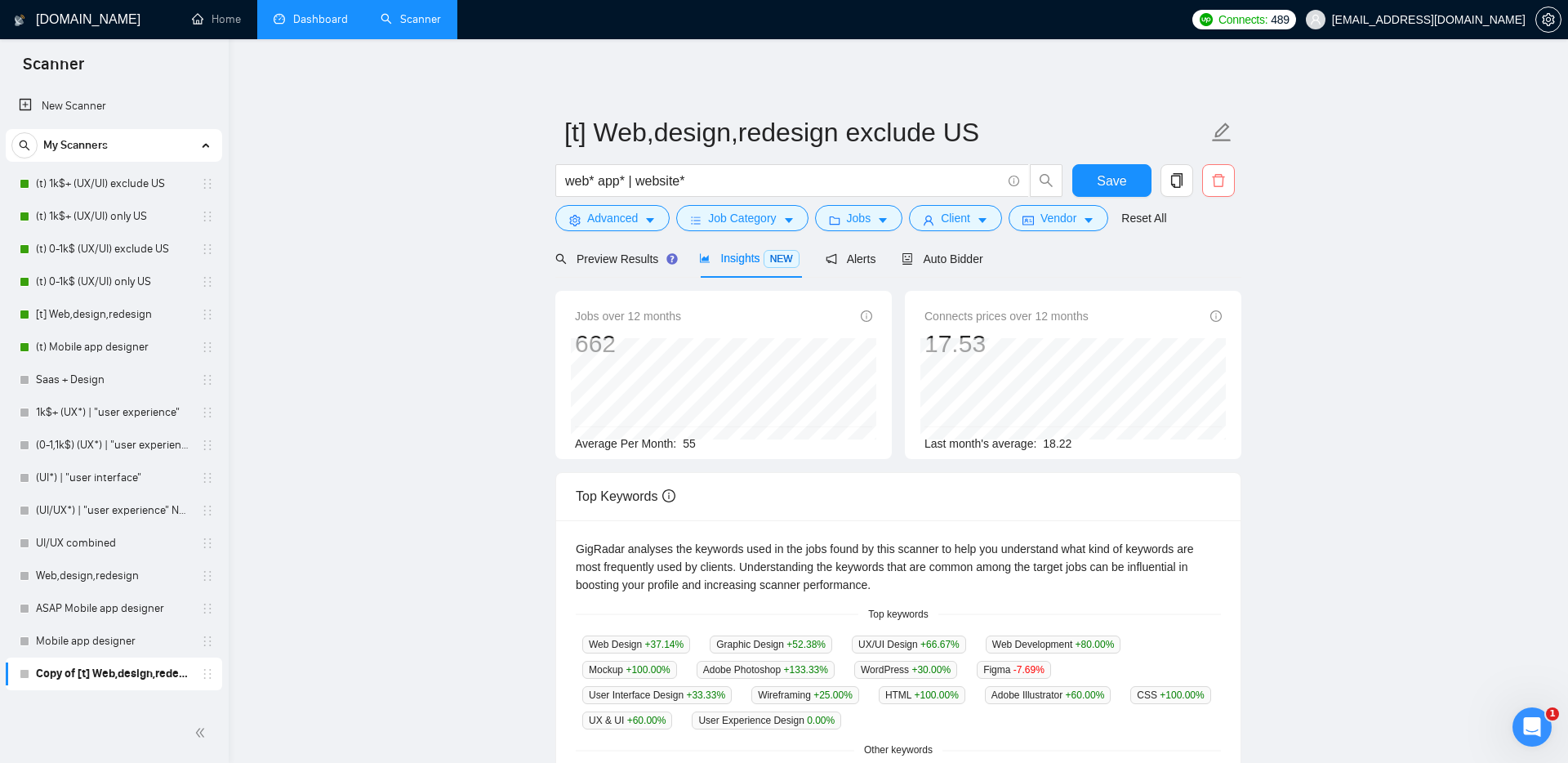
click at [1224, 180] on icon "delete" at bounding box center [1218, 180] width 13 height 13
click at [1161, 267] on span "No" at bounding box center [1161, 262] width 15 height 18
click at [955, 266] on div "Auto Bidder" at bounding box center [942, 259] width 81 height 18
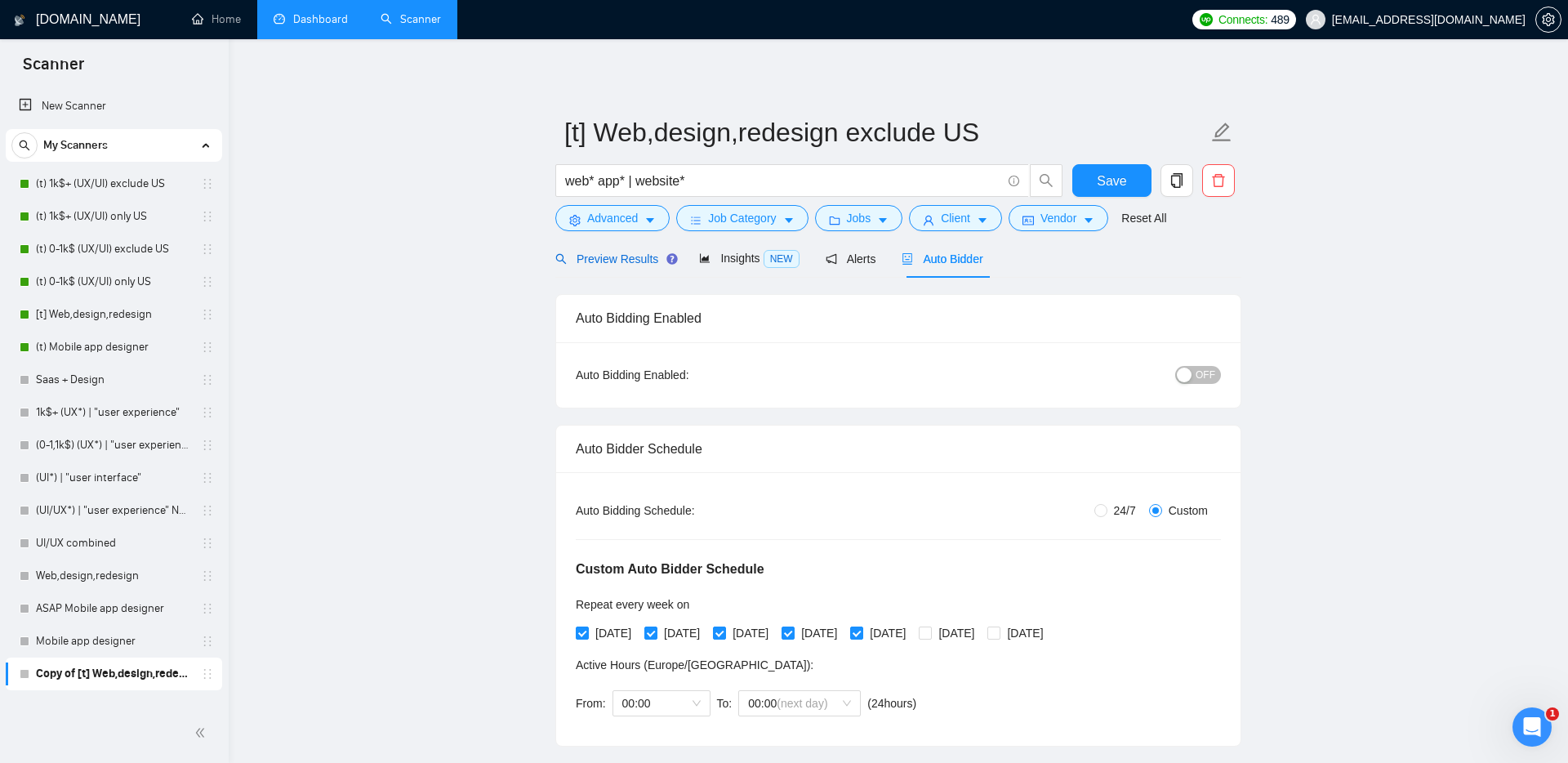
click at [641, 262] on span "Preview Results" at bounding box center [614, 259] width 118 height 13
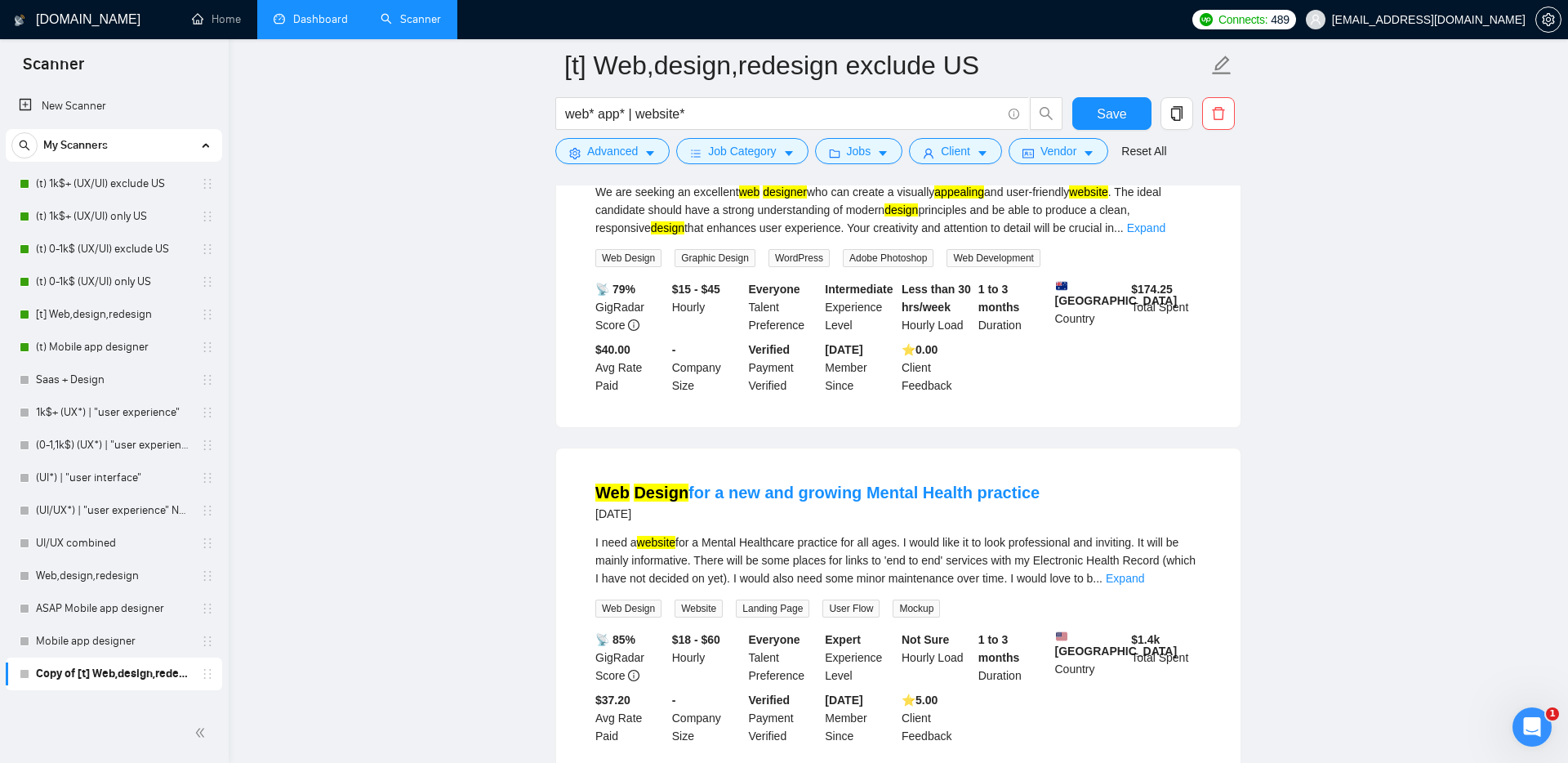
scroll to position [213, 0]
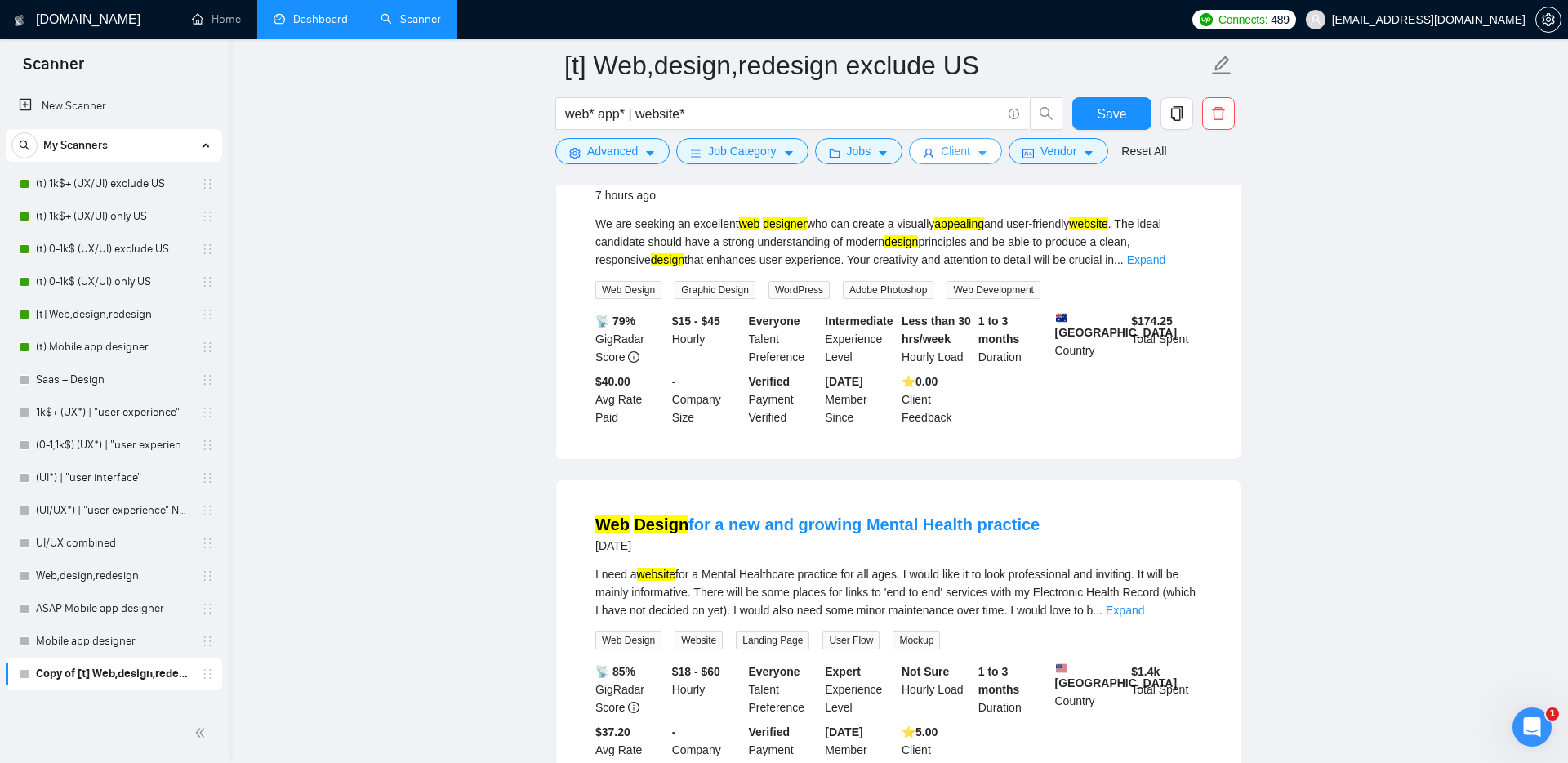
click at [980, 161] on button "Client" at bounding box center [955, 151] width 93 height 26
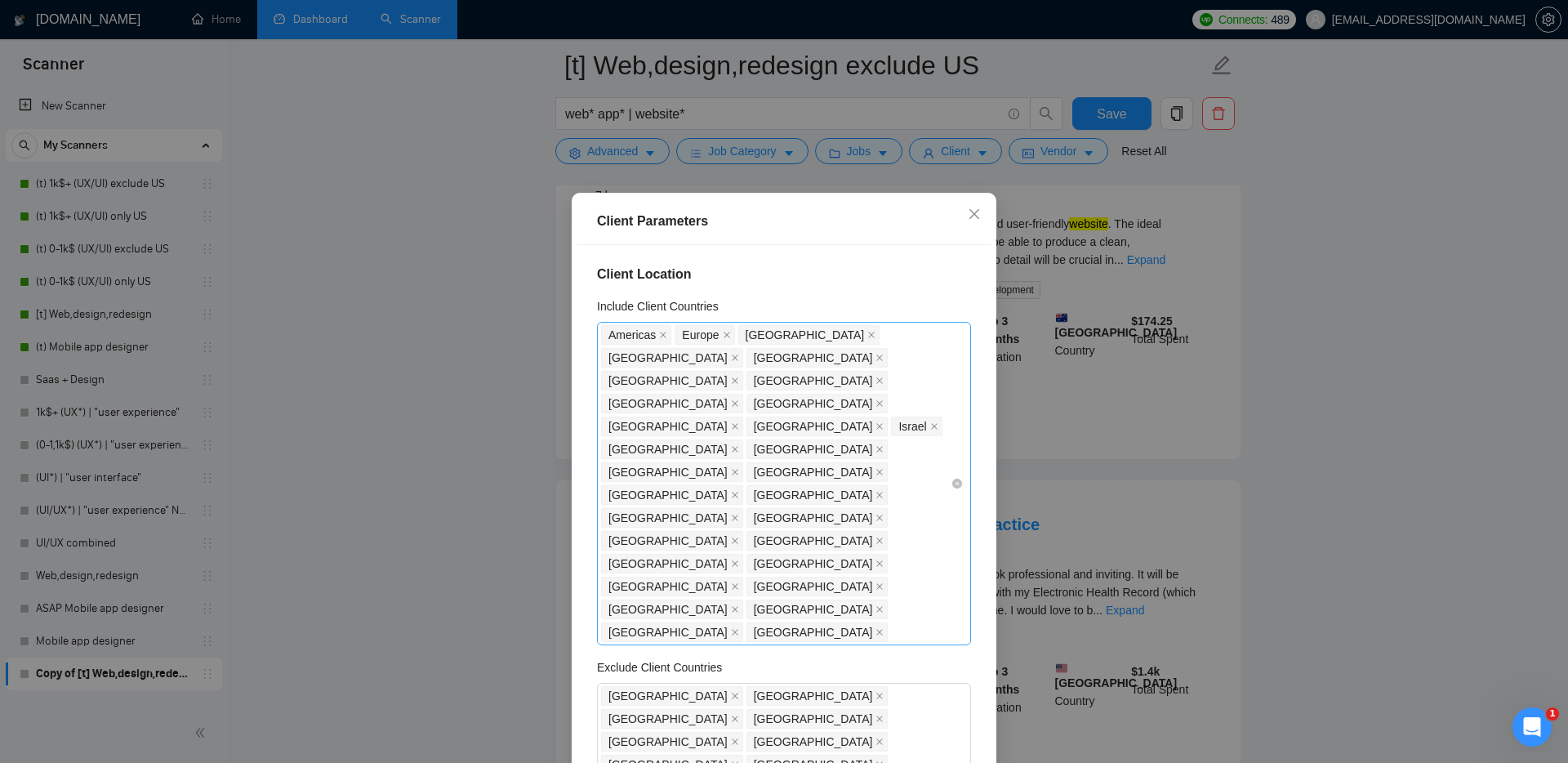
click at [778, 497] on div "[GEOGRAPHIC_DATA] [GEOGRAPHIC_DATA] [GEOGRAPHIC_DATA] [GEOGRAPHIC_DATA] [GEOGRA…" at bounding box center [775, 484] width 349 height 320
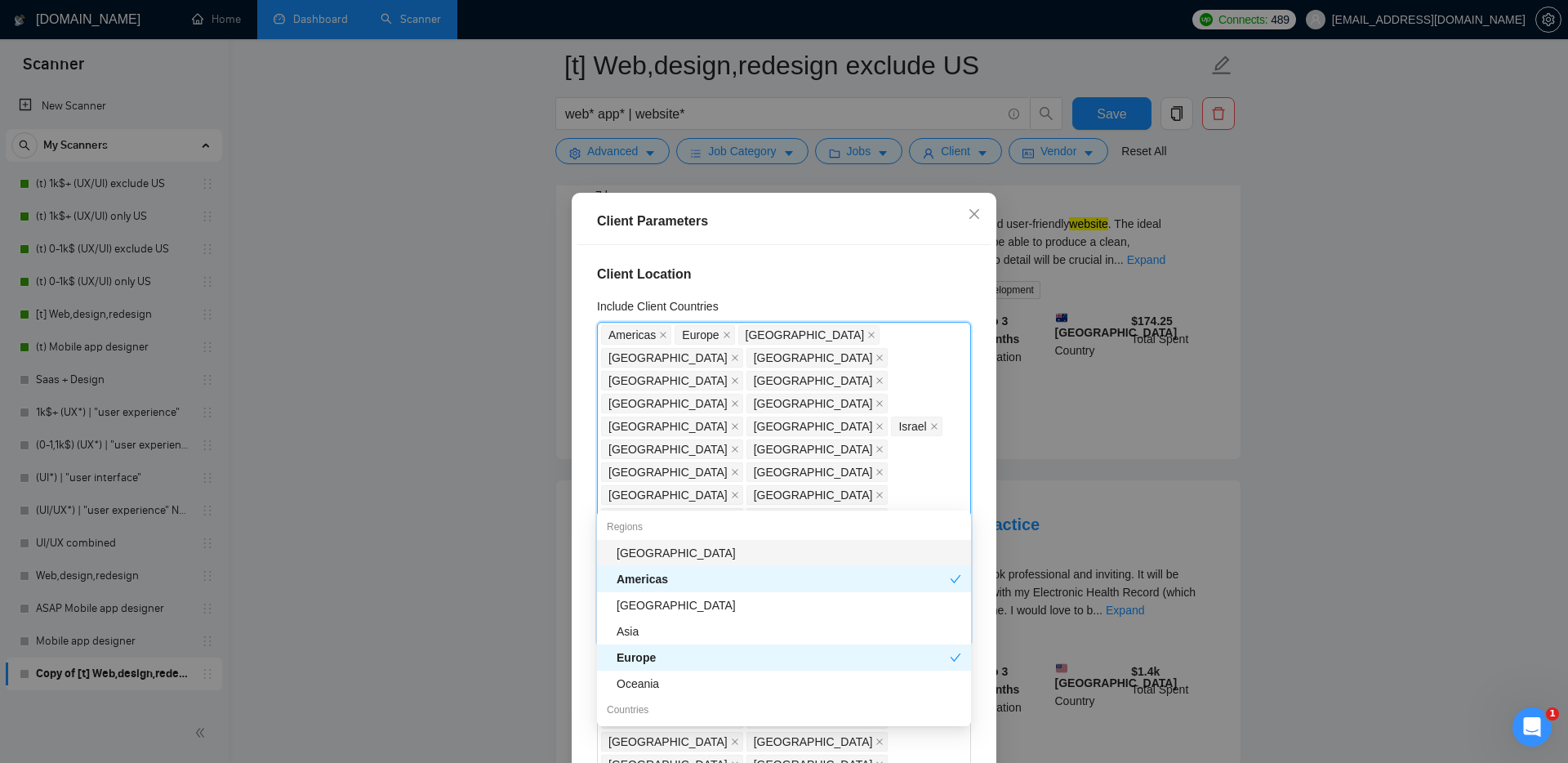
click at [578, 509] on div "Client Location Include Client Countries [GEOGRAPHIC_DATA] [GEOGRAPHIC_DATA] [G…" at bounding box center [784, 512] width 413 height 535
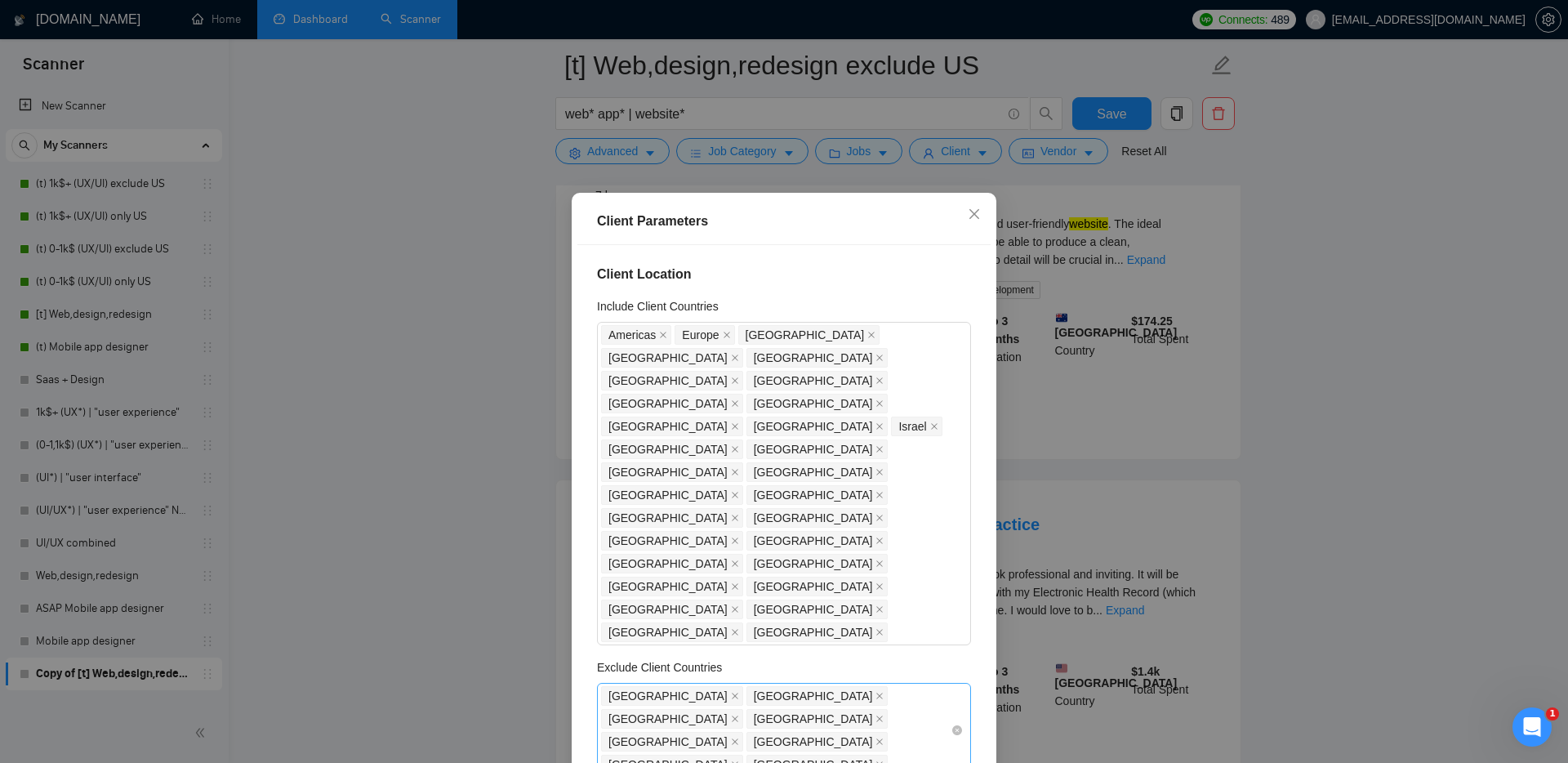
click at [902, 685] on div "[GEOGRAPHIC_DATA] [GEOGRAPHIC_DATA] [GEOGRAPHIC_DATA] [GEOGRAPHIC_DATA] [GEOGRA…" at bounding box center [775, 731] width 349 height 92
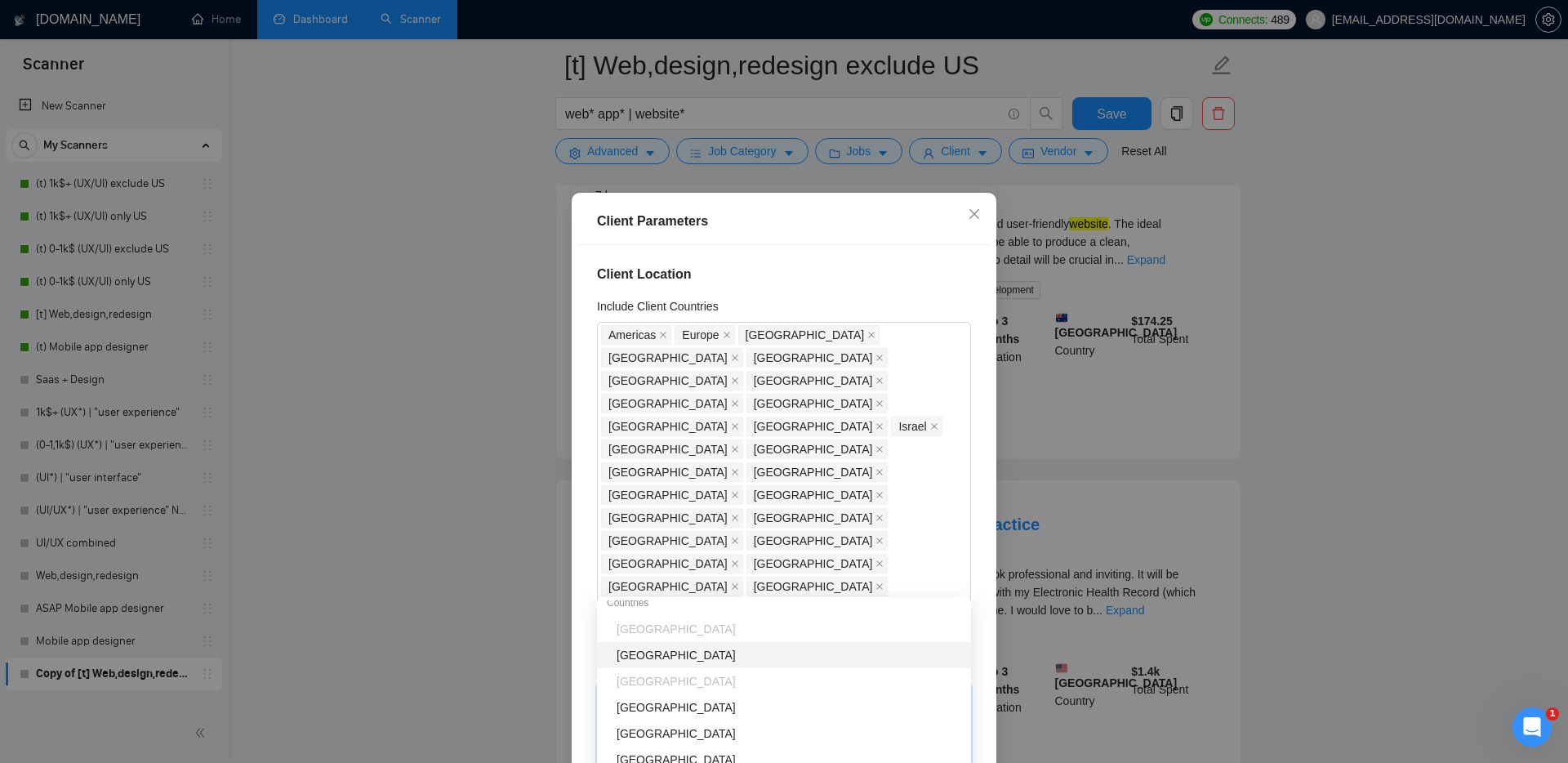
scroll to position [26, 0]
click at [868, 333] on icon "close" at bounding box center [871, 335] width 7 height 7
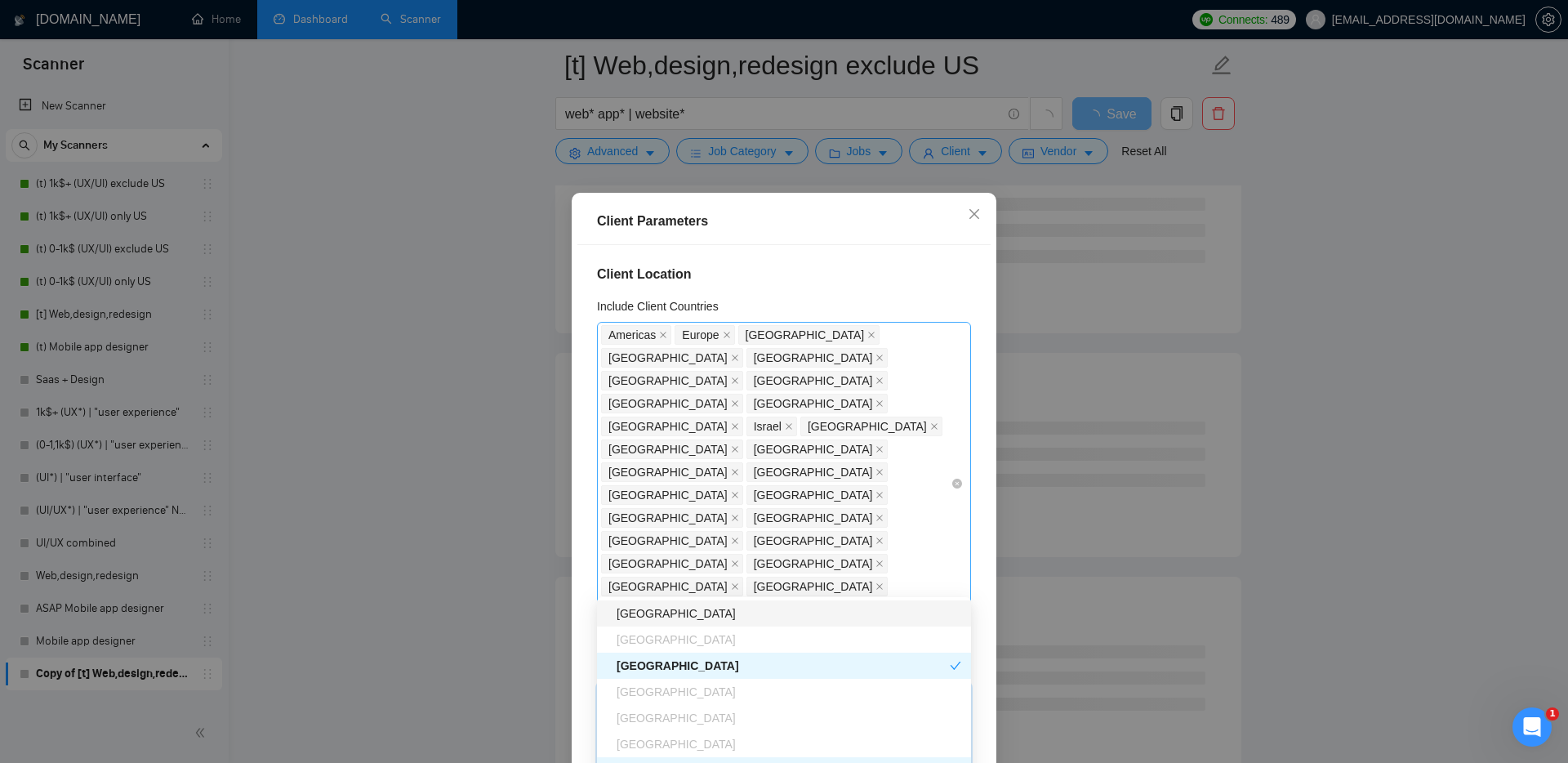
type input "uni"
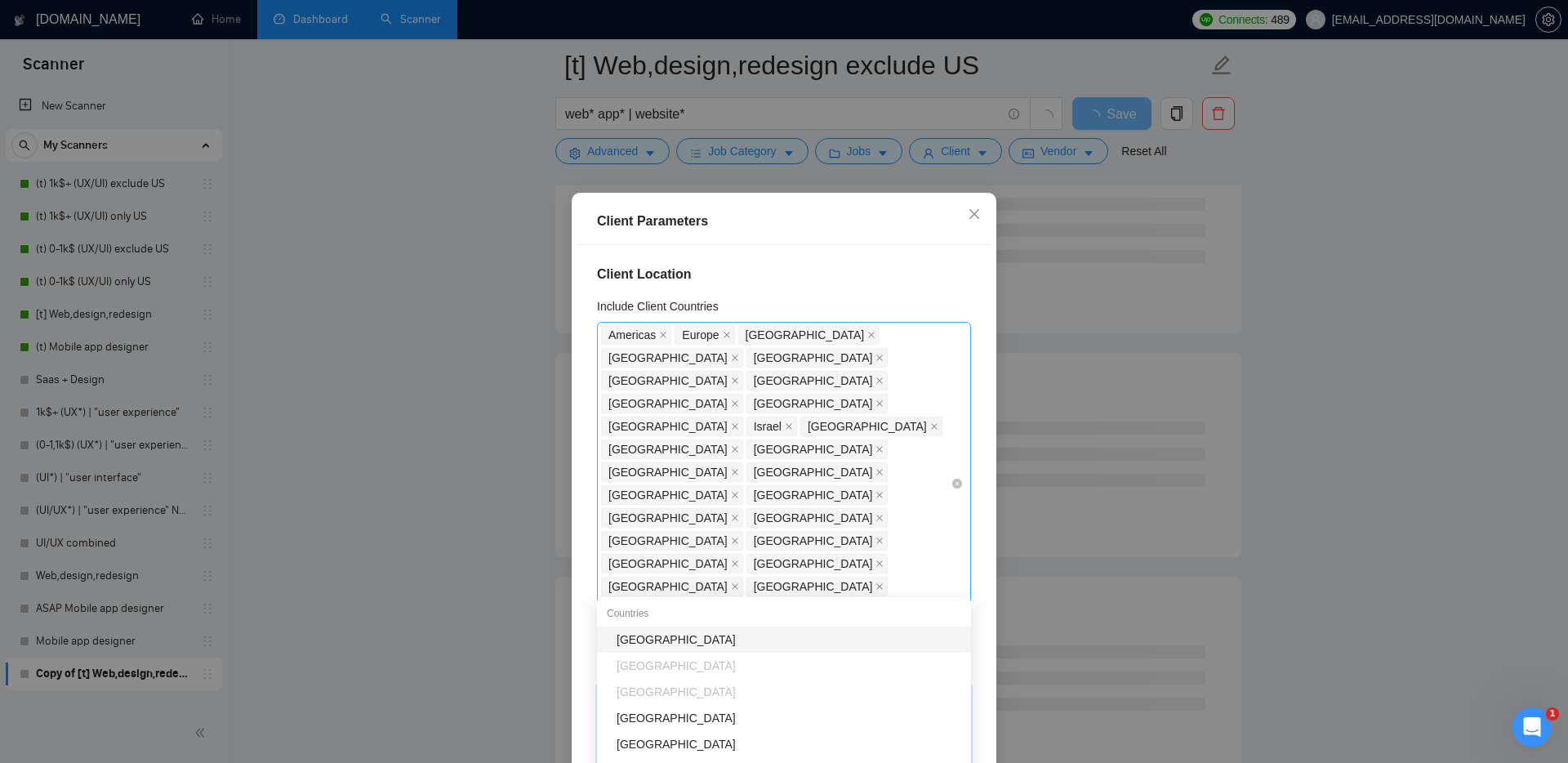
click at [733, 626] on div "[GEOGRAPHIC_DATA]" at bounding box center [784, 639] width 374 height 26
click at [584, 513] on div "Client Location Include Client Countries [GEOGRAPHIC_DATA] [GEOGRAPHIC_DATA] [G…" at bounding box center [784, 512] width 413 height 535
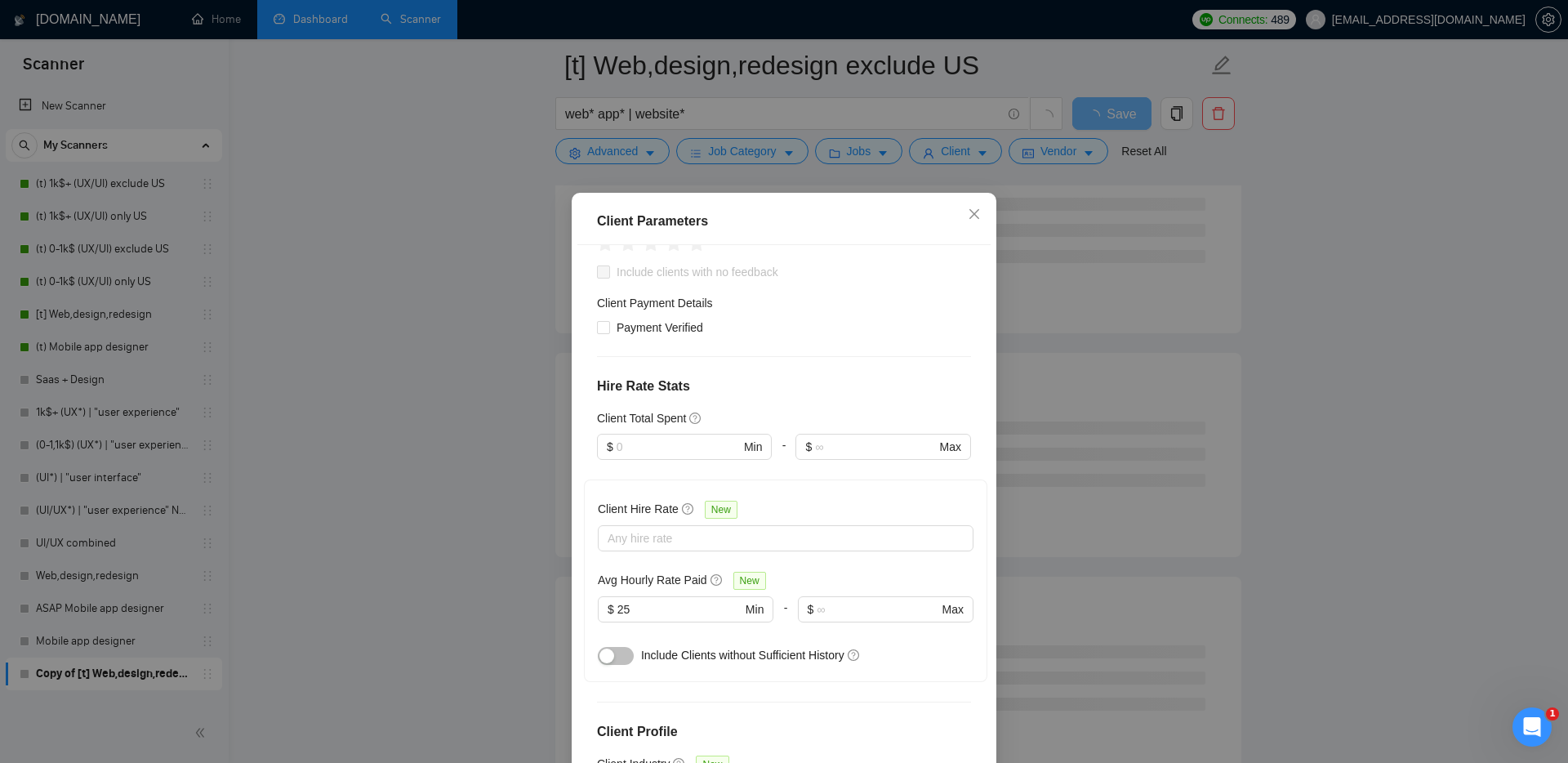
scroll to position [88, 0]
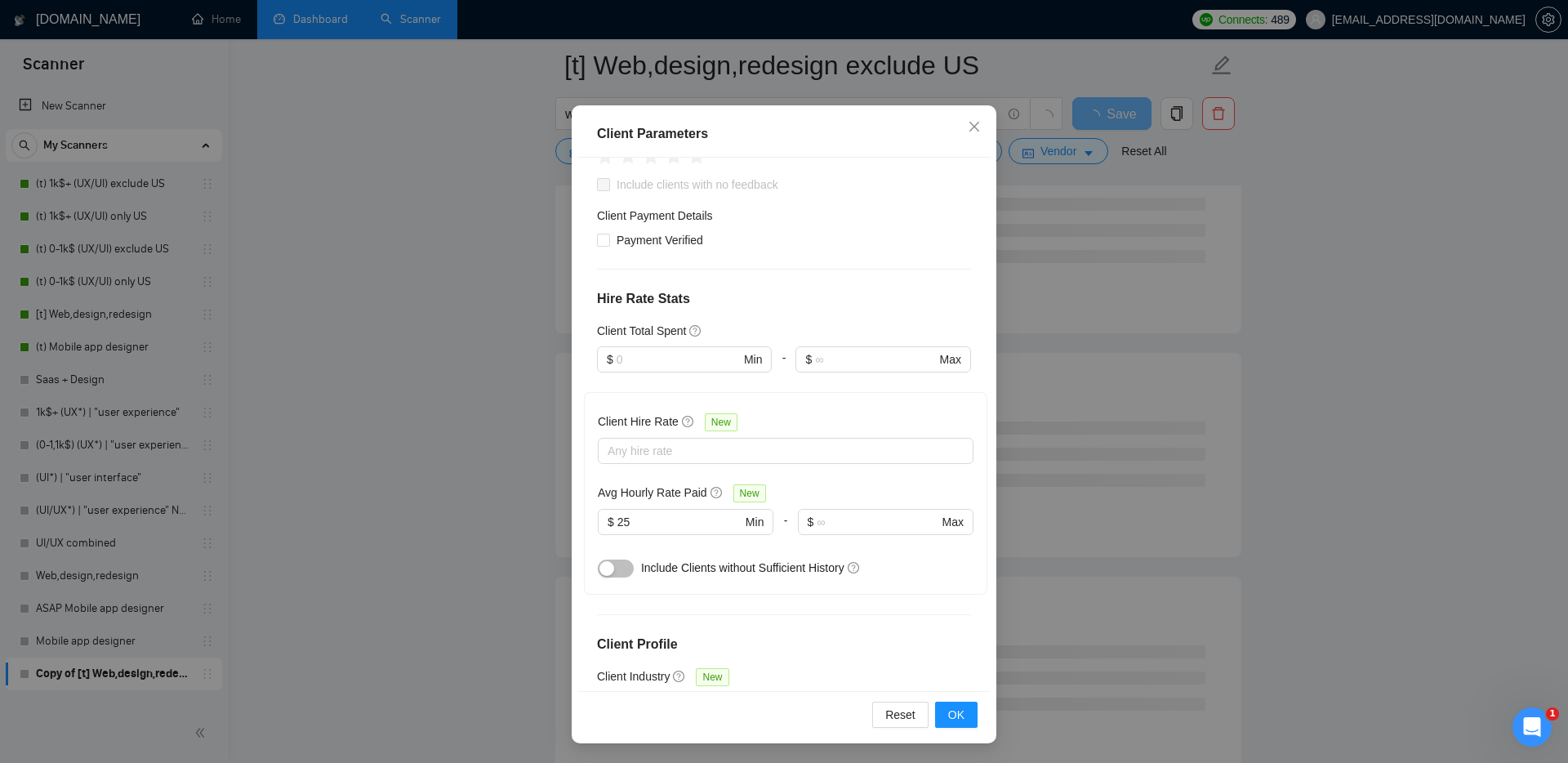
click at [954, 728] on div "Reset OK" at bounding box center [784, 715] width 413 height 47
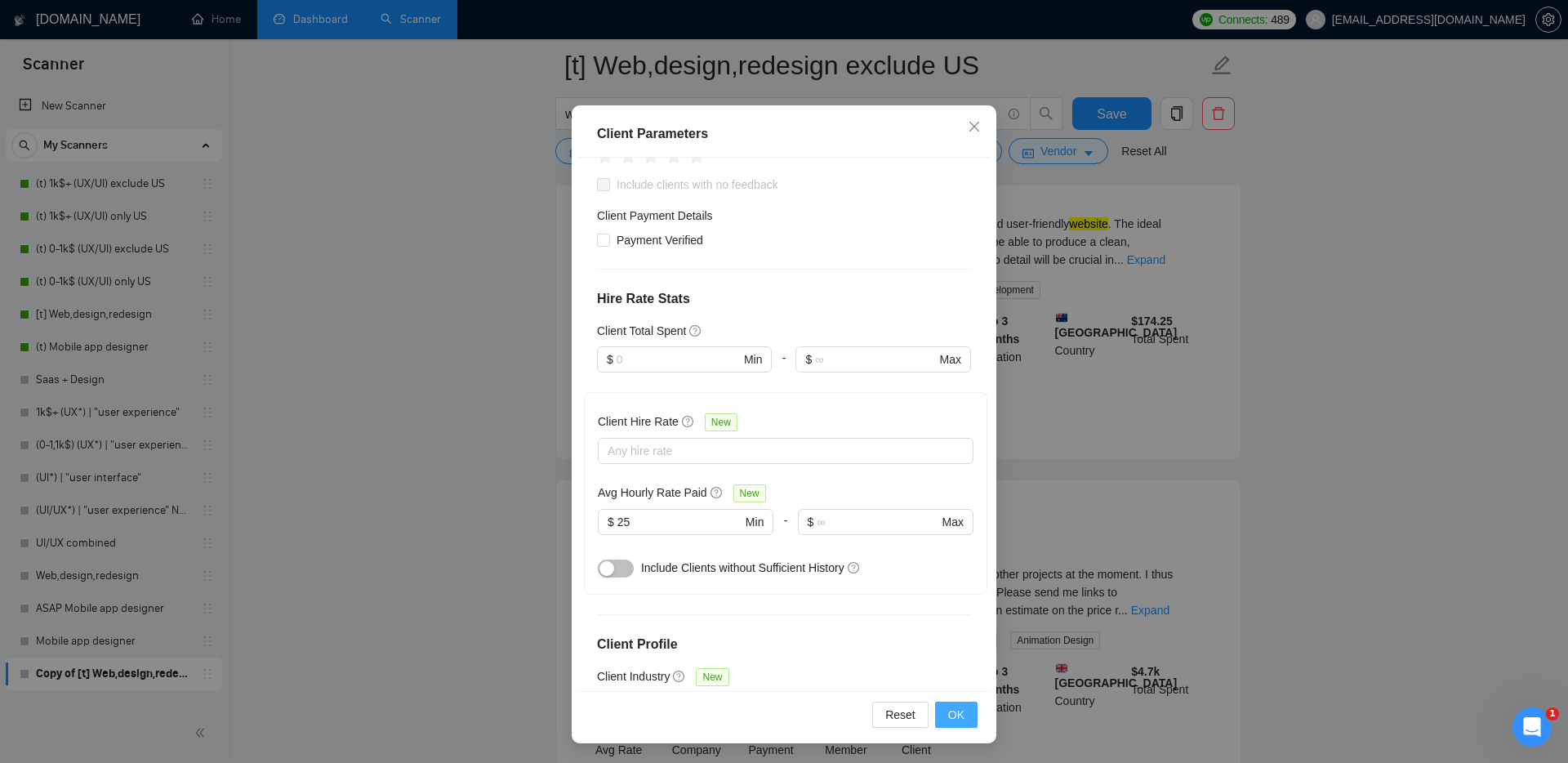
click at [954, 706] on span "OK" at bounding box center [956, 715] width 17 height 18
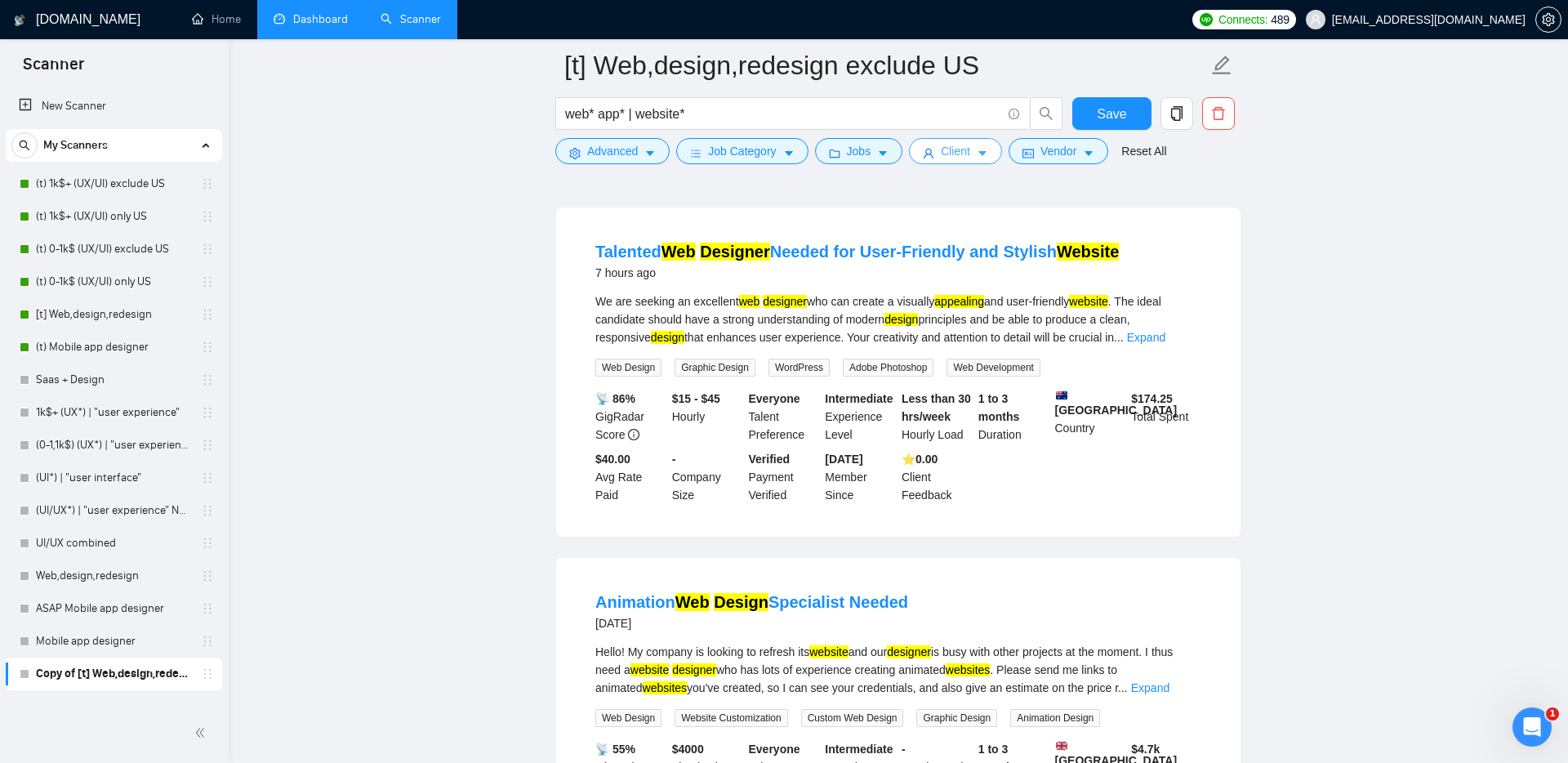
scroll to position [0, 0]
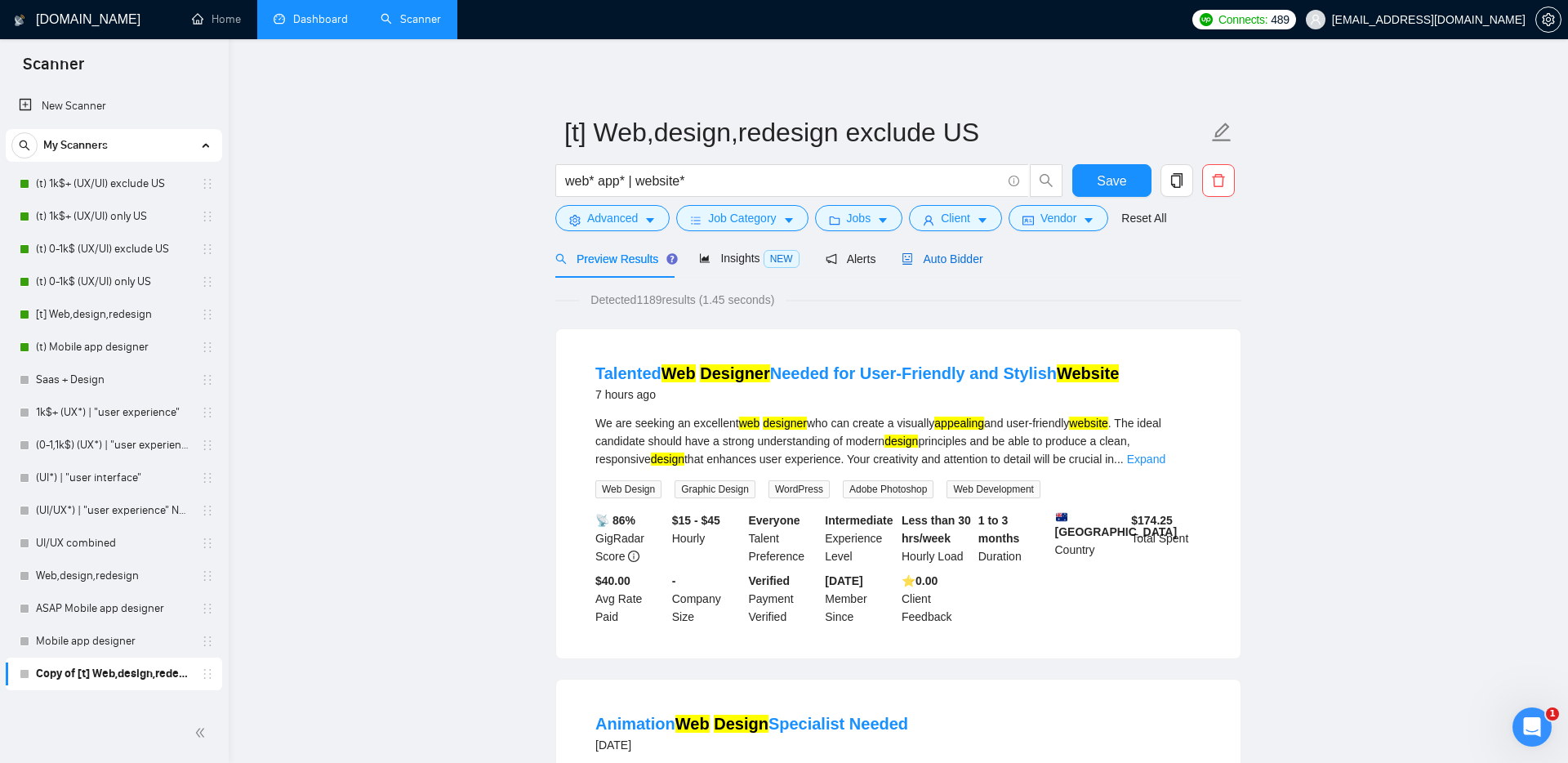
click at [954, 259] on span "Auto Bidder" at bounding box center [942, 259] width 81 height 13
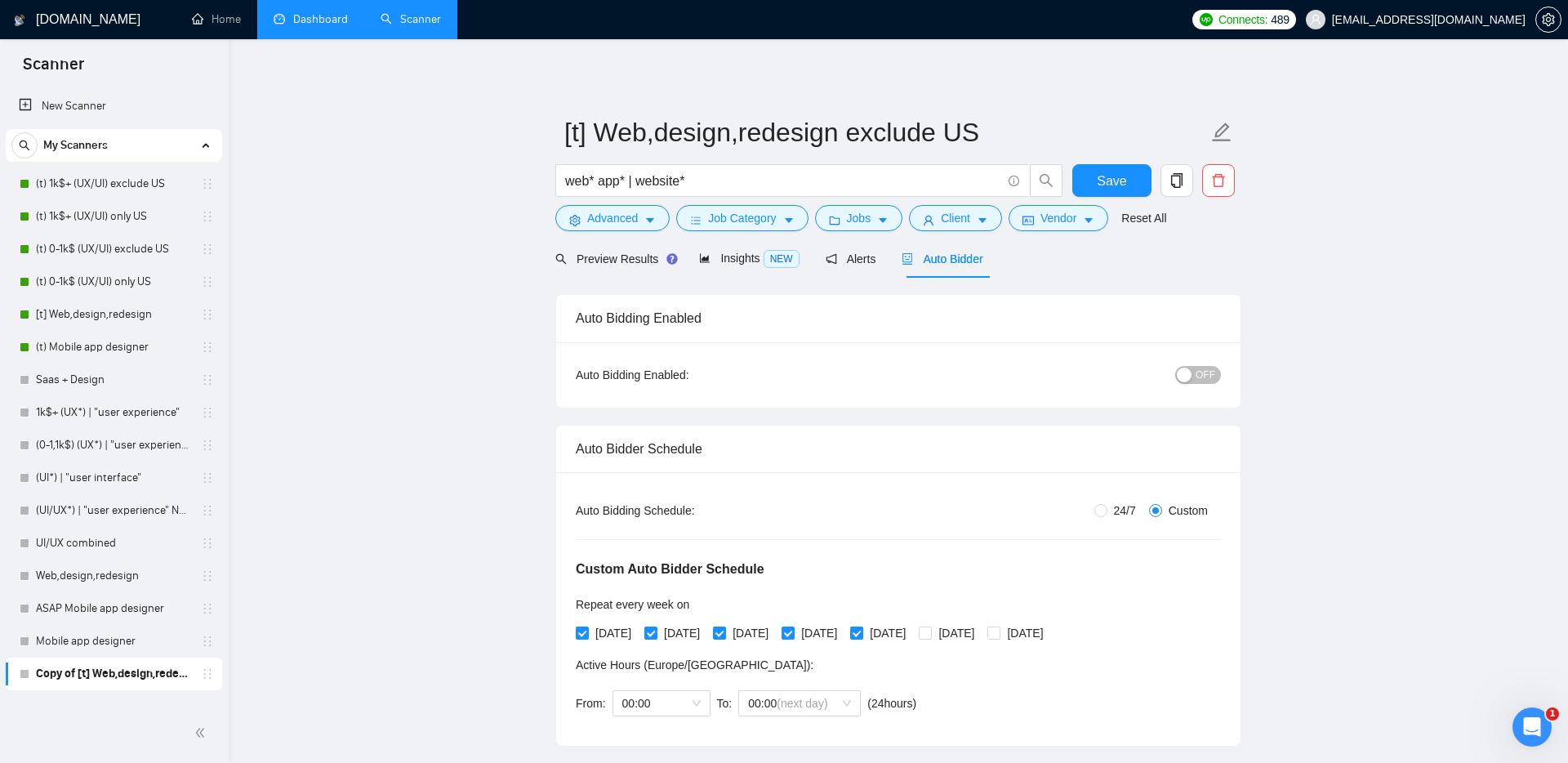
click at [1202, 374] on span "OFF" at bounding box center [1205, 375] width 20 height 18
click at [1118, 179] on span "Save" at bounding box center [1112, 181] width 29 height 20
click at [88, 310] on link "[t] Web,design,redesign" at bounding box center [113, 315] width 155 height 33
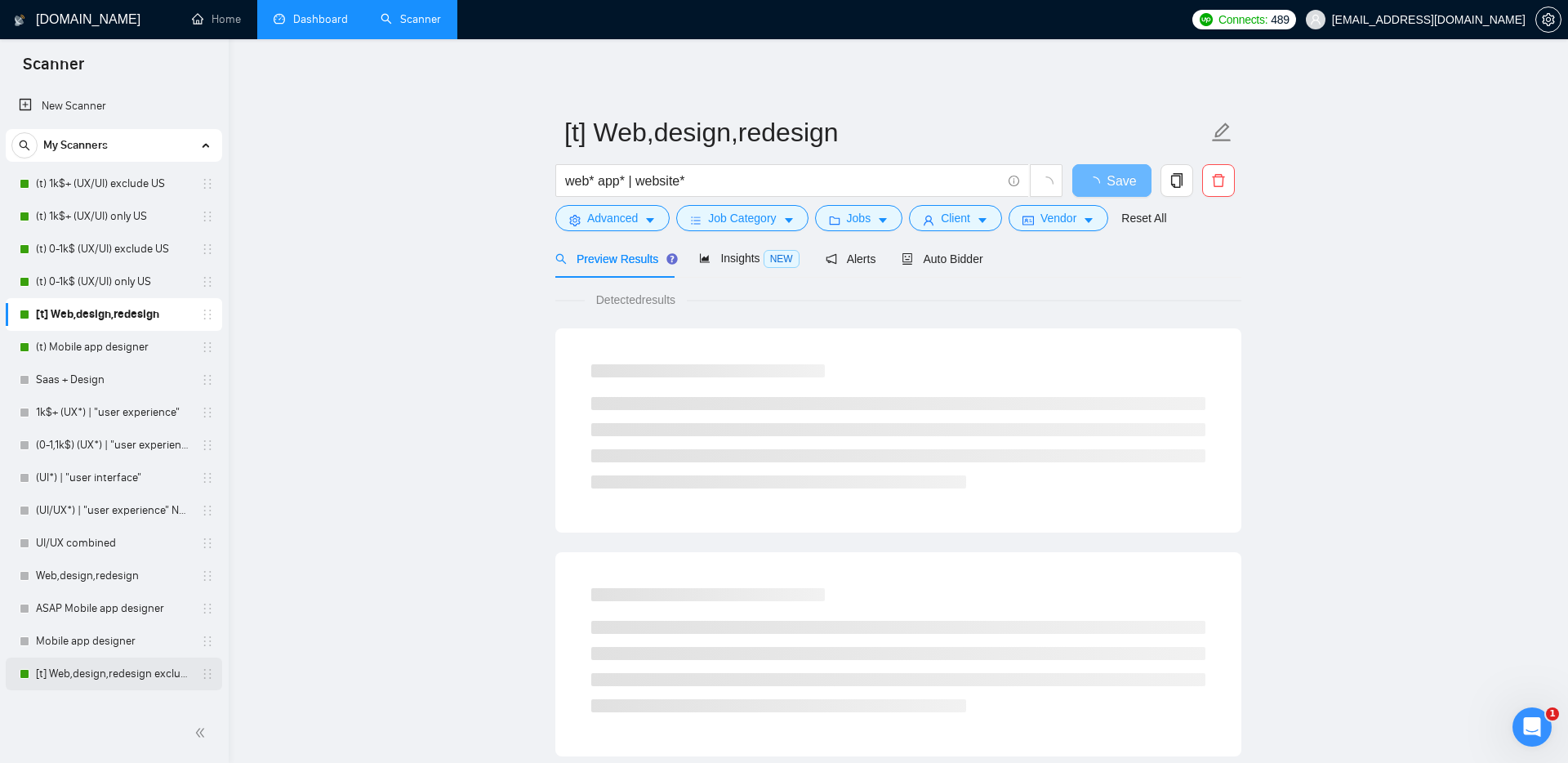
click at [92, 660] on link "[t] Web,design,redesign exclude US" at bounding box center [113, 674] width 155 height 33
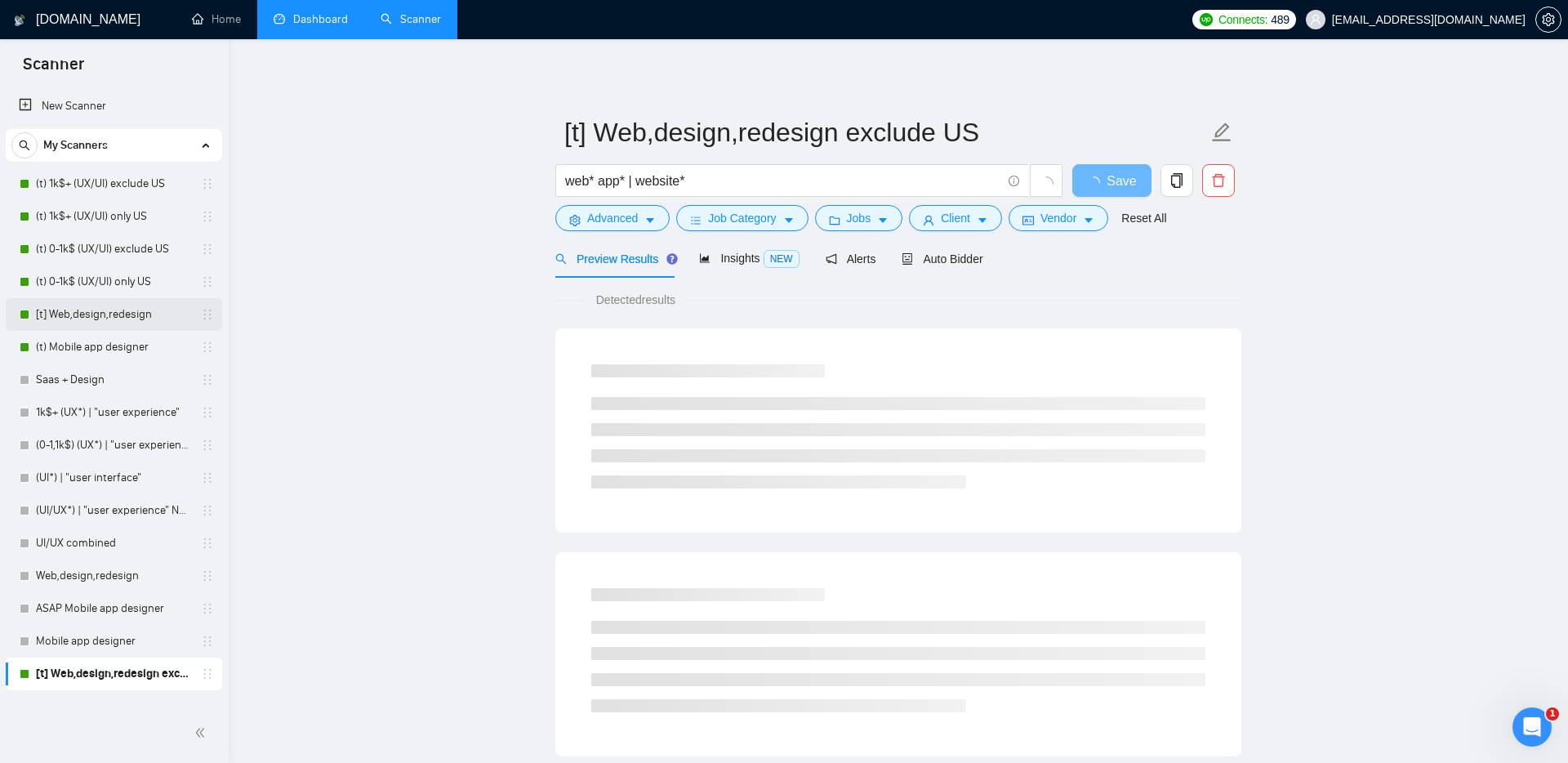
click at [97, 317] on link "[t] Web,design,redesign" at bounding box center [113, 315] width 155 height 33
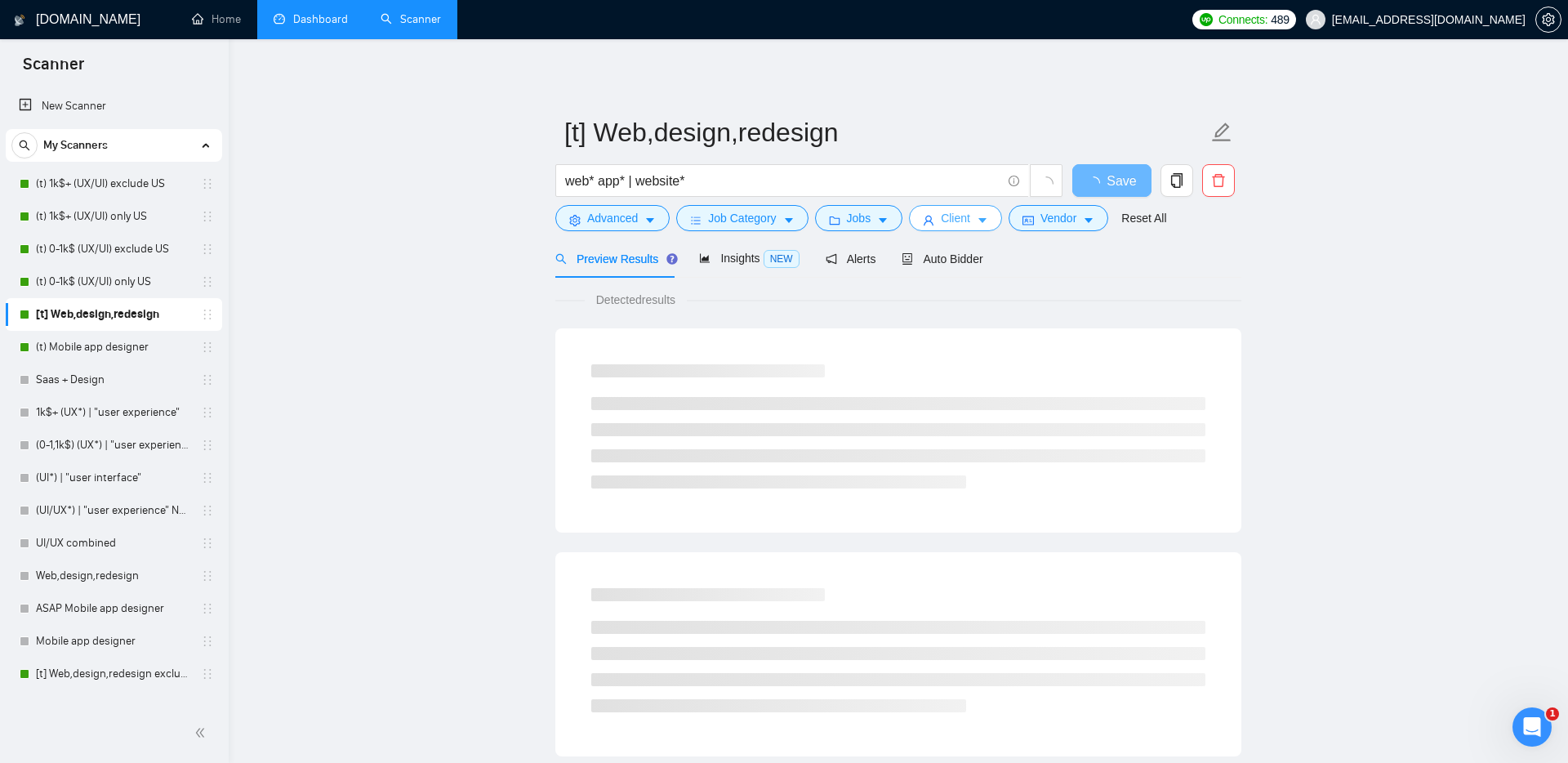
click at [969, 218] on span "Client" at bounding box center [956, 218] width 29 height 18
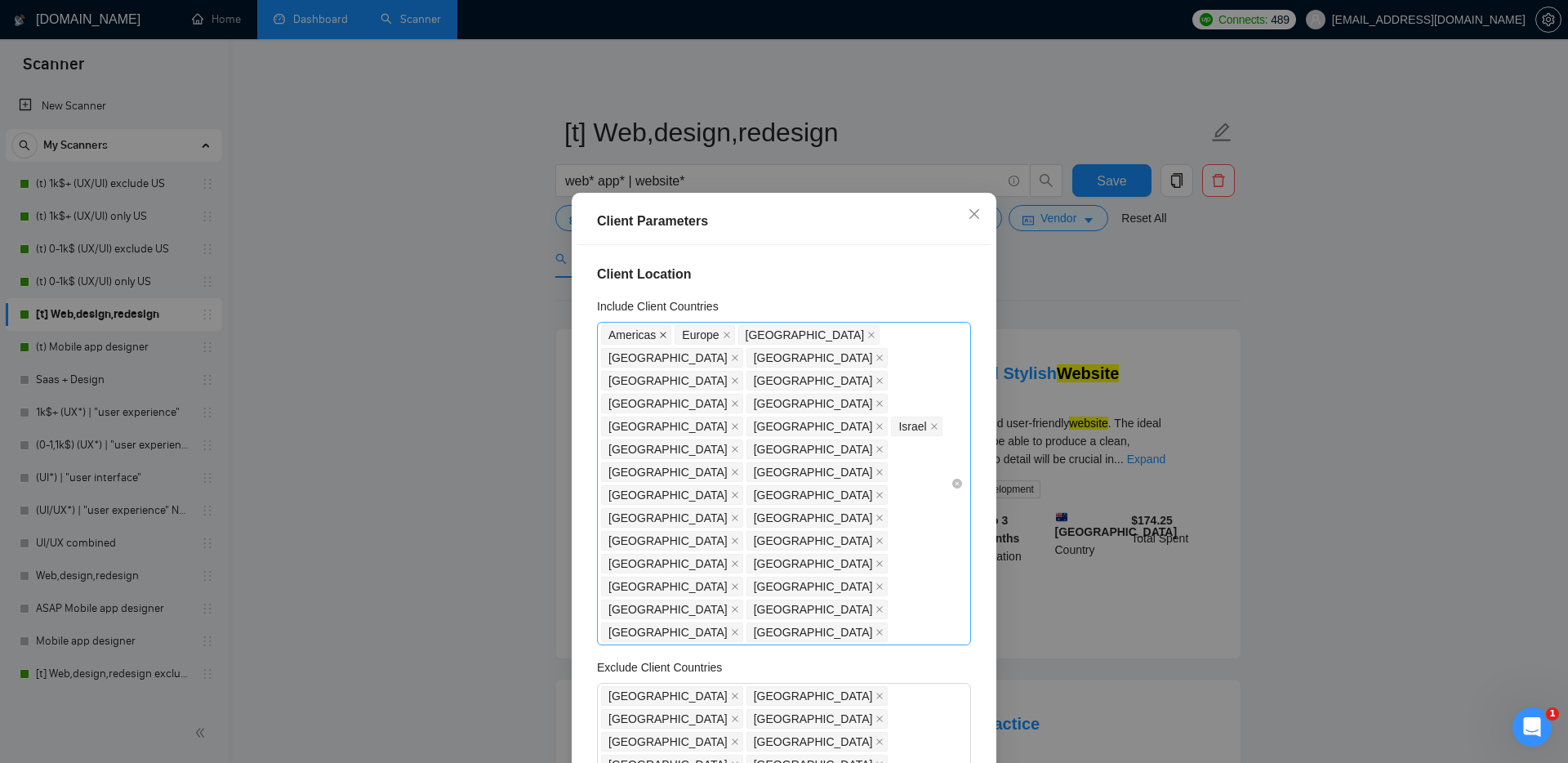
click at [666, 336] on icon "close" at bounding box center [664, 335] width 7 height 7
click at [650, 335] on icon "close" at bounding box center [652, 335] width 8 height 8
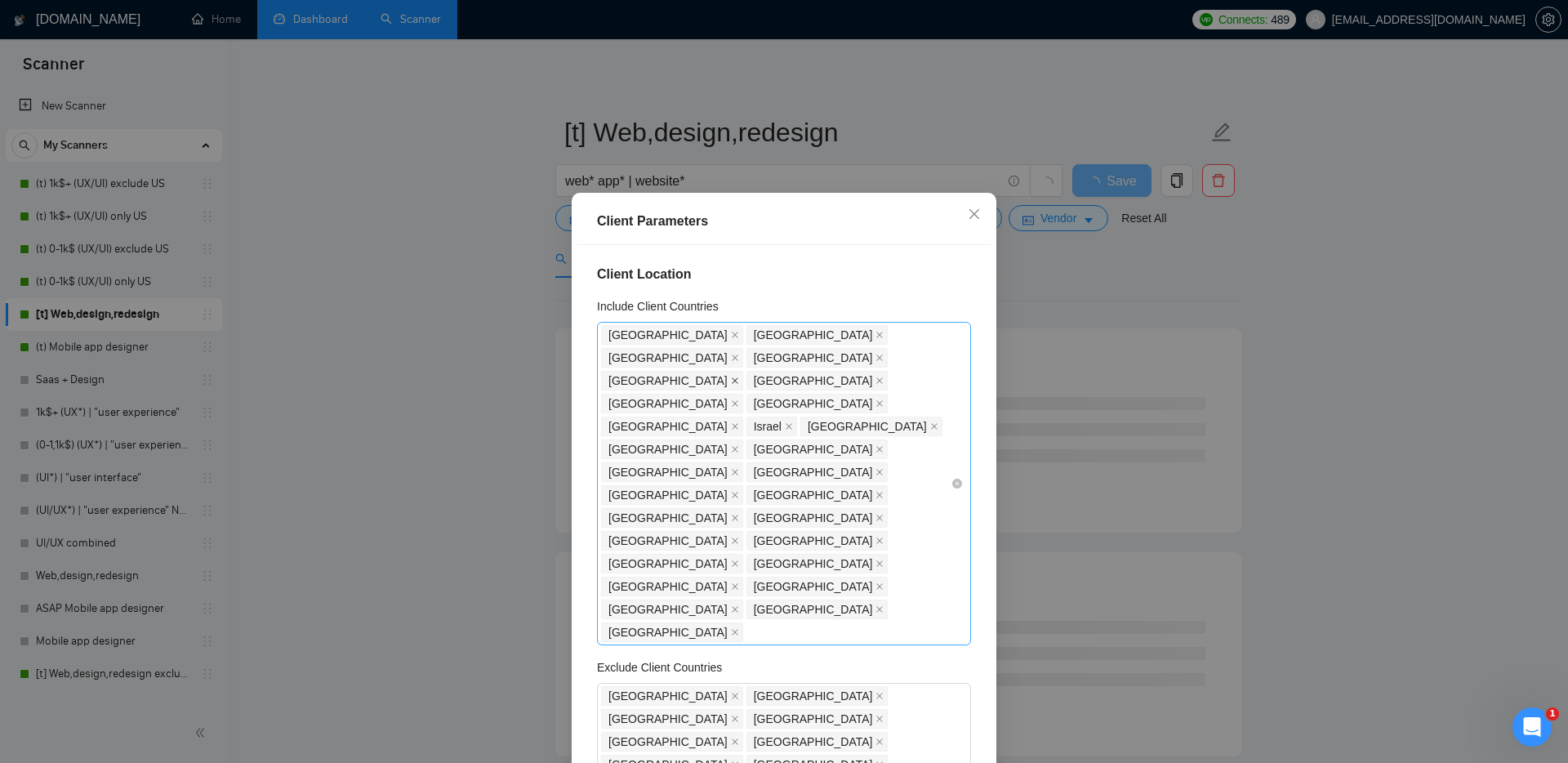
click at [731, 377] on icon "close" at bounding box center [735, 381] width 8 height 8
click at [876, 335] on icon "close" at bounding box center [880, 335] width 8 height 8
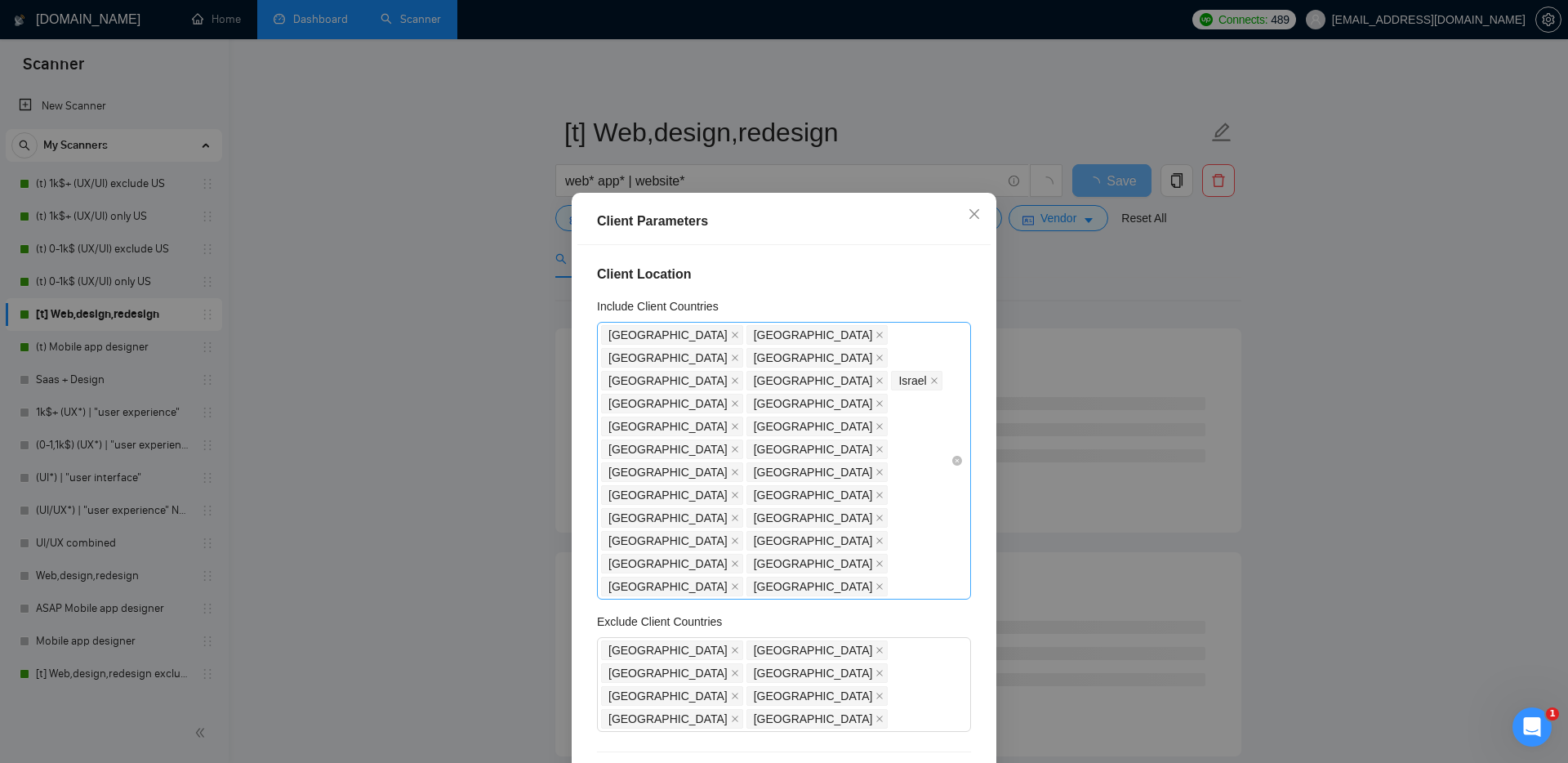
click at [754, 335] on span "[GEOGRAPHIC_DATA]" at bounding box center [813, 335] width 119 height 18
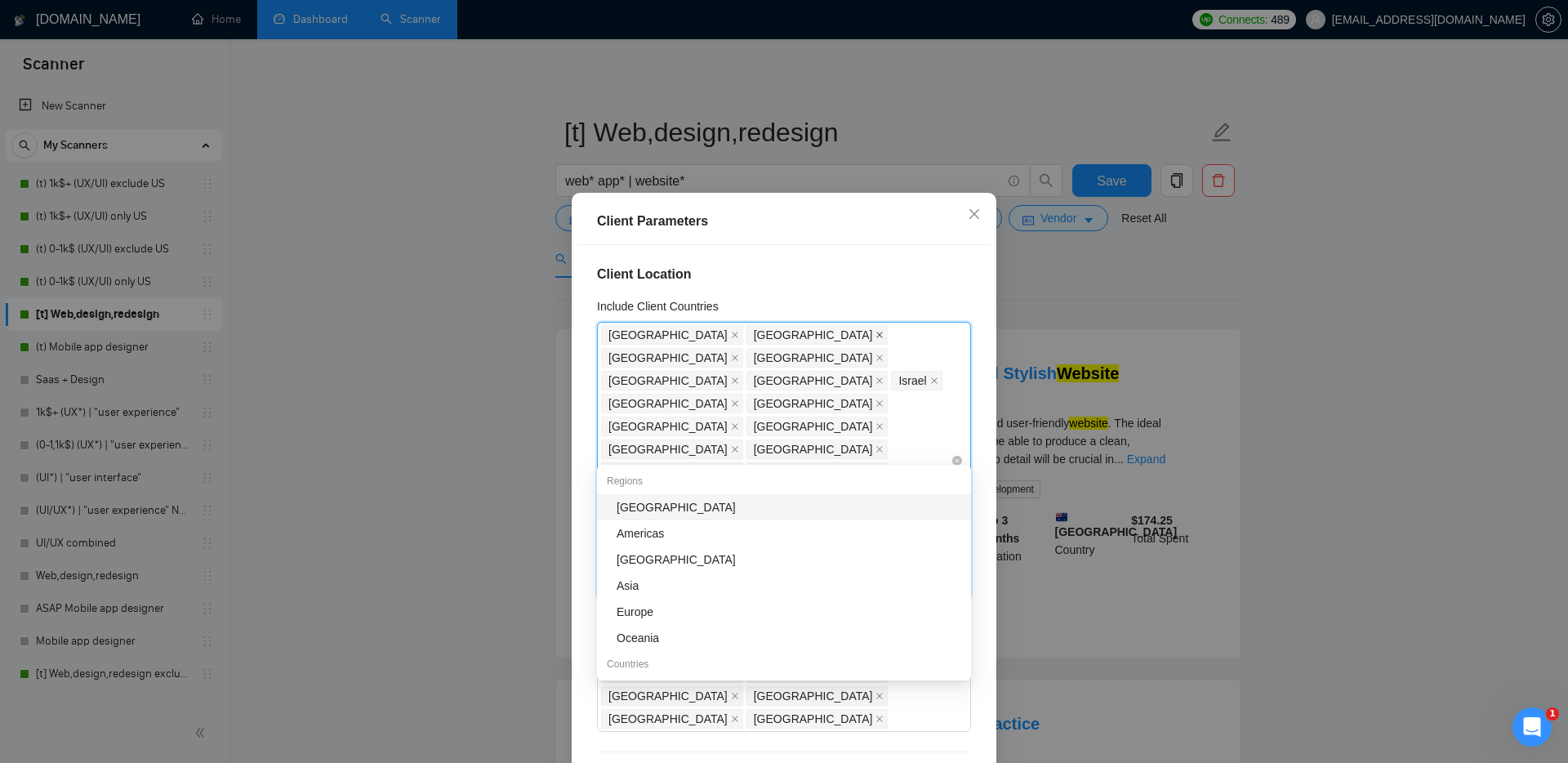
click at [876, 335] on icon "close" at bounding box center [880, 335] width 8 height 8
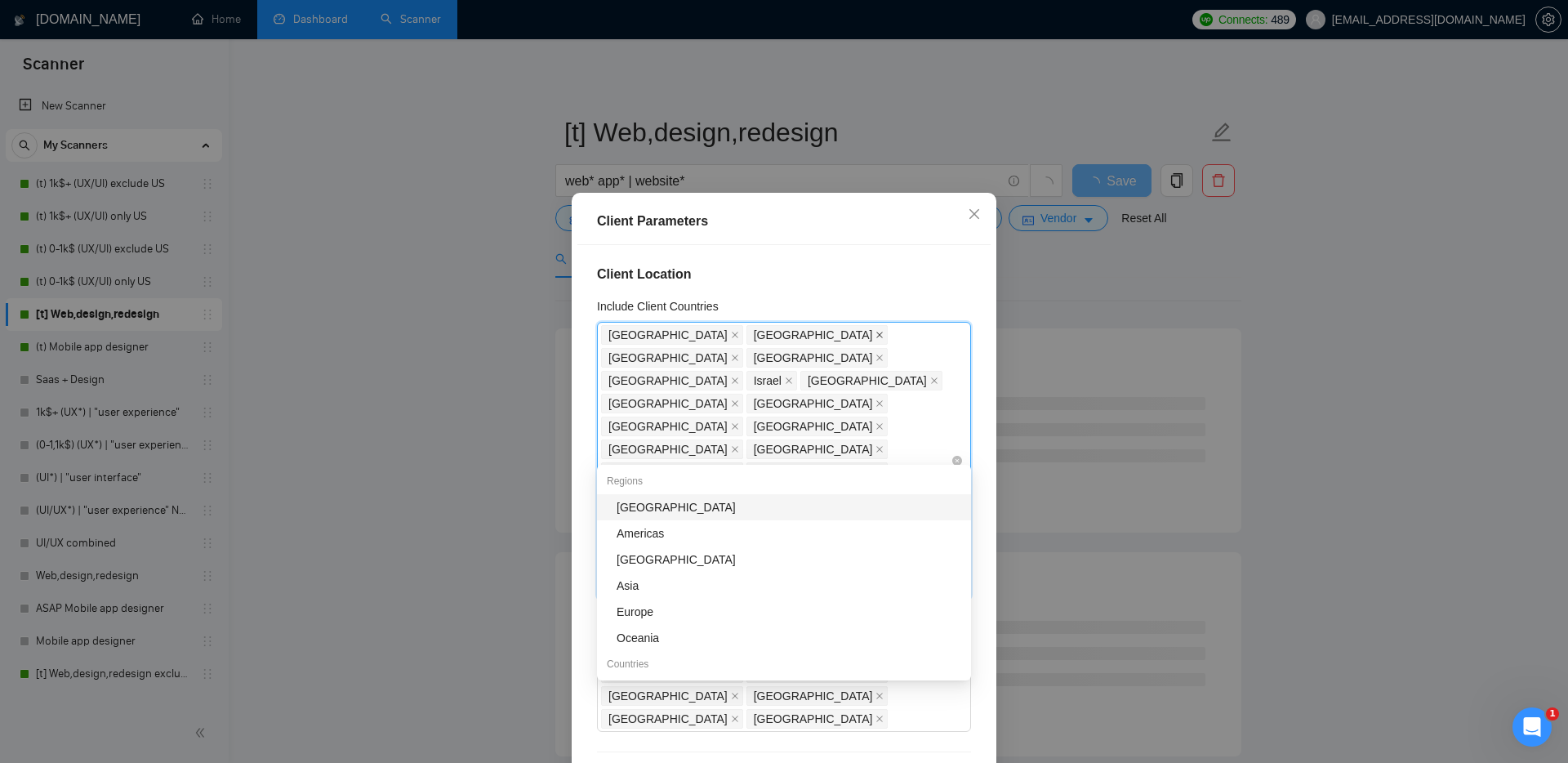
click at [877, 335] on icon "close" at bounding box center [880, 335] width 7 height 7
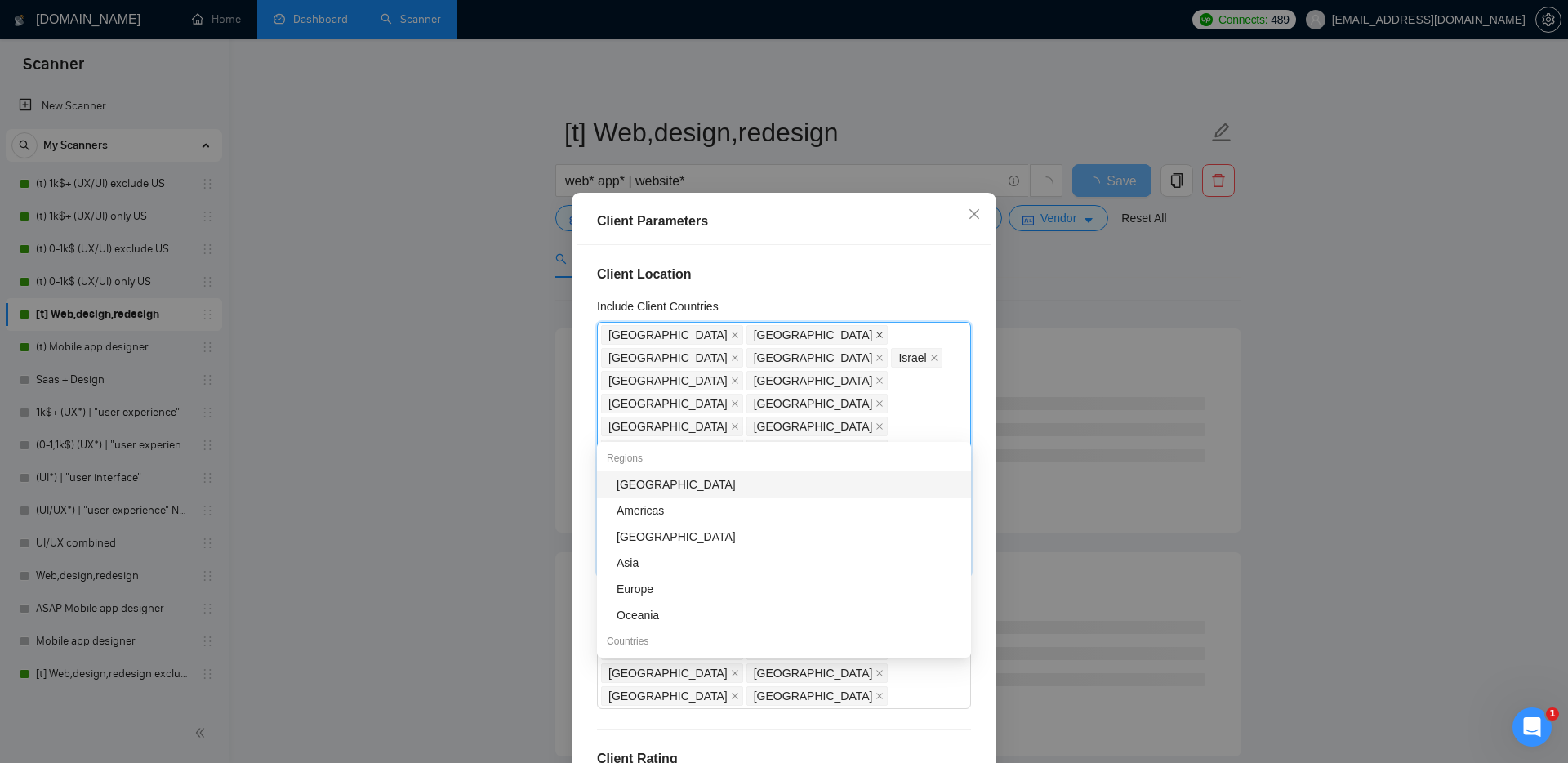
click at [876, 335] on icon "close" at bounding box center [880, 335] width 8 height 8
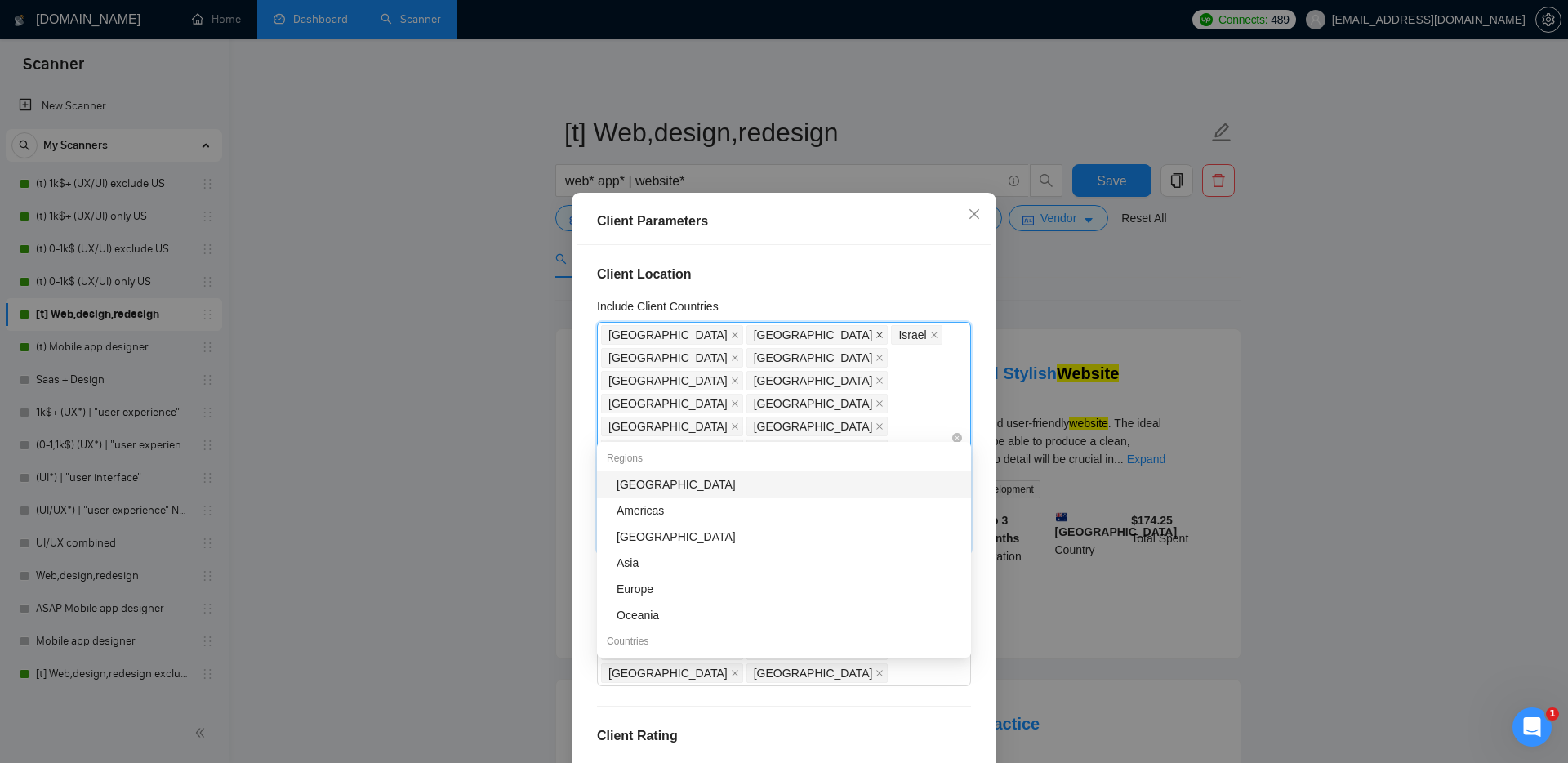
click at [876, 333] on icon "close" at bounding box center [880, 335] width 8 height 8
click at [785, 333] on icon "close" at bounding box center [789, 335] width 8 height 8
click at [876, 333] on icon "close" at bounding box center [880, 335] width 8 height 8
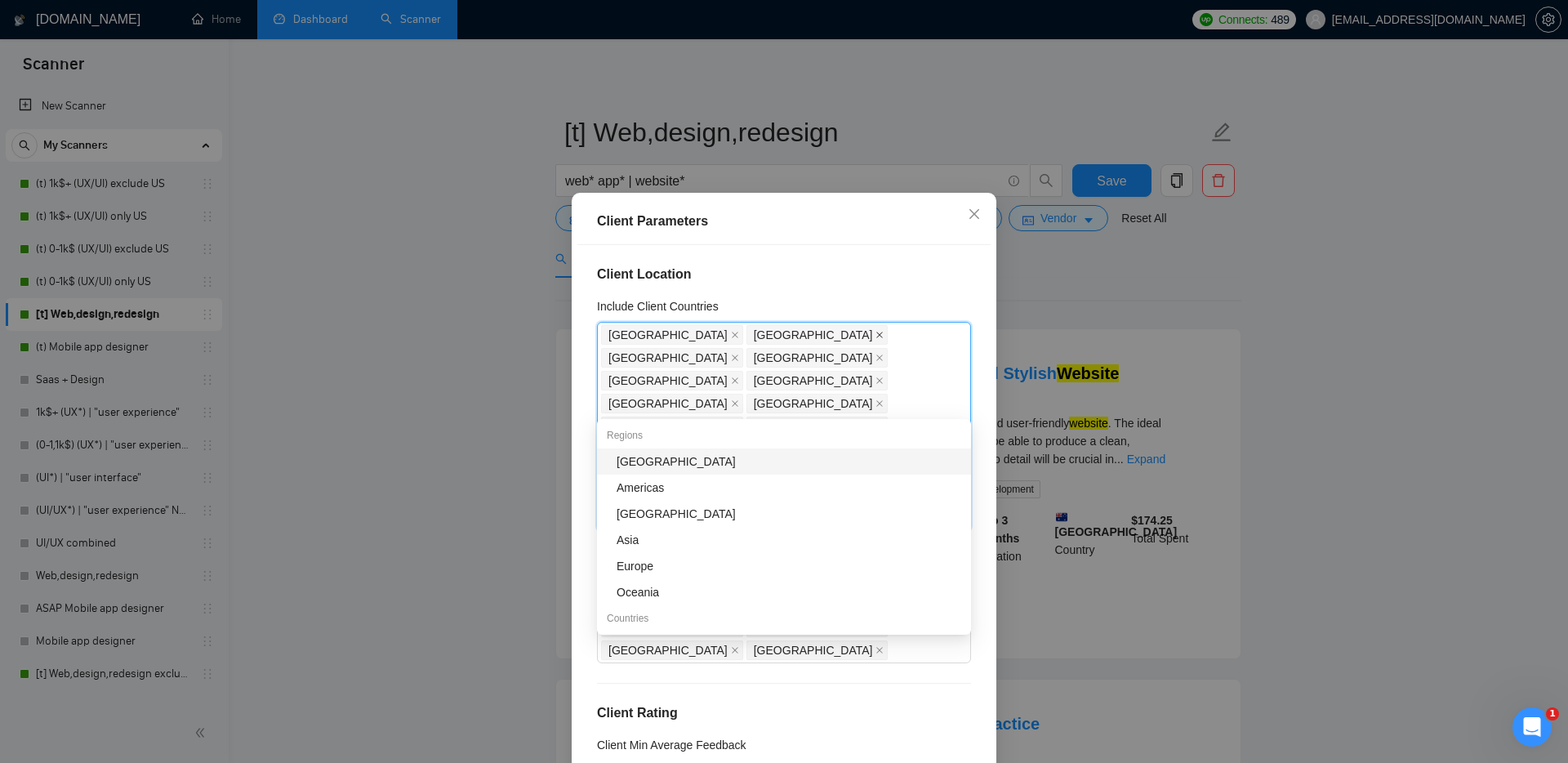
click at [877, 335] on icon "close" at bounding box center [880, 335] width 7 height 7
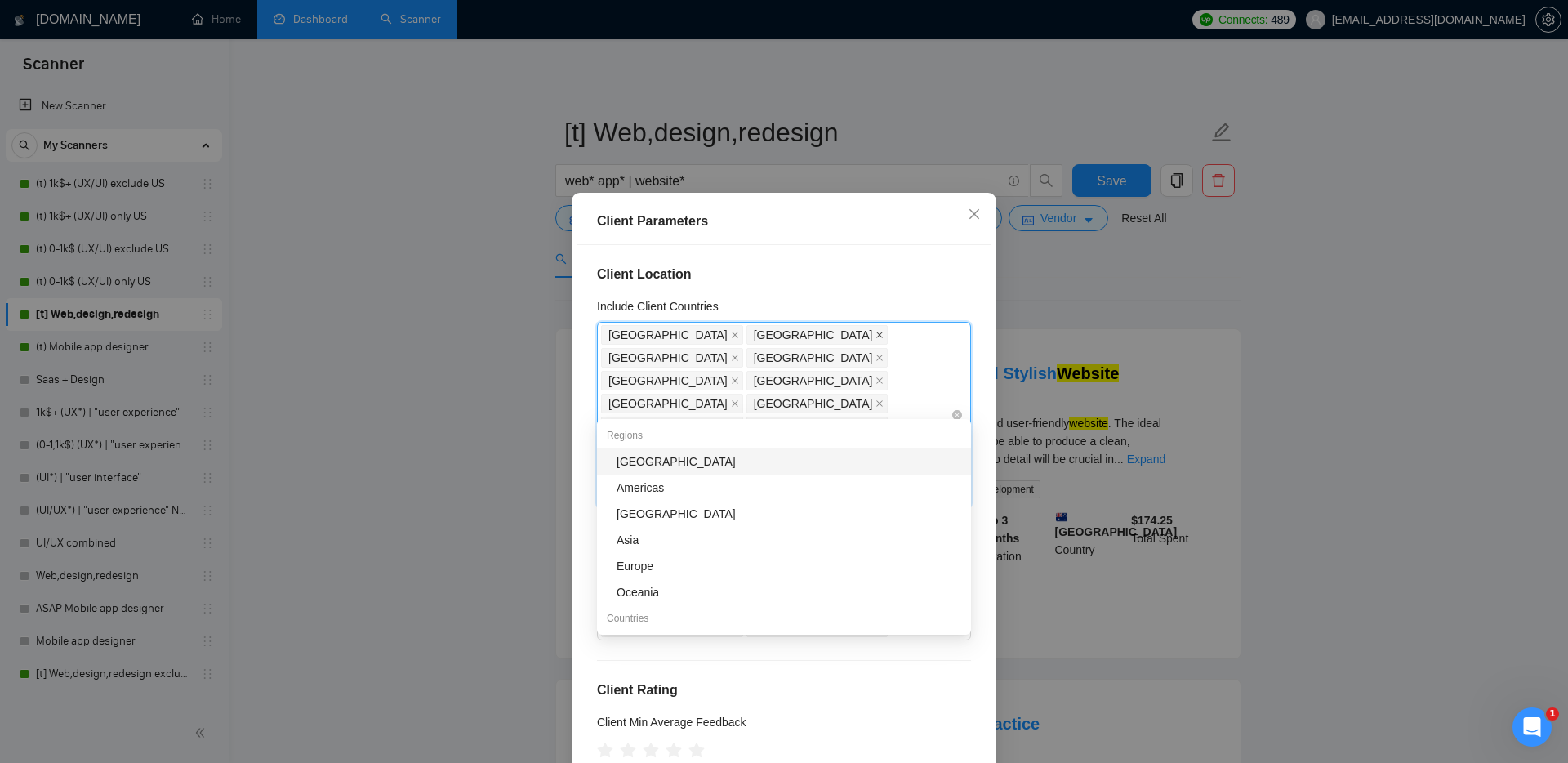
click at [876, 335] on icon "close" at bounding box center [880, 335] width 8 height 8
click at [761, 335] on span "[GEOGRAPHIC_DATA]" at bounding box center [817, 335] width 142 height 20
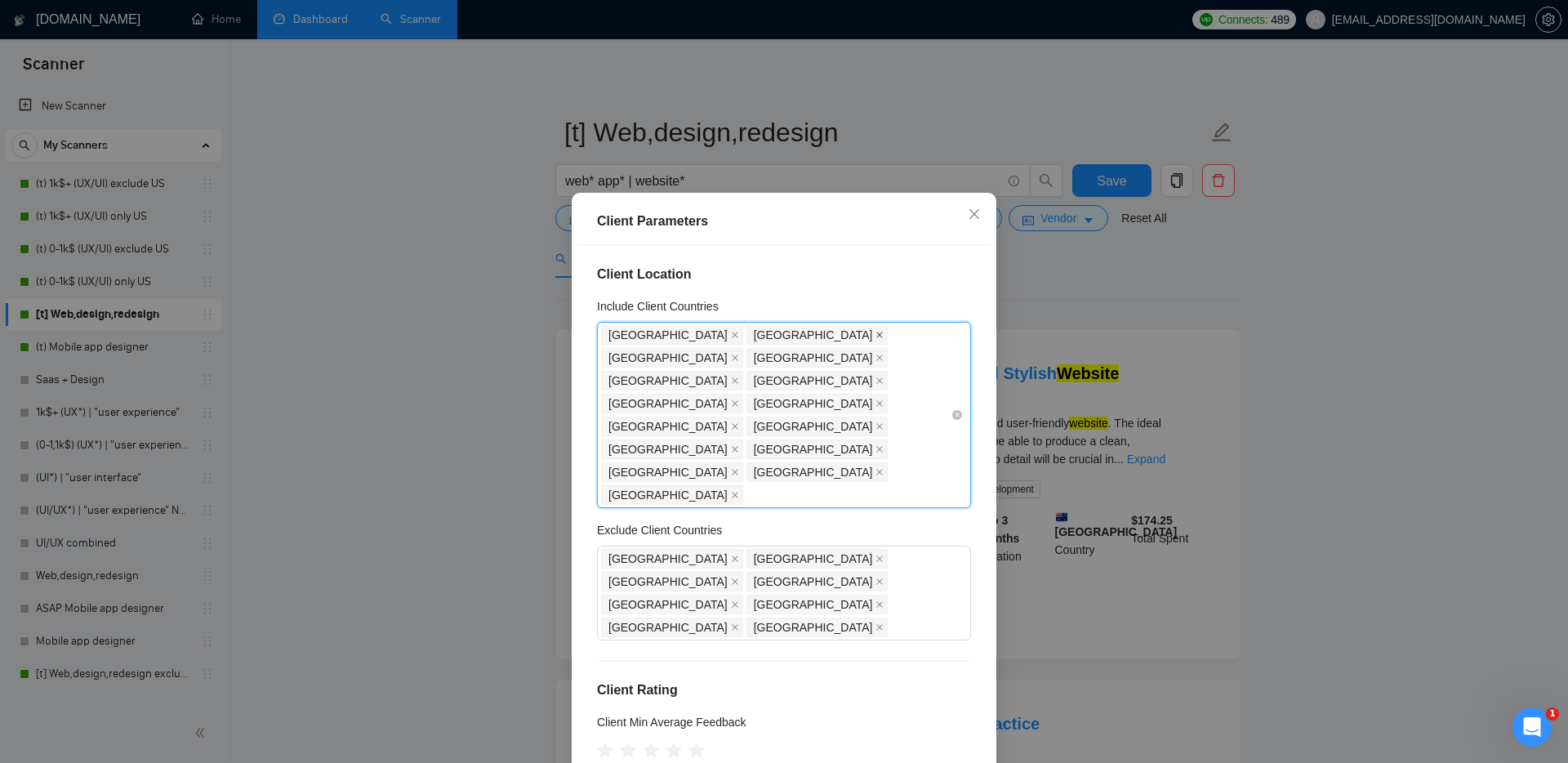
click at [877, 335] on icon "close" at bounding box center [880, 335] width 7 height 7
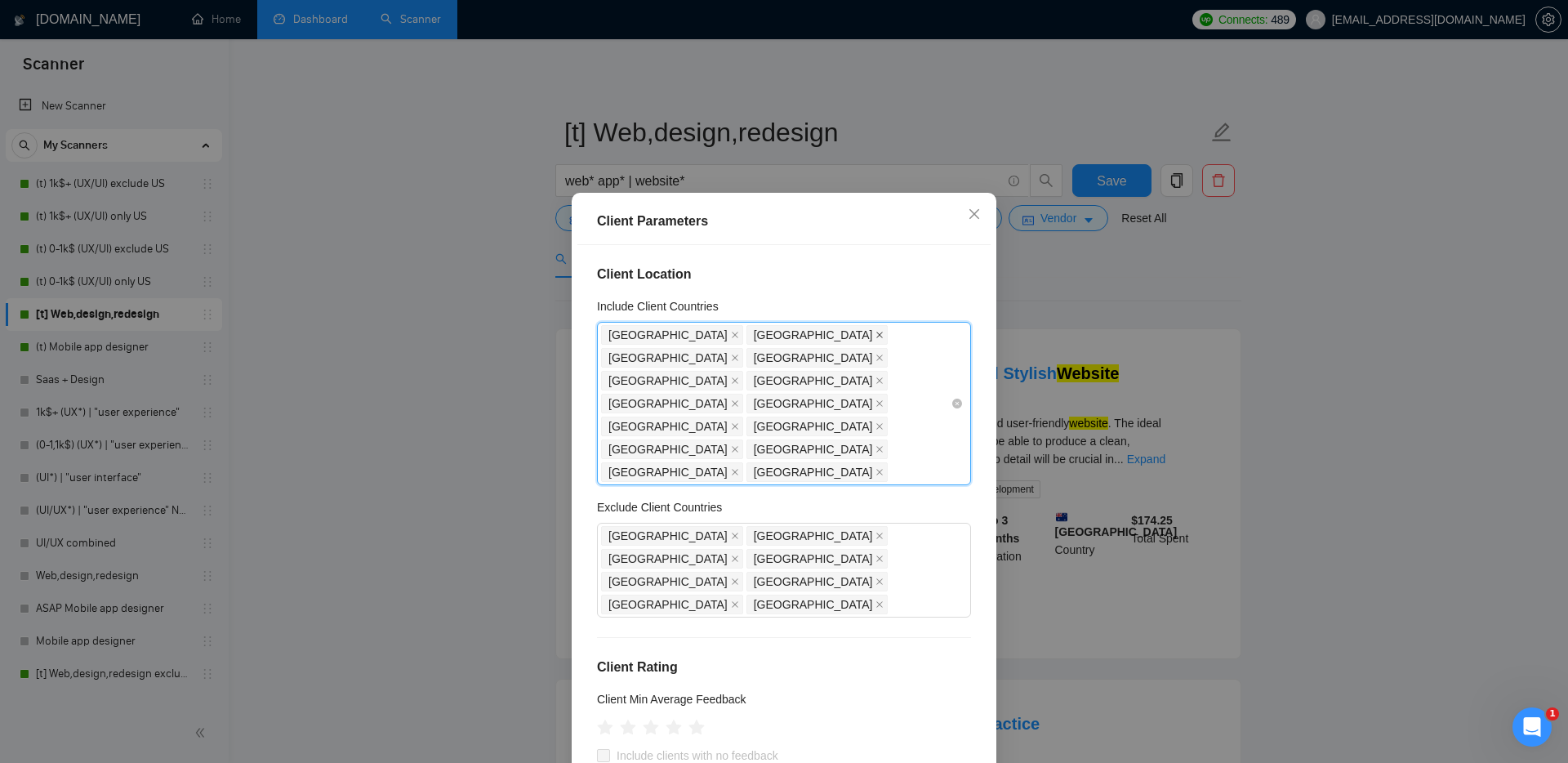
click at [876, 335] on icon "close" at bounding box center [880, 335] width 8 height 8
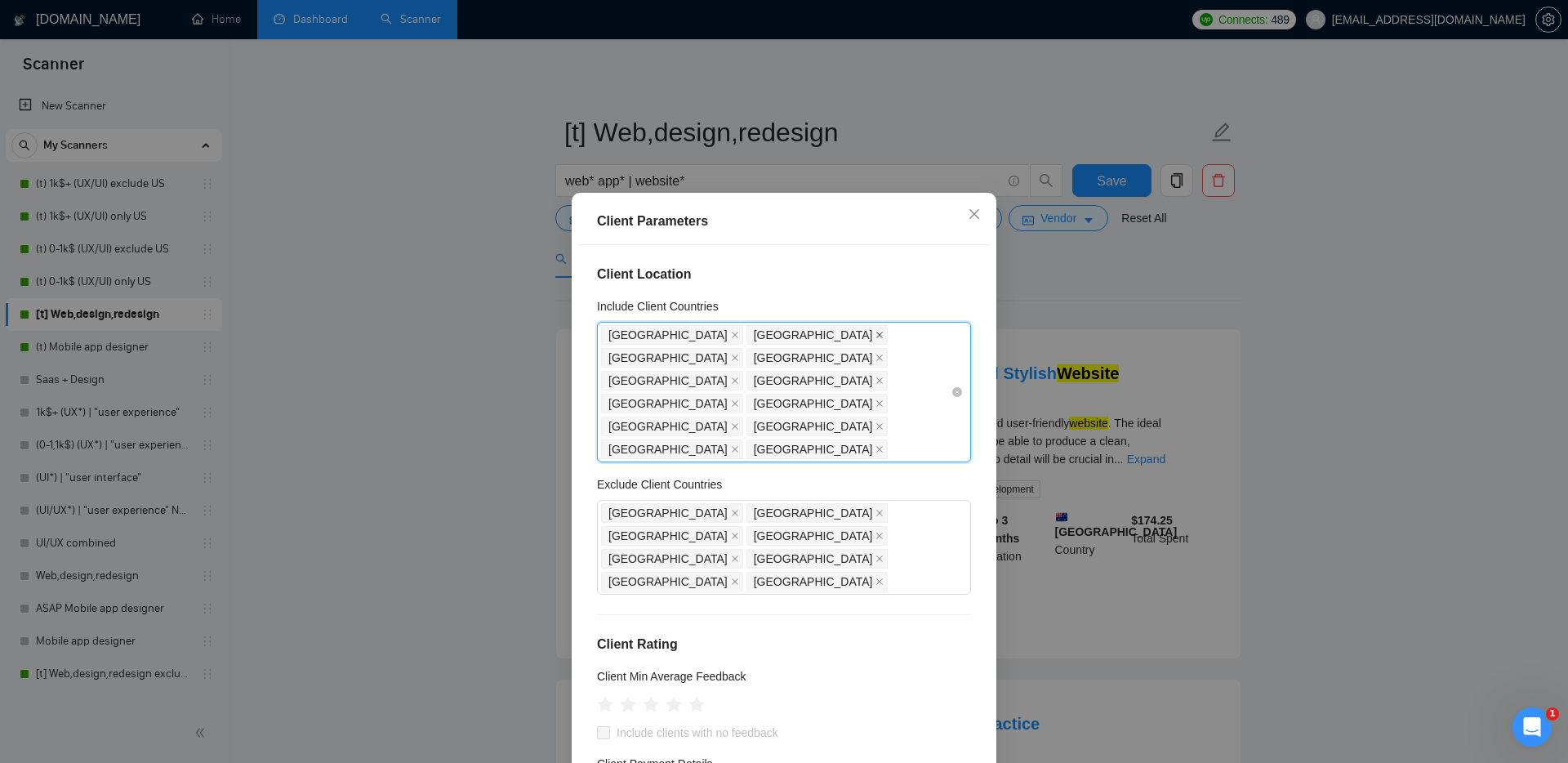
click at [876, 335] on icon "close" at bounding box center [880, 335] width 8 height 8
click at [877, 335] on icon "close" at bounding box center [880, 335] width 7 height 7
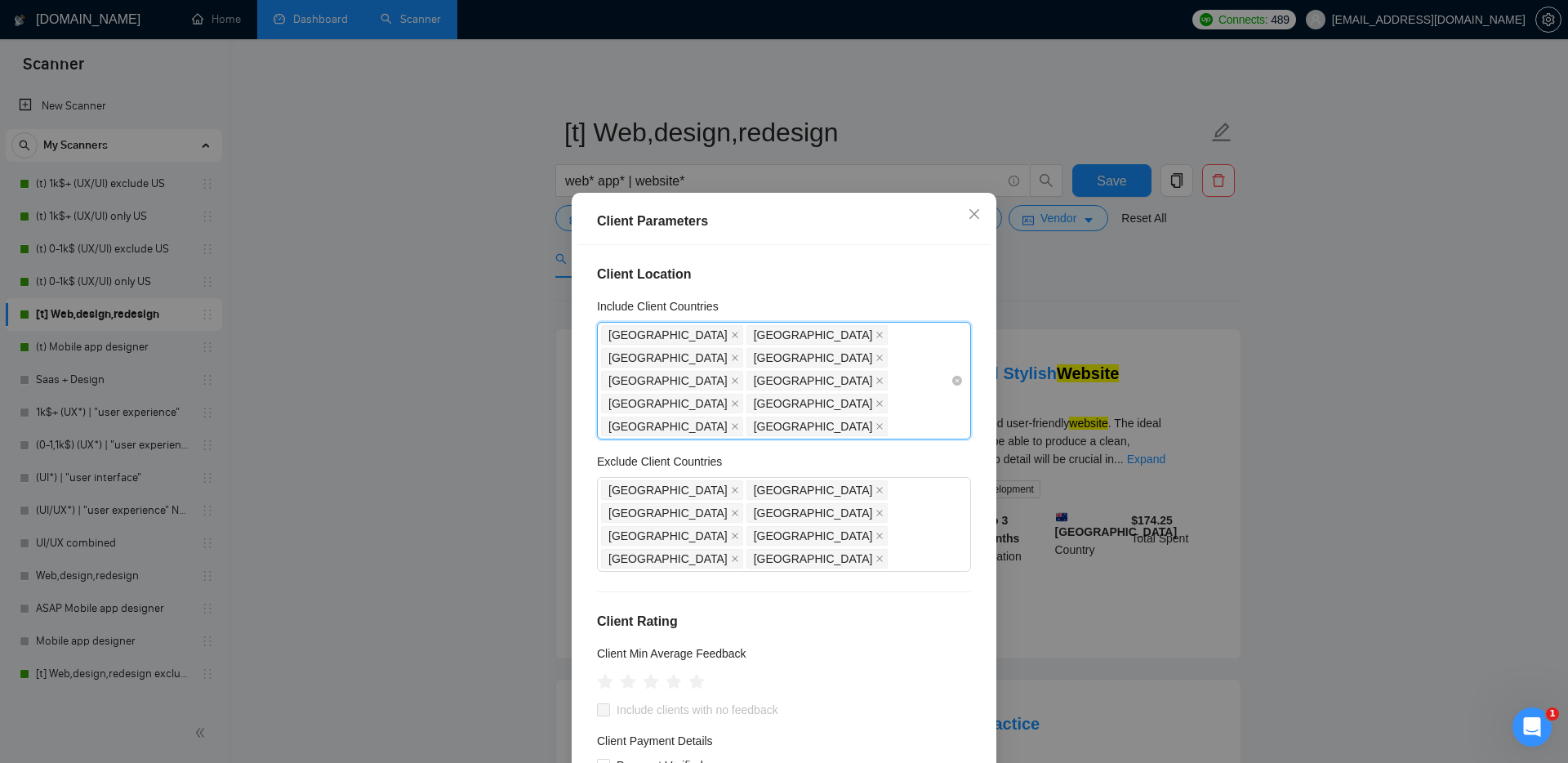
click at [876, 335] on icon "close" at bounding box center [880, 335] width 8 height 8
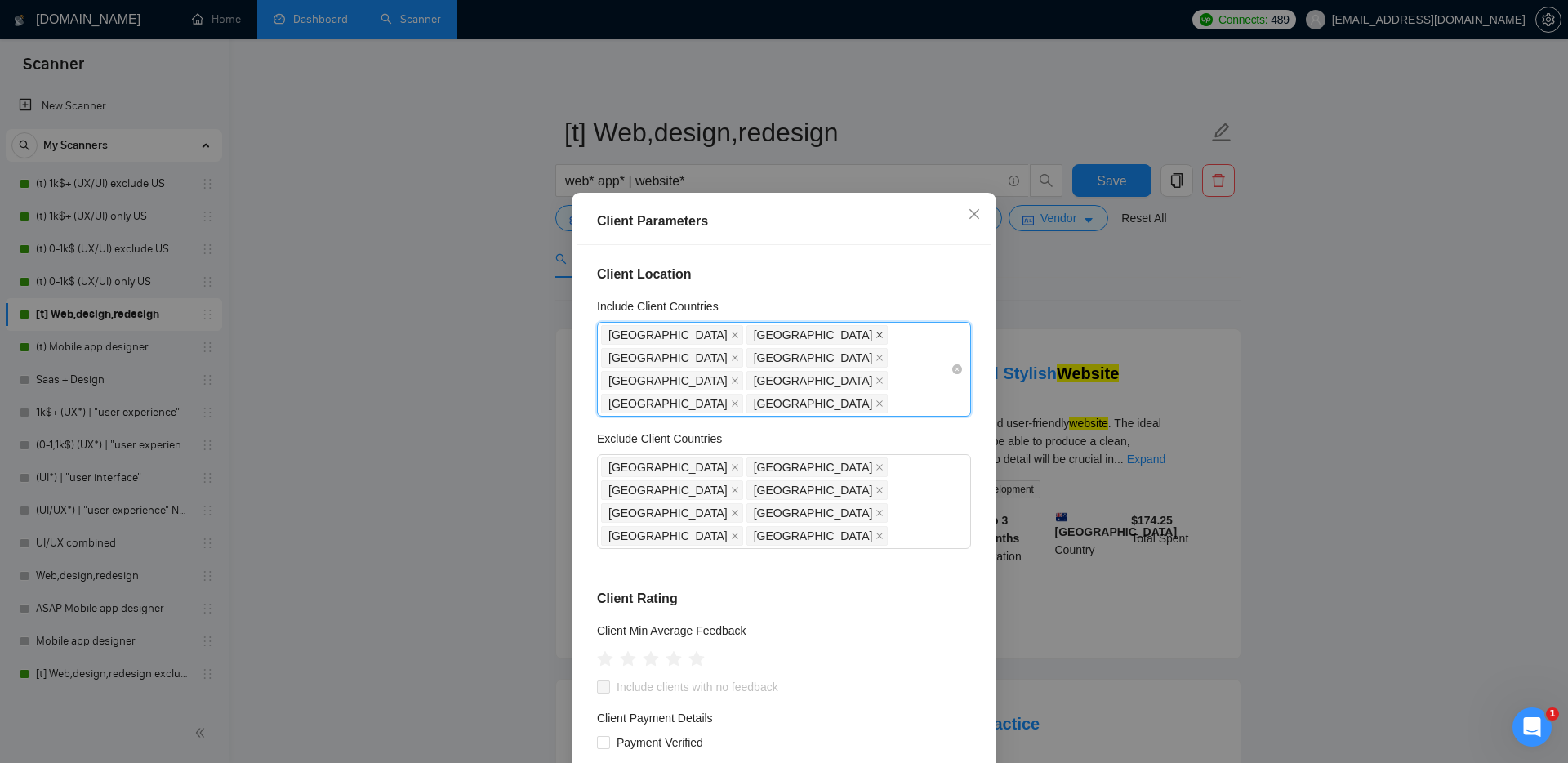
click at [877, 335] on icon "close" at bounding box center [880, 335] width 7 height 7
click at [876, 335] on icon "close" at bounding box center [880, 335] width 8 height 8
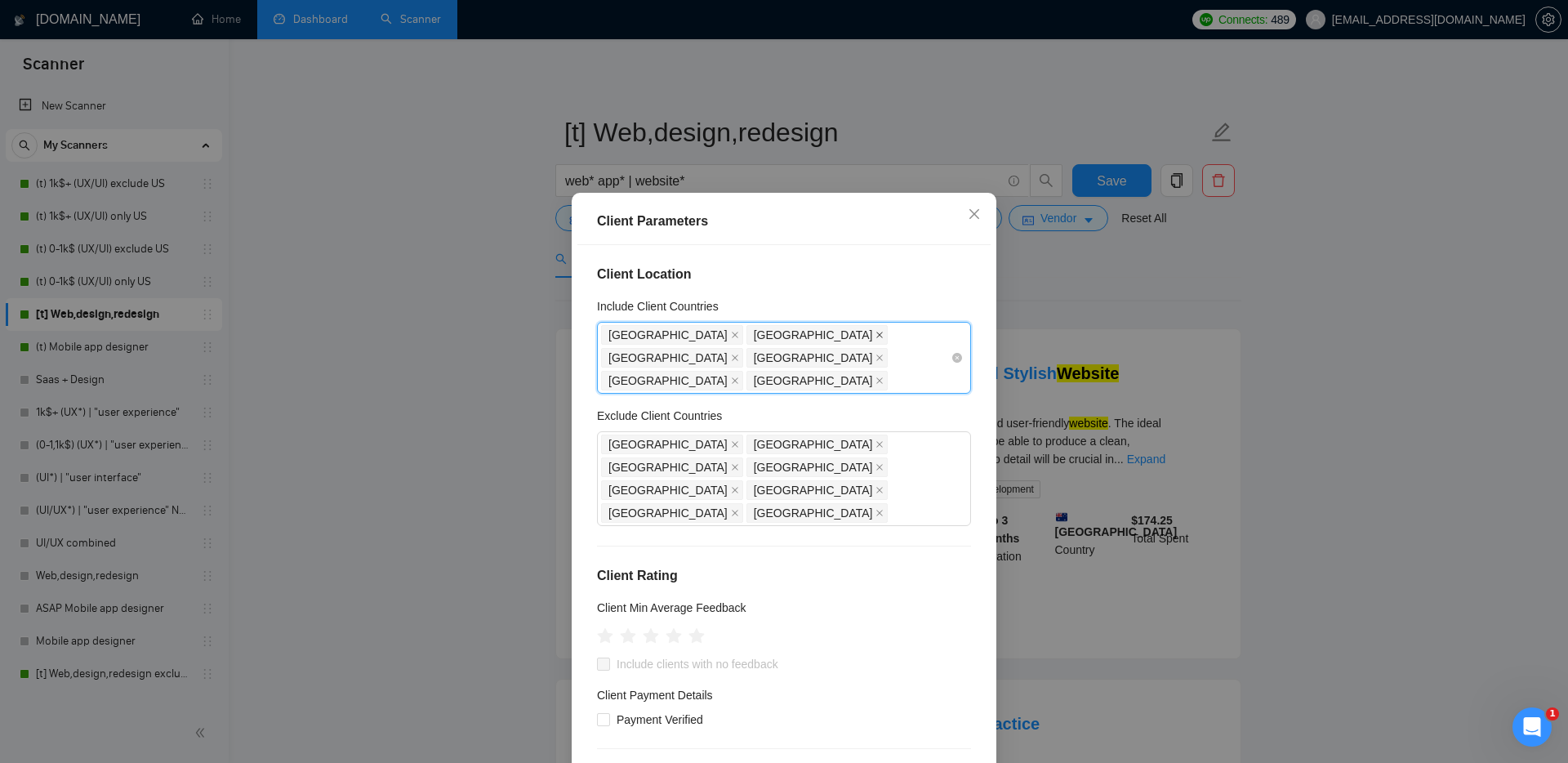
click at [876, 335] on icon "close" at bounding box center [880, 335] width 8 height 8
click at [876, 334] on icon "close" at bounding box center [880, 335] width 8 height 8
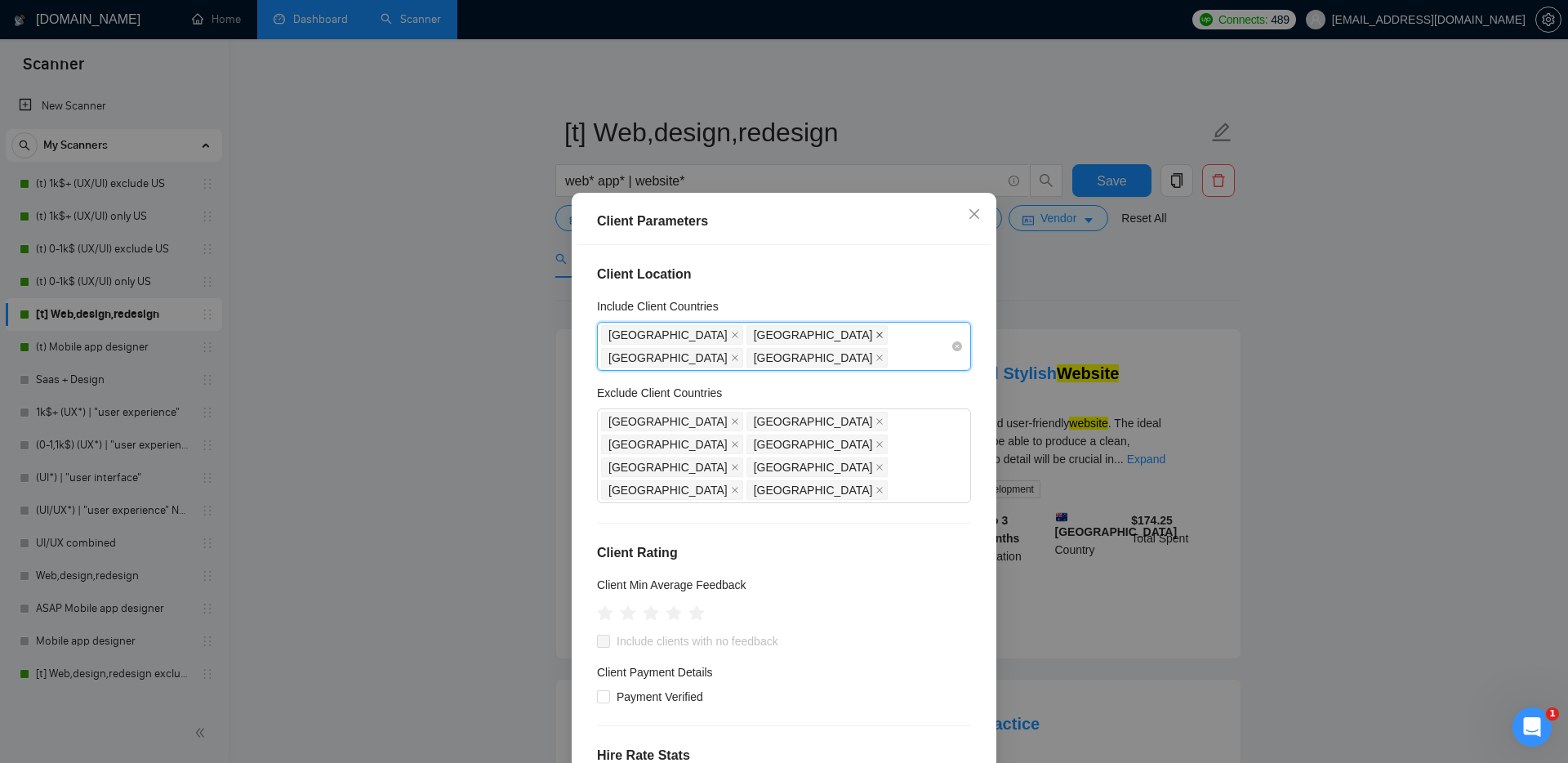
click at [876, 335] on icon "close" at bounding box center [880, 335] width 8 height 8
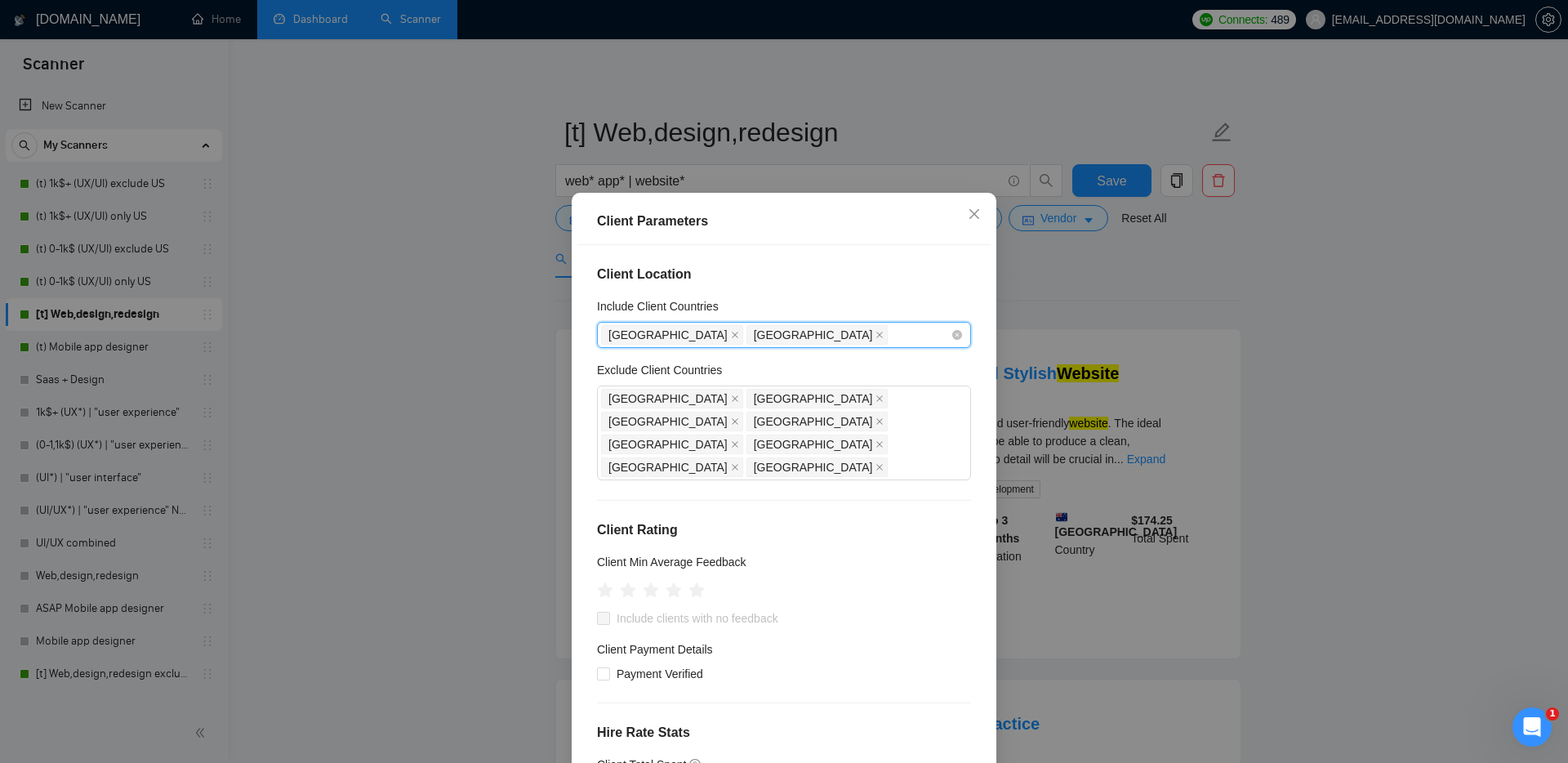
click at [760, 335] on span "[GEOGRAPHIC_DATA]" at bounding box center [817, 335] width 142 height 20
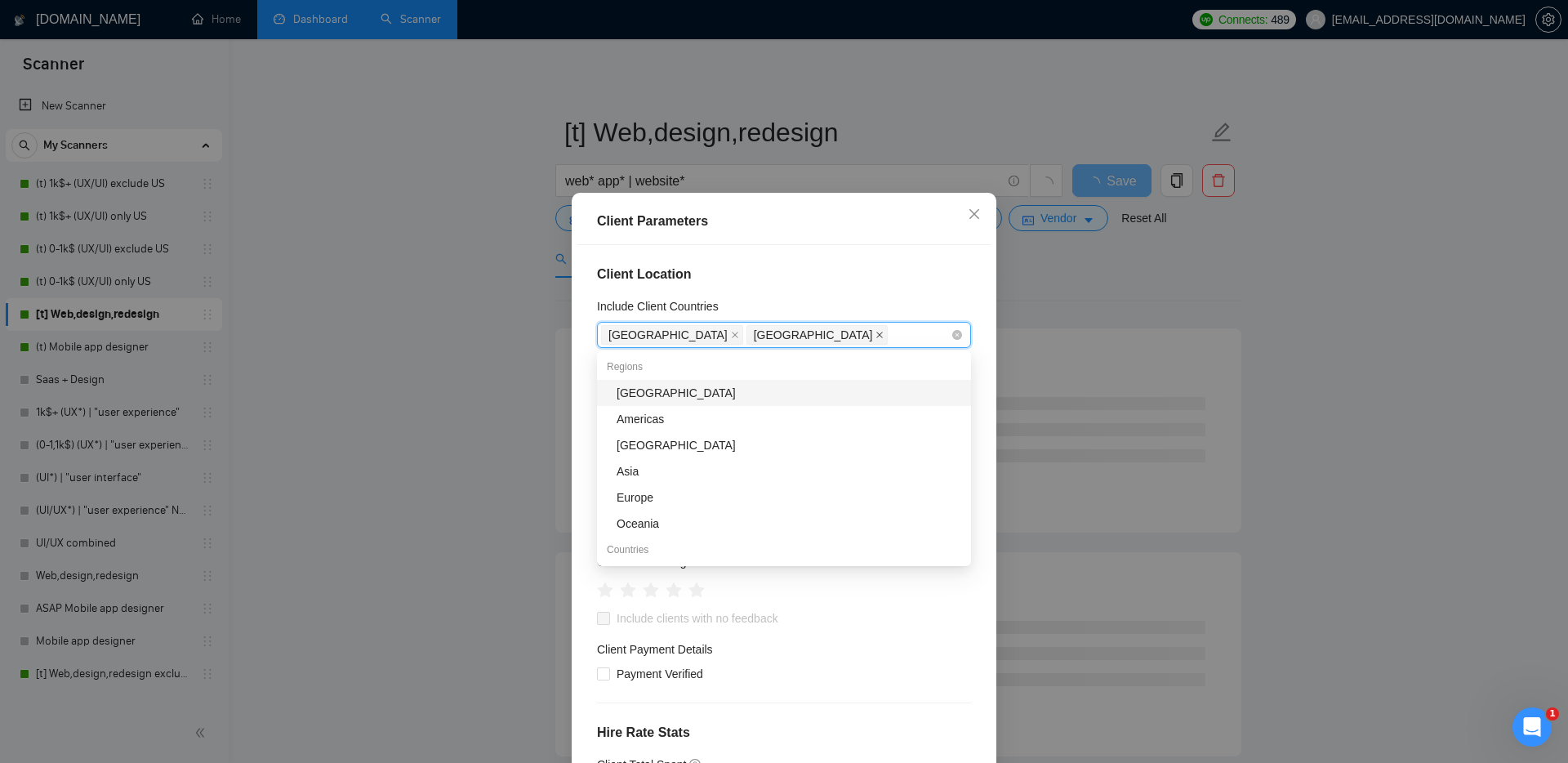
click at [877, 334] on icon "close" at bounding box center [880, 335] width 7 height 7
click at [759, 296] on div "Client Location Include Client Countries [GEOGRAPHIC_DATA] Exclude Client Count…" at bounding box center [784, 512] width 413 height 535
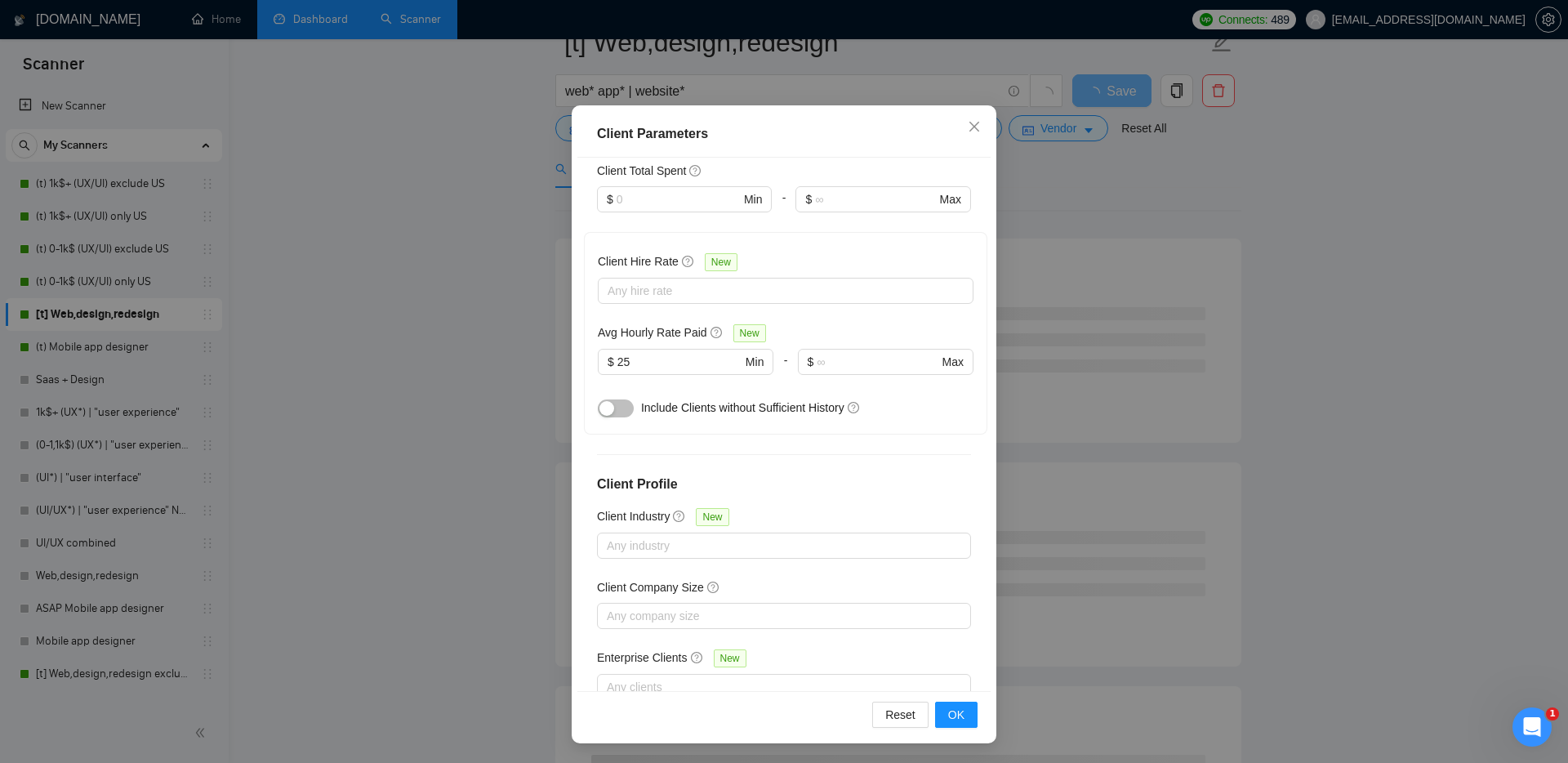
scroll to position [111, 0]
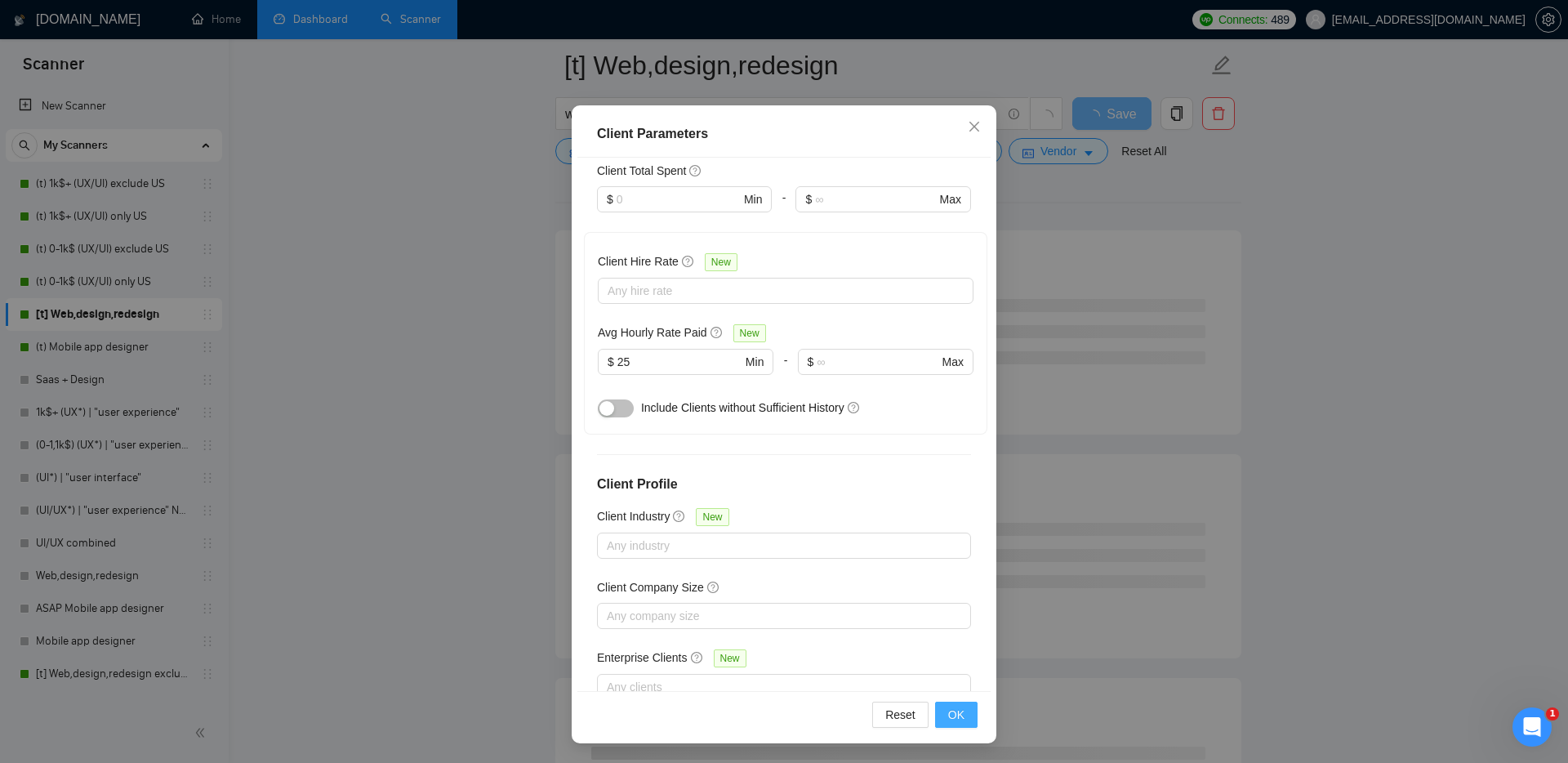
click at [954, 711] on span "OK" at bounding box center [956, 715] width 17 height 18
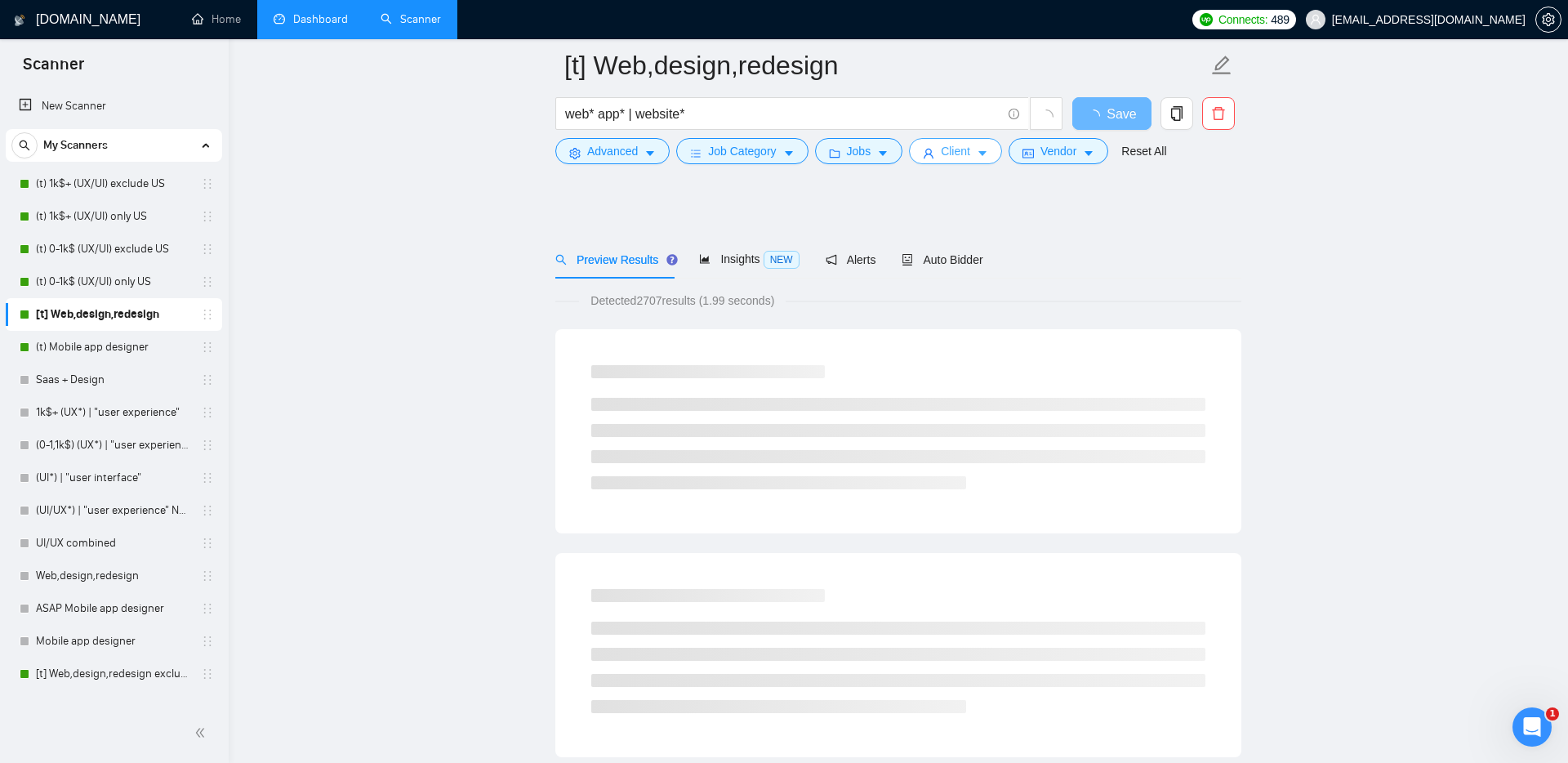
scroll to position [0, 0]
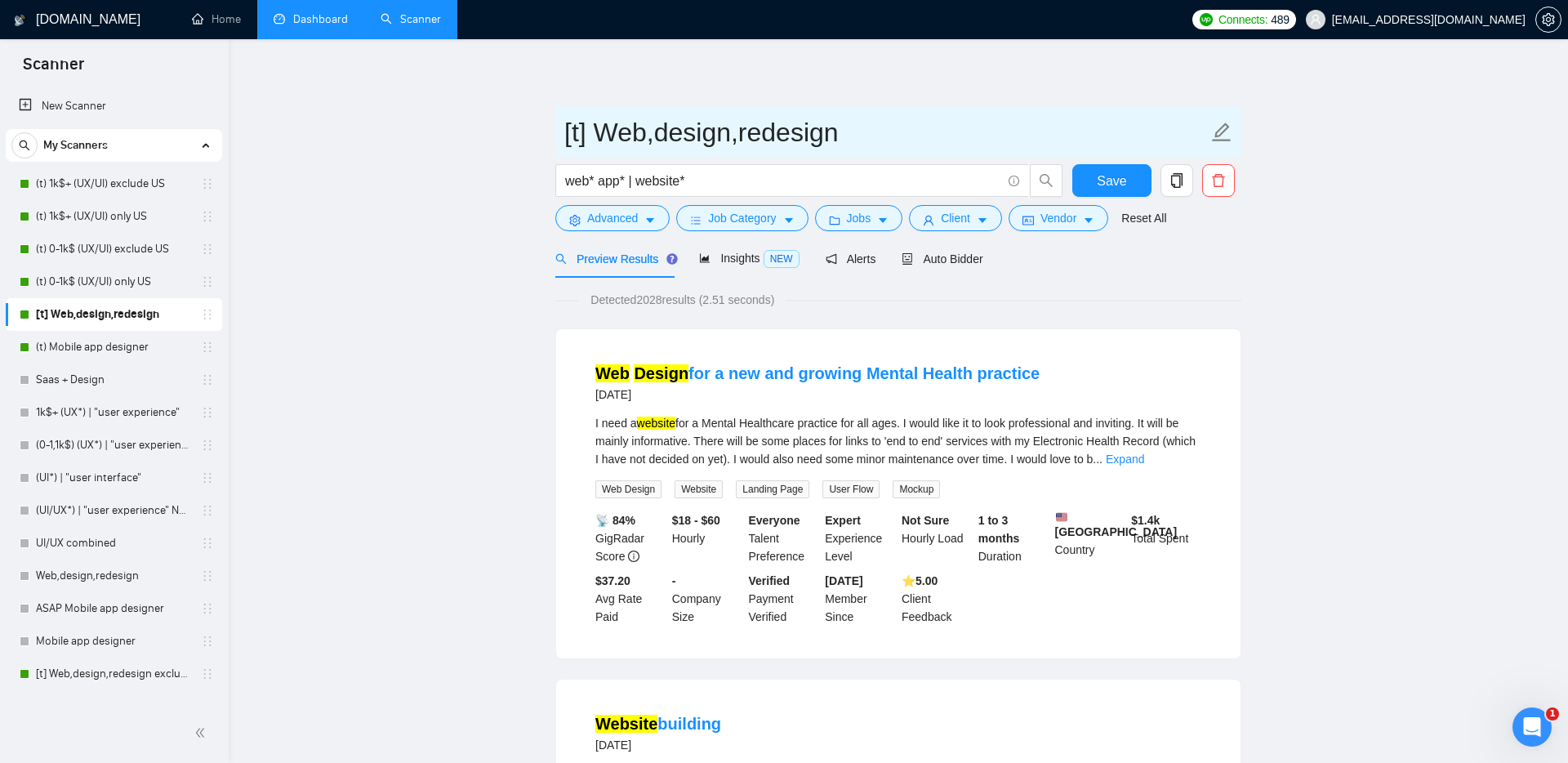
click at [872, 135] on input "[t] Web,design,redesign" at bounding box center [886, 133] width 644 height 41
type input "[t] Web,design,redesign only US"
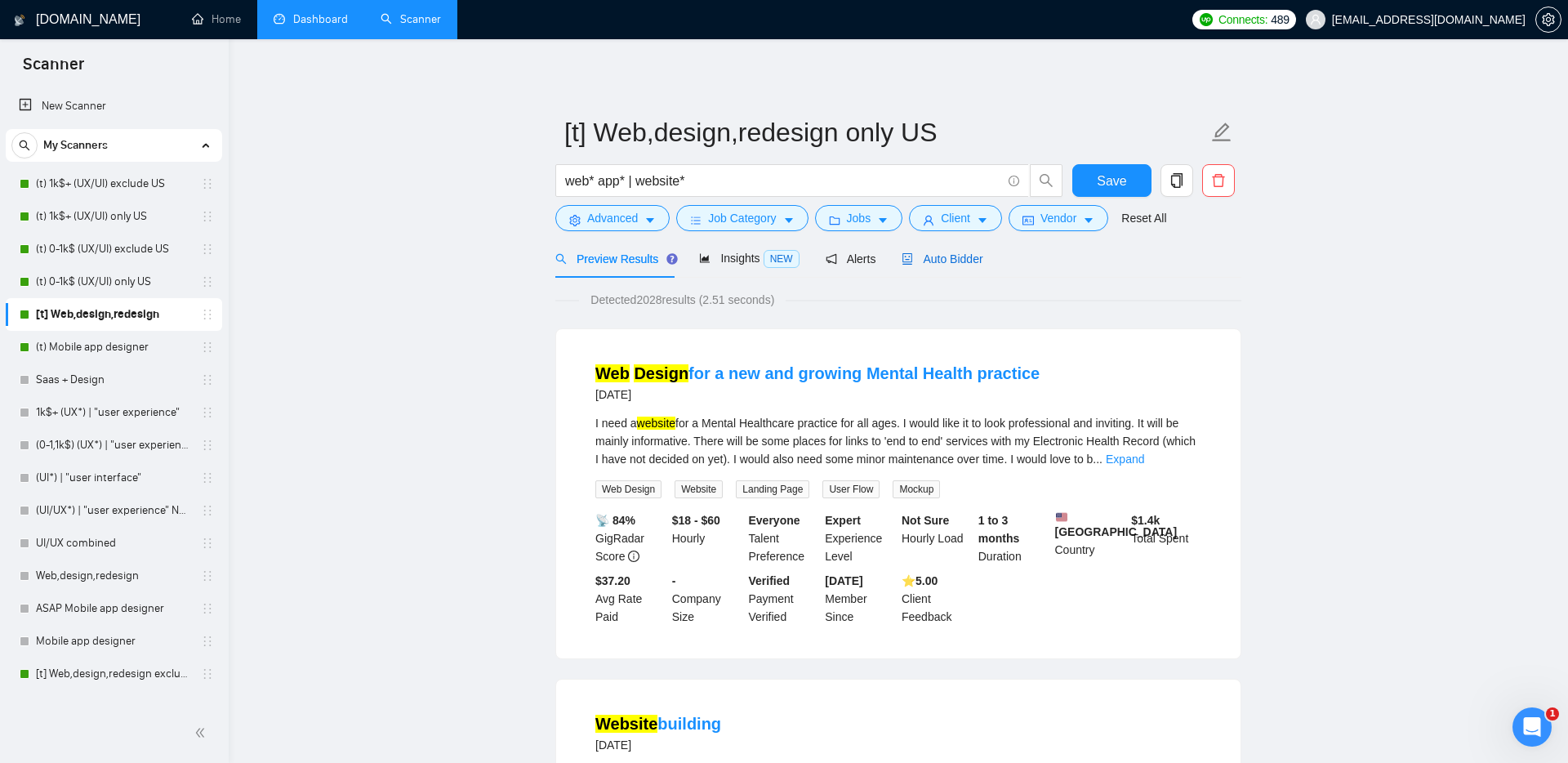
click at [948, 261] on span "Auto Bidder" at bounding box center [942, 259] width 81 height 13
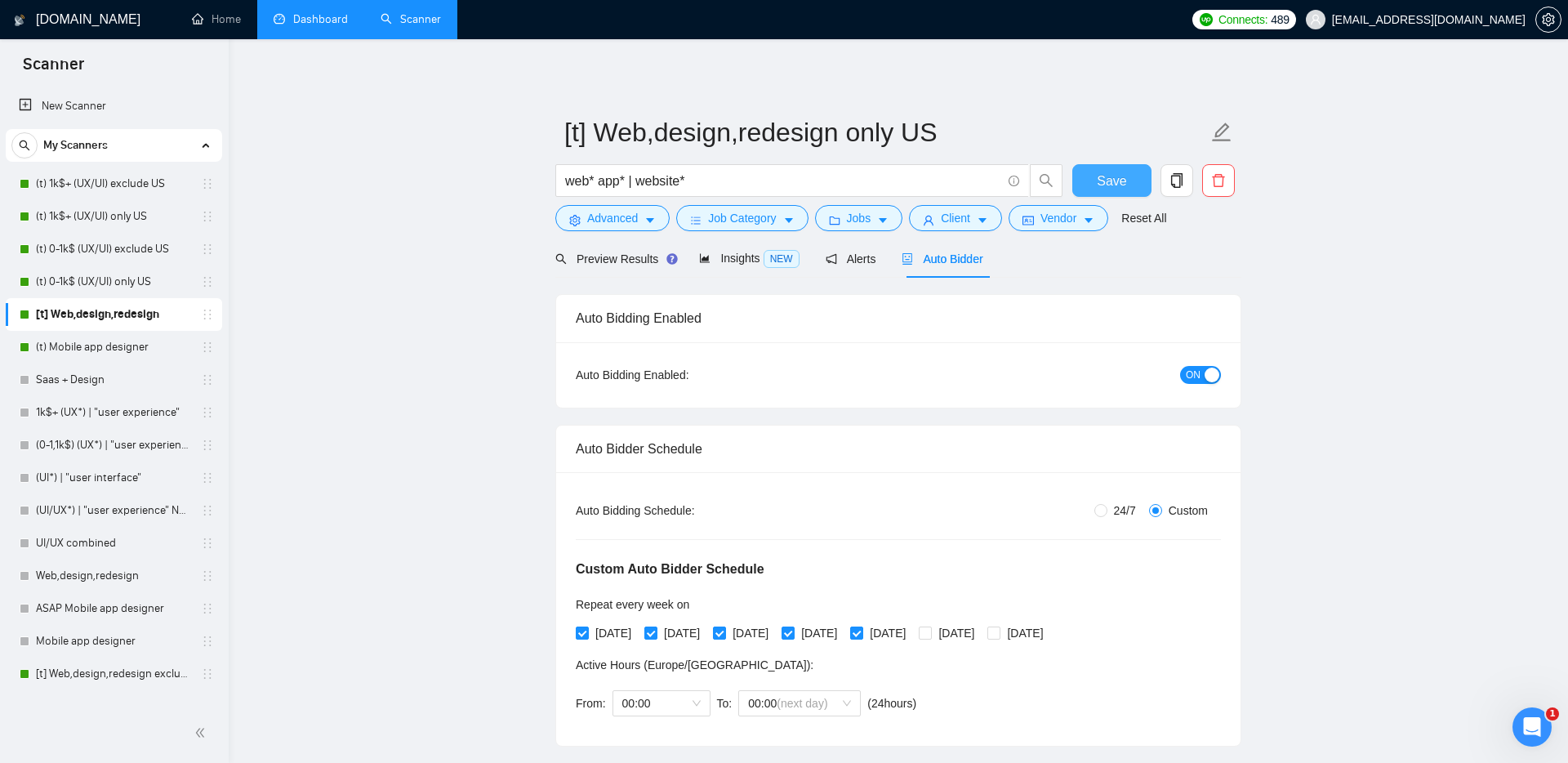
click at [1119, 171] on span "Save" at bounding box center [1112, 181] width 29 height 20
click at [957, 219] on span "Client" at bounding box center [956, 218] width 29 height 18
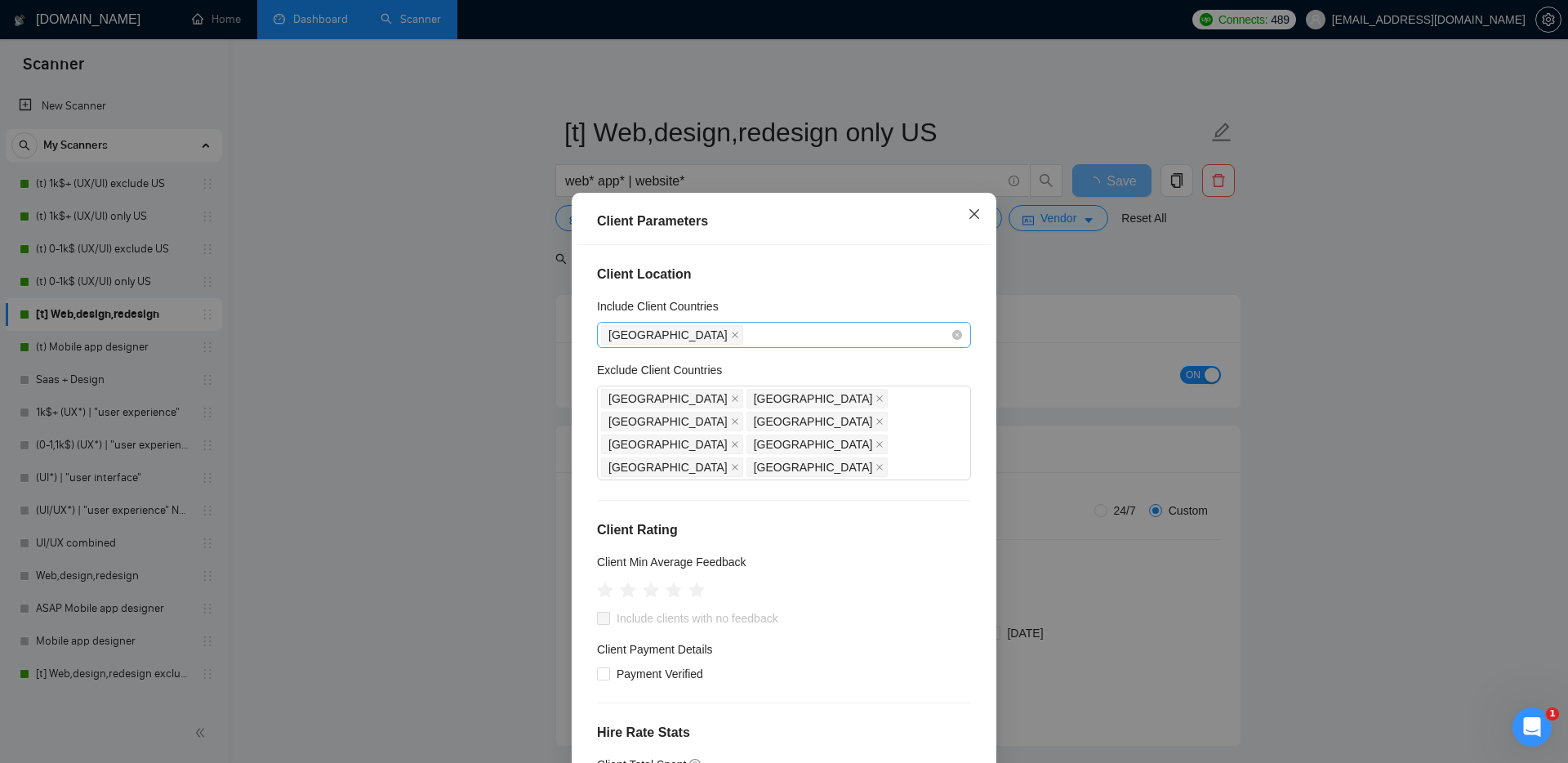
click at [973, 208] on icon "close" at bounding box center [973, 214] width 13 height 13
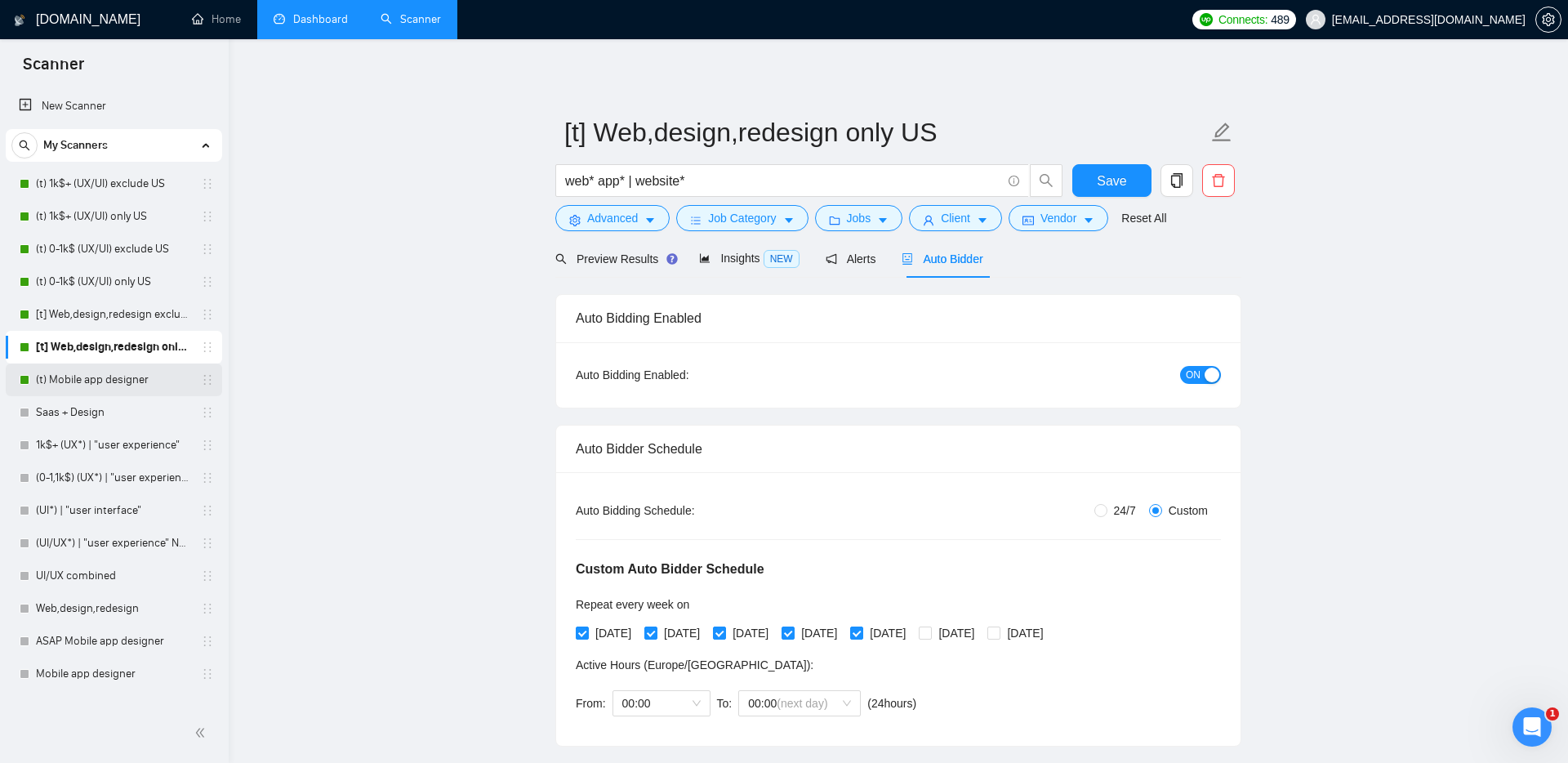
click at [138, 374] on link "(t) Mobile app designer" at bounding box center [113, 381] width 155 height 33
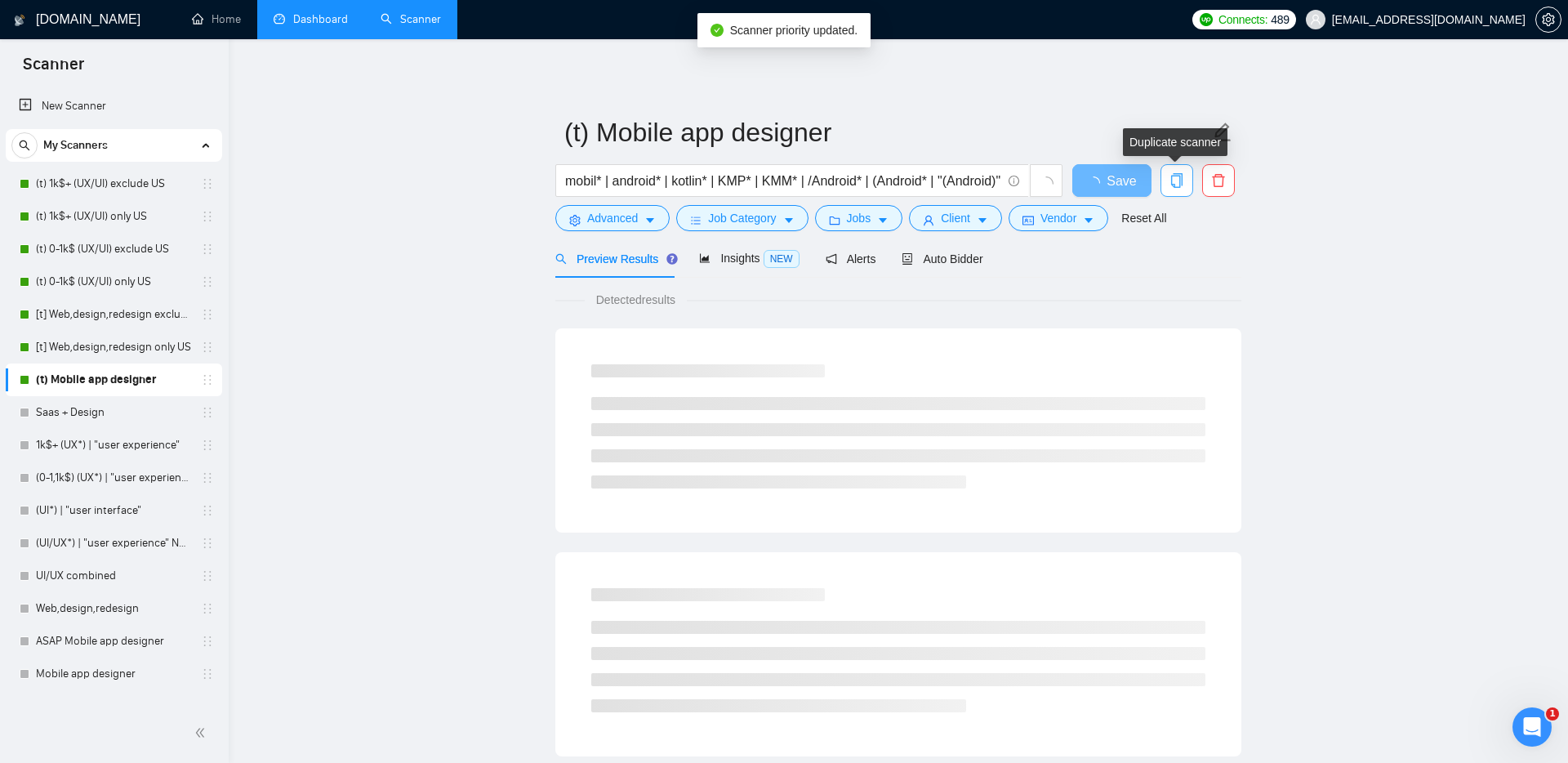
click at [1179, 181] on icon "copy" at bounding box center [1177, 181] width 12 height 15
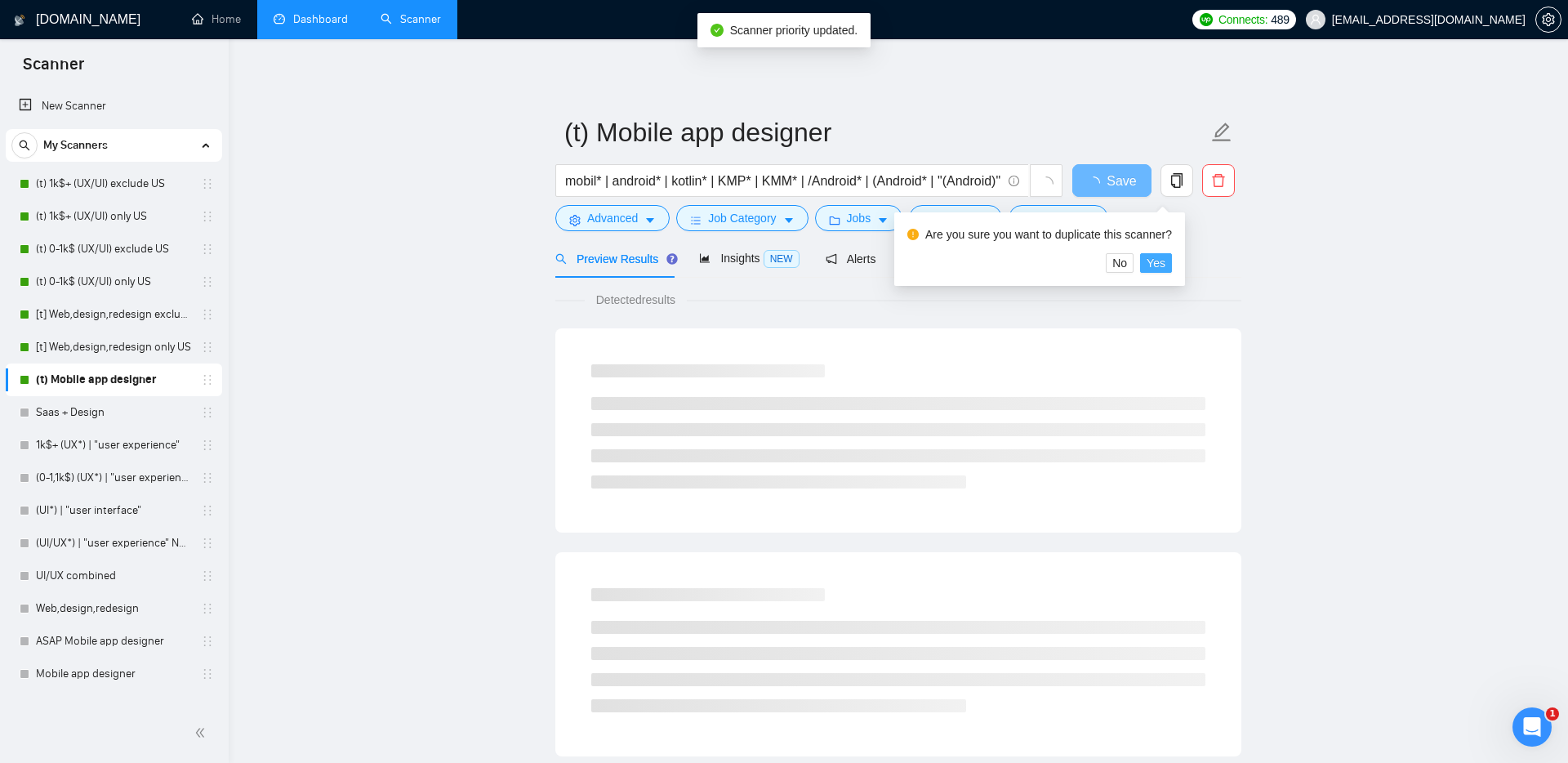
click at [1165, 261] on span "Yes" at bounding box center [1156, 262] width 19 height 18
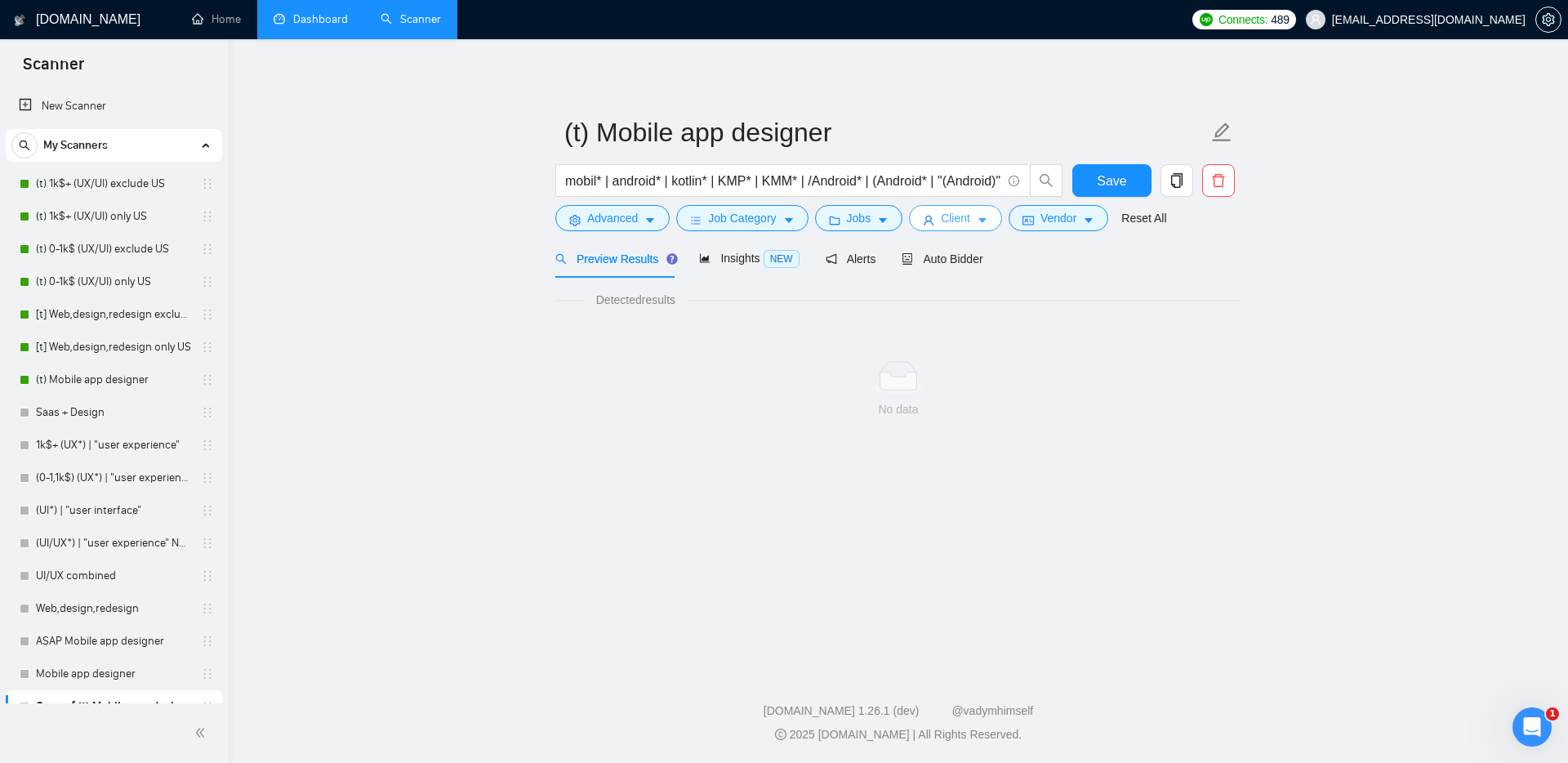
click at [967, 216] on span "Client" at bounding box center [956, 218] width 29 height 18
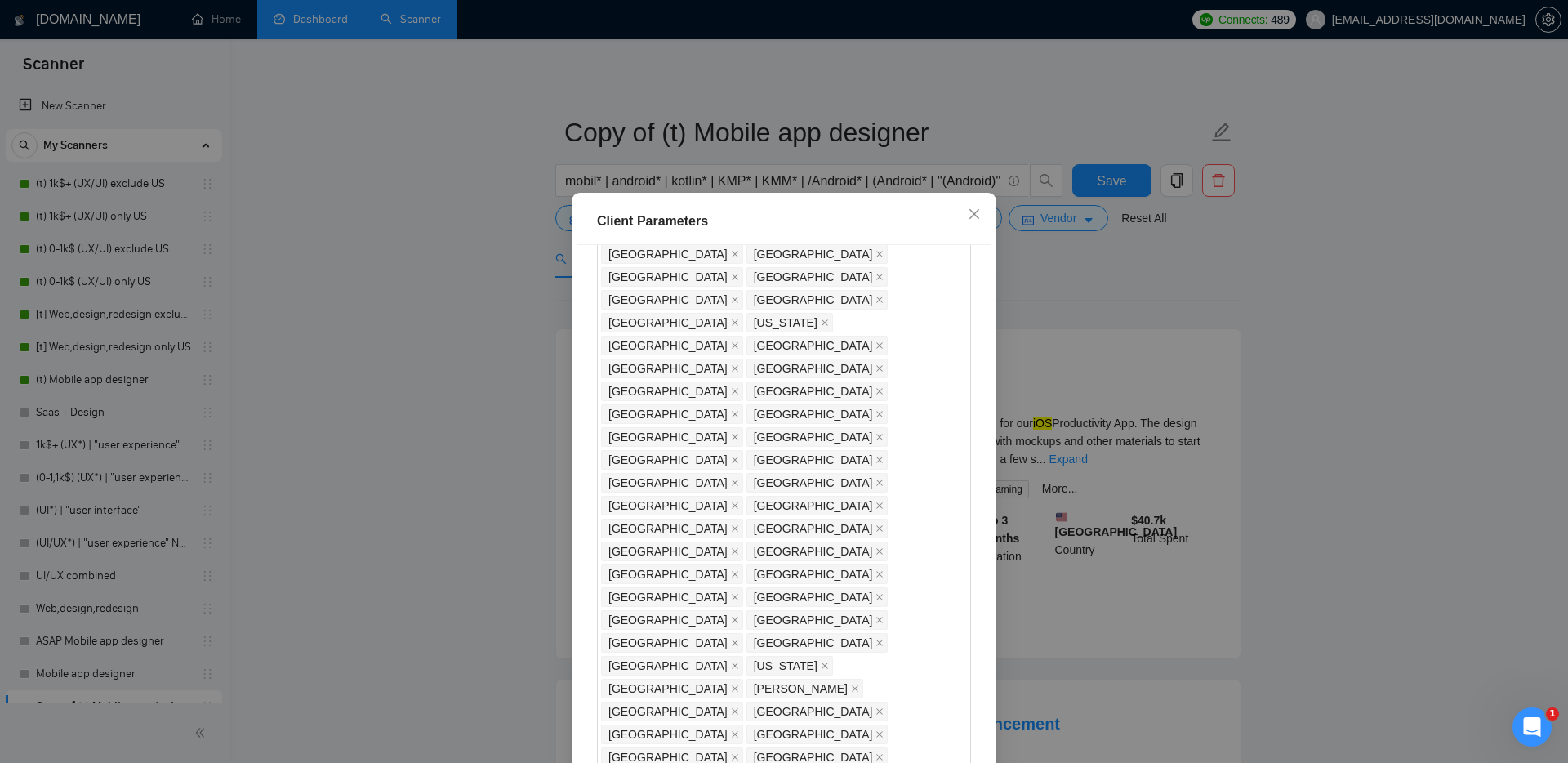
scroll to position [662, 0]
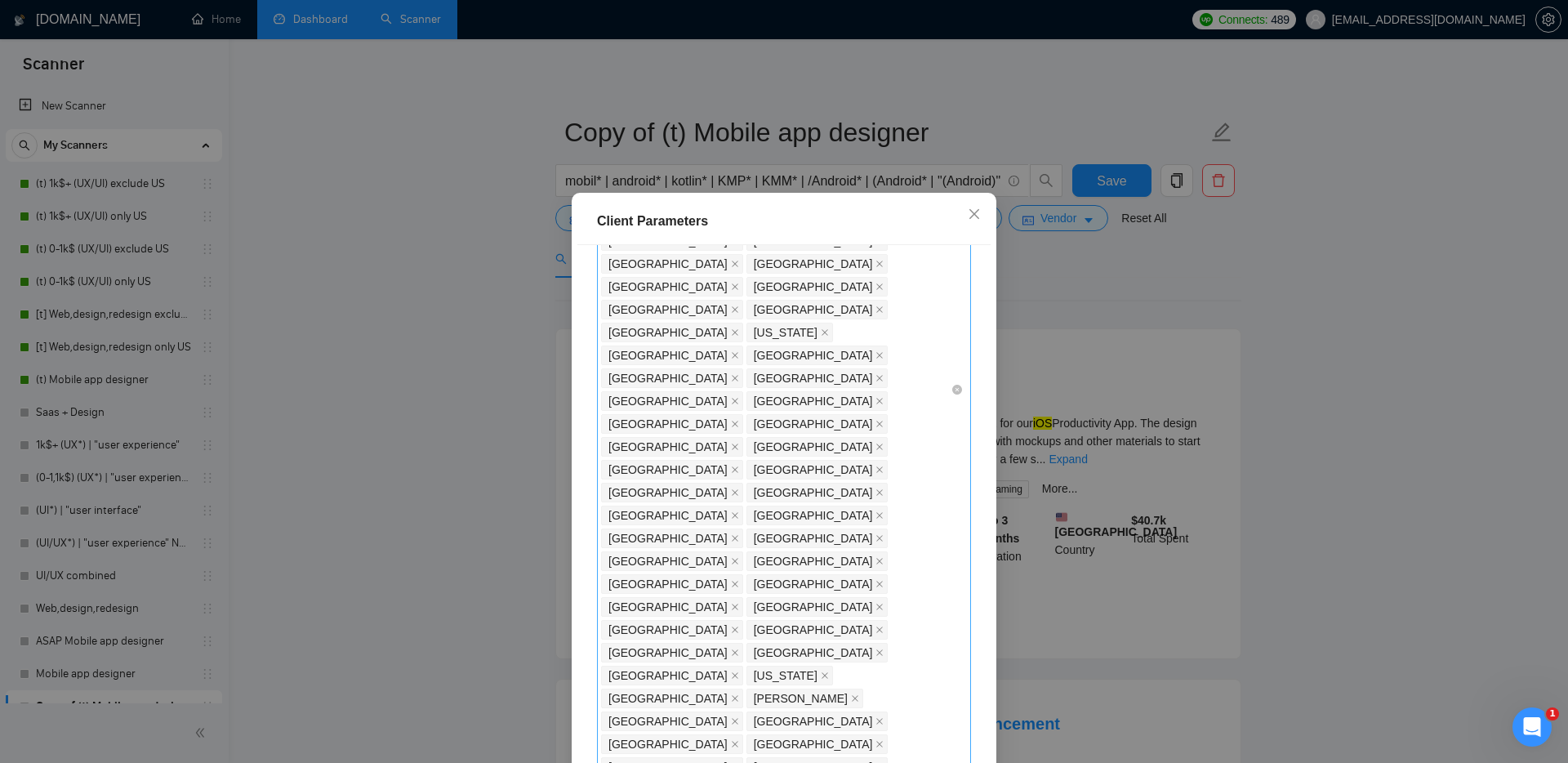
click at [701, 379] on div "[GEOGRAPHIC_DATA] [GEOGRAPHIC_DATA] [GEOGRAPHIC_DATA] [GEOGRAPHIC_DATA] [GEOGRA…" at bounding box center [775, 389] width 349 height 1327
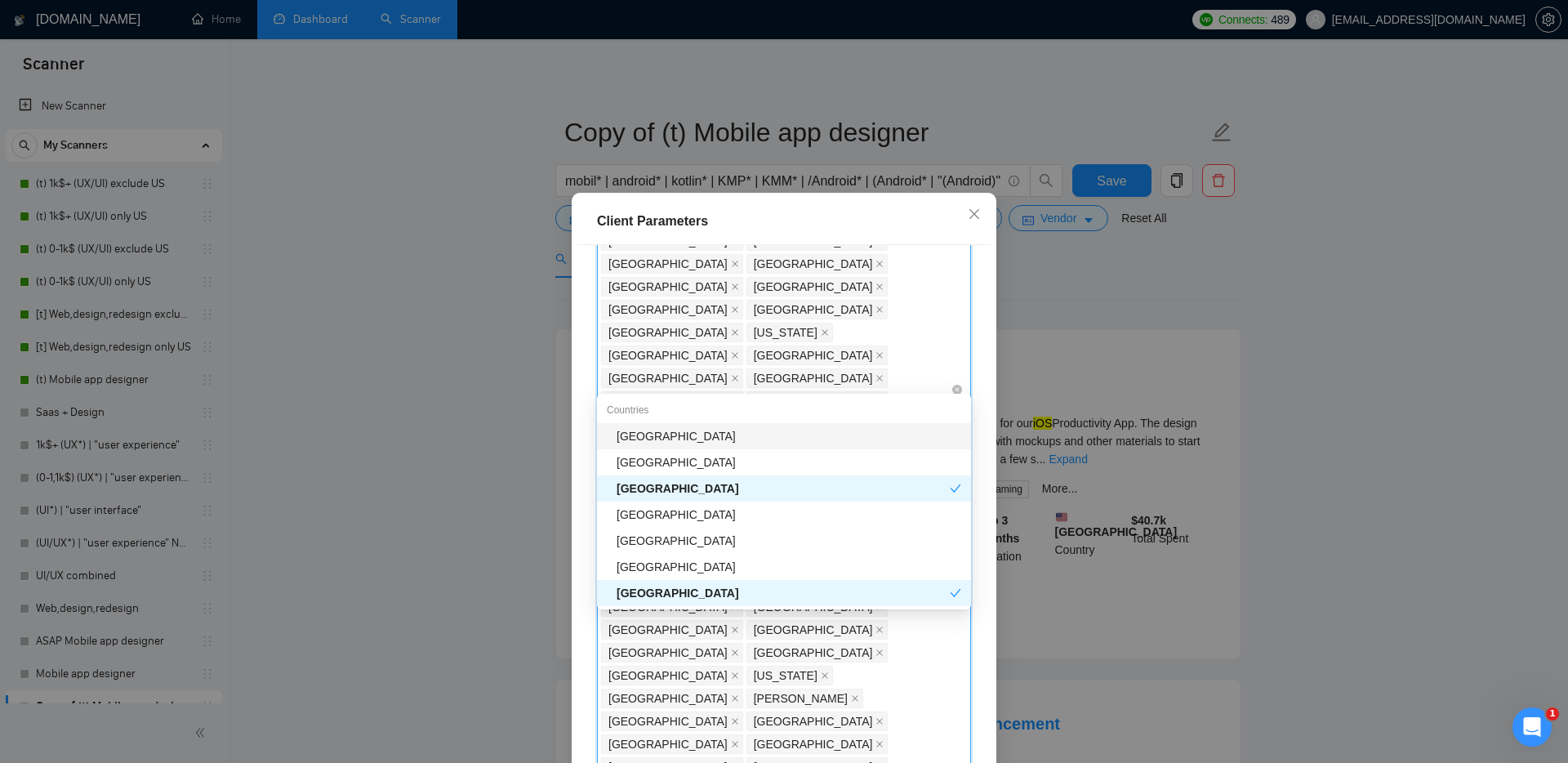
type input "uni"
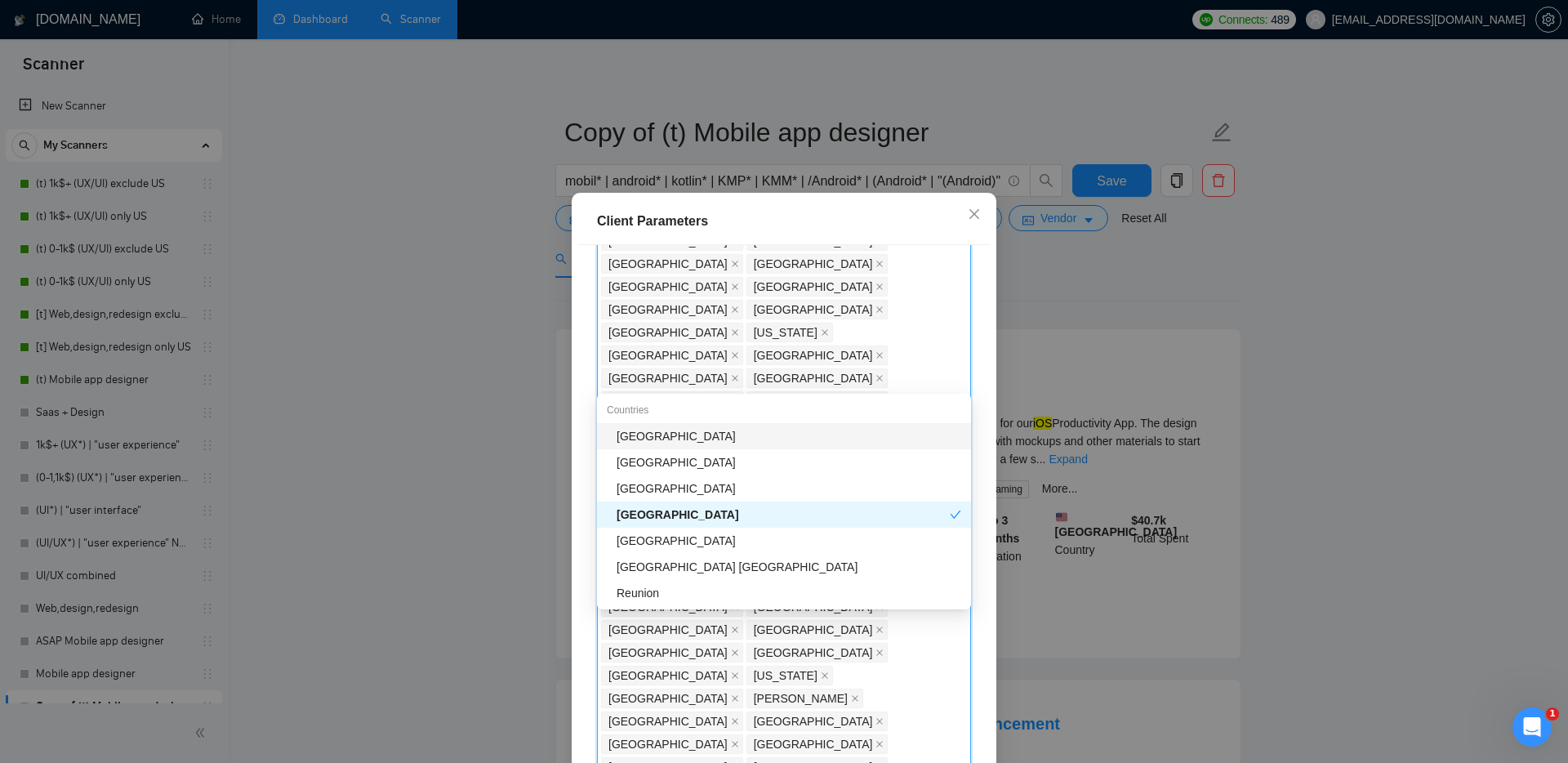
click at [675, 440] on div "[GEOGRAPHIC_DATA]" at bounding box center [788, 436] width 344 height 18
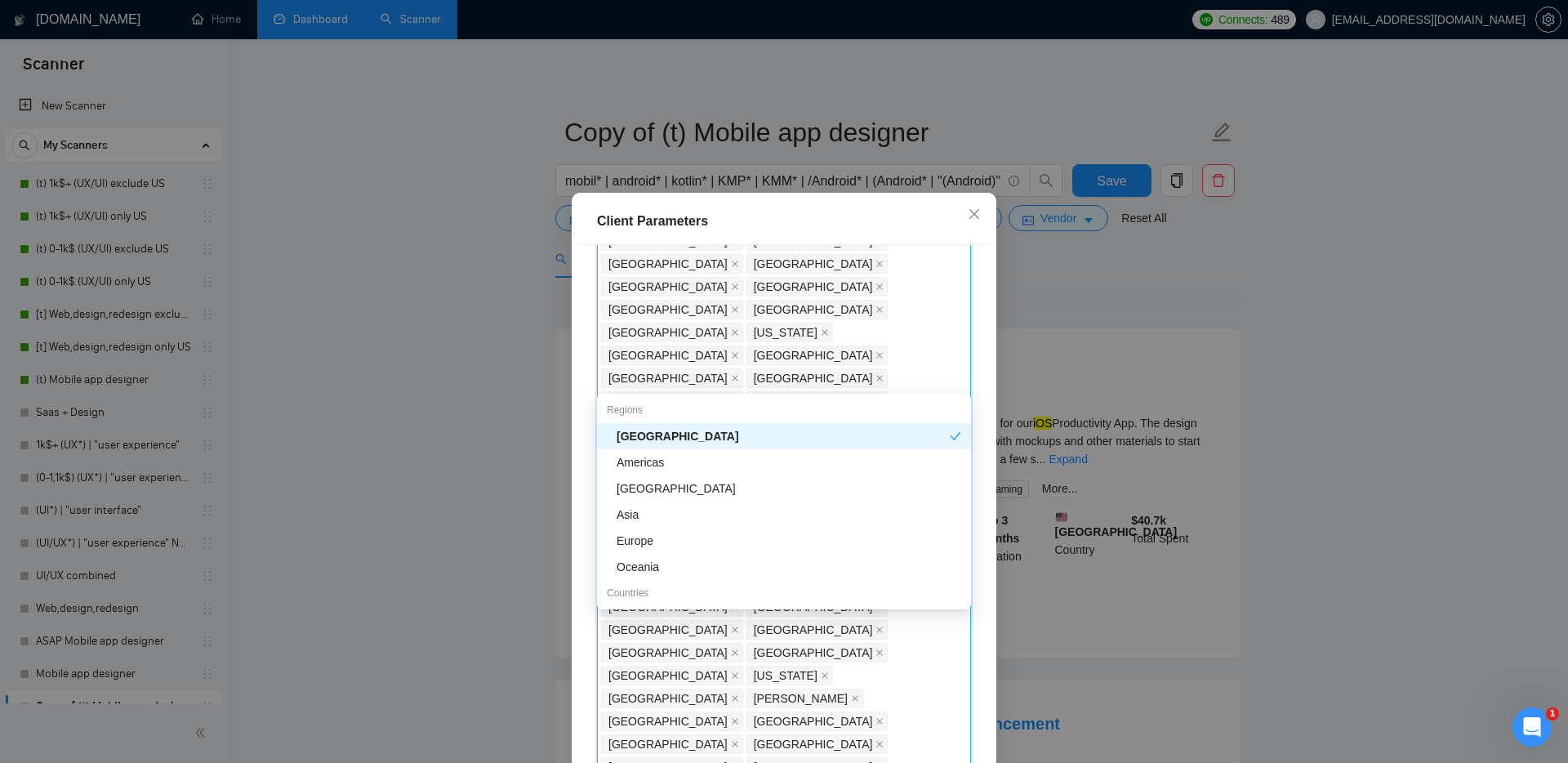
click at [566, 392] on div "Client Parameters Client Location Include Client Countries Select Exclude Clien…" at bounding box center [784, 382] width 1568 height 763
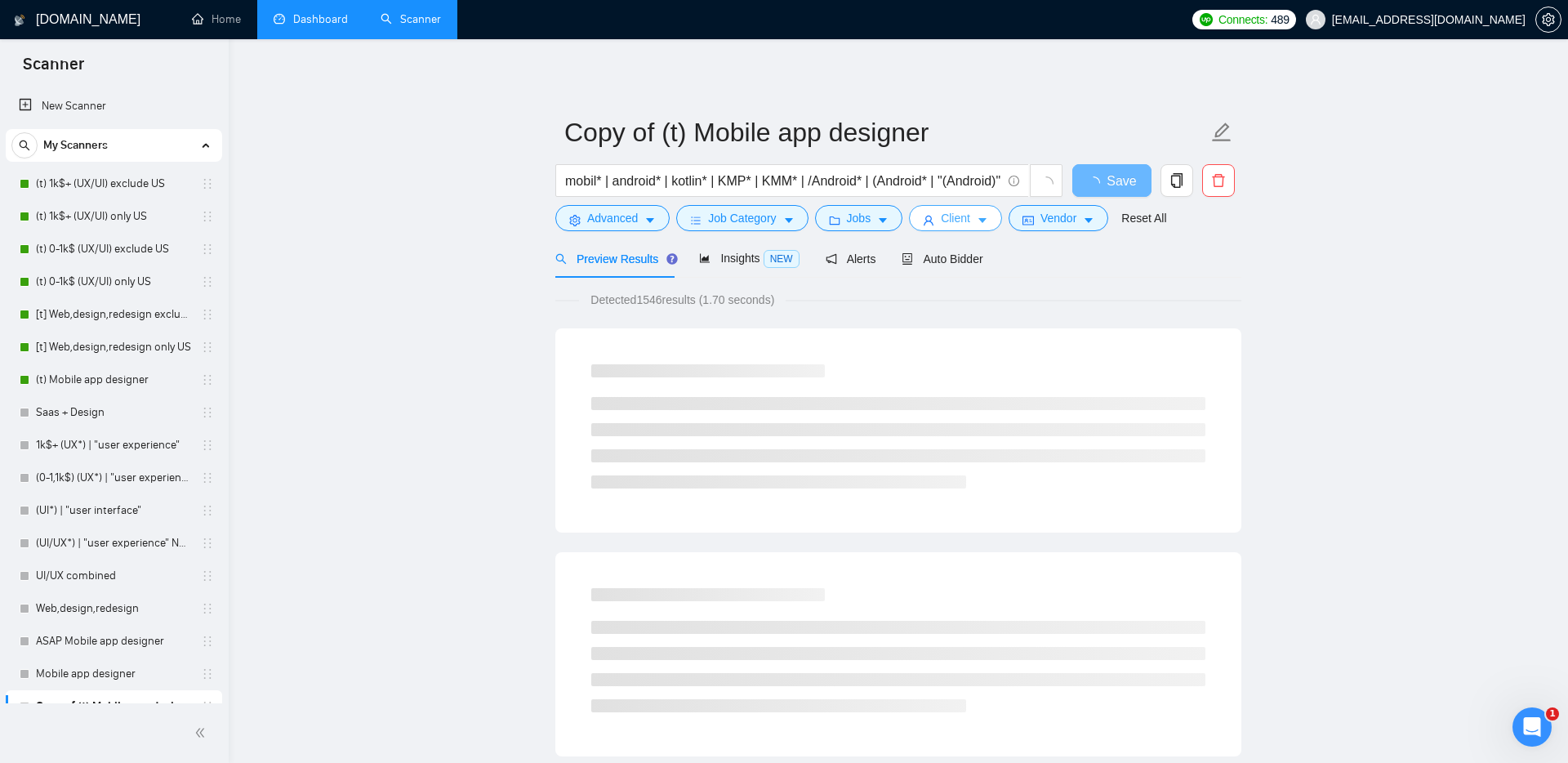
click at [968, 214] on span "Client" at bounding box center [956, 218] width 29 height 18
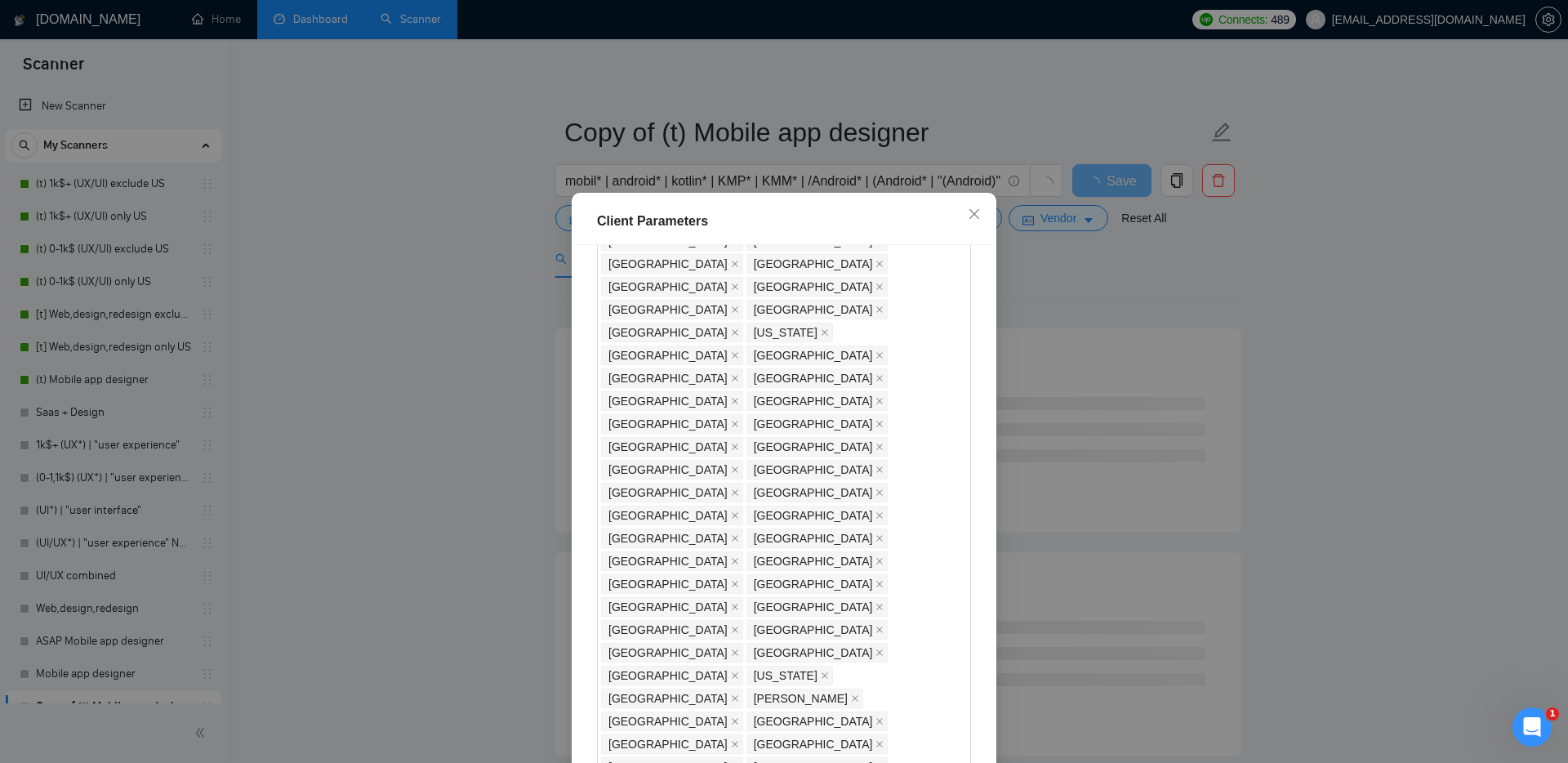
scroll to position [680, 0]
click at [980, 212] on icon "close" at bounding box center [973, 214] width 13 height 13
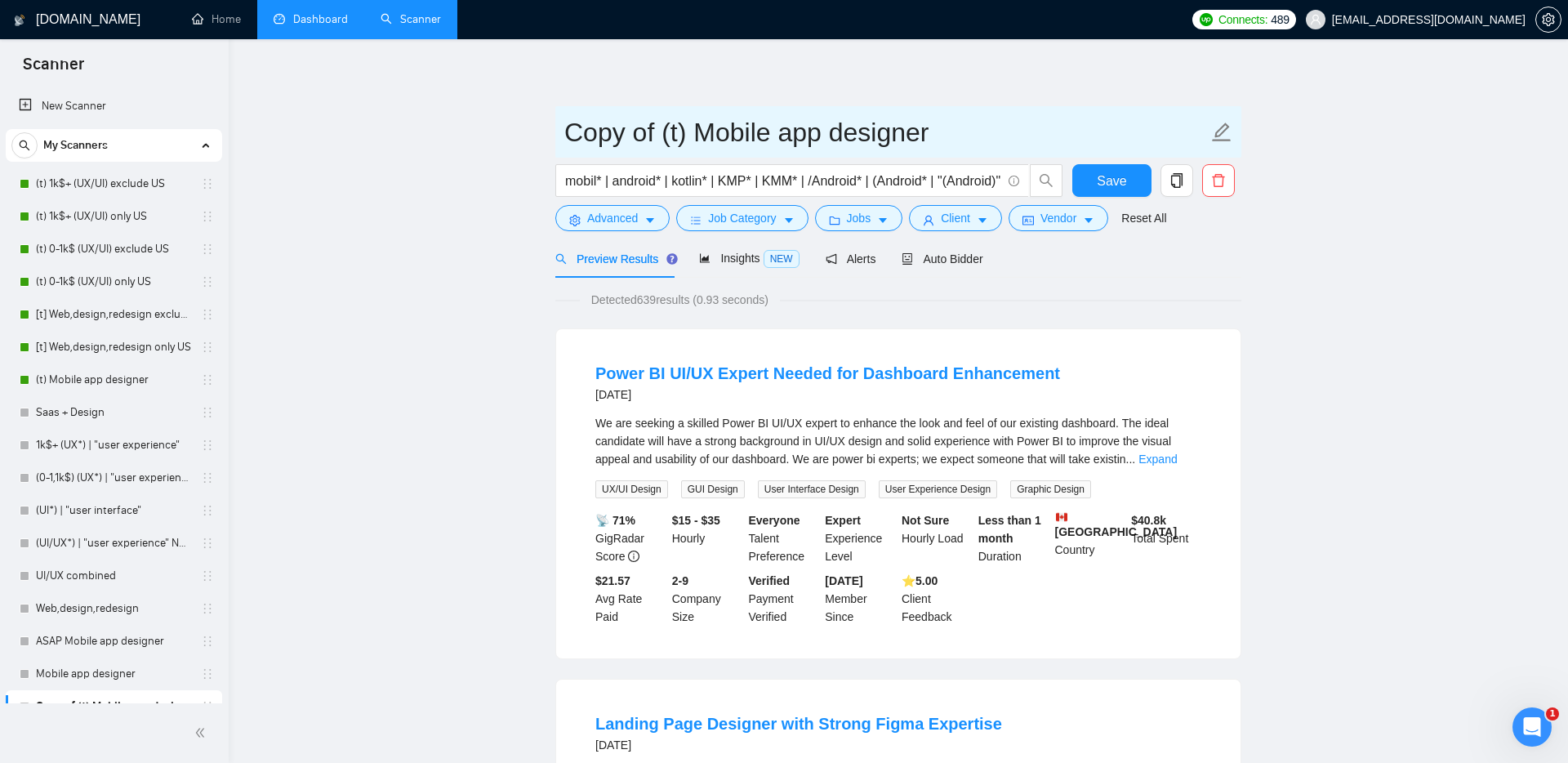
drag, startPoint x: 664, startPoint y: 133, endPoint x: 553, endPoint y: 131, distance: 111.0
click at [835, 137] on input "(t) Mobile app designer" at bounding box center [886, 133] width 644 height 41
type input "(t) Mobile app designer exclude US"
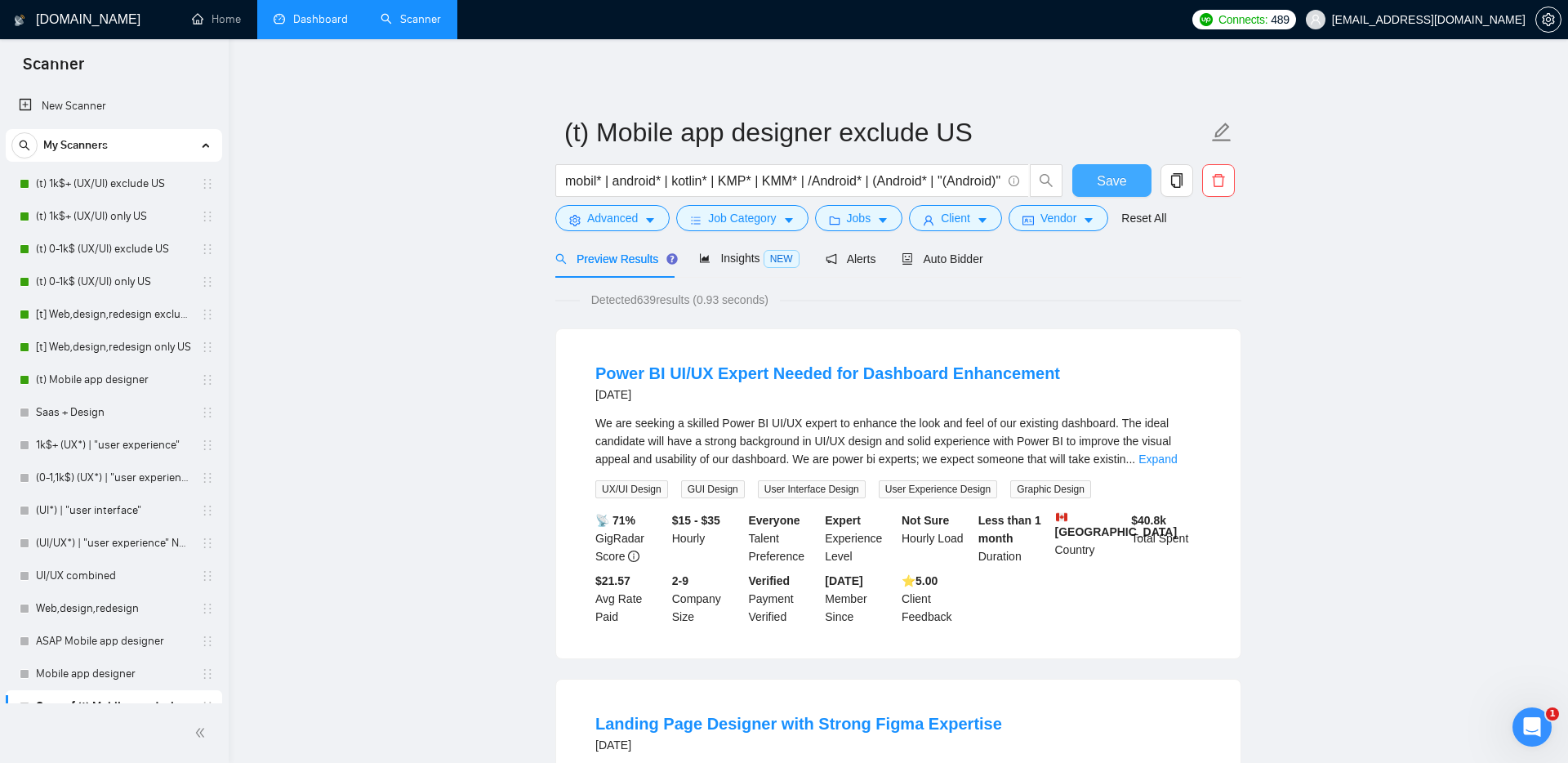
click at [1118, 182] on span "Save" at bounding box center [1112, 181] width 29 height 20
click at [967, 256] on span "Auto Bidder" at bounding box center [942, 259] width 81 height 13
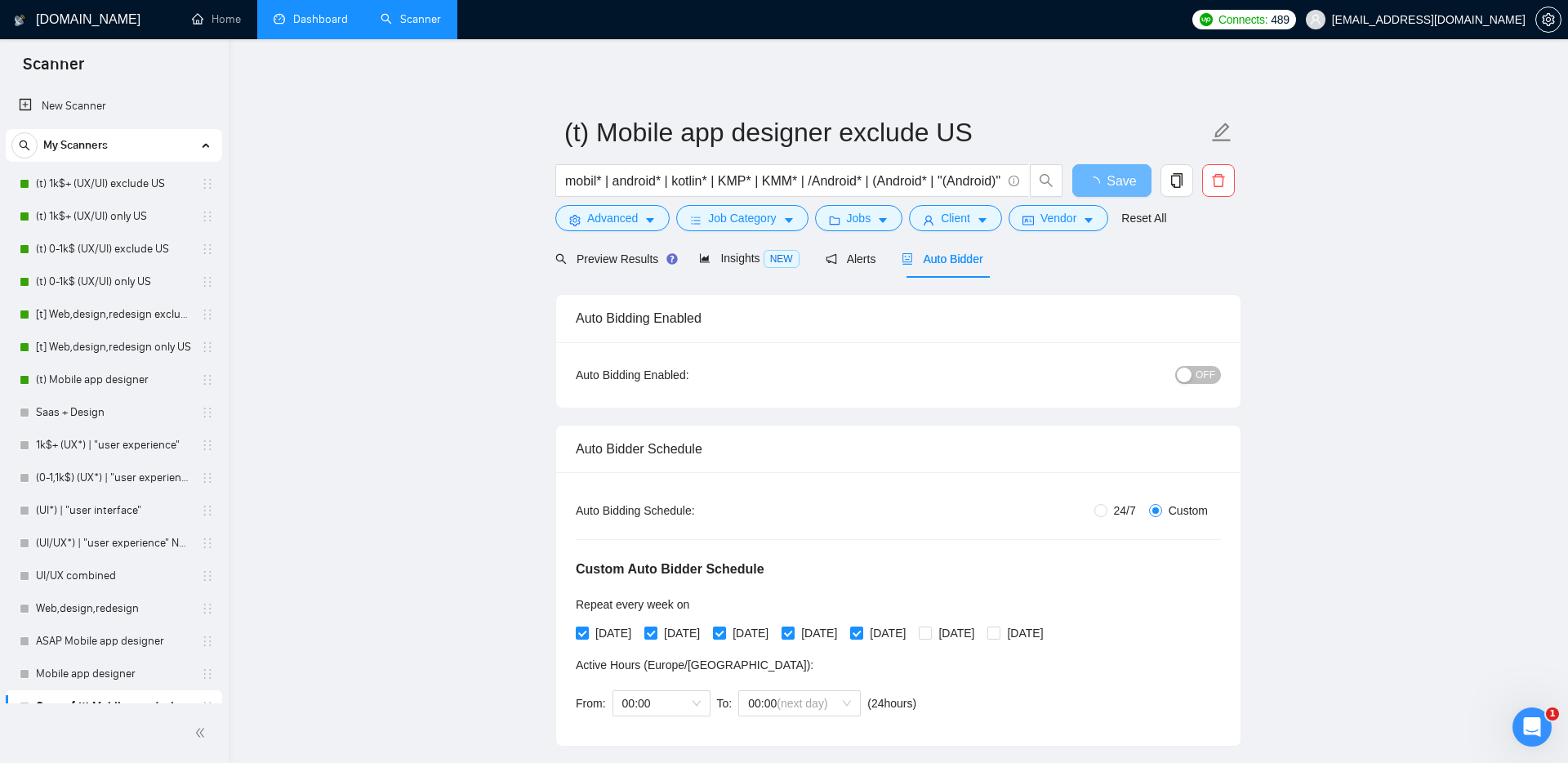
click at [1199, 377] on span "OFF" at bounding box center [1205, 375] width 20 height 18
click at [1210, 375] on span "OFF" at bounding box center [1205, 375] width 20 height 18
click at [1100, 166] on button "Save" at bounding box center [1112, 181] width 79 height 33
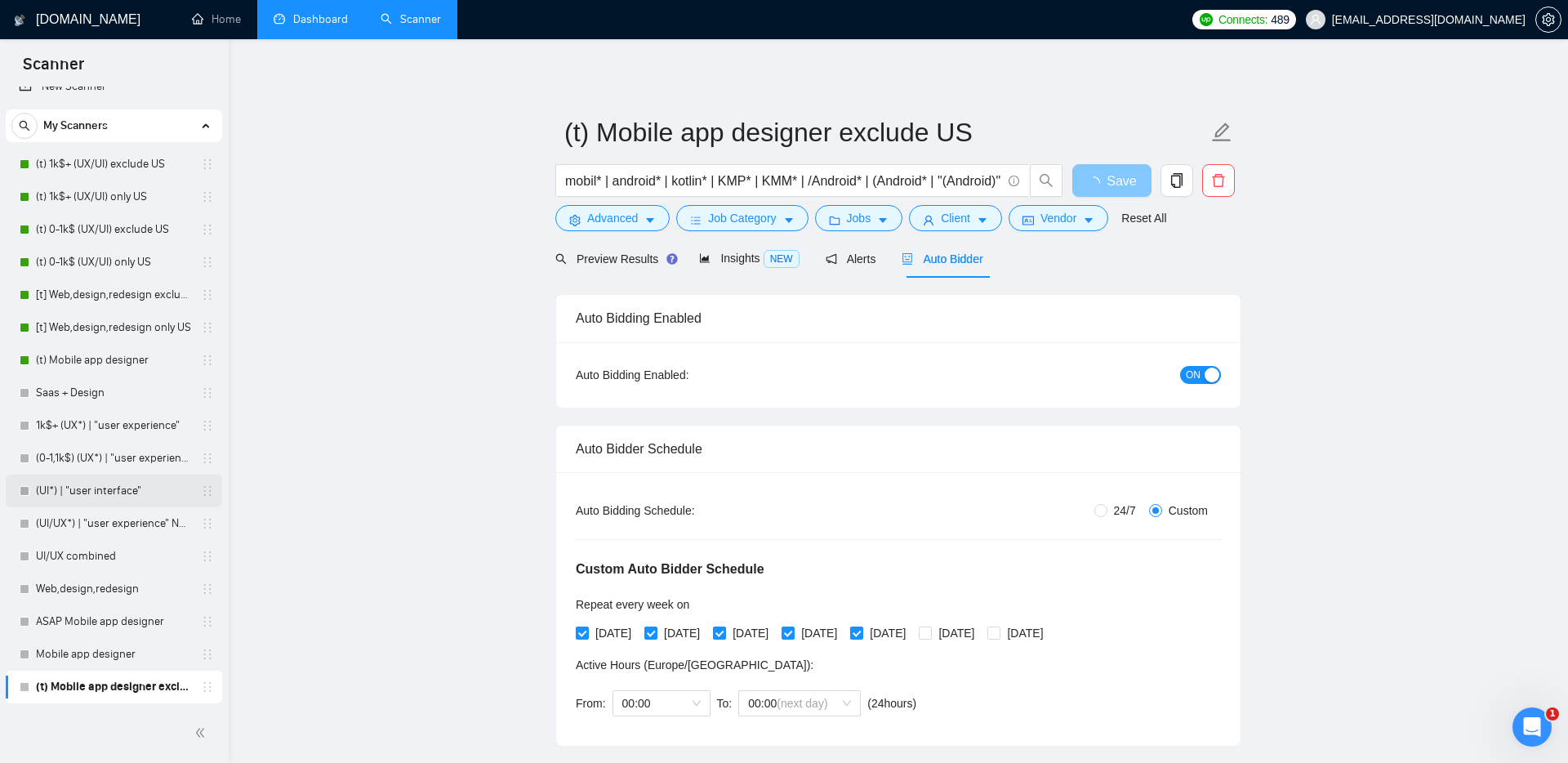
scroll to position [1, 0]
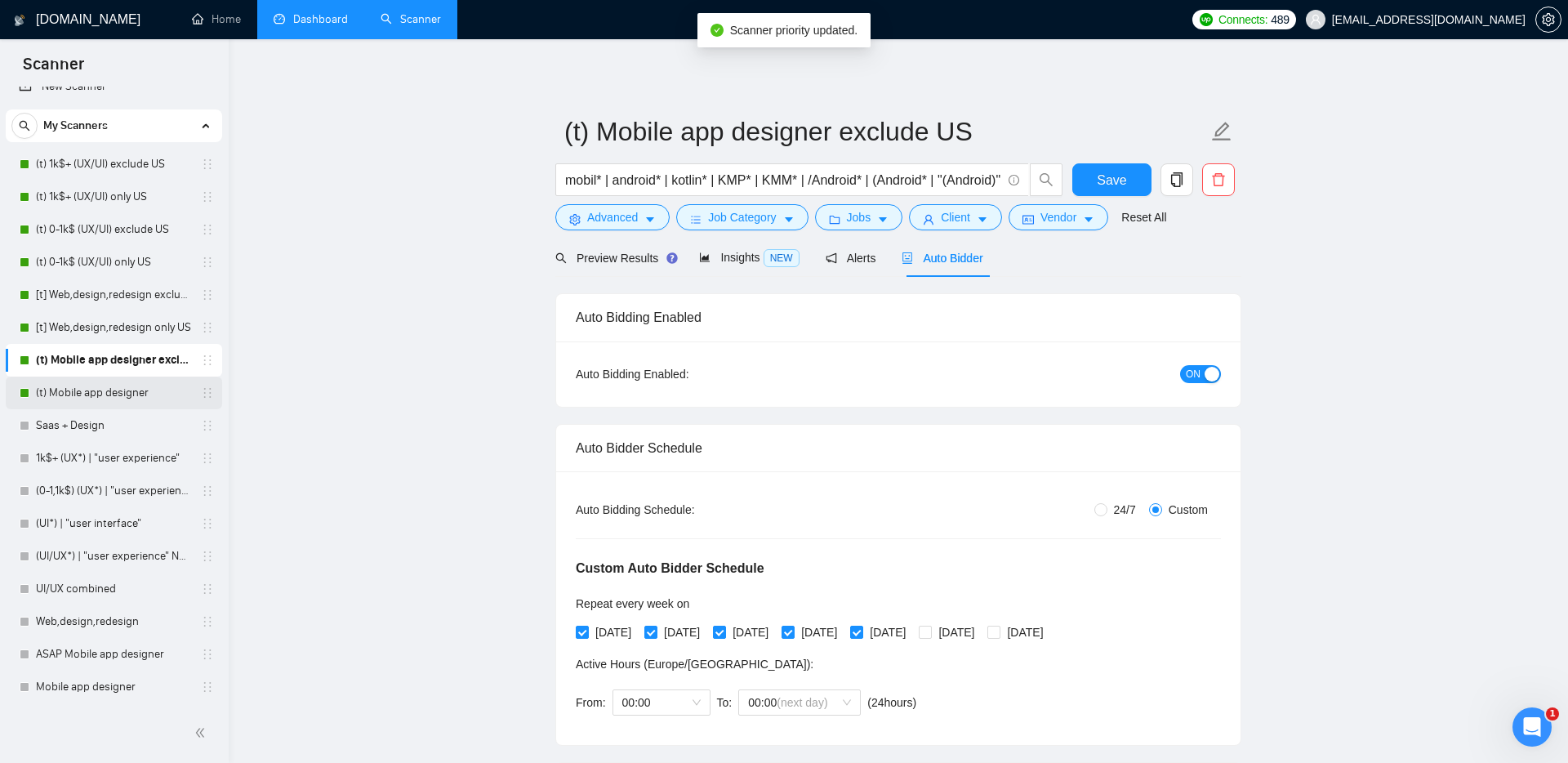
click at [133, 395] on link "(t) Mobile app designer" at bounding box center [113, 393] width 155 height 33
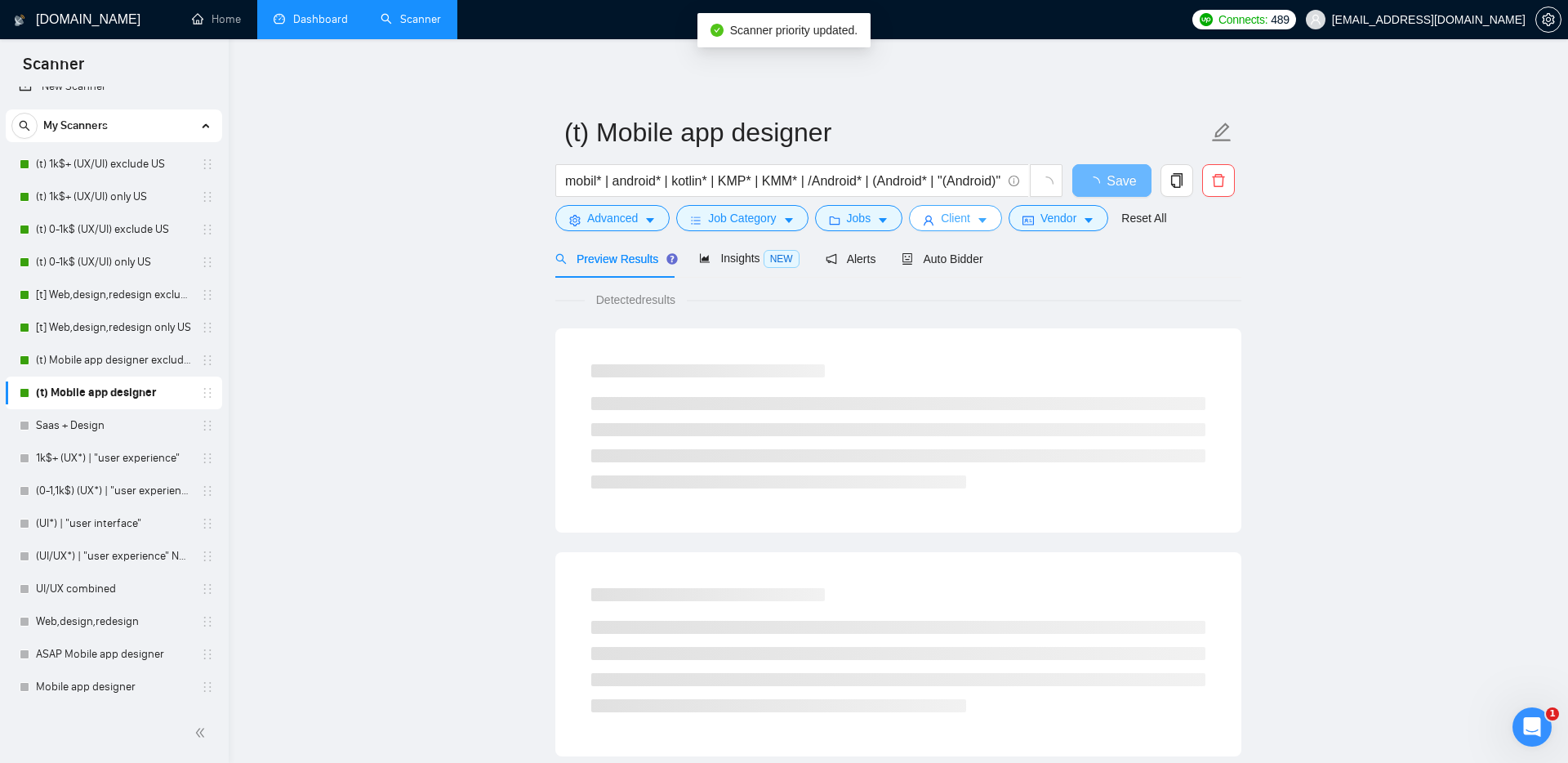
click at [958, 218] on span "Client" at bounding box center [956, 218] width 29 height 18
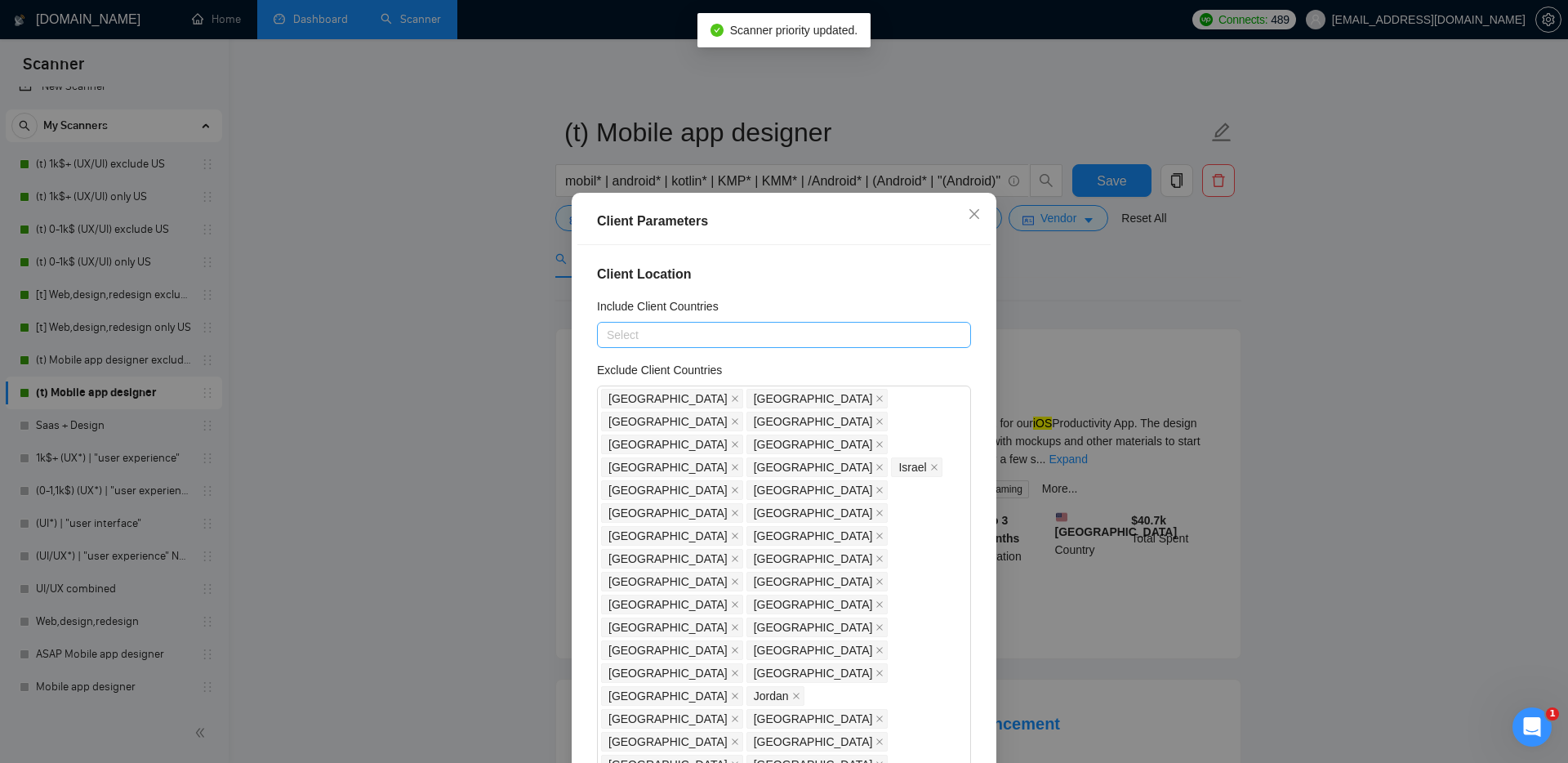
click at [678, 341] on div at bounding box center [775, 335] width 349 height 20
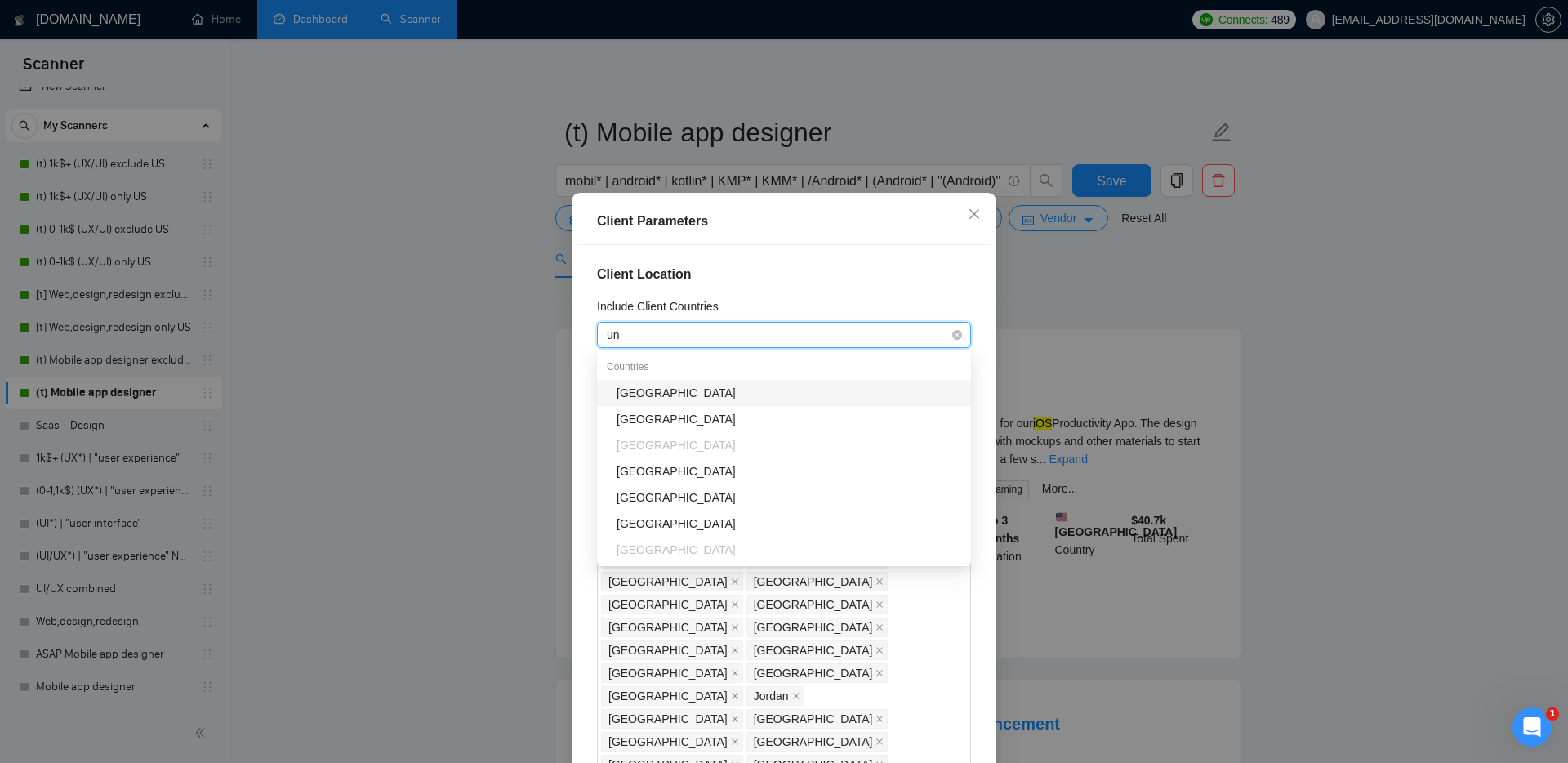
type input "uni"
click at [676, 390] on div "[GEOGRAPHIC_DATA]" at bounding box center [788, 393] width 344 height 18
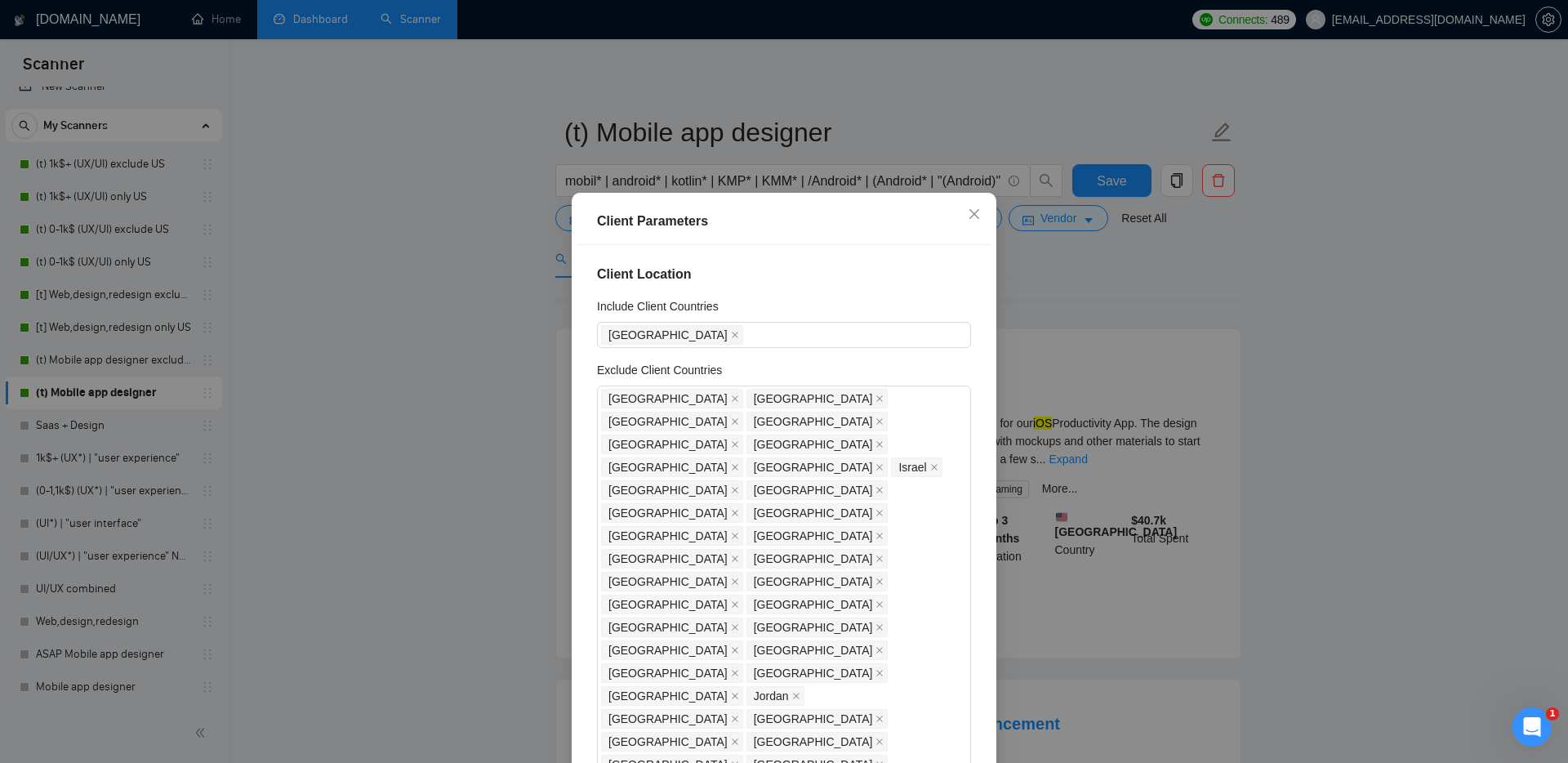
click at [887, 286] on div "Client Location Include Client Countries [GEOGRAPHIC_DATA] Exclude Client Count…" at bounding box center [784, 512] width 413 height 535
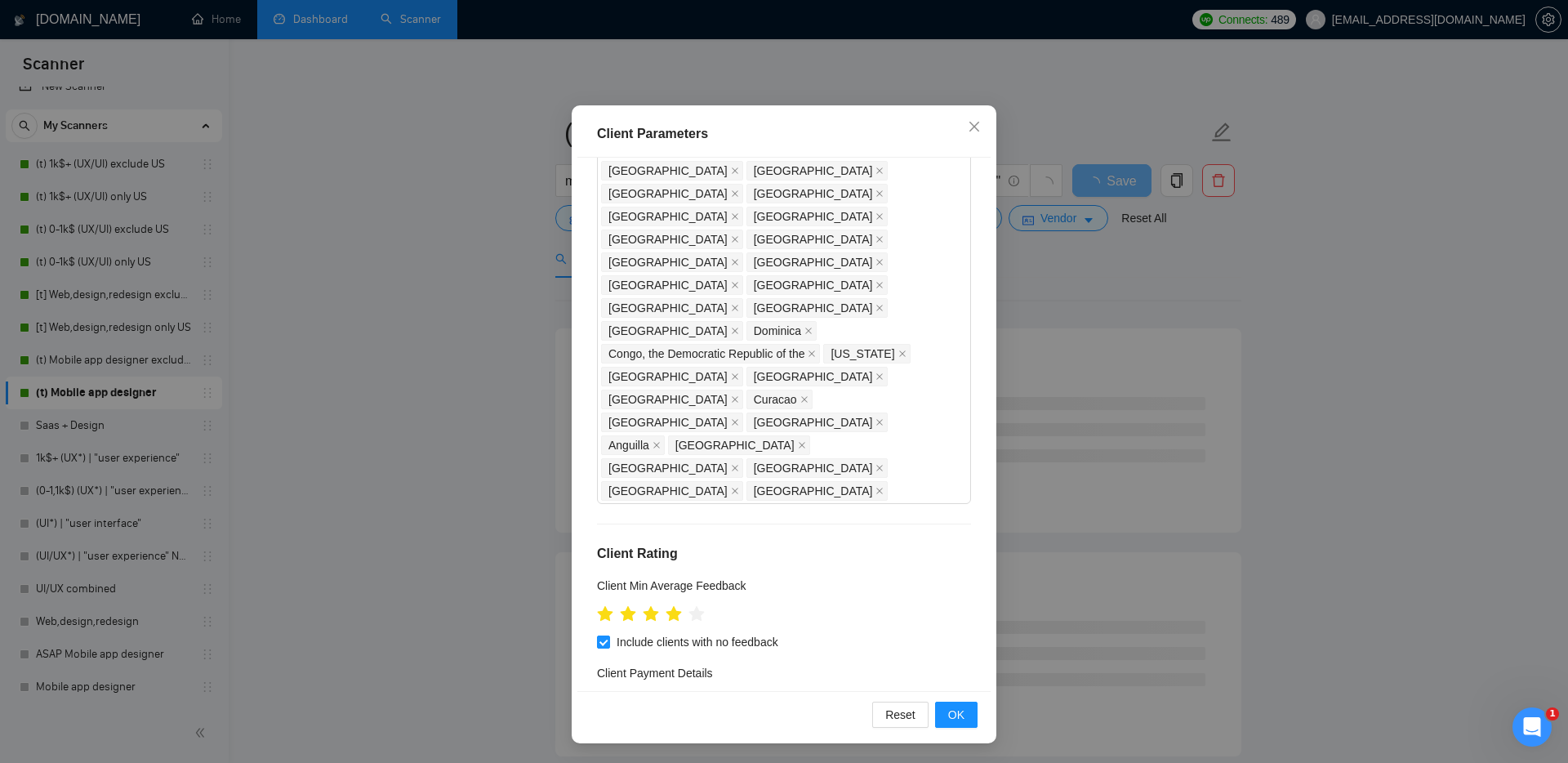
scroll to position [10, 0]
click at [967, 708] on button "OK" at bounding box center [957, 714] width 43 height 26
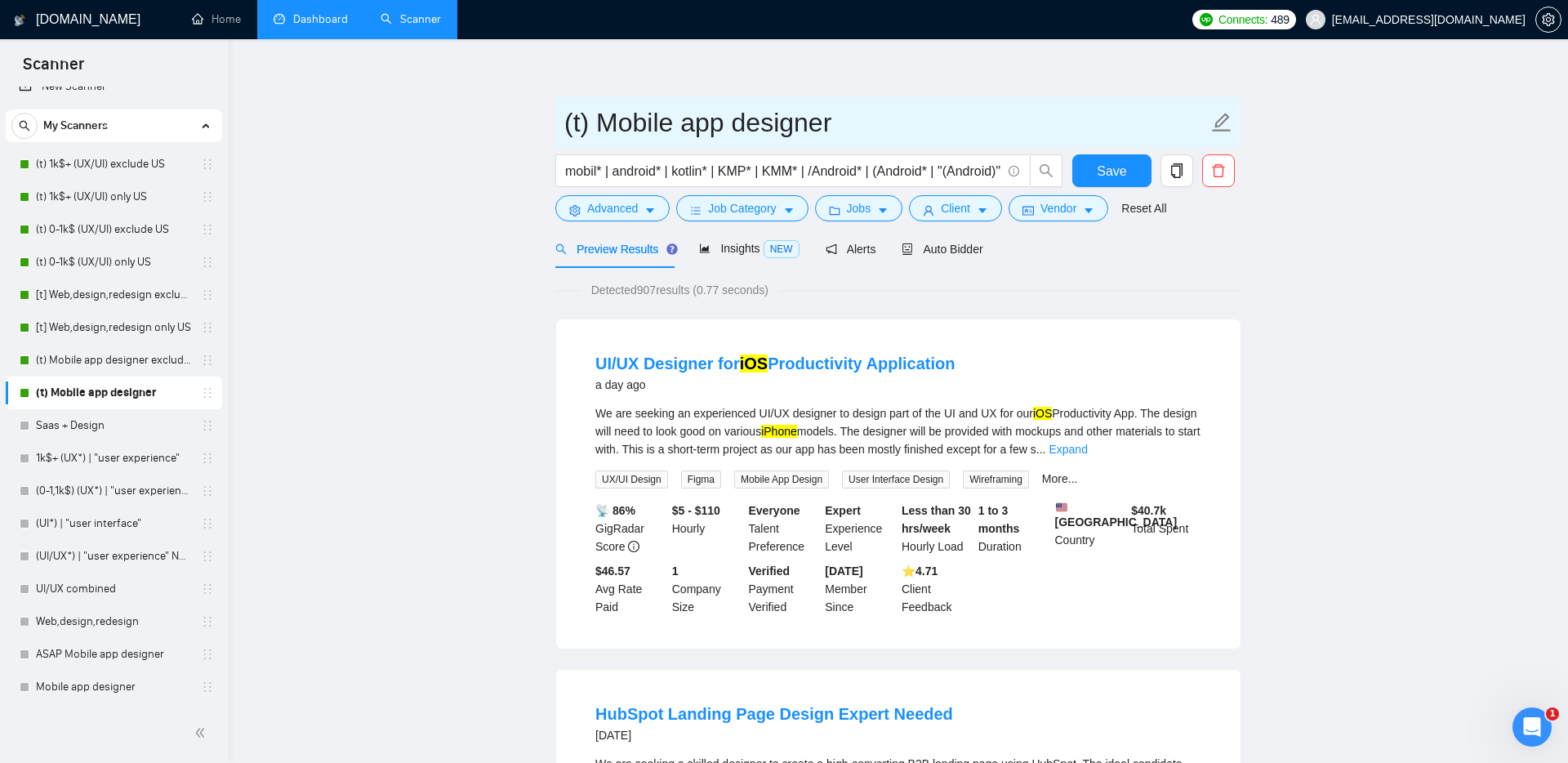
click at [855, 123] on input "(t) Mobile app designer" at bounding box center [886, 123] width 644 height 41
type input "(t) Mobile app designer only US"
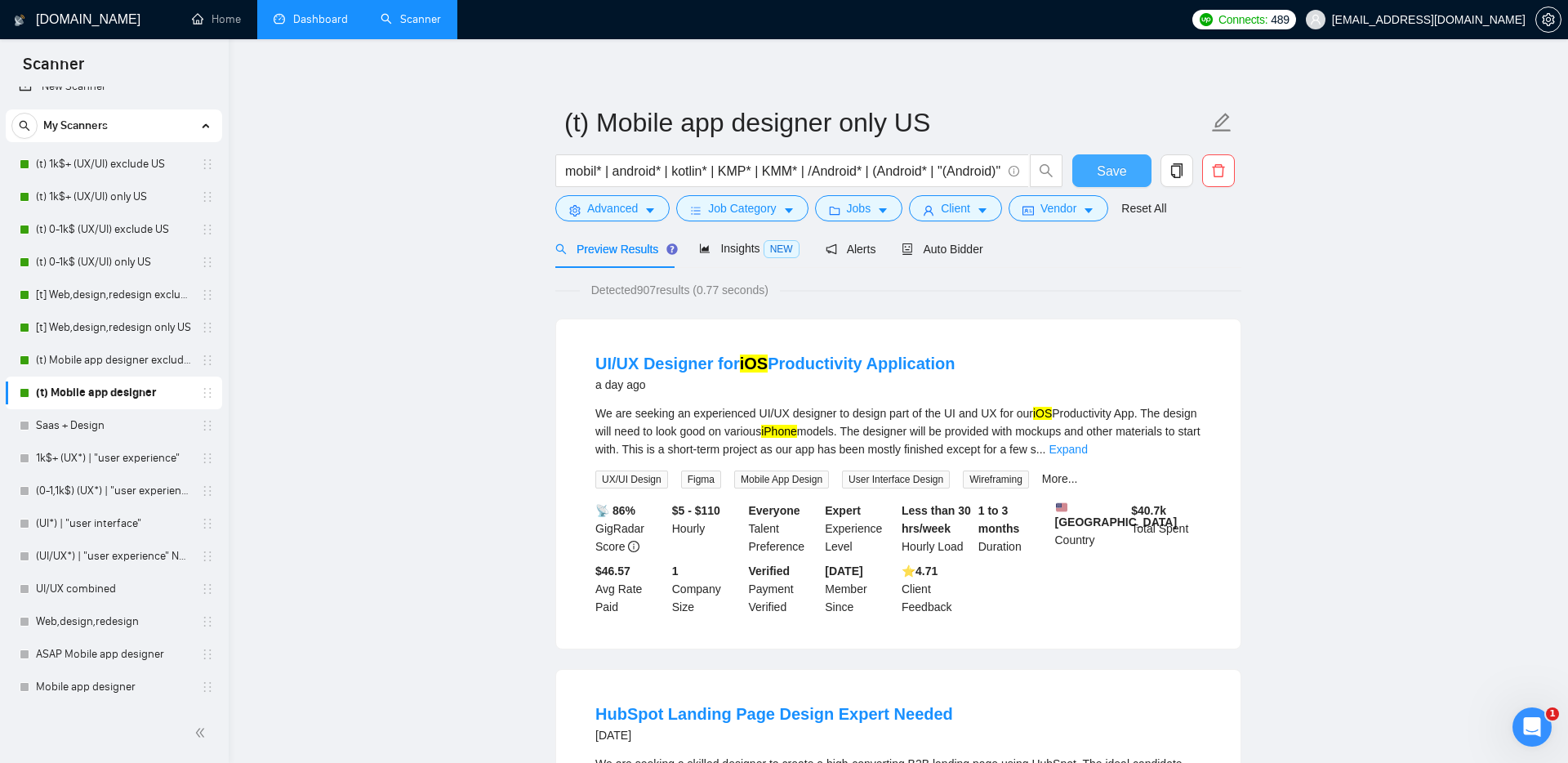
click at [1105, 168] on span "Save" at bounding box center [1112, 171] width 29 height 20
click at [737, 253] on span "Insights NEW" at bounding box center [749, 248] width 99 height 13
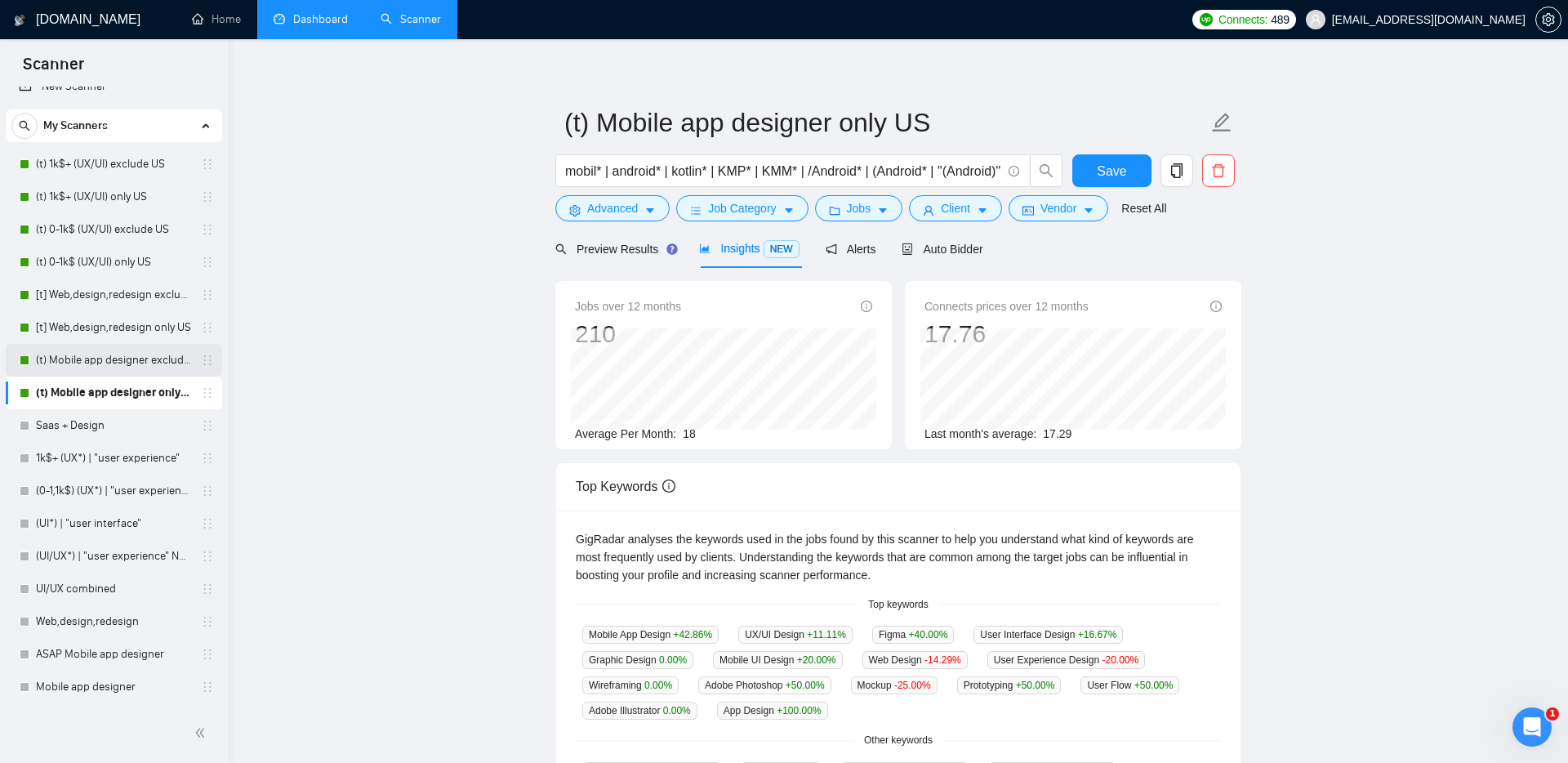
click at [86, 360] on link "(t) Mobile app designer exclude US" at bounding box center [113, 361] width 155 height 33
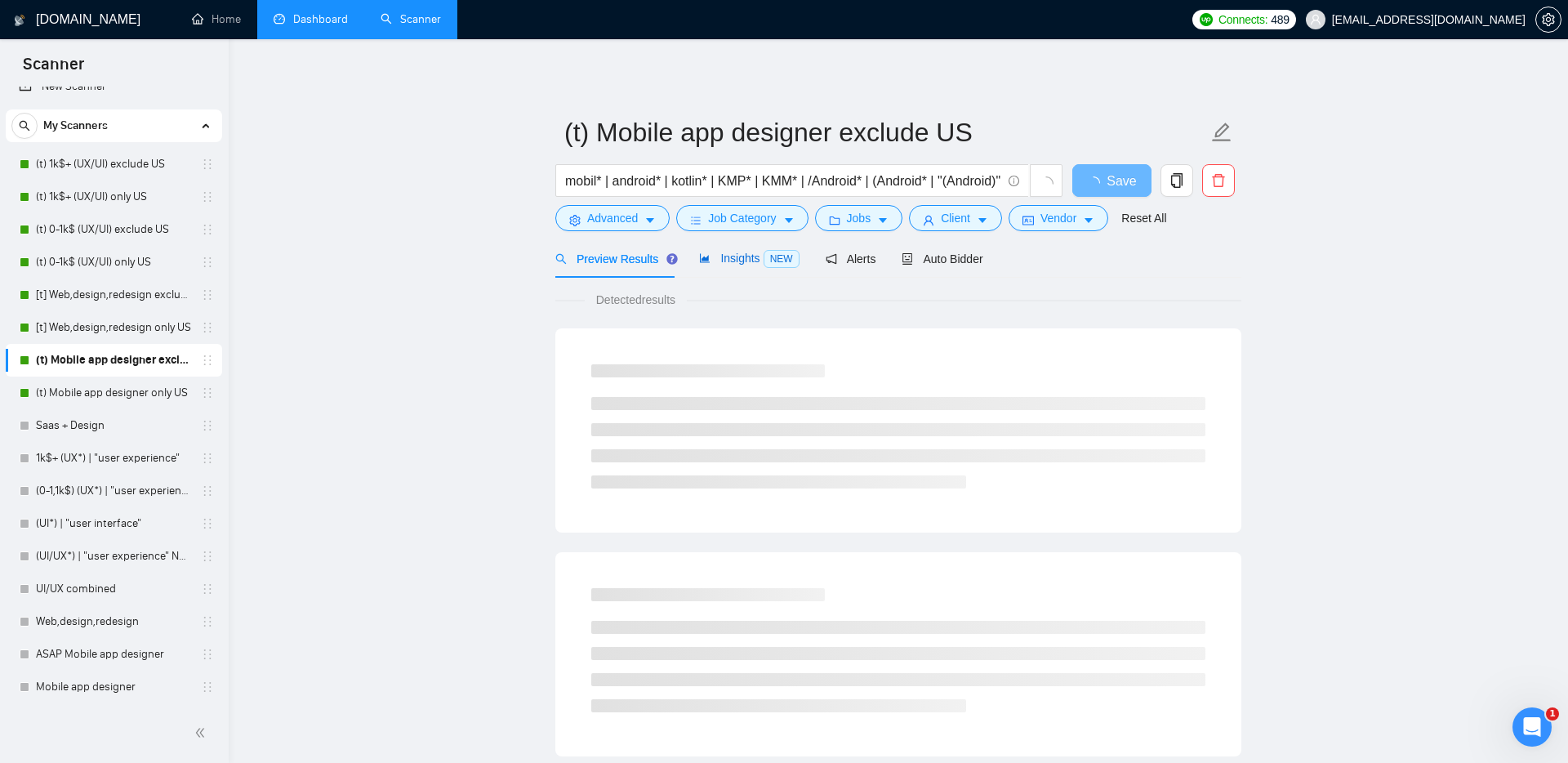
click at [741, 261] on span "Insights NEW" at bounding box center [749, 258] width 99 height 13
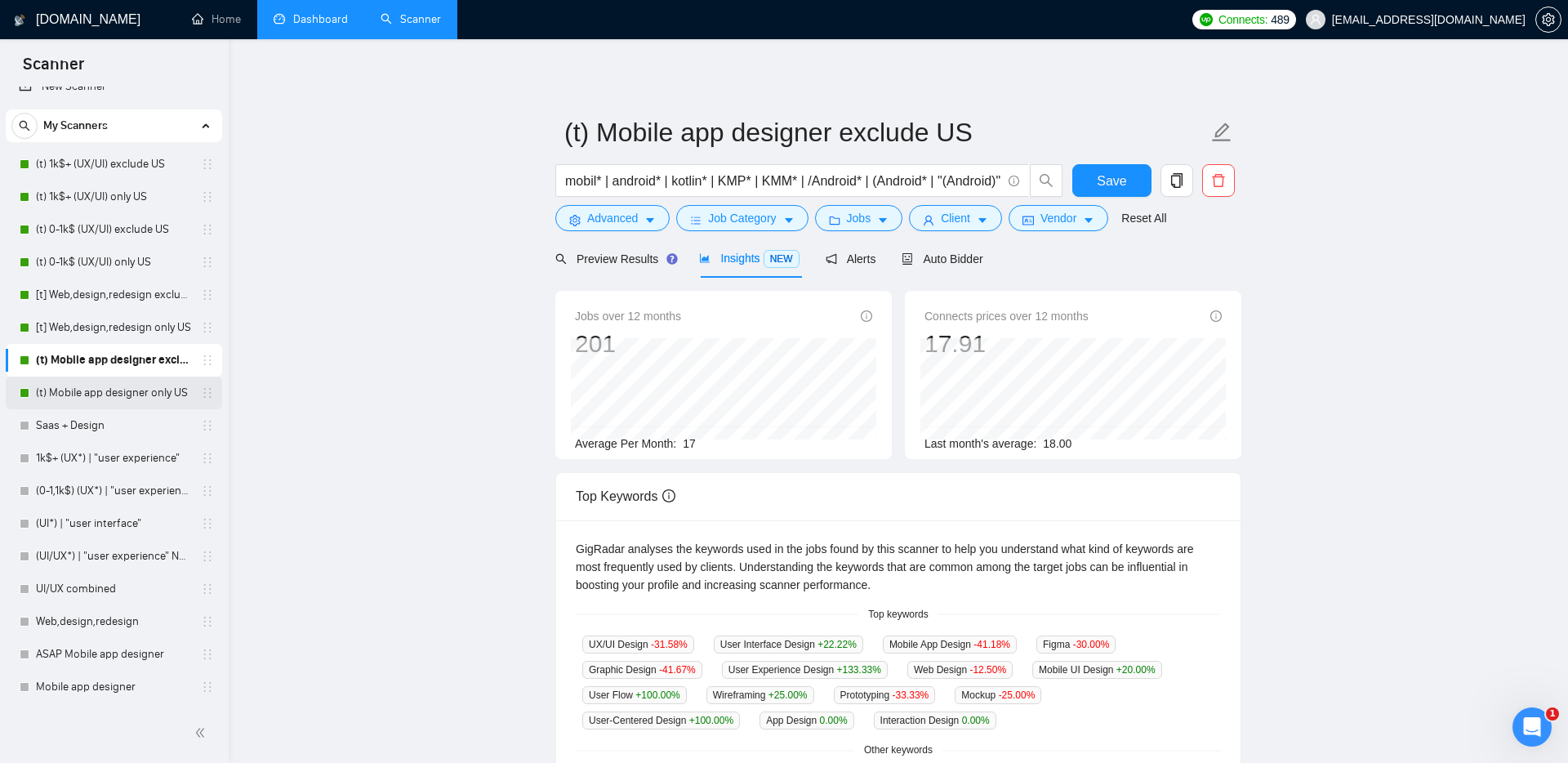
click at [80, 394] on link "(t) Mobile app designer only US" at bounding box center [113, 393] width 155 height 33
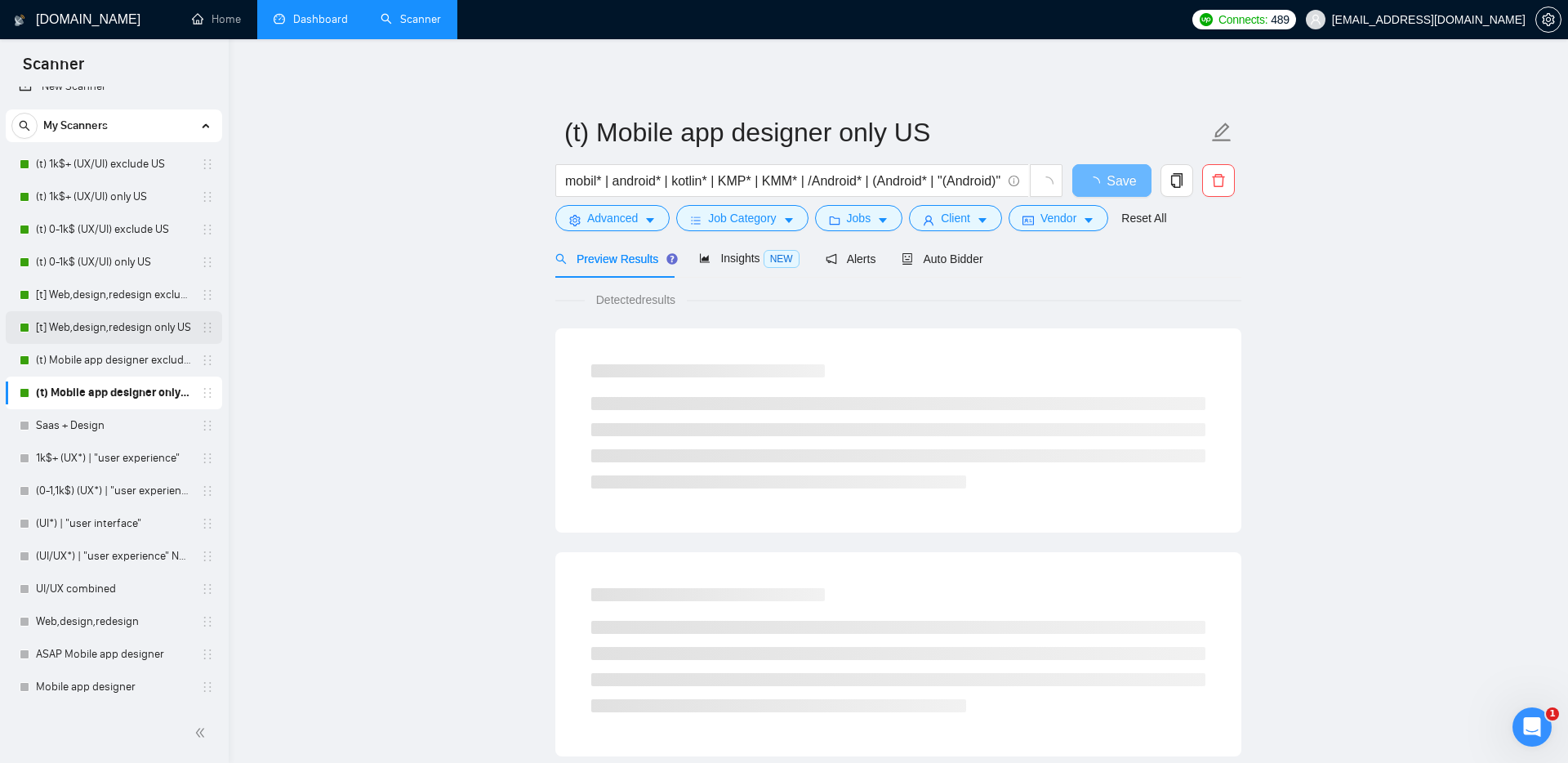
click at [86, 323] on link "[t] Web,design,redesign only US" at bounding box center [113, 328] width 155 height 33
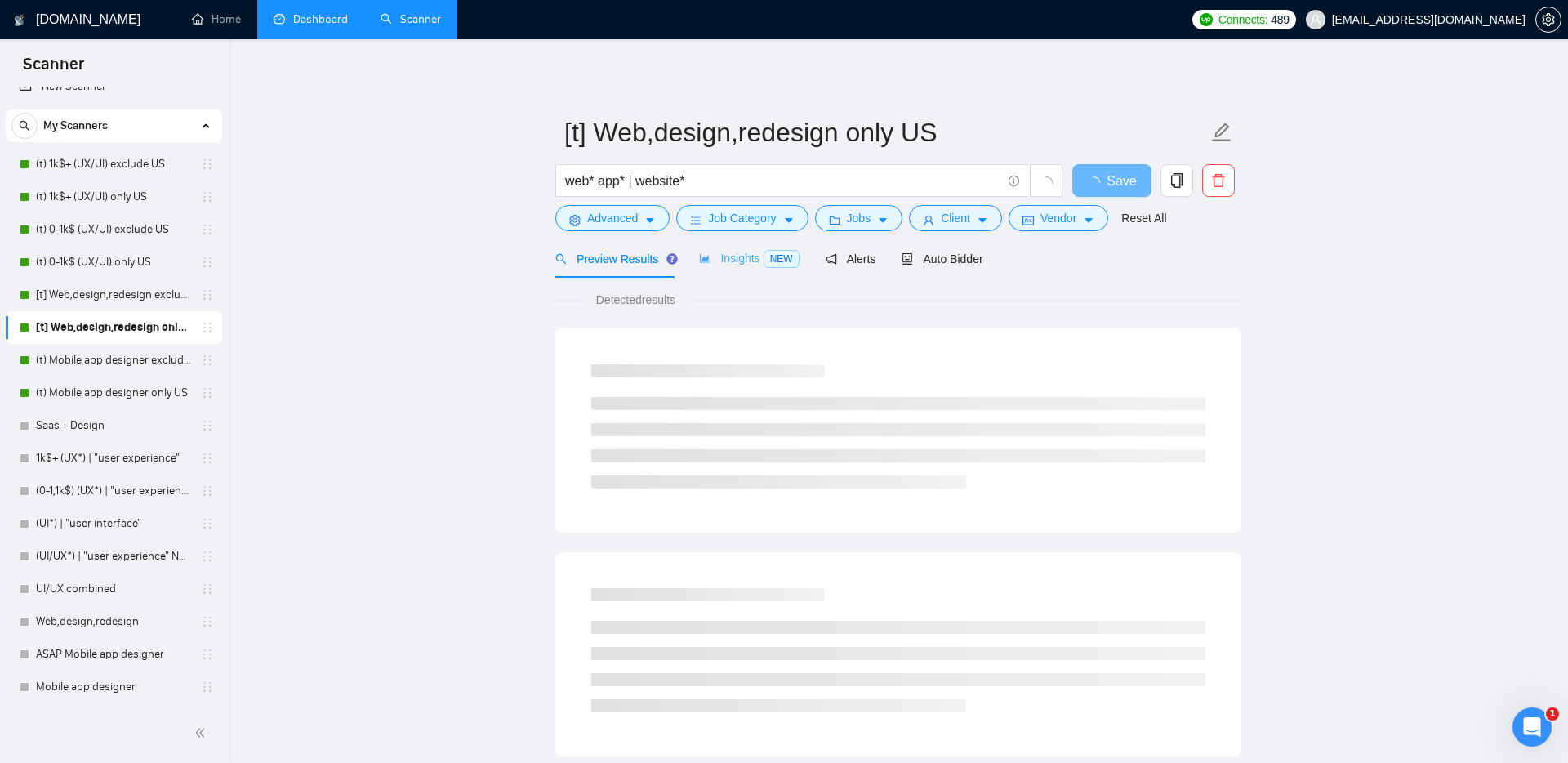
click at [783, 248] on div "Insights NEW" at bounding box center [749, 258] width 99 height 38
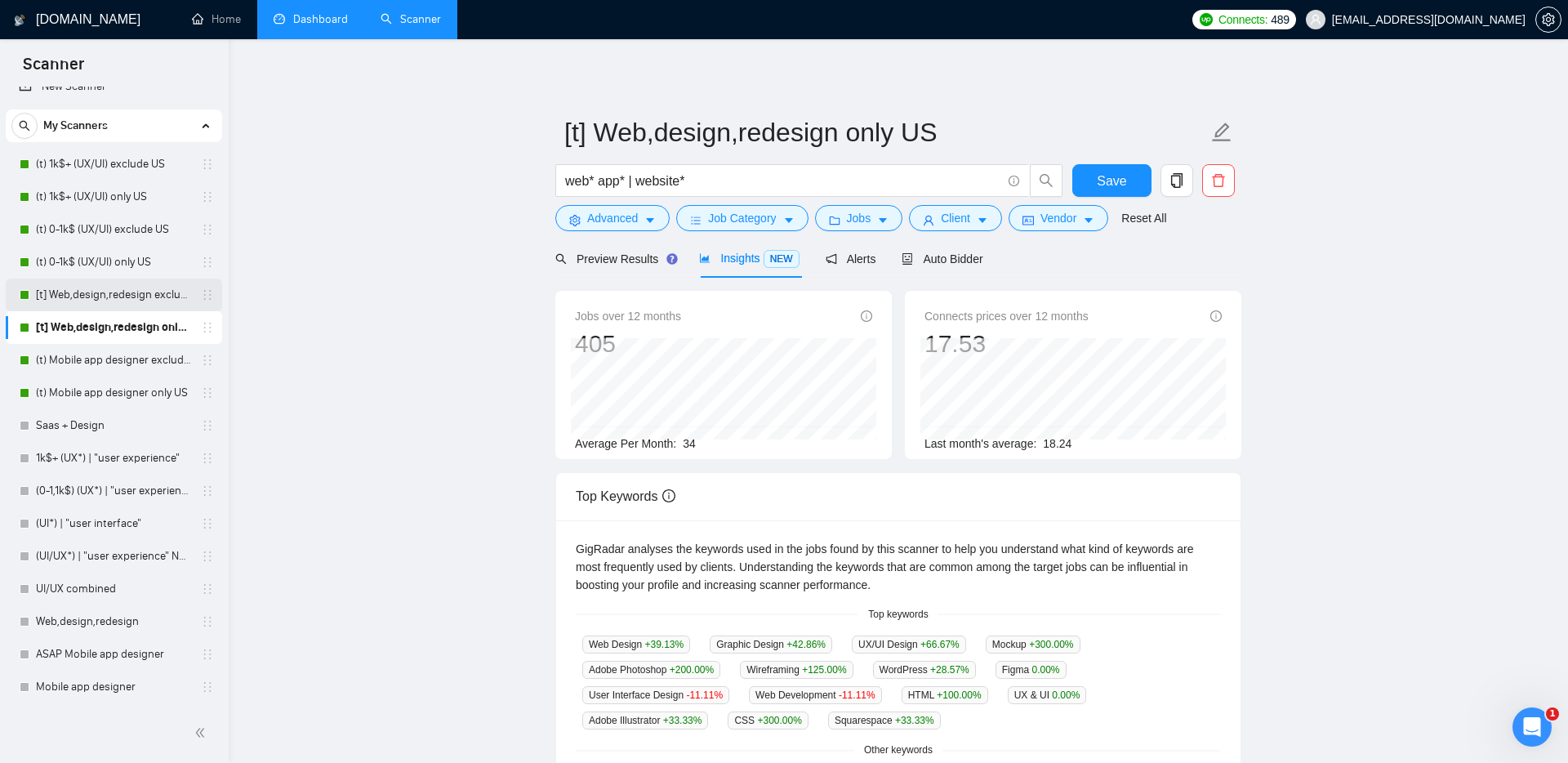
click at [103, 296] on link "[t] Web,design,redesign exclude US" at bounding box center [113, 296] width 155 height 33
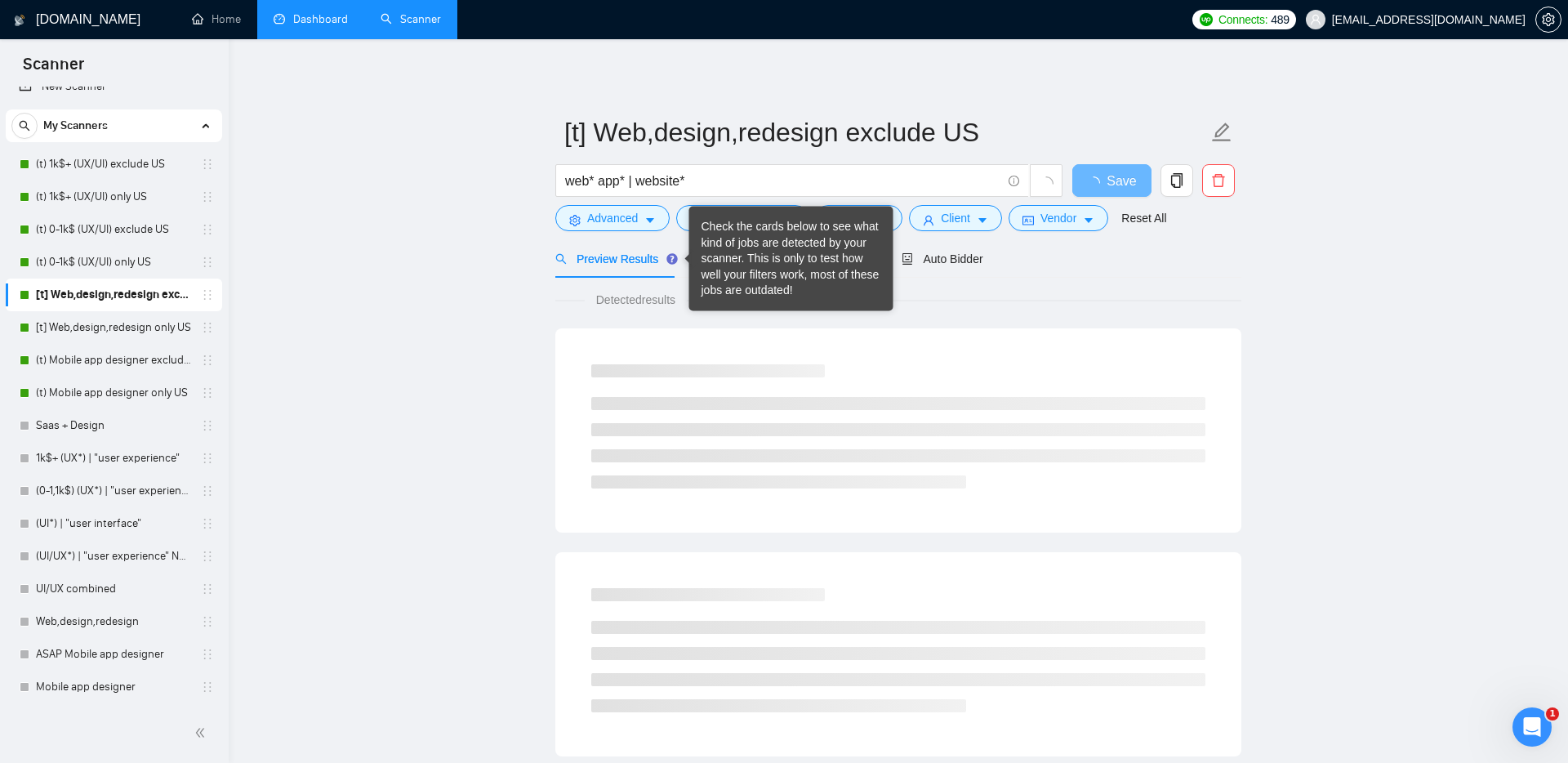
click at [711, 259] on div "Check the cards below to see what kind of jobs are detected by your scanner. Th…" at bounding box center [791, 259] width 179 height 80
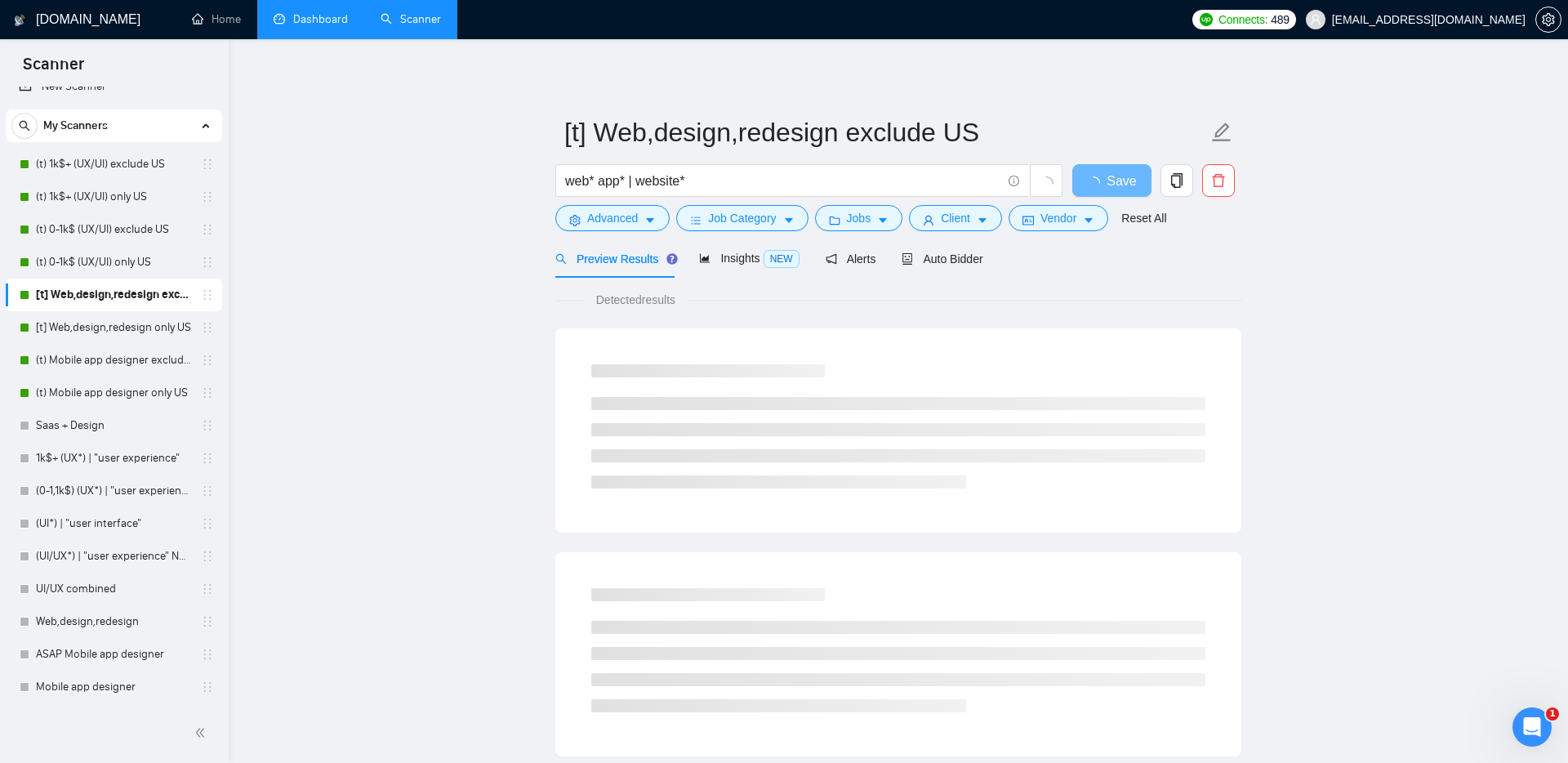
click at [422, 275] on main "[t] Web,design,redesign exclude US web* app* | website* Save Advanced Job Categ…" at bounding box center [898, 746] width 1287 height 1363
click at [791, 267] on span "NEW" at bounding box center [781, 259] width 36 height 18
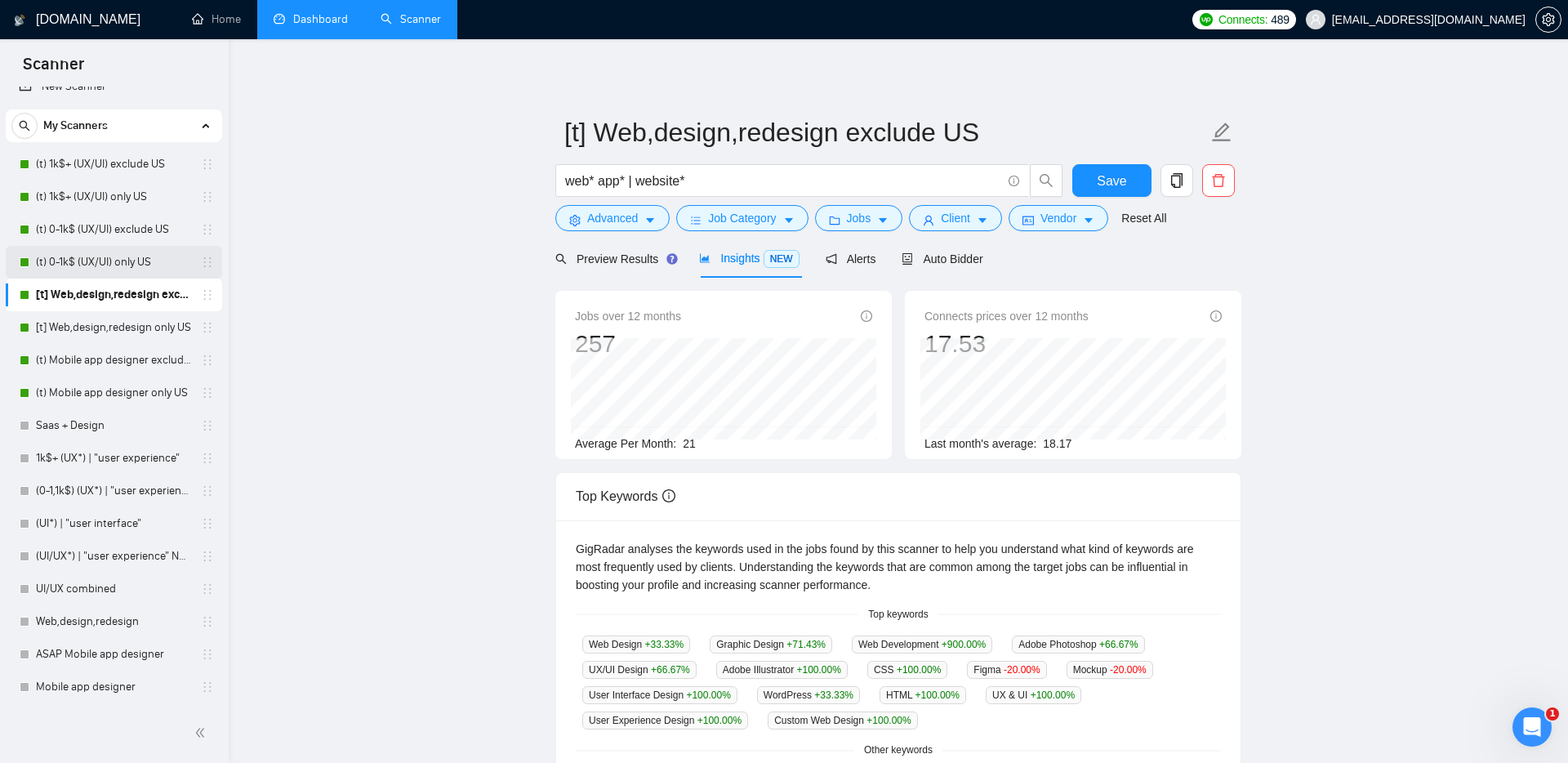
click at [100, 254] on link "(t) 0-1k$ (UX/UI) only US" at bounding box center [113, 262] width 155 height 33
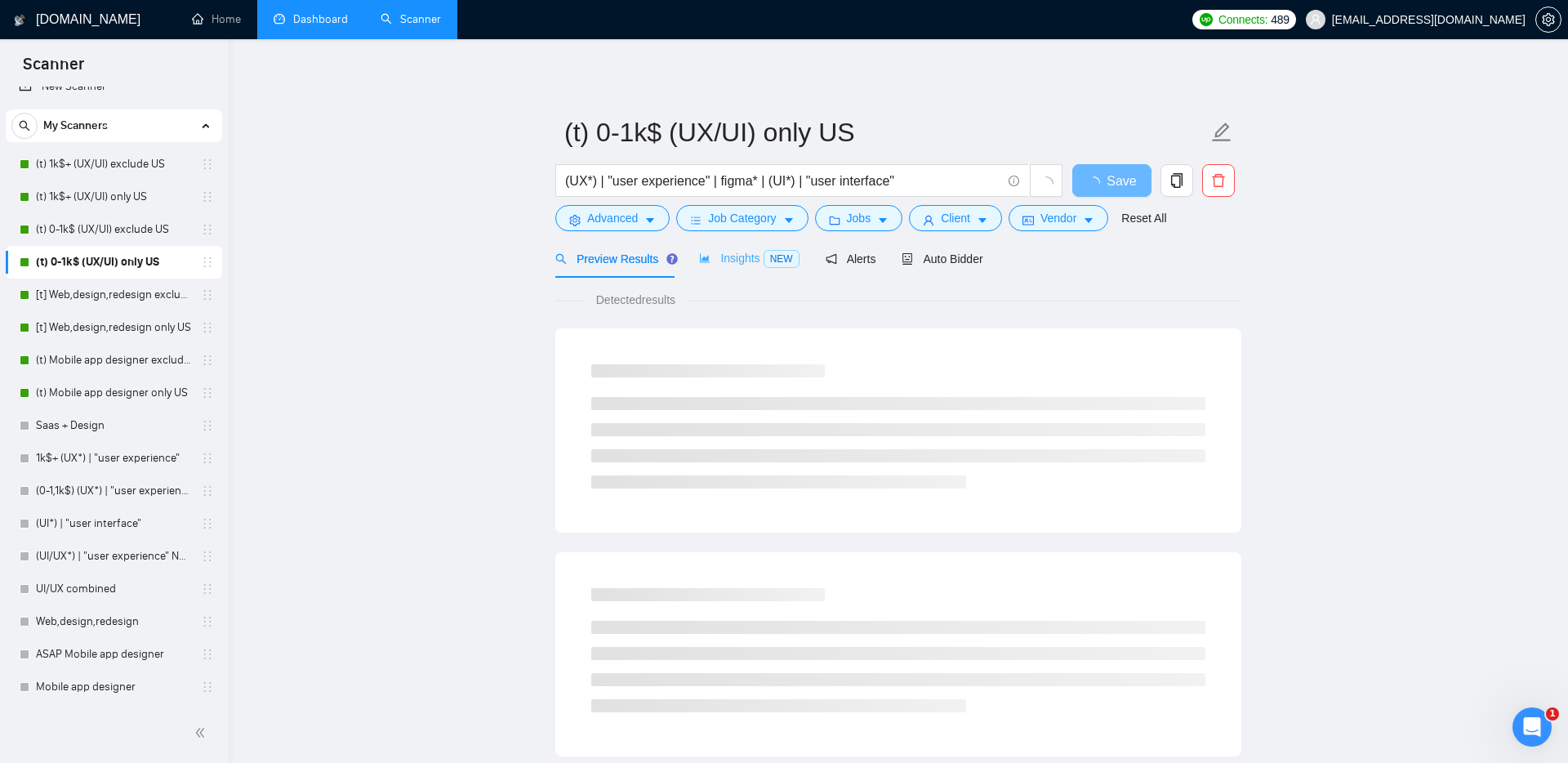
click at [755, 249] on div "Insights NEW" at bounding box center [749, 258] width 99 height 38
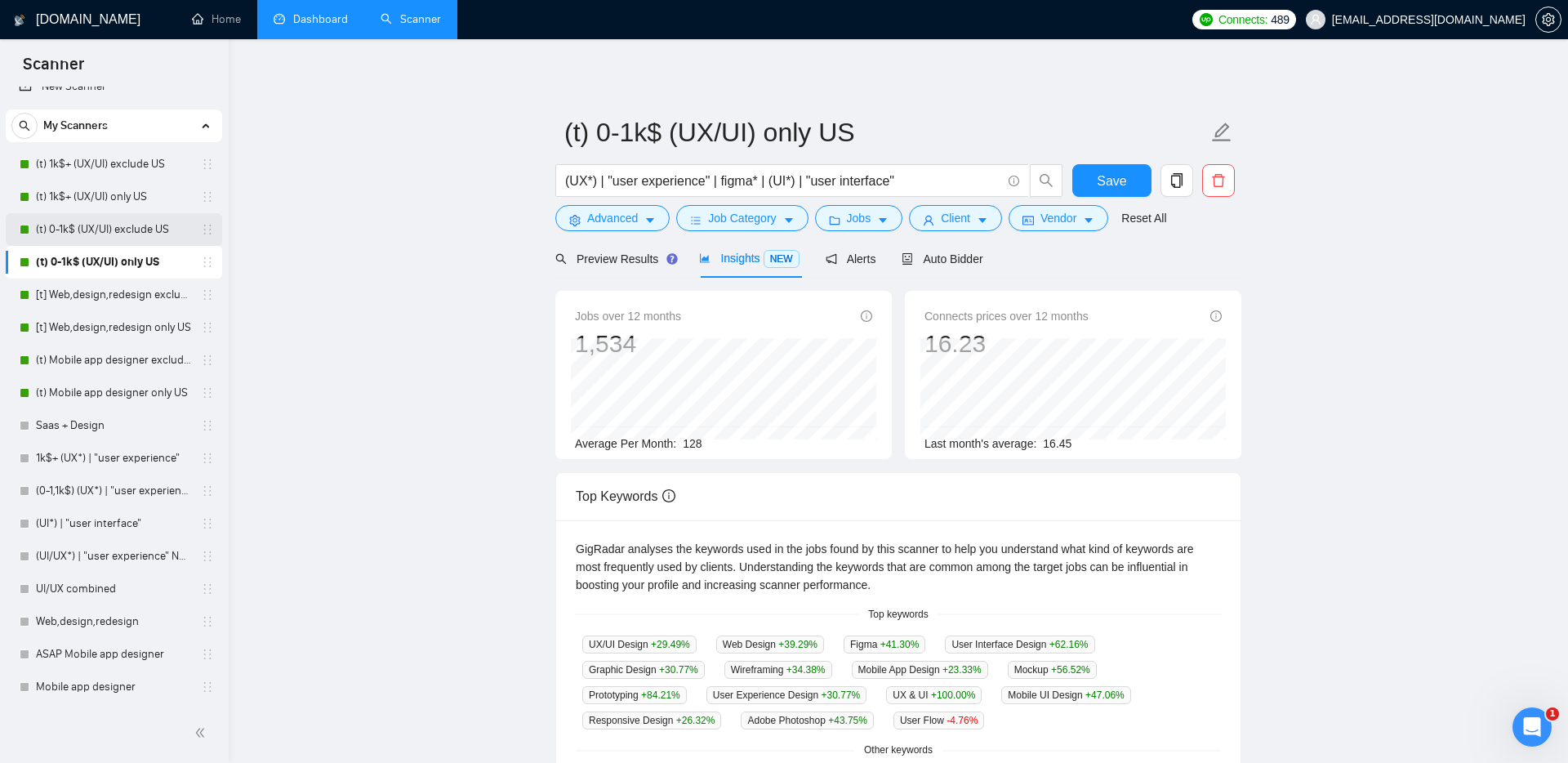
click at [128, 237] on link "(t) 0-1k$ (UX/UI) exclude US" at bounding box center [113, 230] width 155 height 33
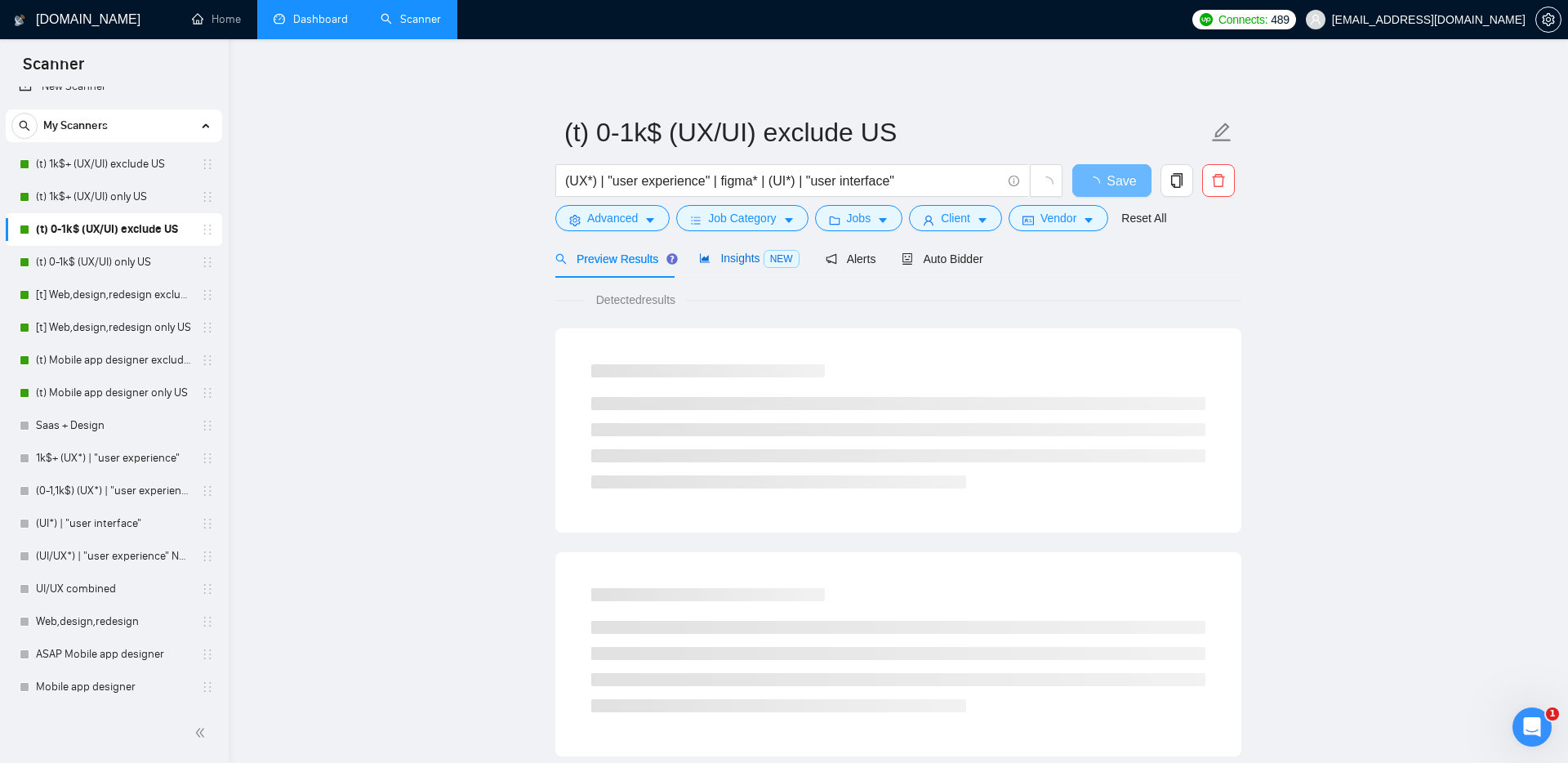
click at [740, 262] on span "Insights NEW" at bounding box center [749, 258] width 99 height 13
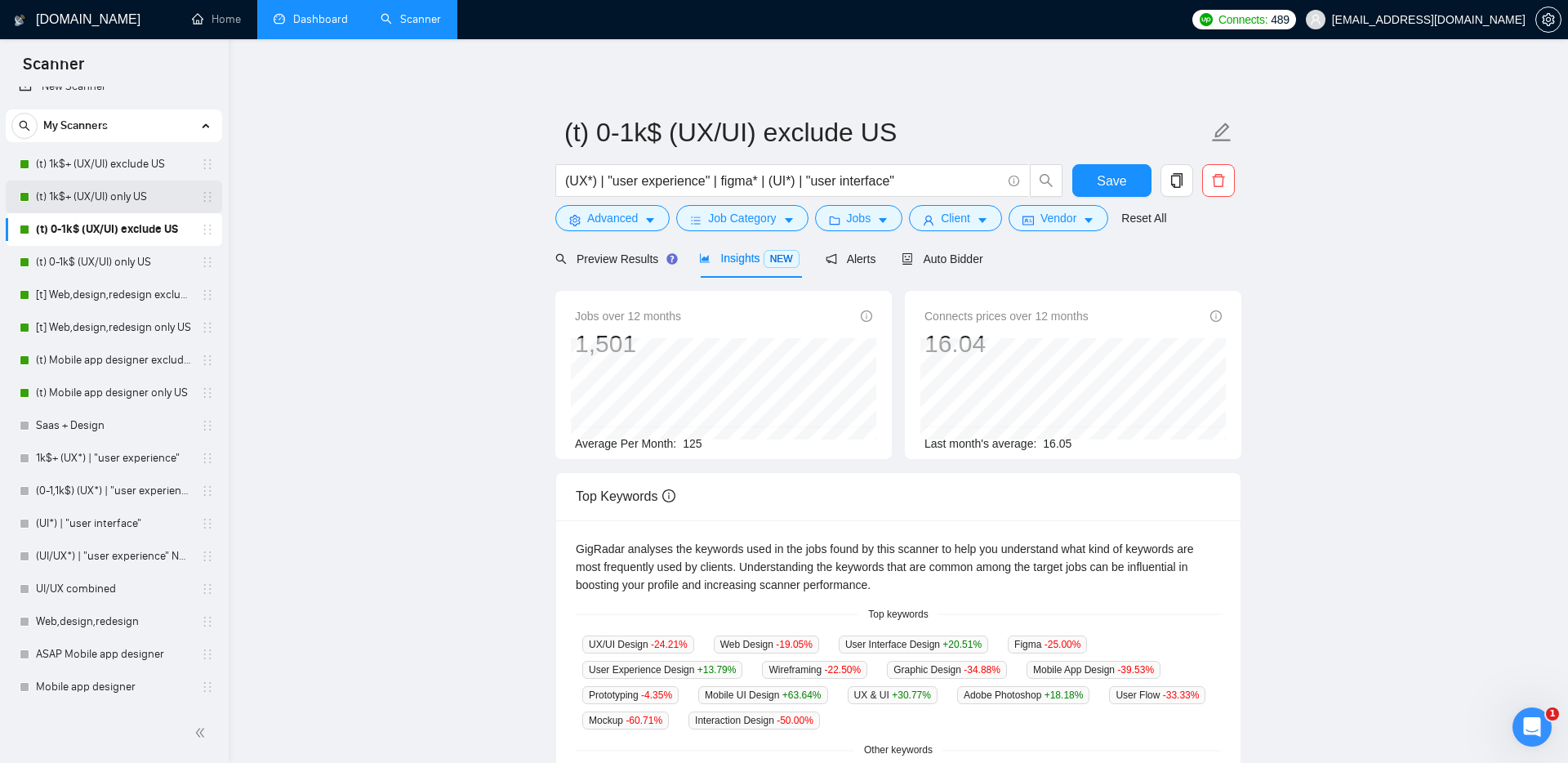
click at [128, 188] on link "(t) 1k$+ (UX/UI) only US" at bounding box center [113, 197] width 155 height 33
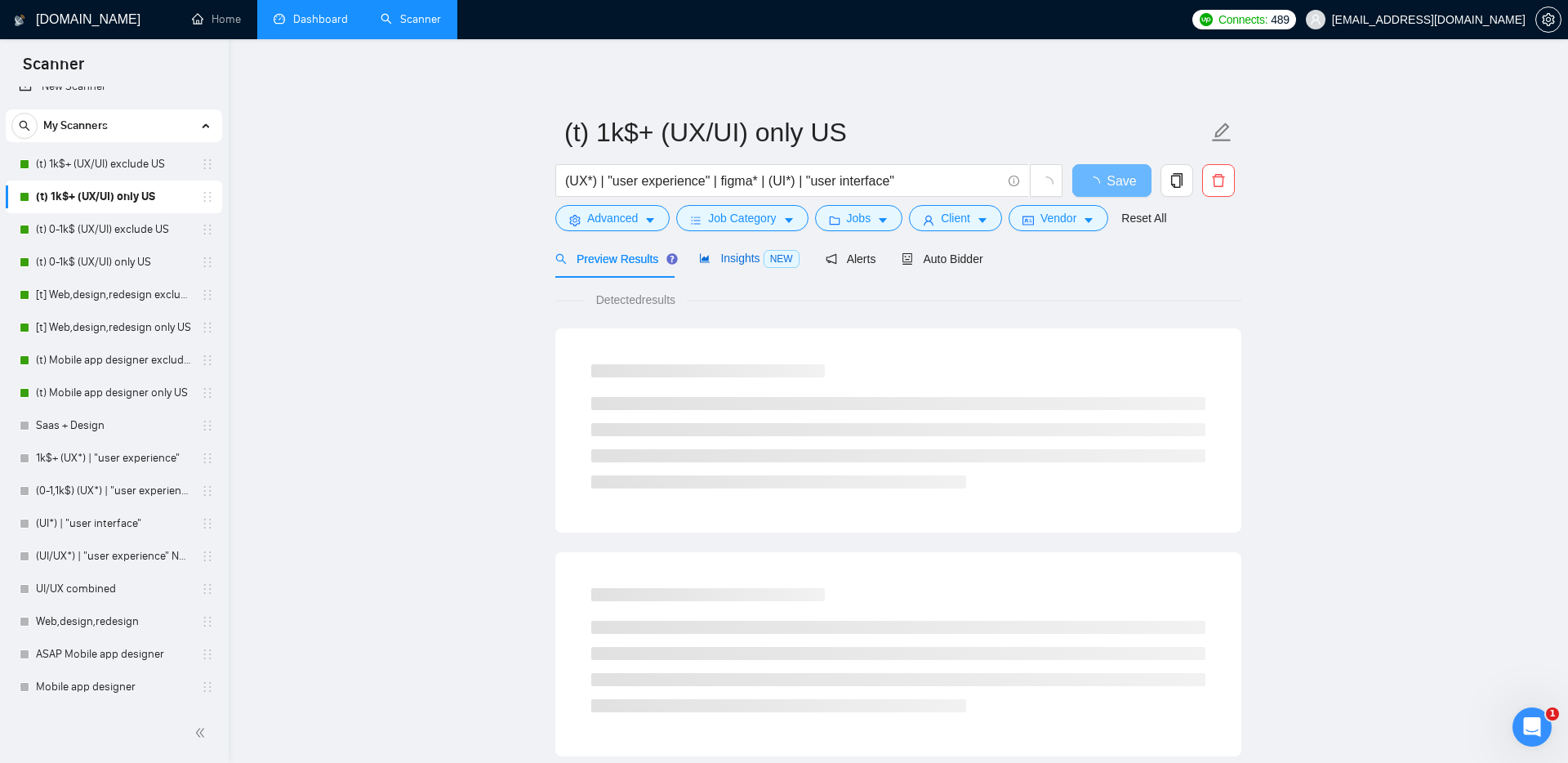
click at [755, 266] on div "Insights NEW" at bounding box center [749, 258] width 99 height 19
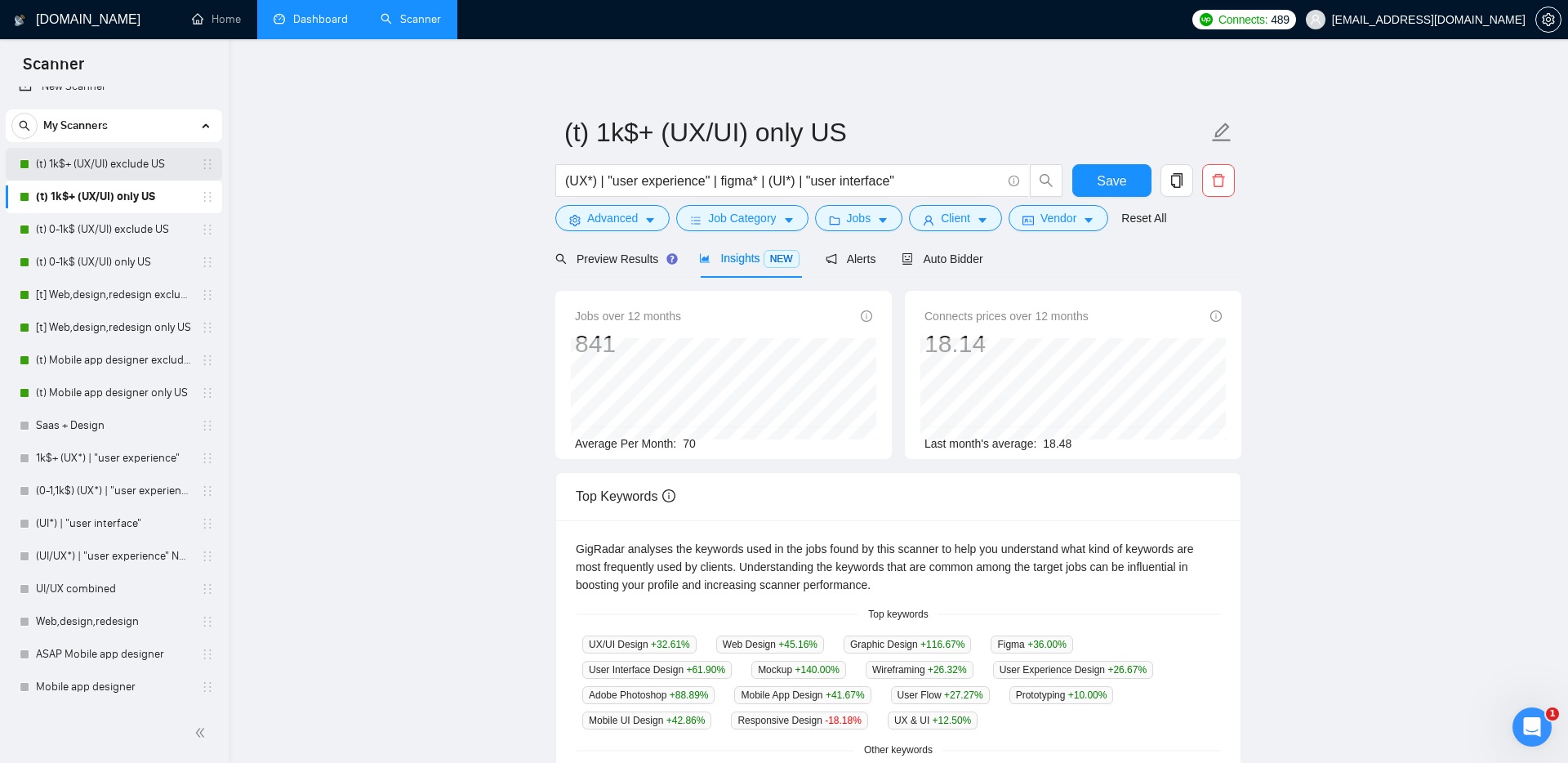
click at [126, 166] on link "(t) 1k$+ (UX/UI) exclude US" at bounding box center [113, 165] width 155 height 33
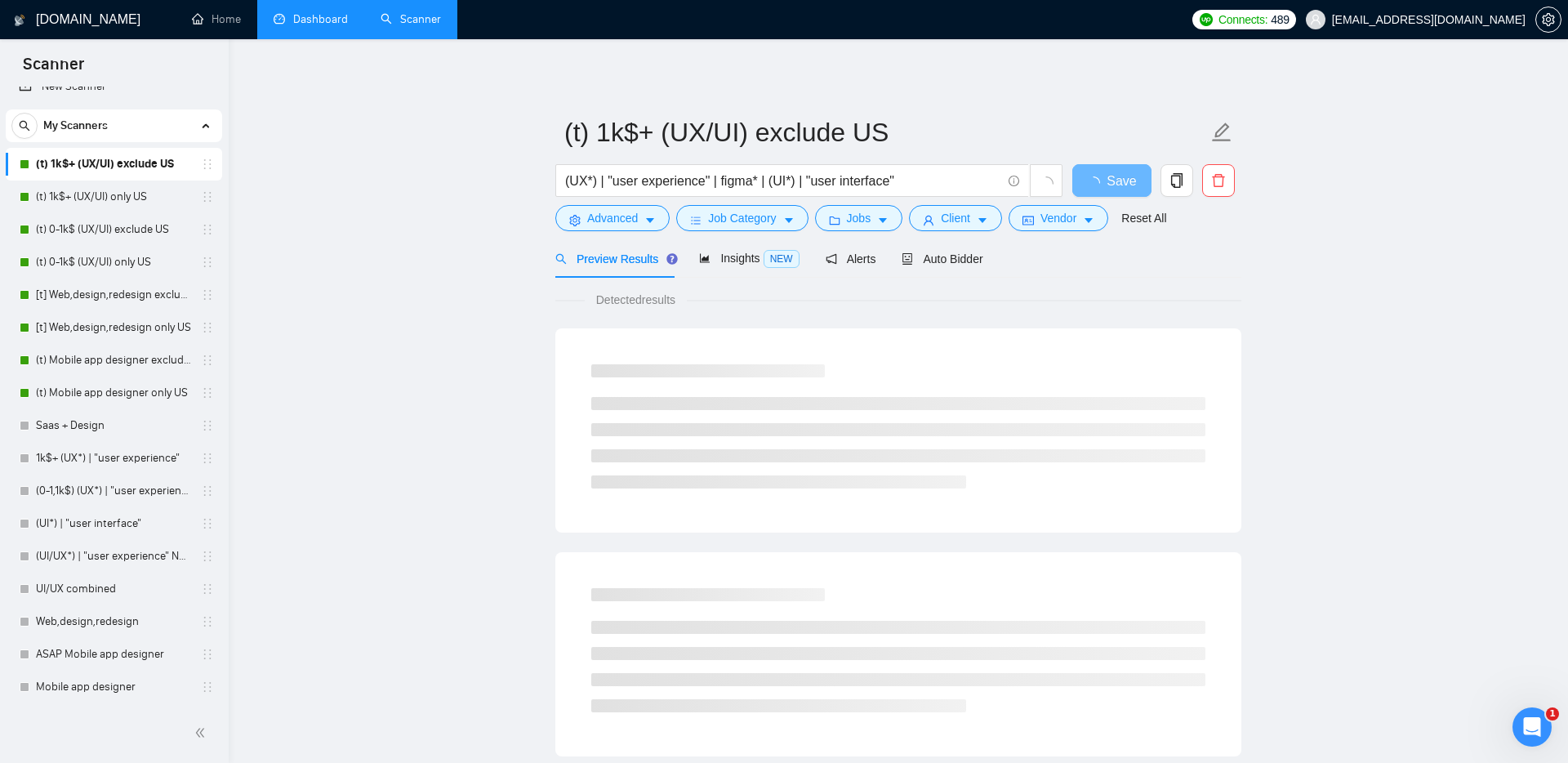
click at [461, 275] on main "(t) 1k$+ (UX/UI) exclude US (UX*) | "user experience" | figma* | (UI*) | "user …" at bounding box center [898, 746] width 1287 height 1363
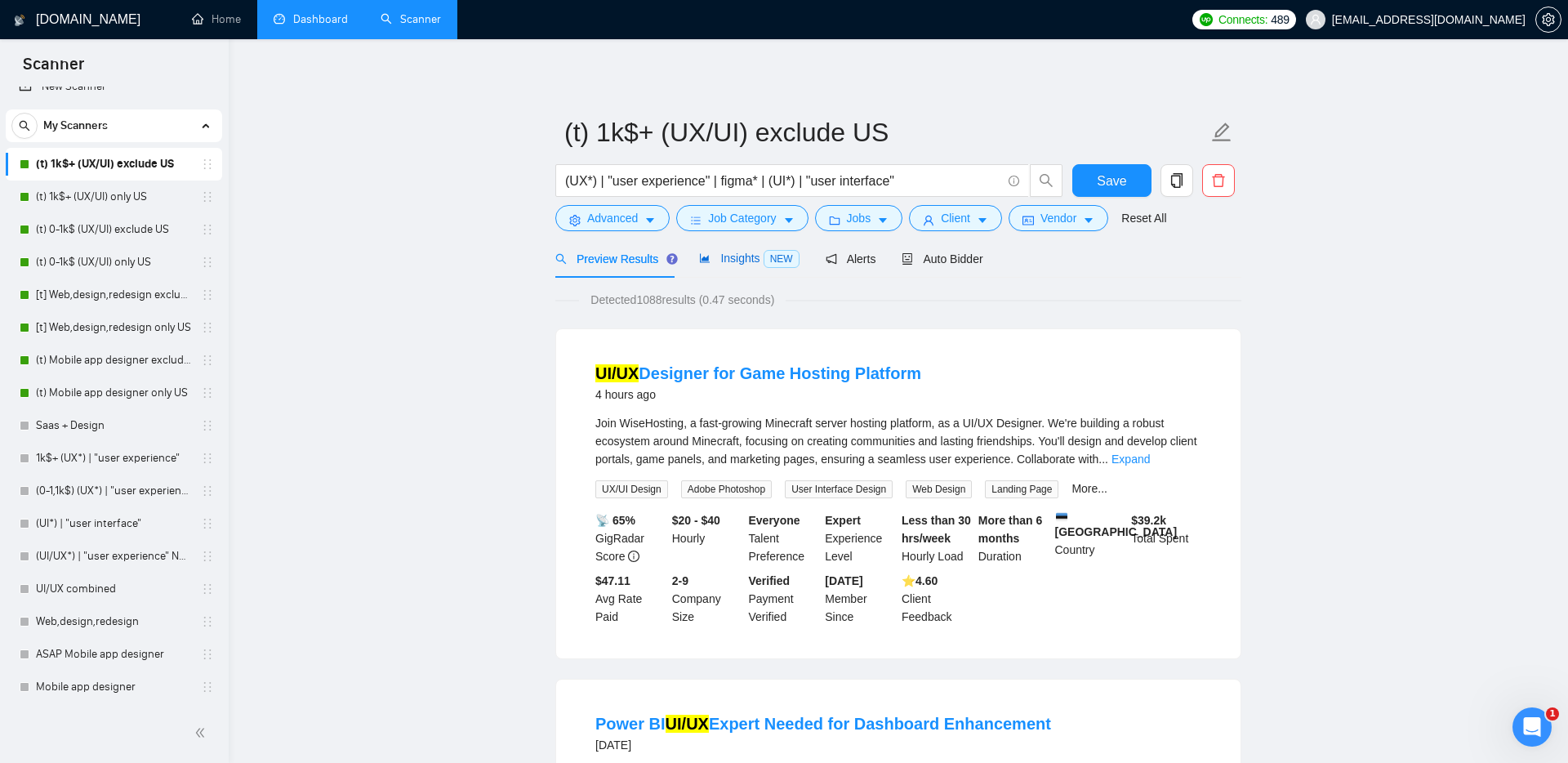
click at [716, 265] on div "Insights NEW" at bounding box center [749, 258] width 99 height 19
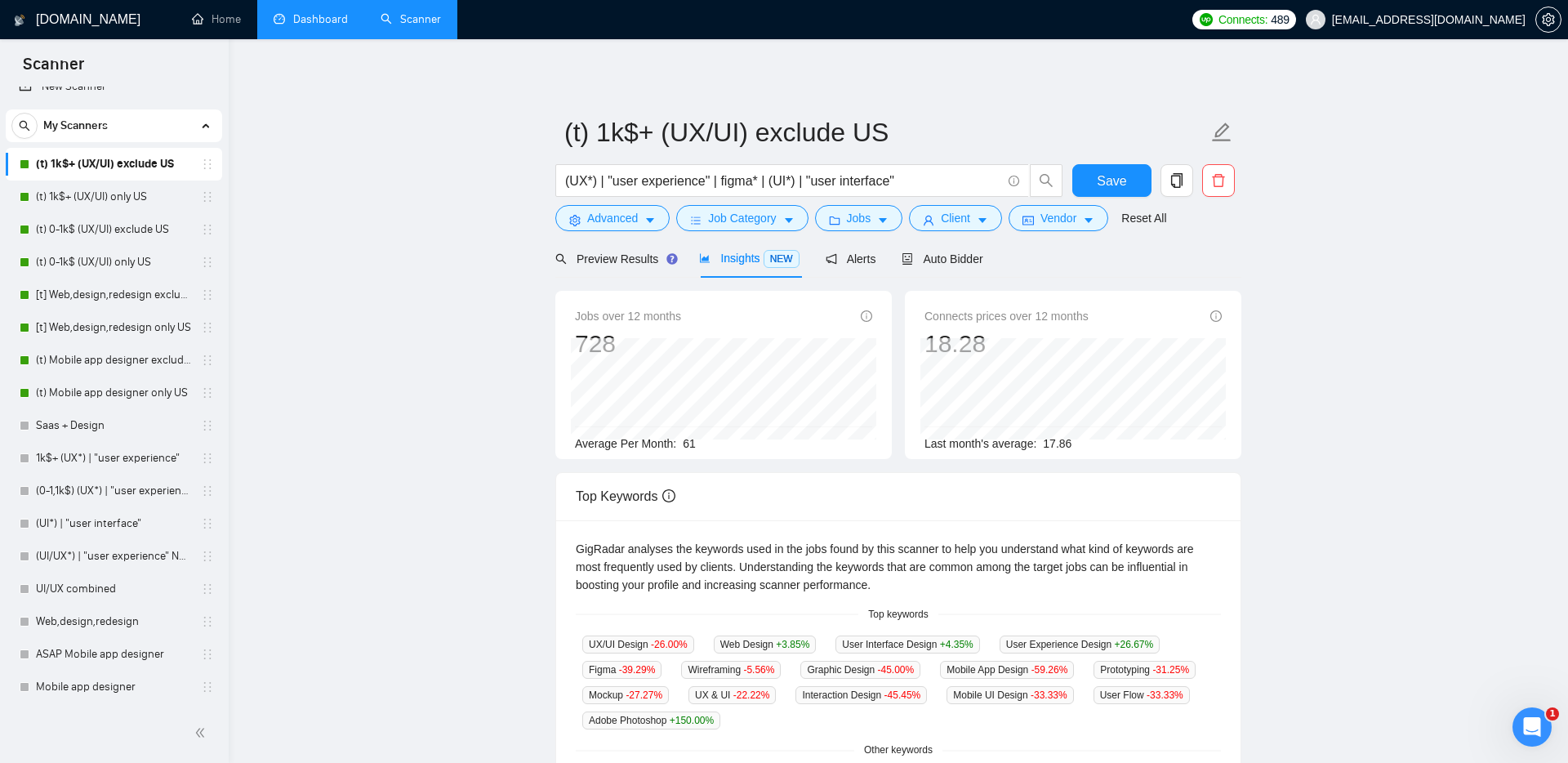
click at [299, 13] on link "Dashboard" at bounding box center [311, 20] width 74 height 14
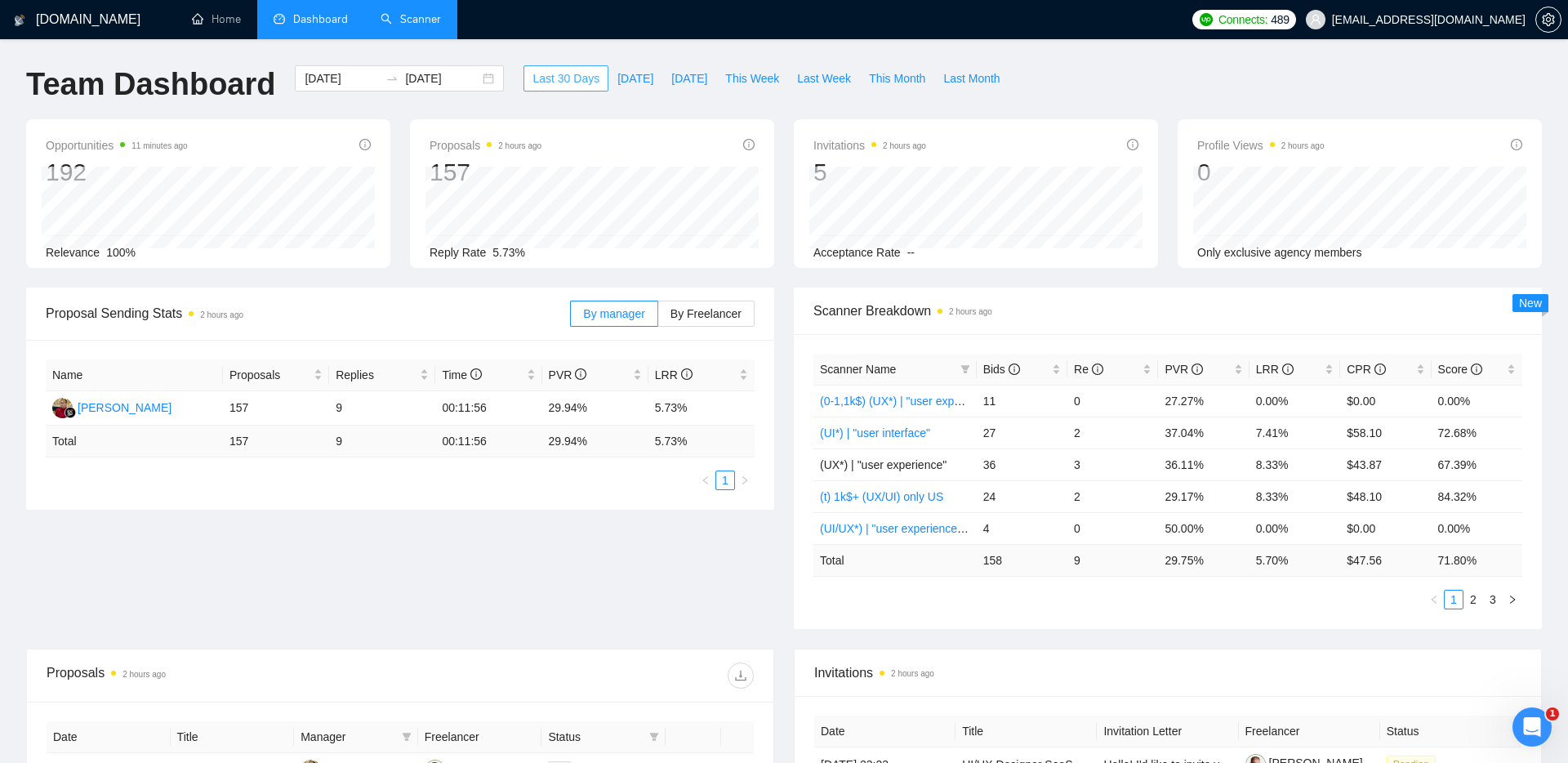
click at [541, 73] on span "Last 30 Days" at bounding box center [566, 78] width 67 height 18
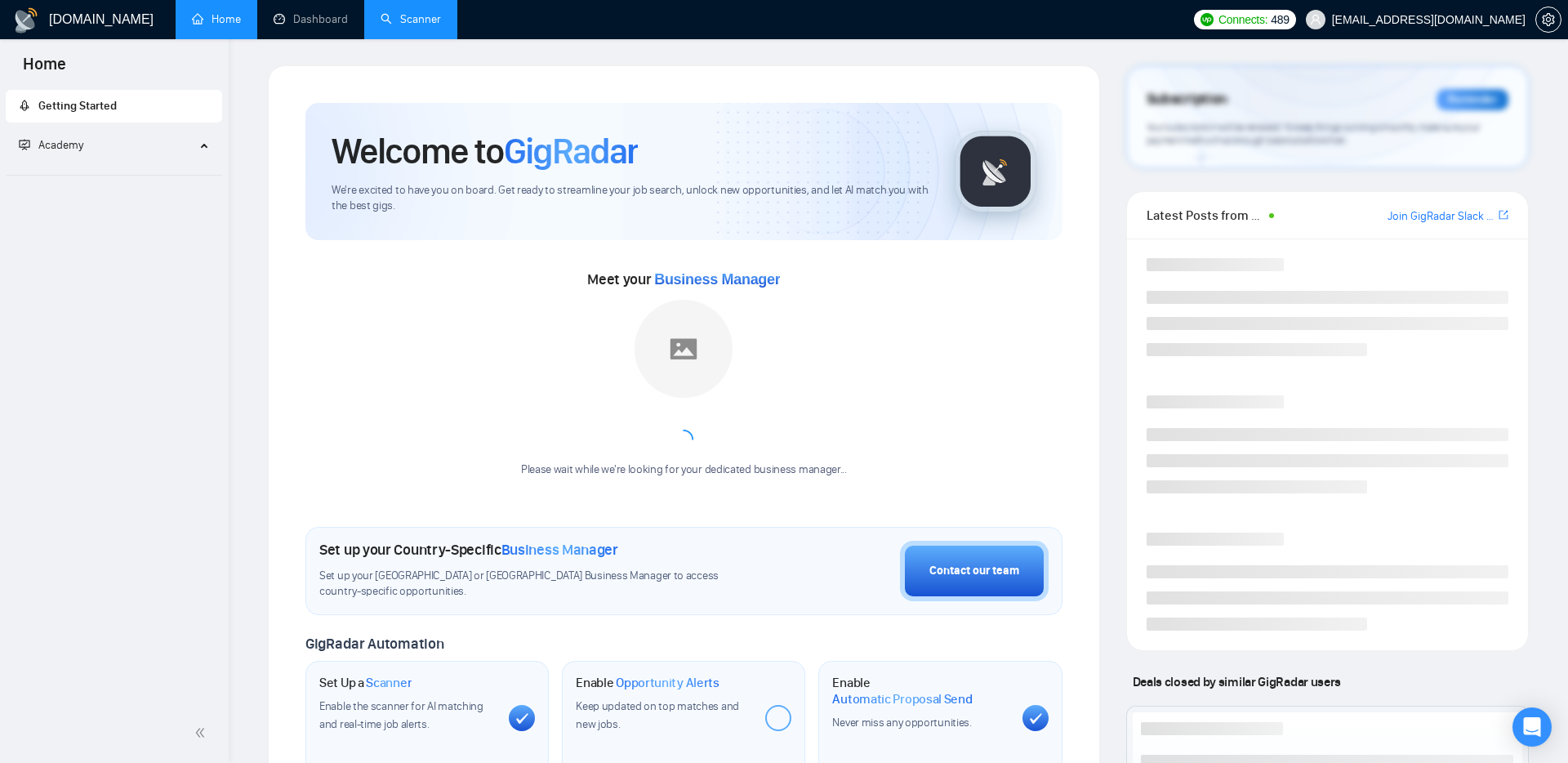
click at [412, 23] on link "Scanner" at bounding box center [411, 20] width 60 height 14
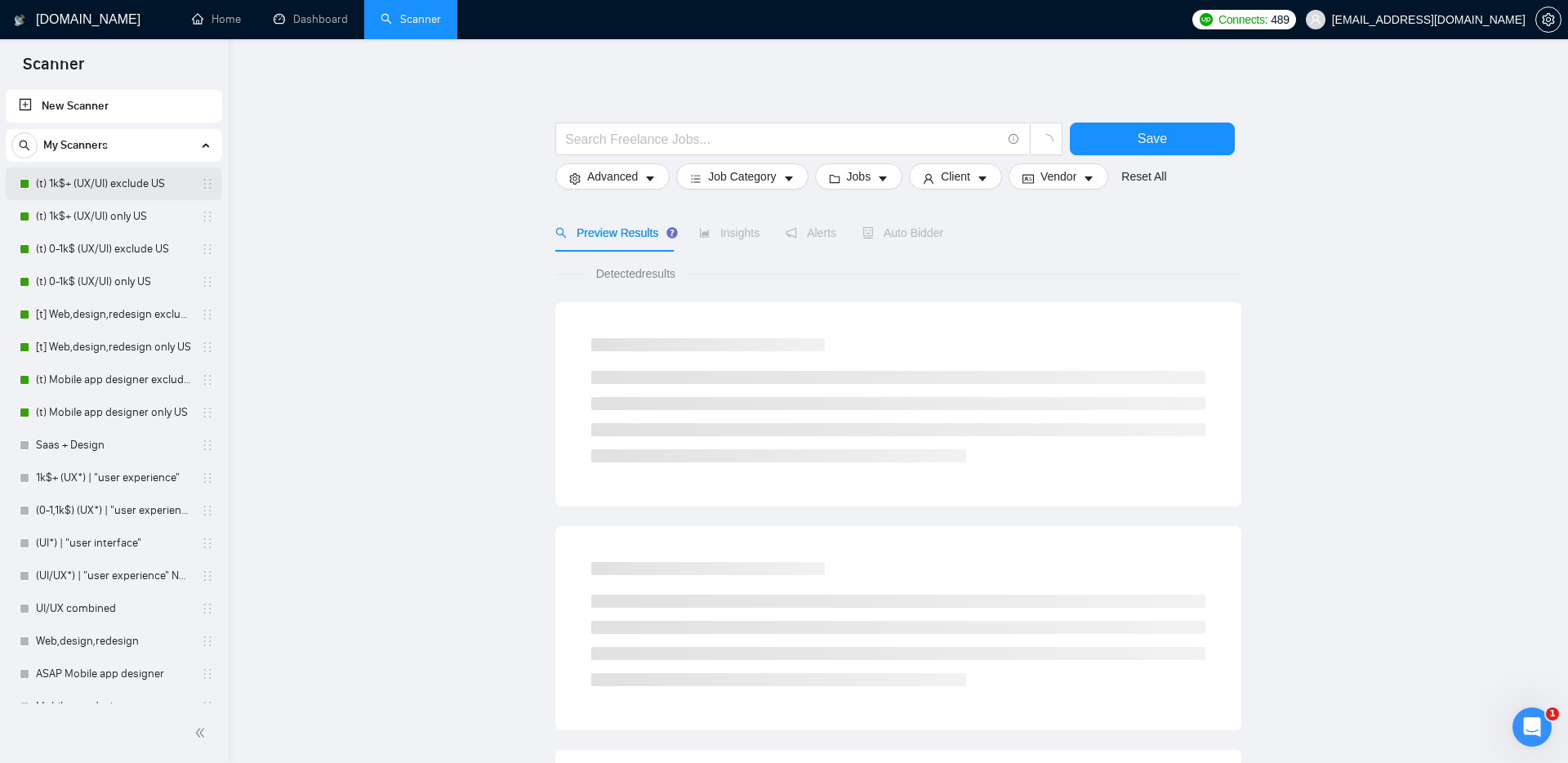
click at [96, 183] on link "(t) 1k$+ (UX/UI) exclude US" at bounding box center [113, 184] width 155 height 33
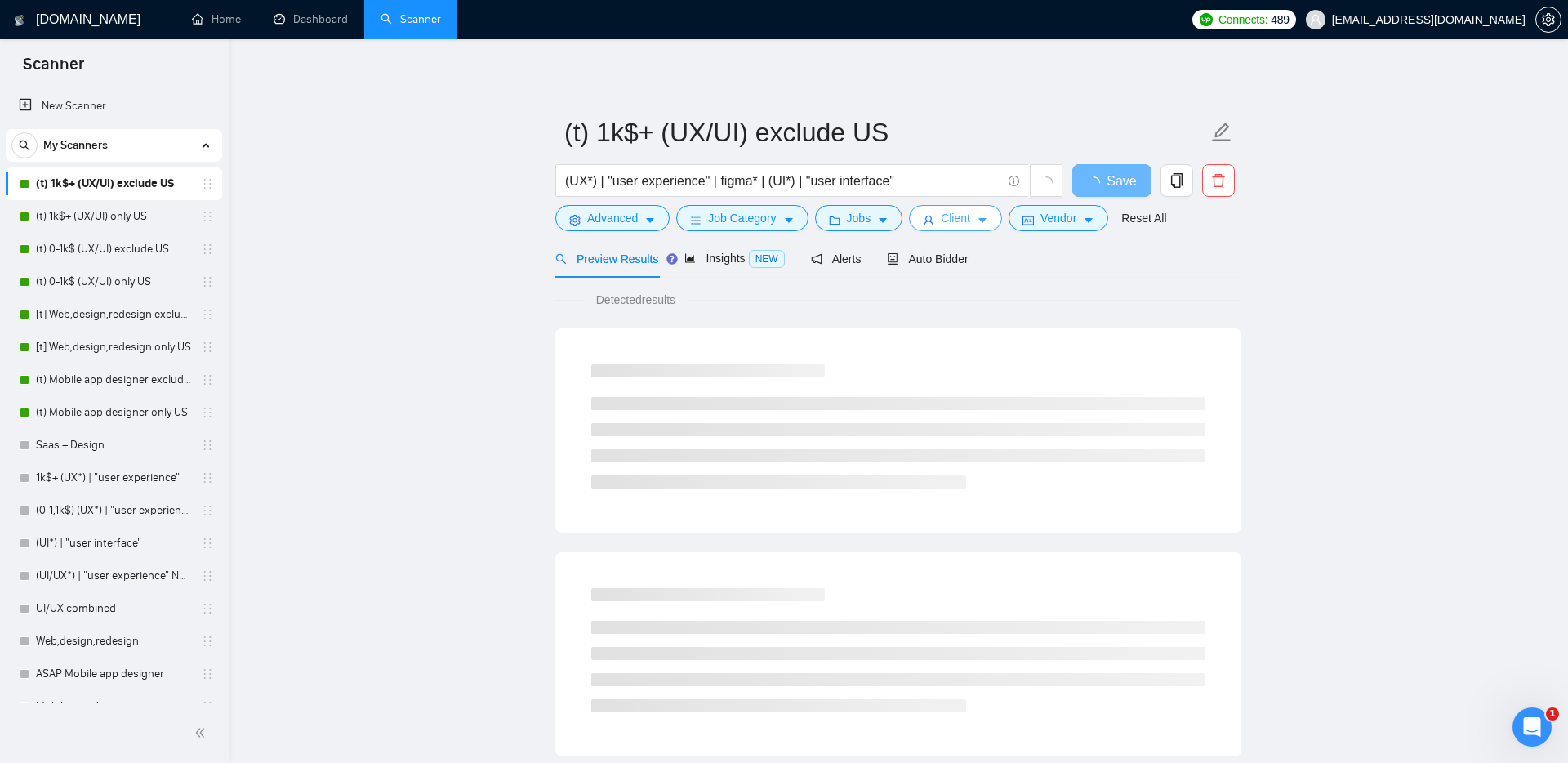
click at [960, 211] on span "Client" at bounding box center [956, 218] width 29 height 18
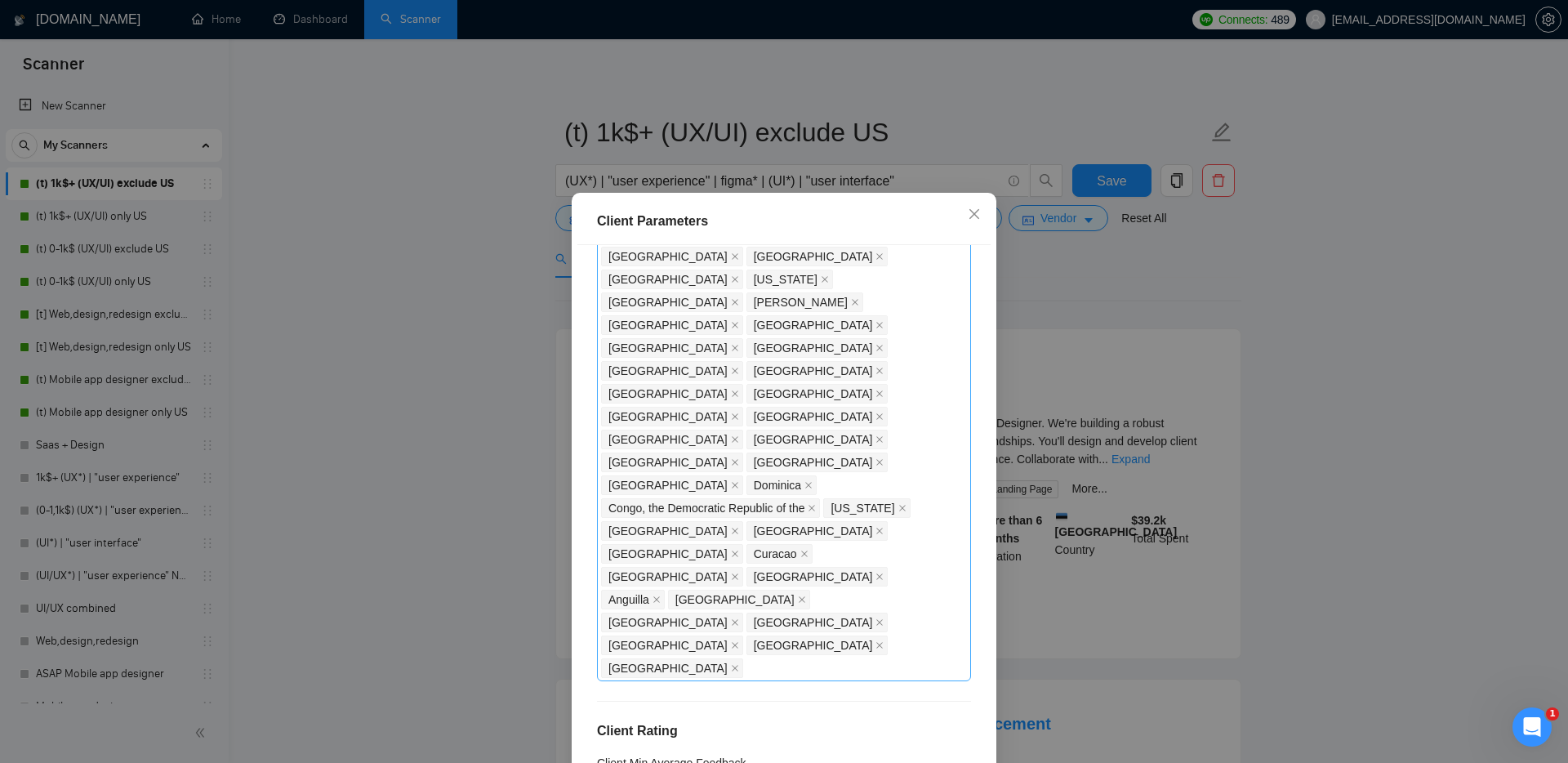
scroll to position [1048, 0]
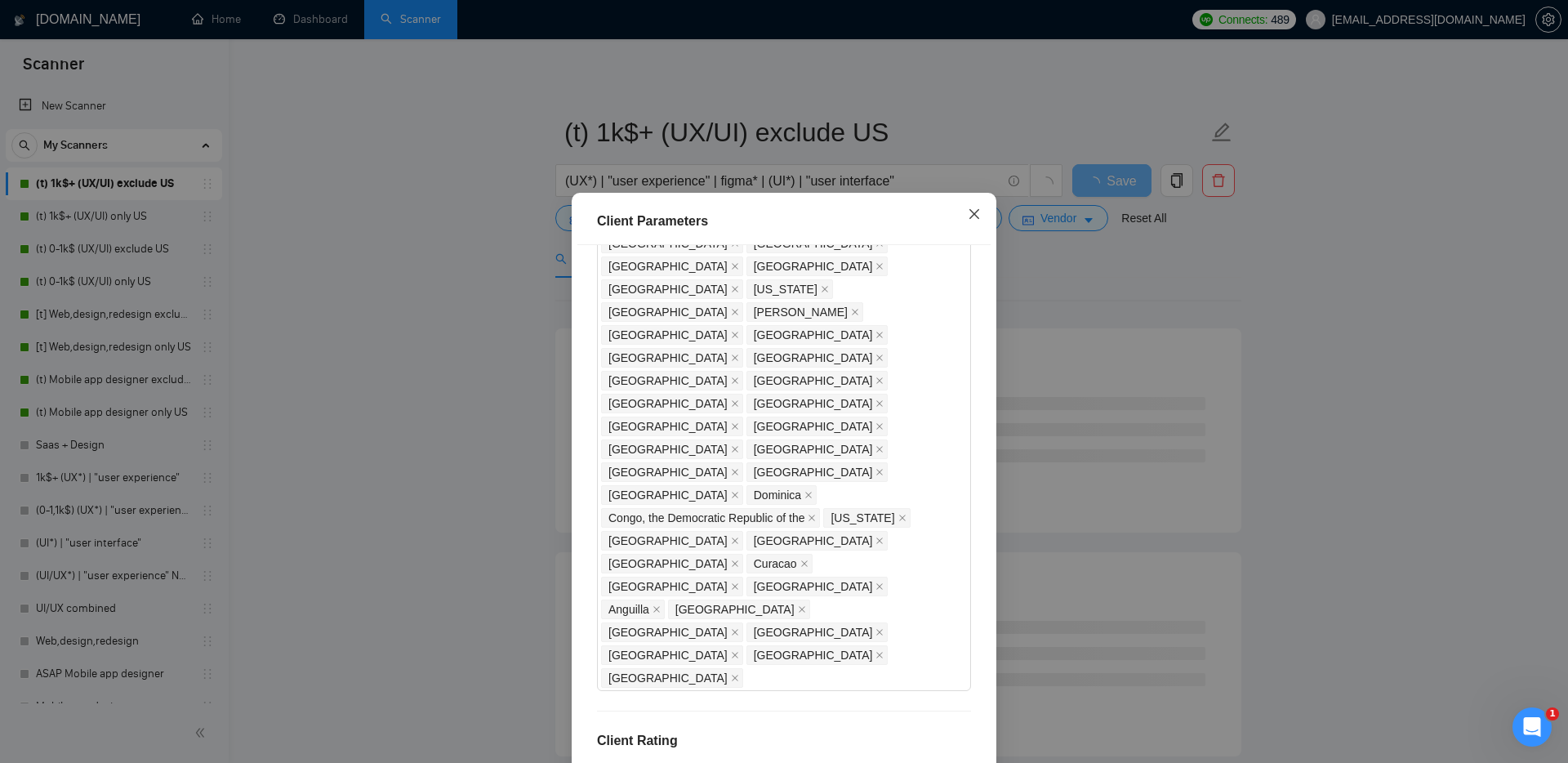
click at [977, 209] on icon "close" at bounding box center [973, 214] width 13 height 13
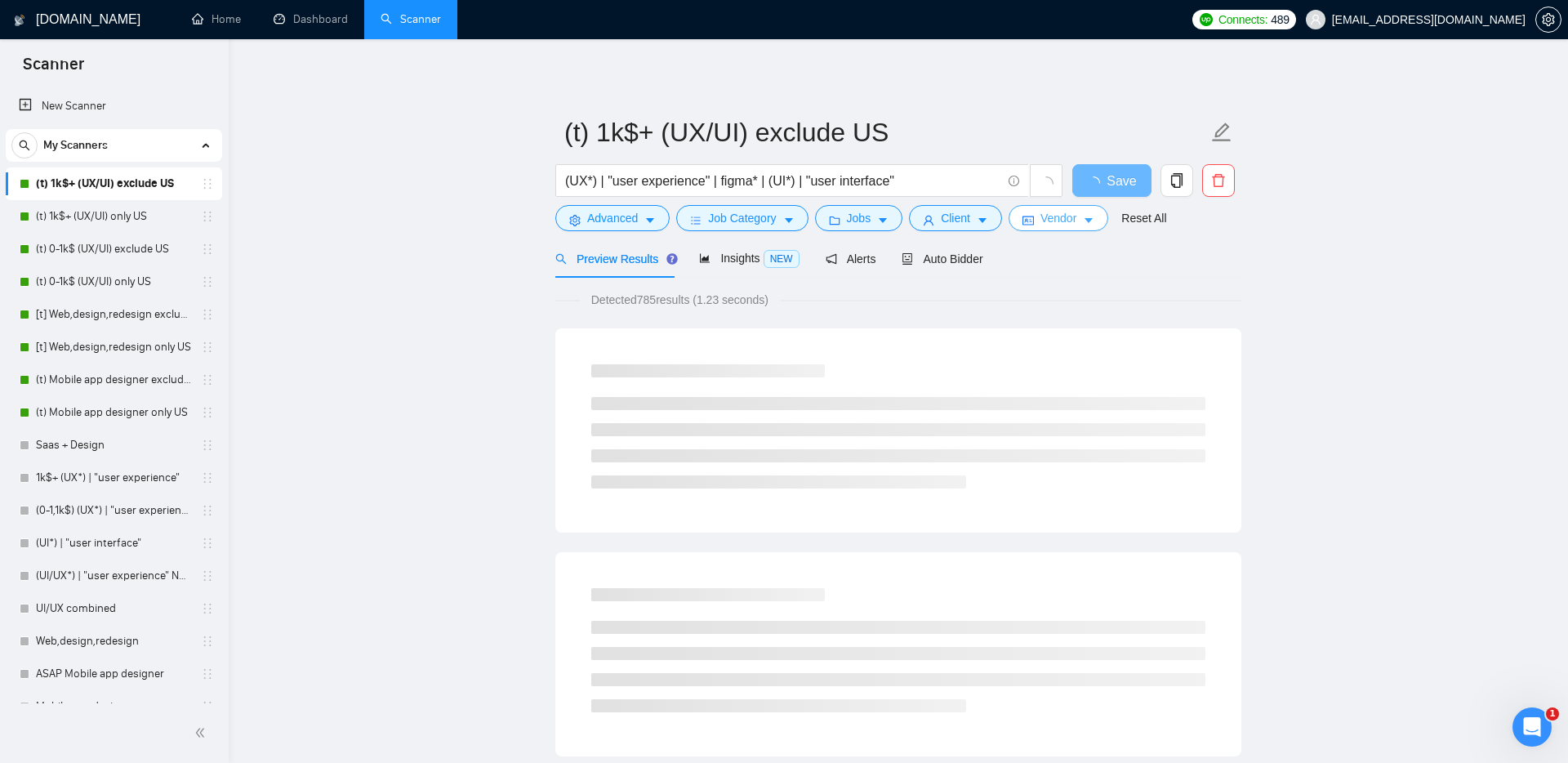
click at [1053, 223] on span "Vendor" at bounding box center [1058, 218] width 36 height 18
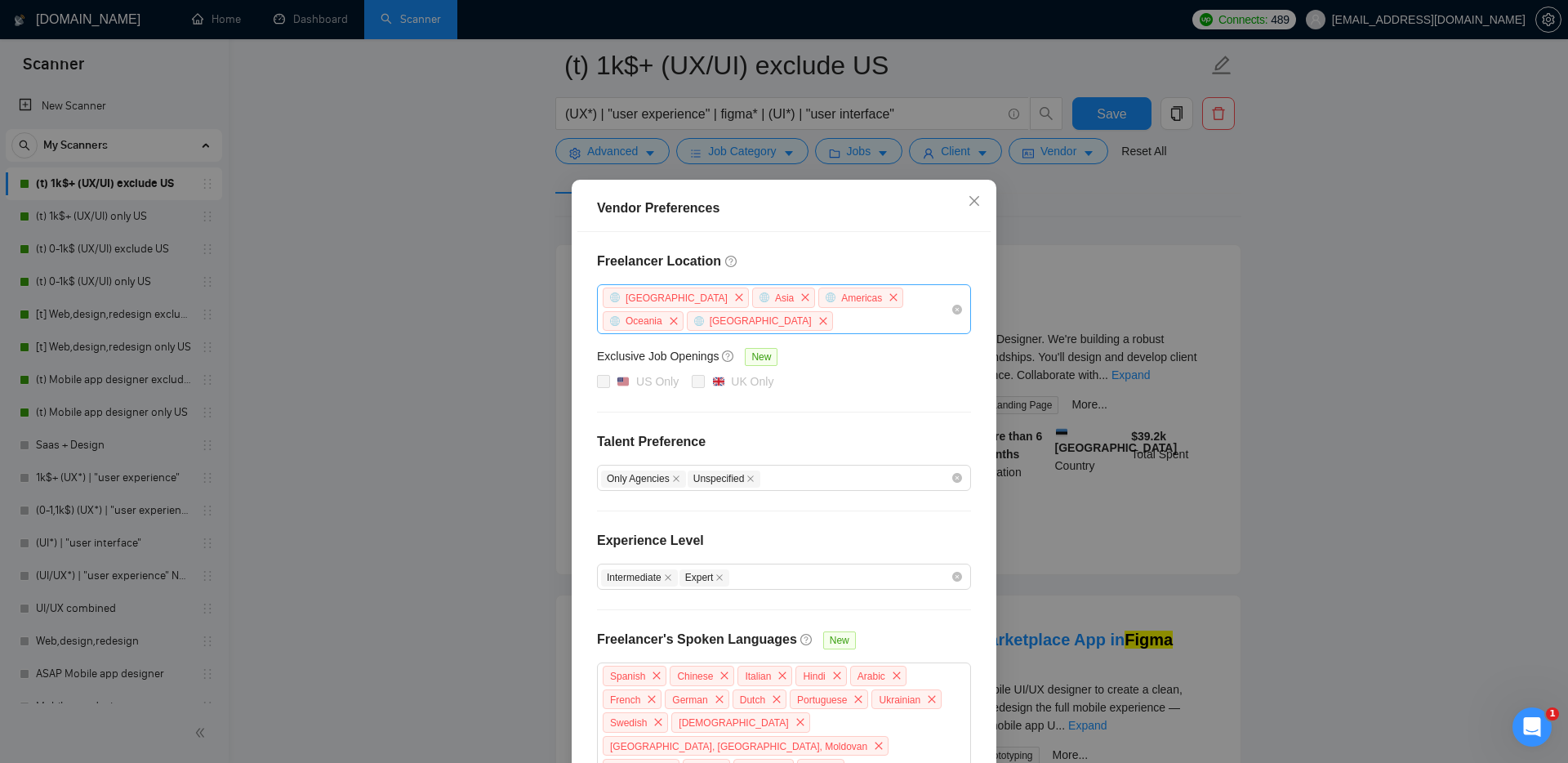
scroll to position [87, 0]
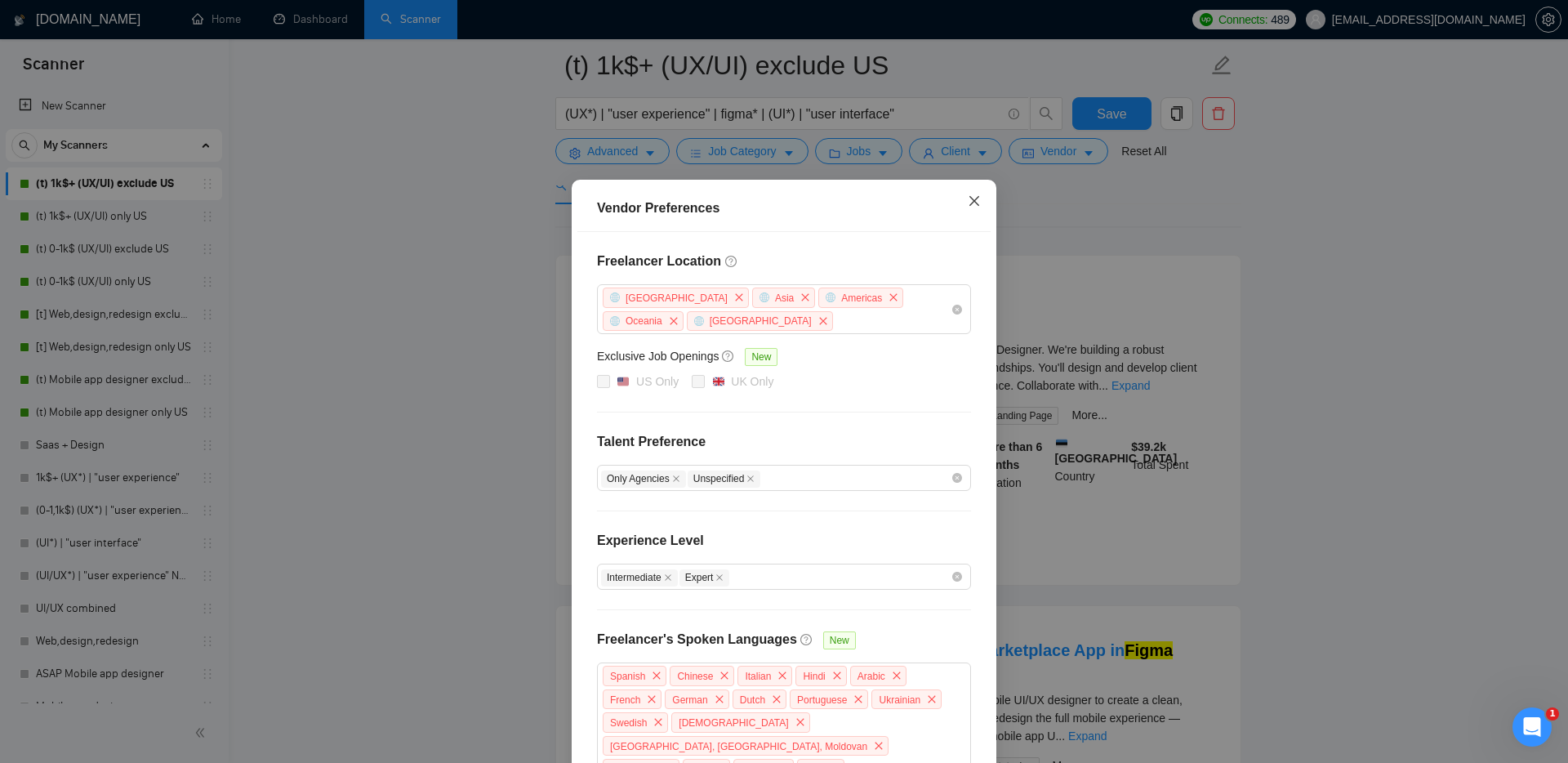
click at [974, 204] on icon "close" at bounding box center [973, 200] width 13 height 13
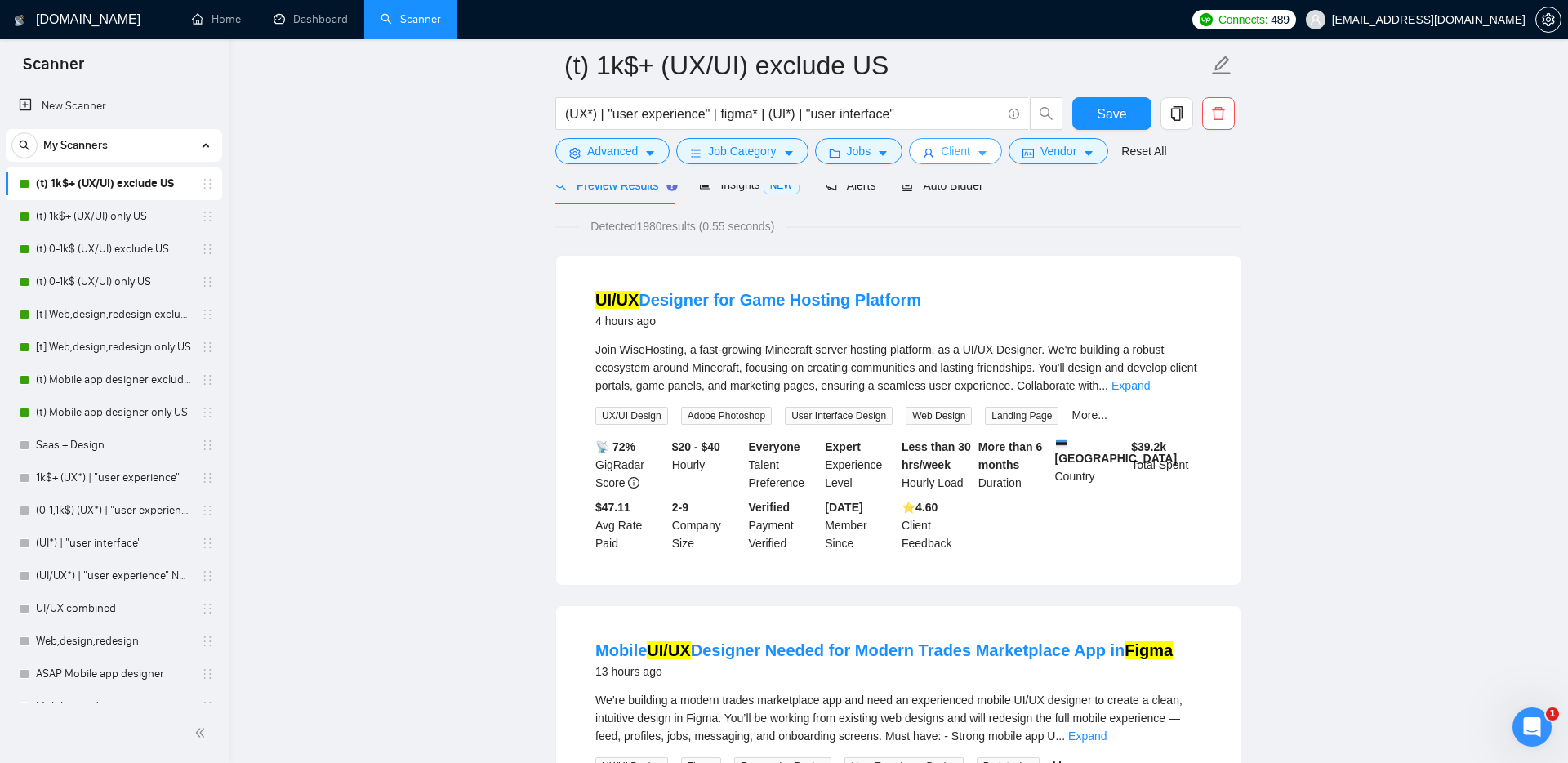
click at [966, 141] on button "Client" at bounding box center [955, 151] width 93 height 26
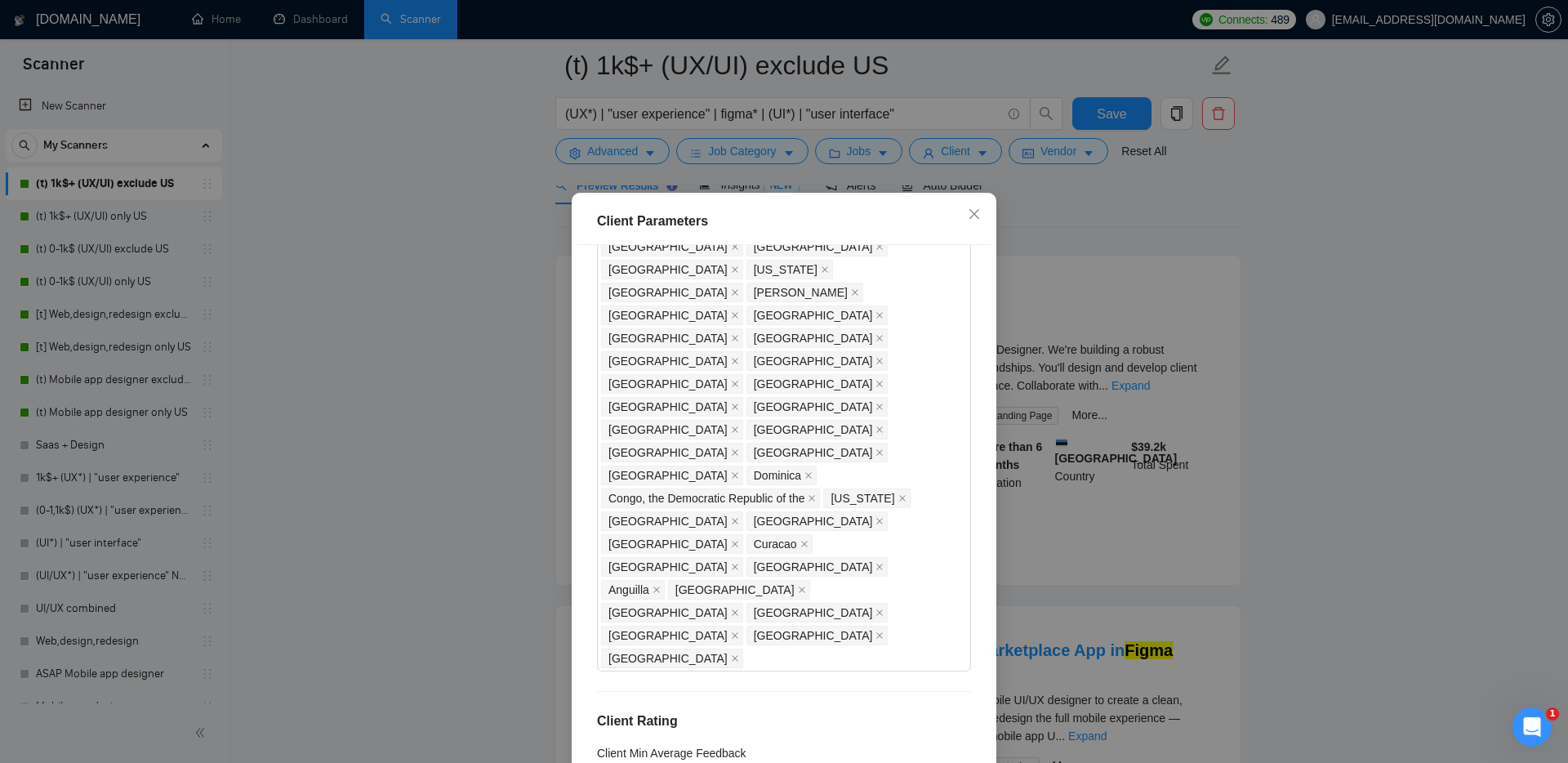
scroll to position [1071, 0]
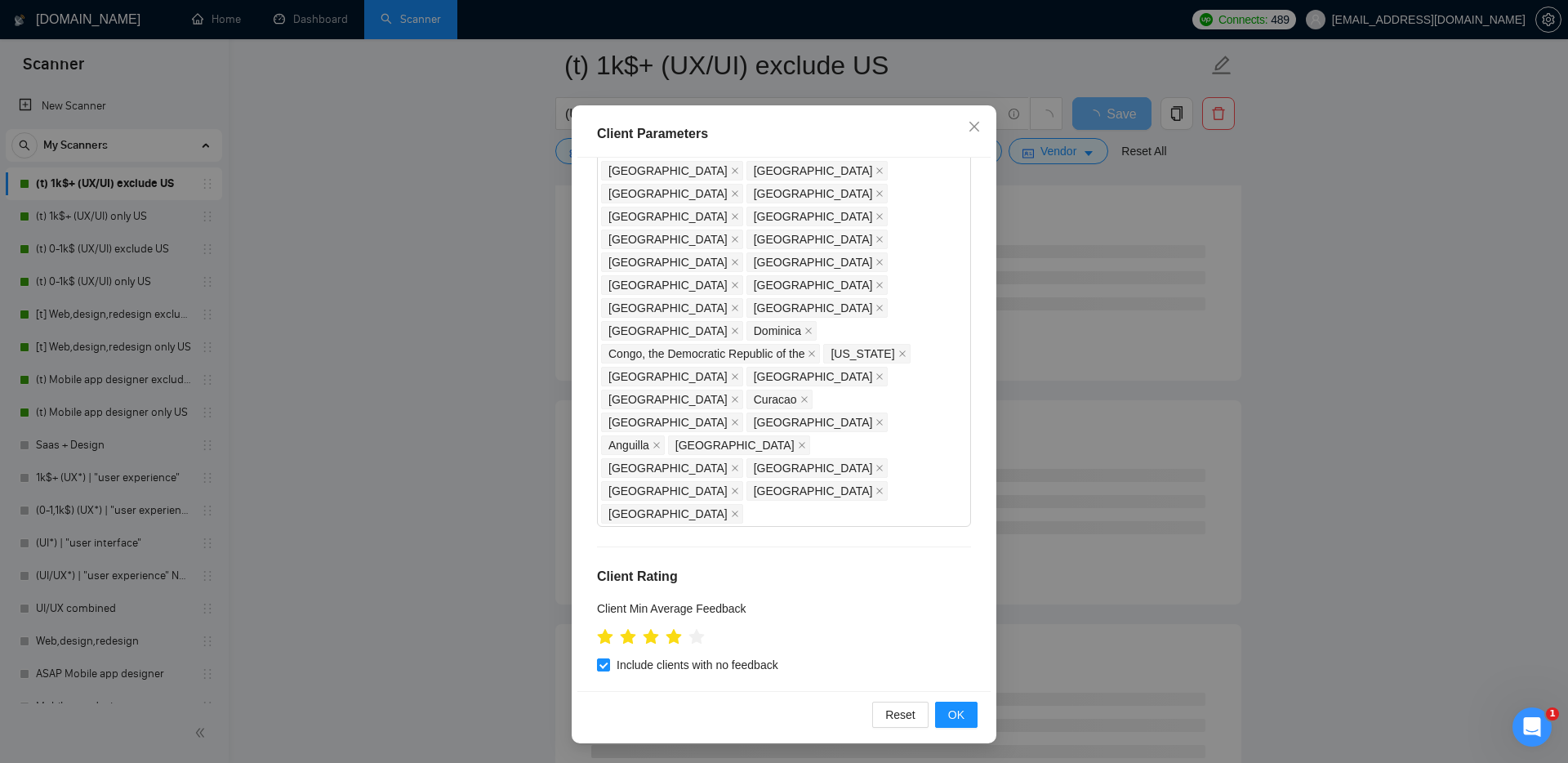
scroll to position [170, 0]
type input "20"
click at [947, 723] on button "OK" at bounding box center [957, 714] width 43 height 26
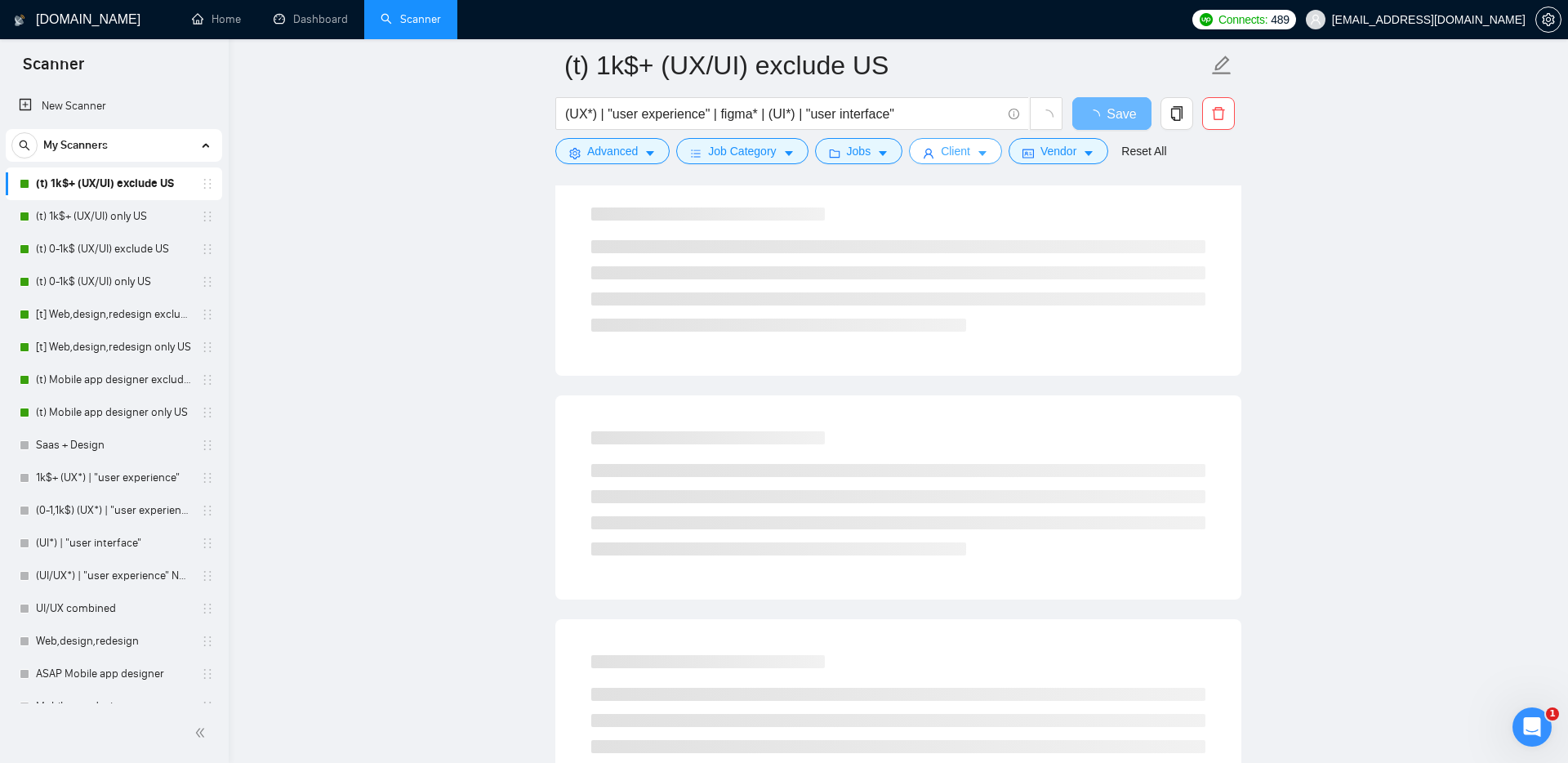
scroll to position [0, 0]
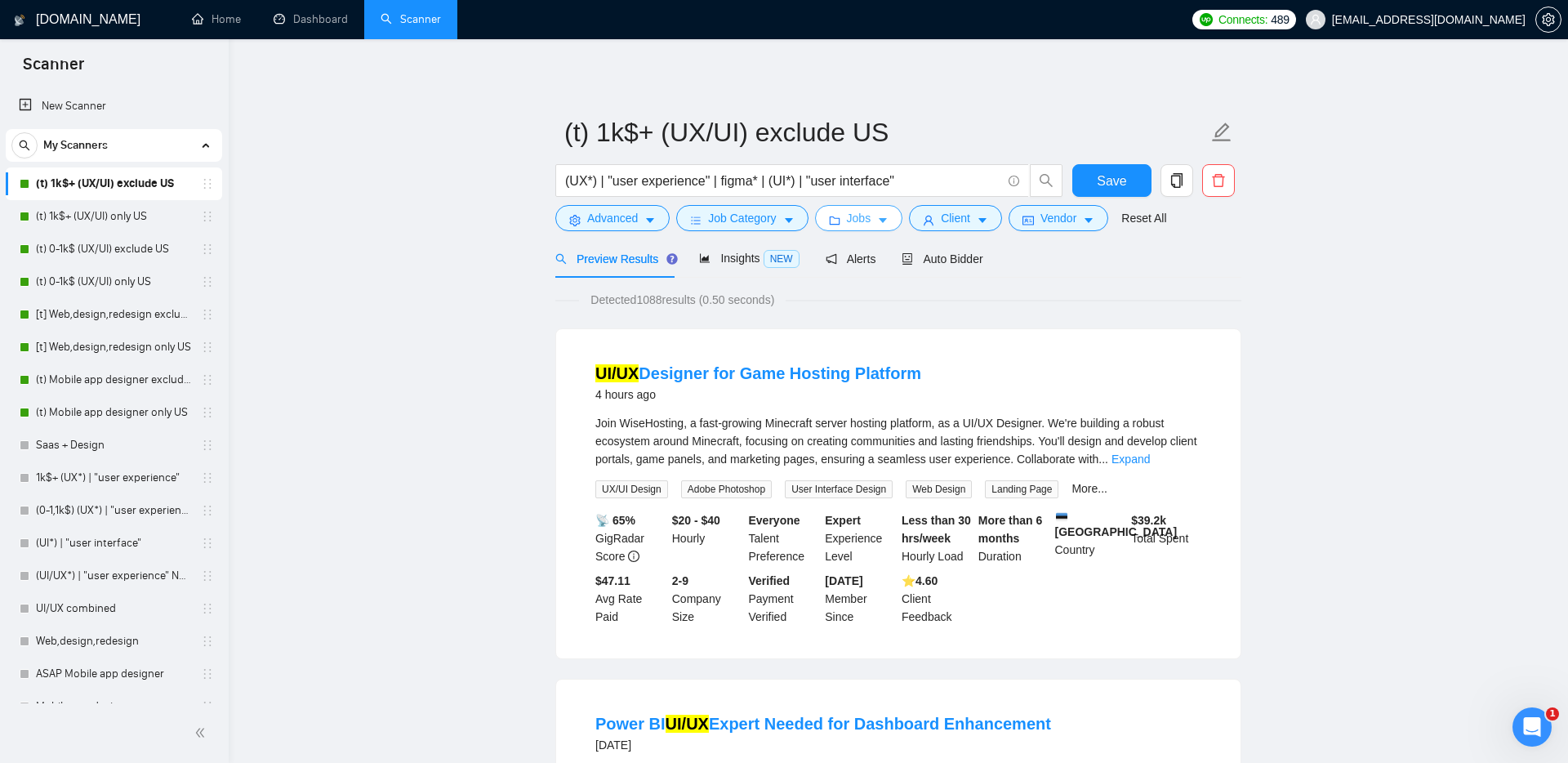
click at [866, 211] on span "Jobs" at bounding box center [858, 218] width 24 height 18
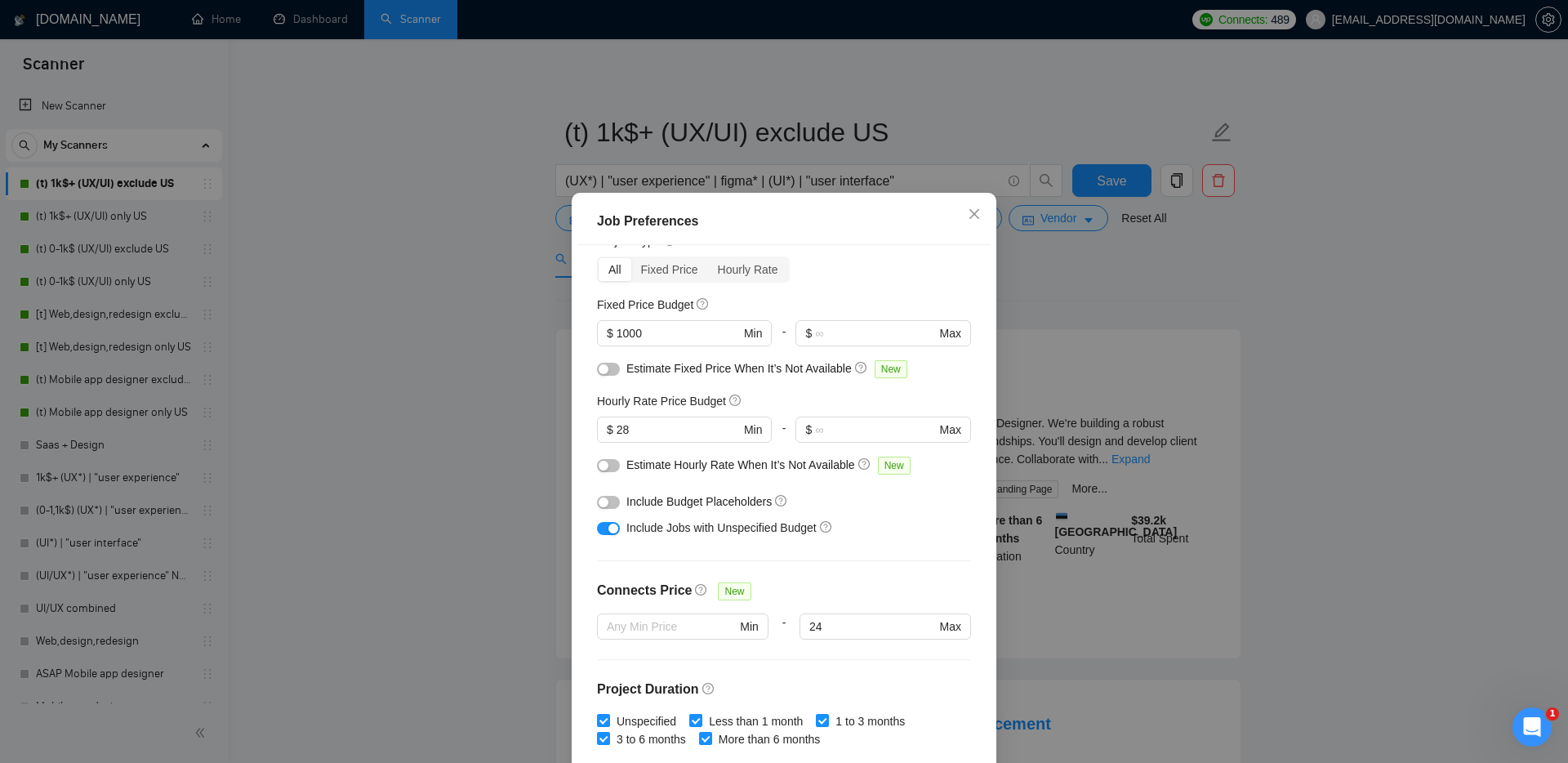
scroll to position [78, 0]
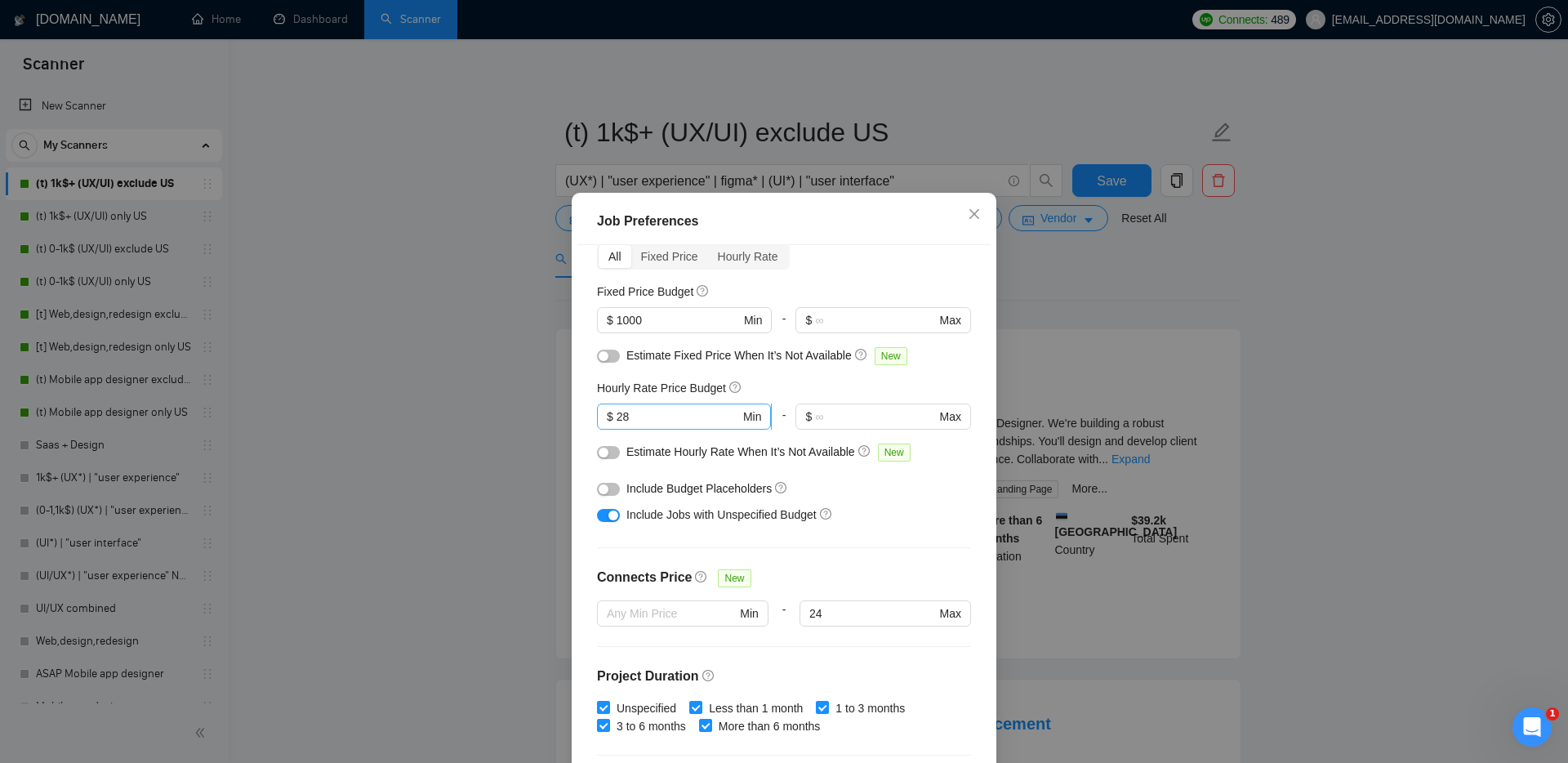
click at [666, 409] on input "28" at bounding box center [678, 417] width 123 height 18
type input "2"
click at [664, 384] on h5 "Hourly Rate Price Budget" at bounding box center [661, 388] width 129 height 18
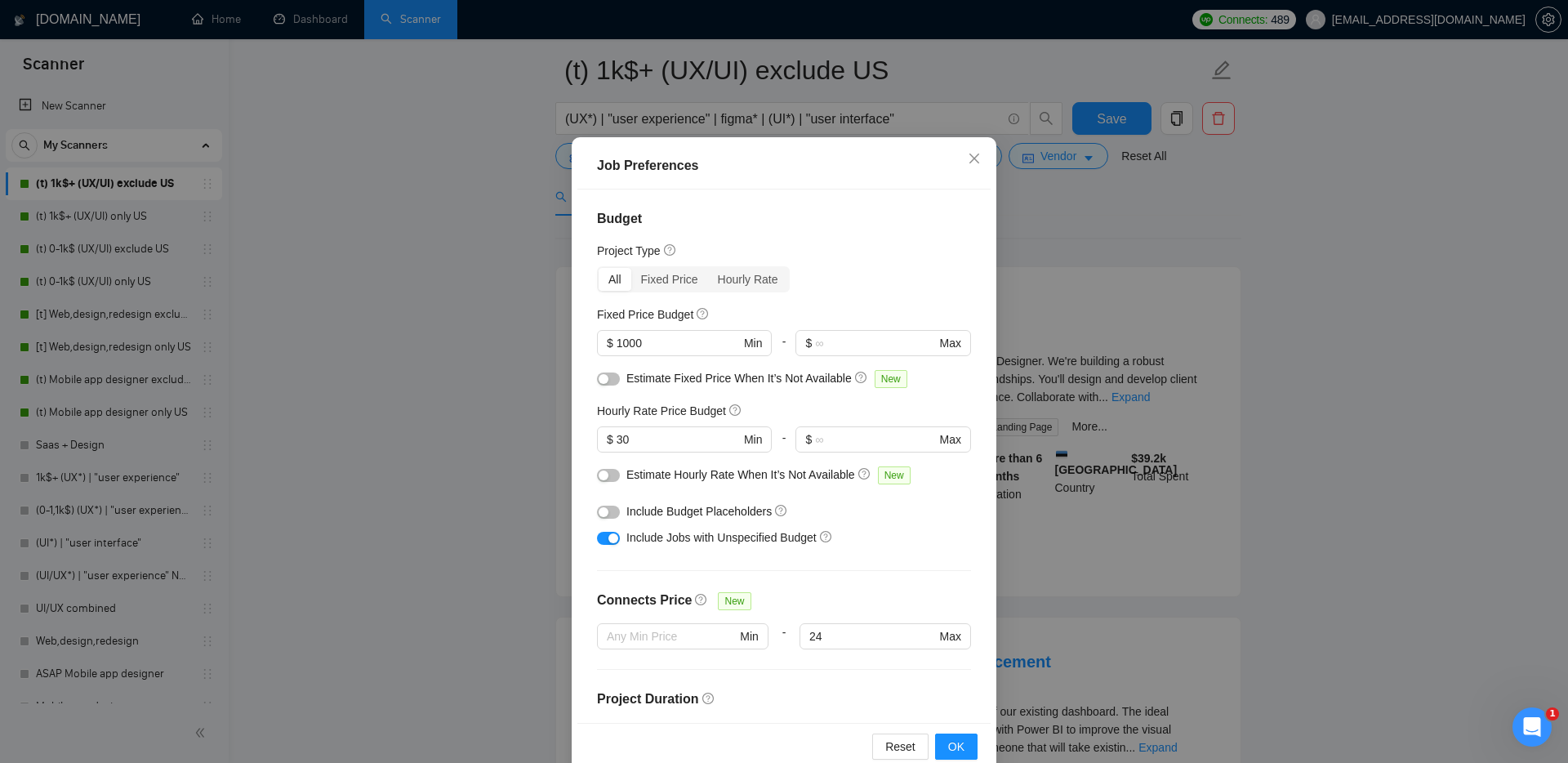
scroll to position [43, 0]
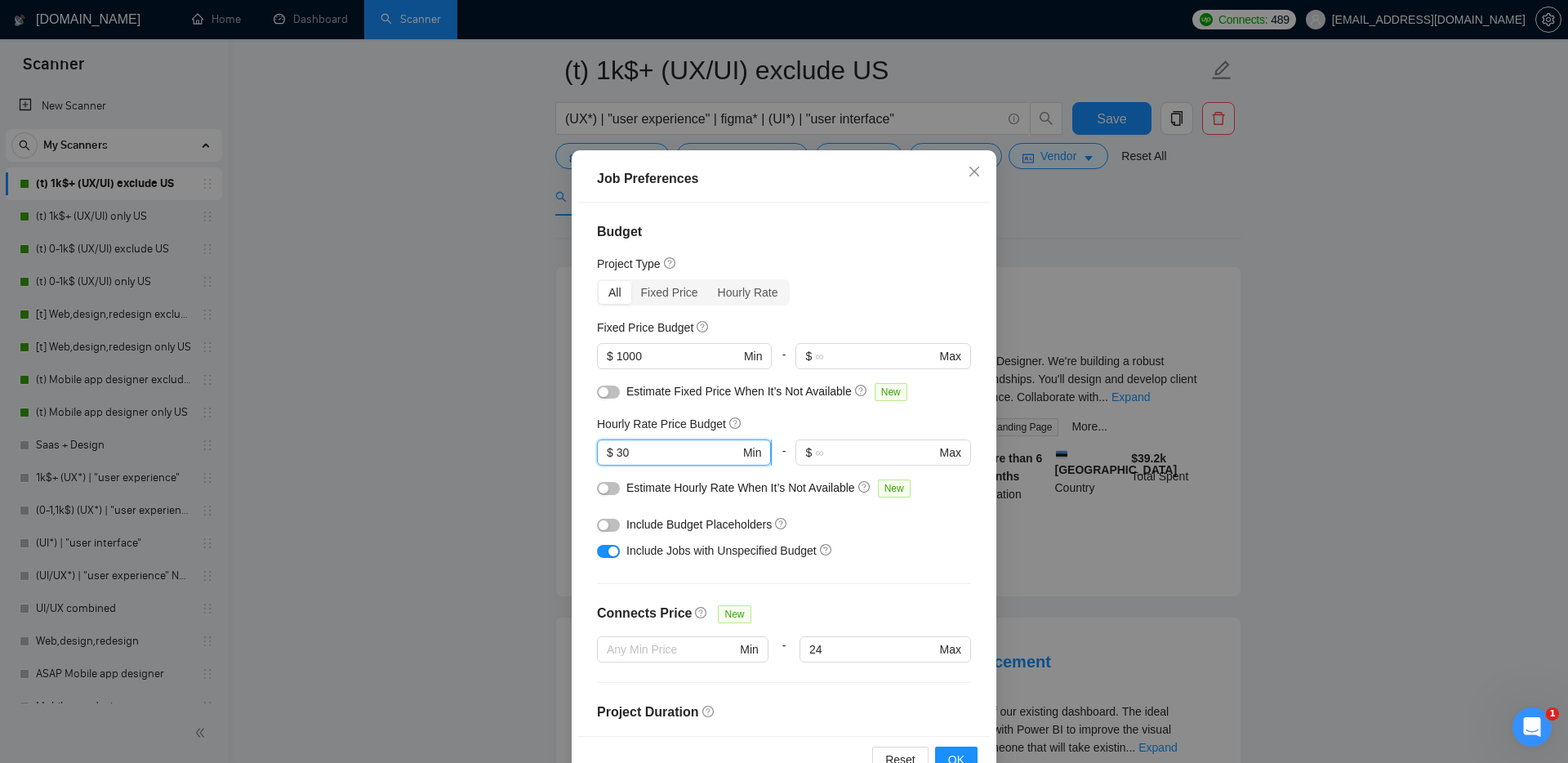
click at [674, 445] on input "30" at bounding box center [678, 453] width 123 height 18
click at [984, 168] on span "Close" at bounding box center [974, 172] width 44 height 44
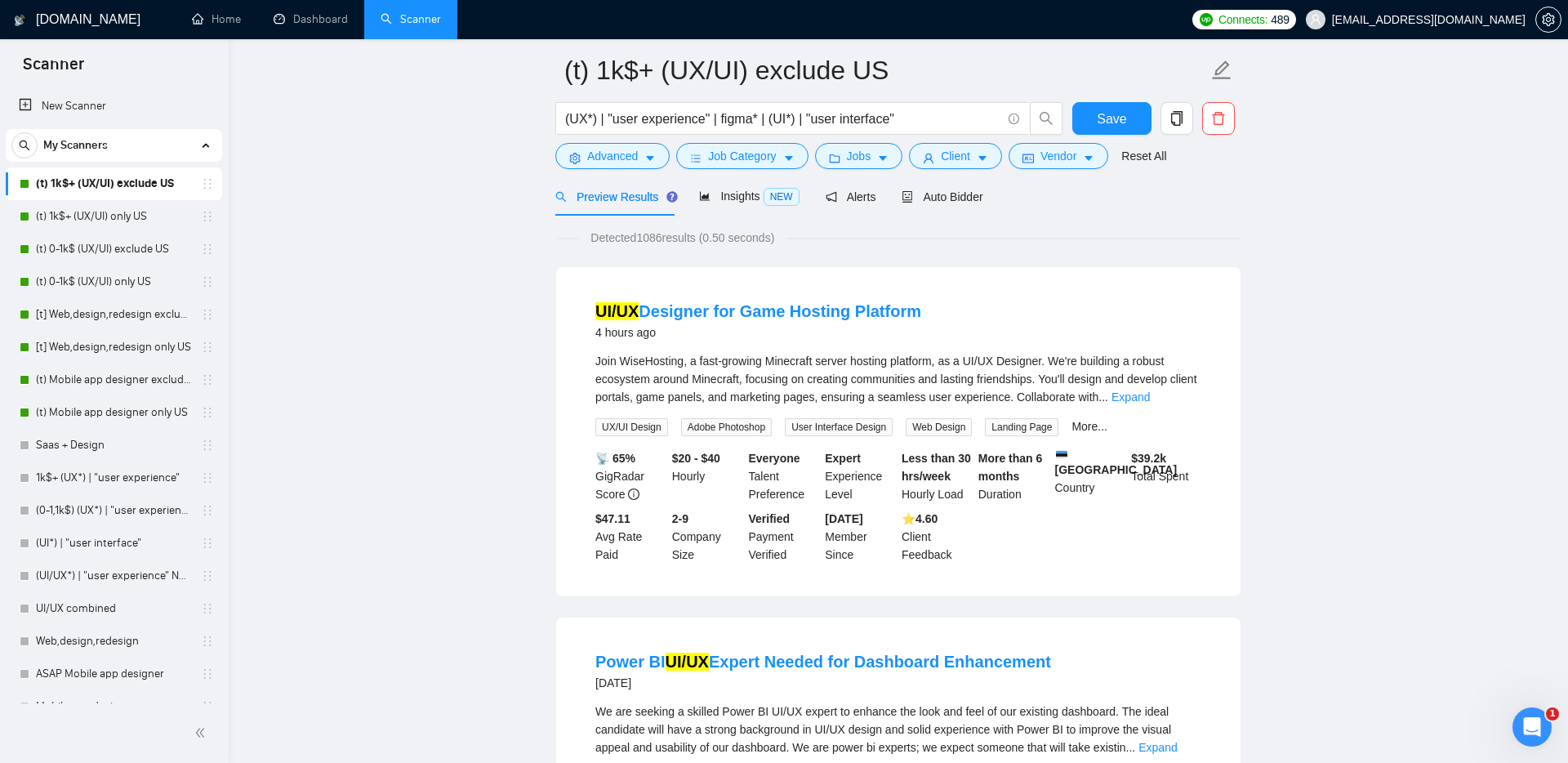
scroll to position [0, 0]
click at [736, 187] on div "Insights NEW" at bounding box center [749, 196] width 99 height 19
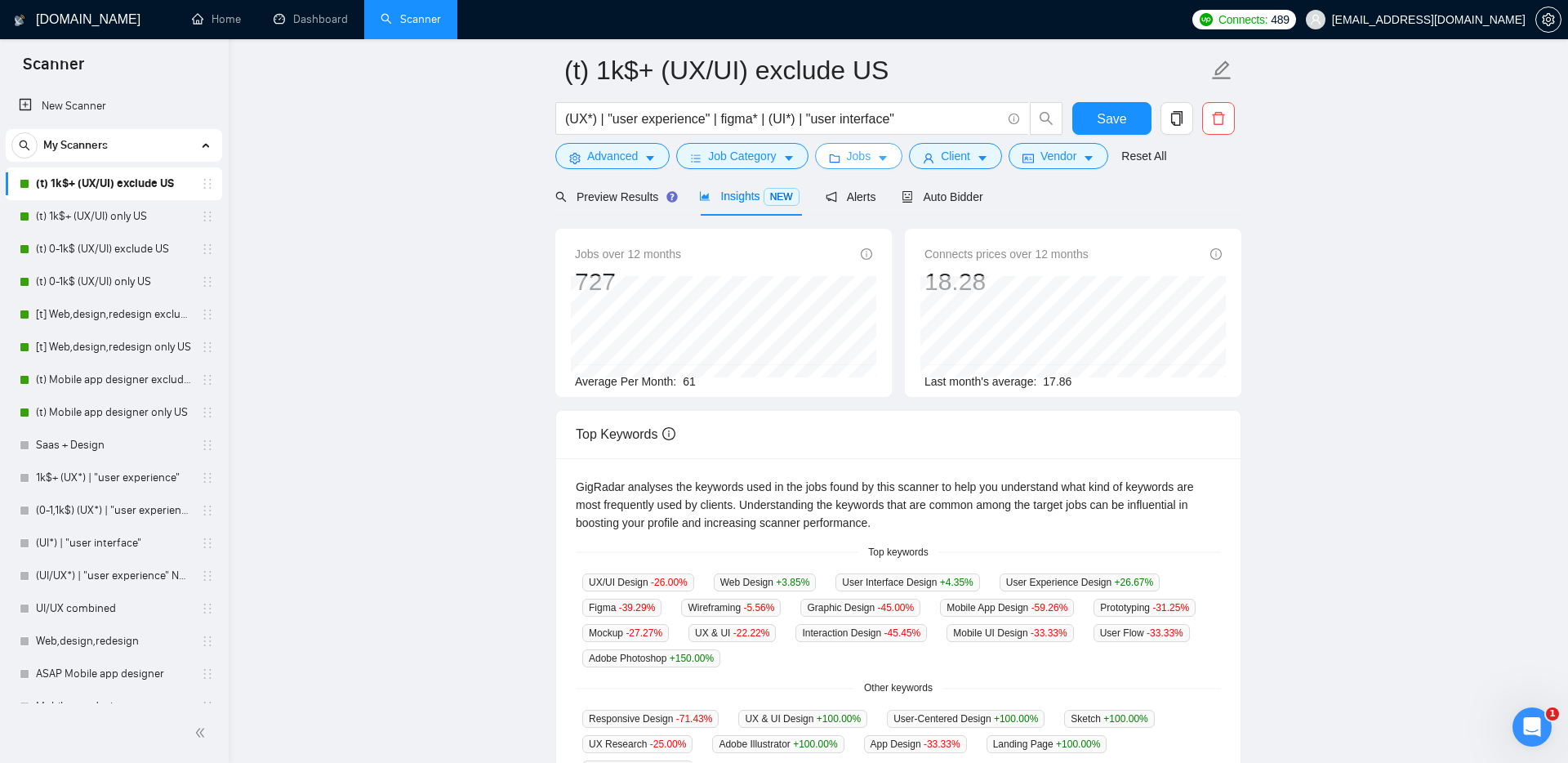
click at [865, 157] on span "Jobs" at bounding box center [858, 156] width 24 height 18
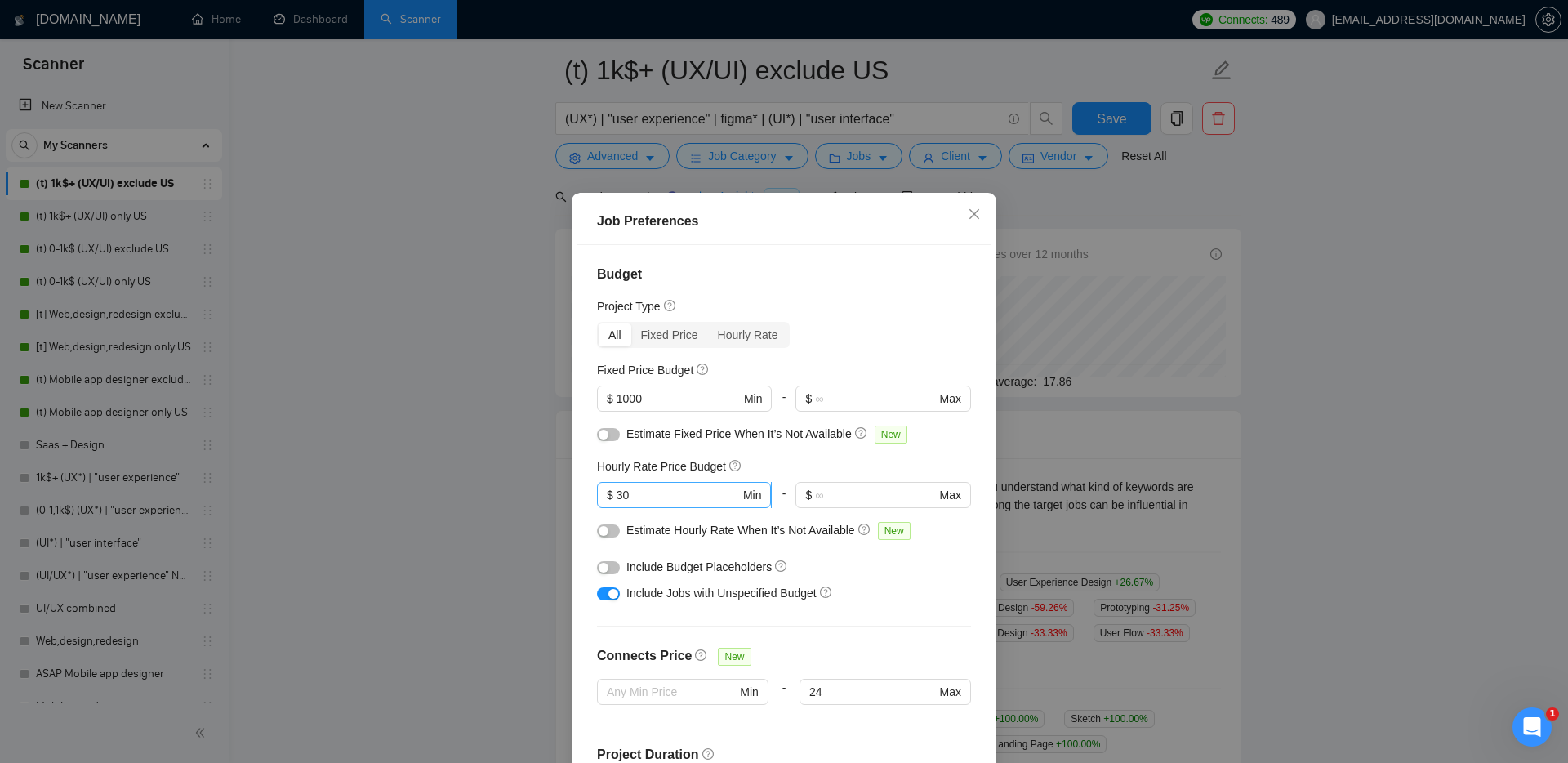
click at [666, 501] on input "30" at bounding box center [678, 495] width 123 height 18
type input "3"
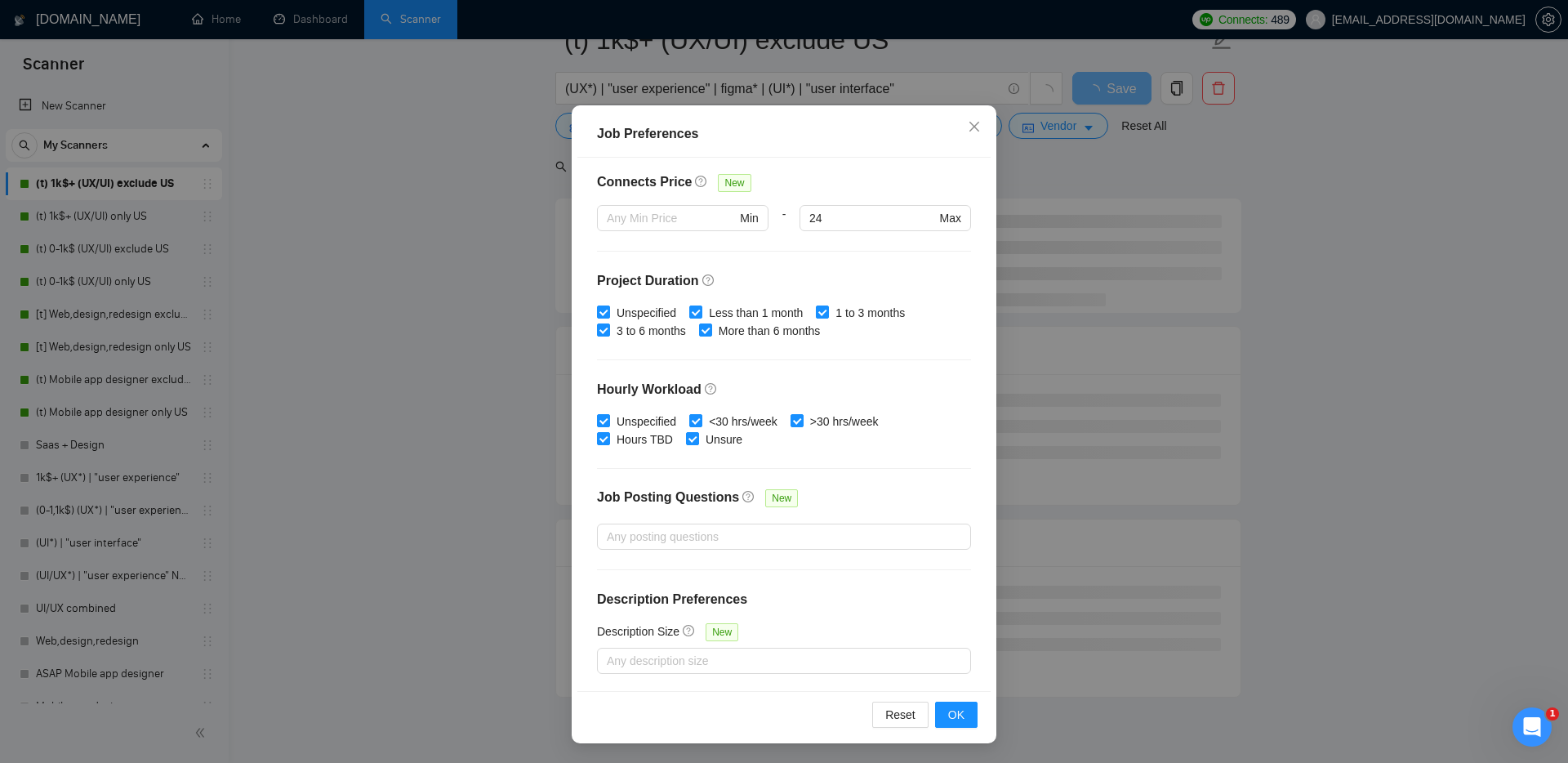
scroll to position [96, 0]
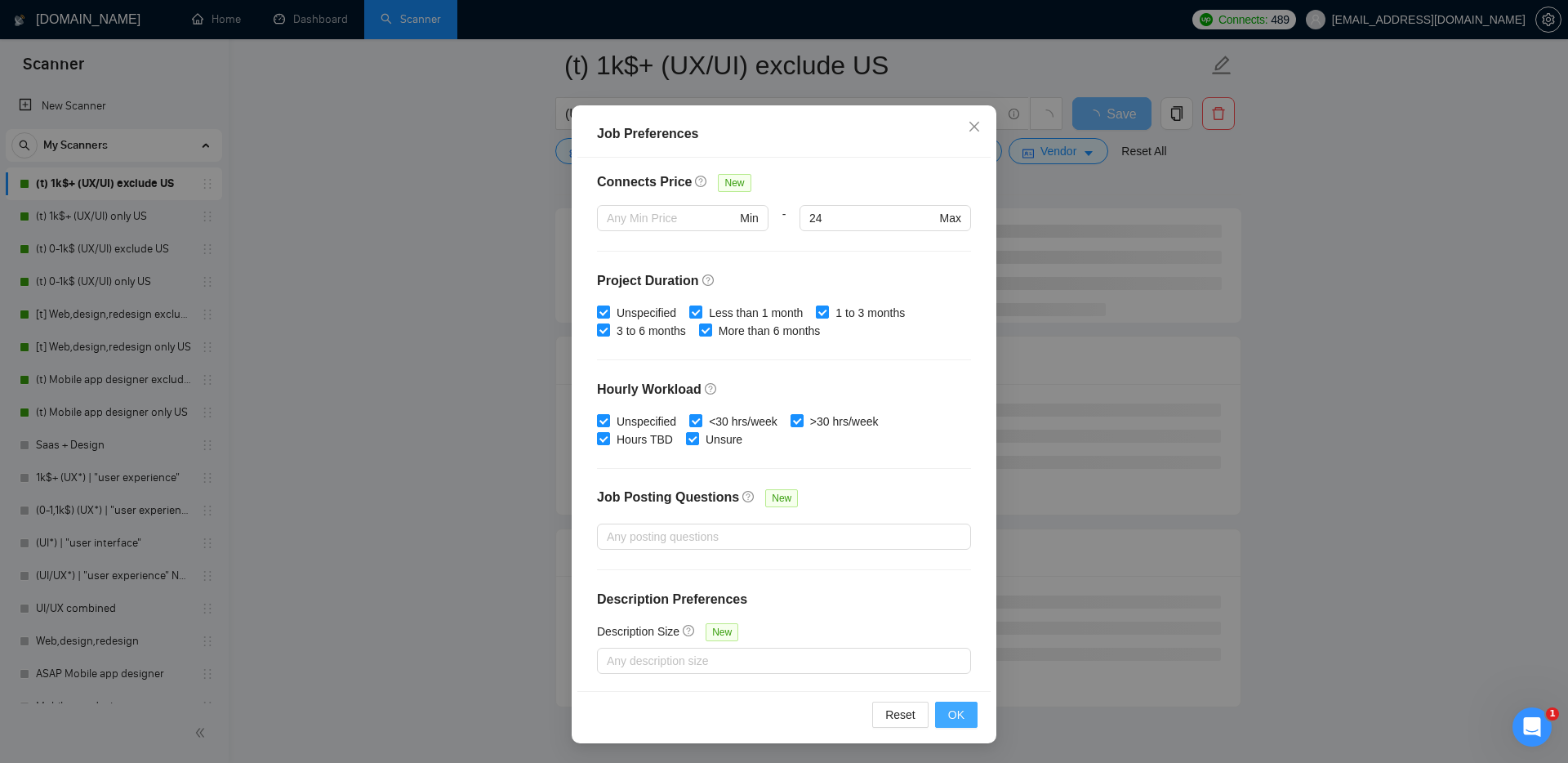
type input "25"
click at [962, 712] on span "OK" at bounding box center [956, 715] width 17 height 18
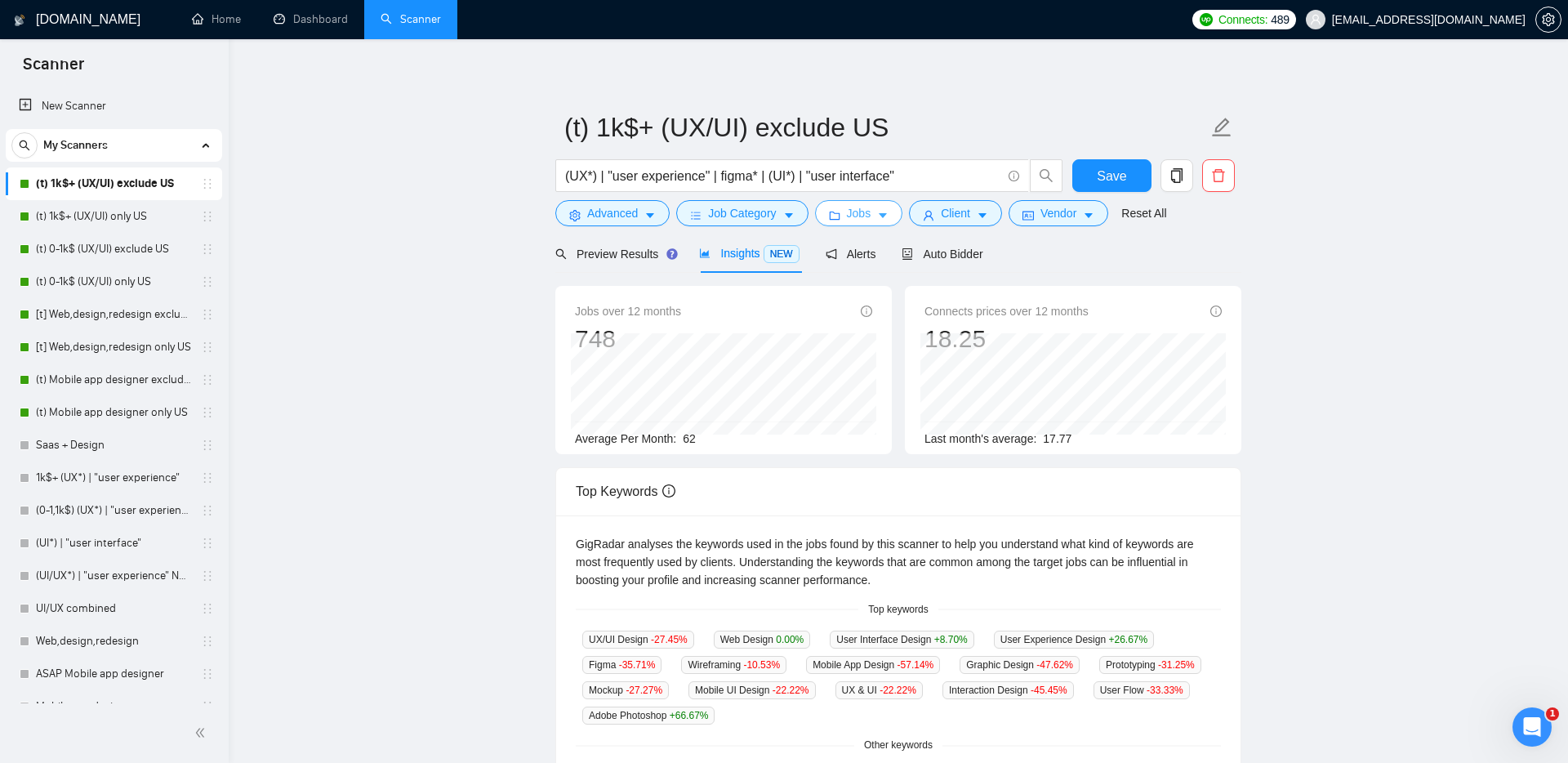
scroll to position [0, 0]
